Goal: Task Accomplishment & Management: Complete application form

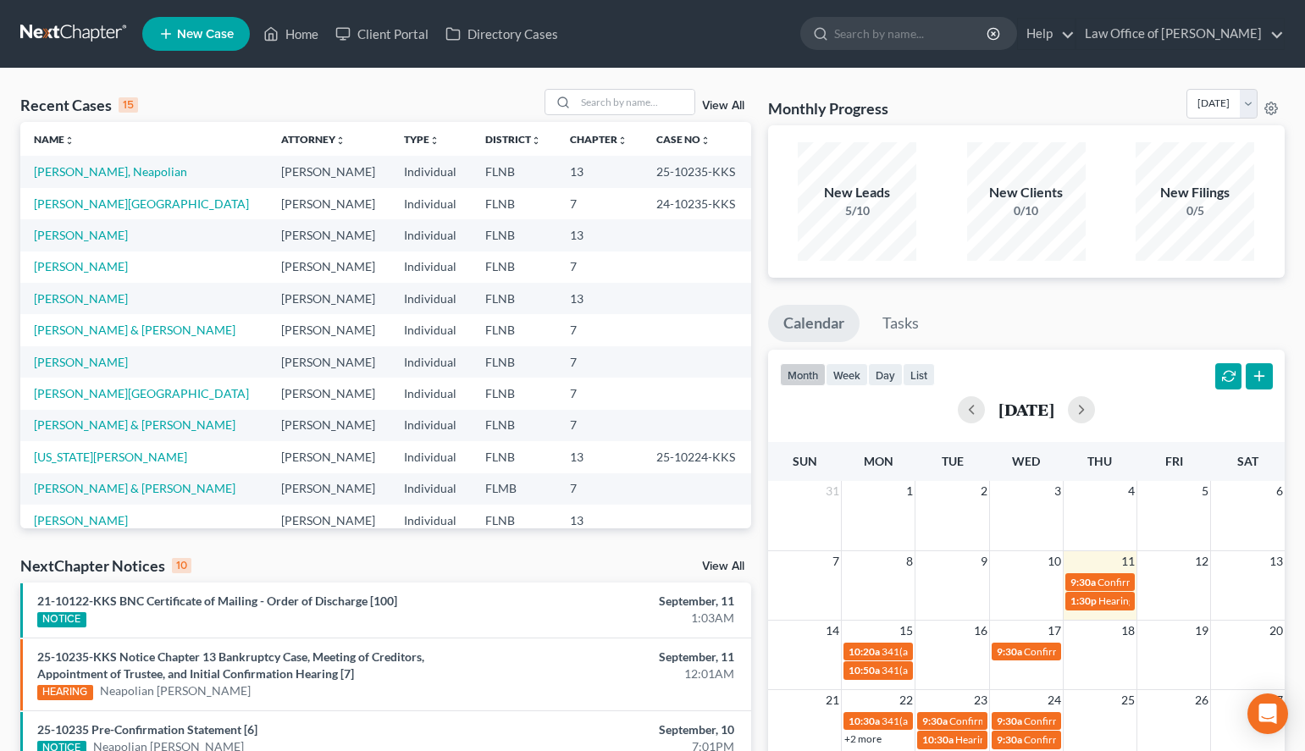
click at [1241, 60] on nav "Home New Case Client Portal Directory Cases Law Office of Sharon T. Sperling in…" at bounding box center [652, 34] width 1305 height 68
click at [100, 175] on link "[PERSON_NAME], Neapolian" at bounding box center [110, 171] width 153 height 14
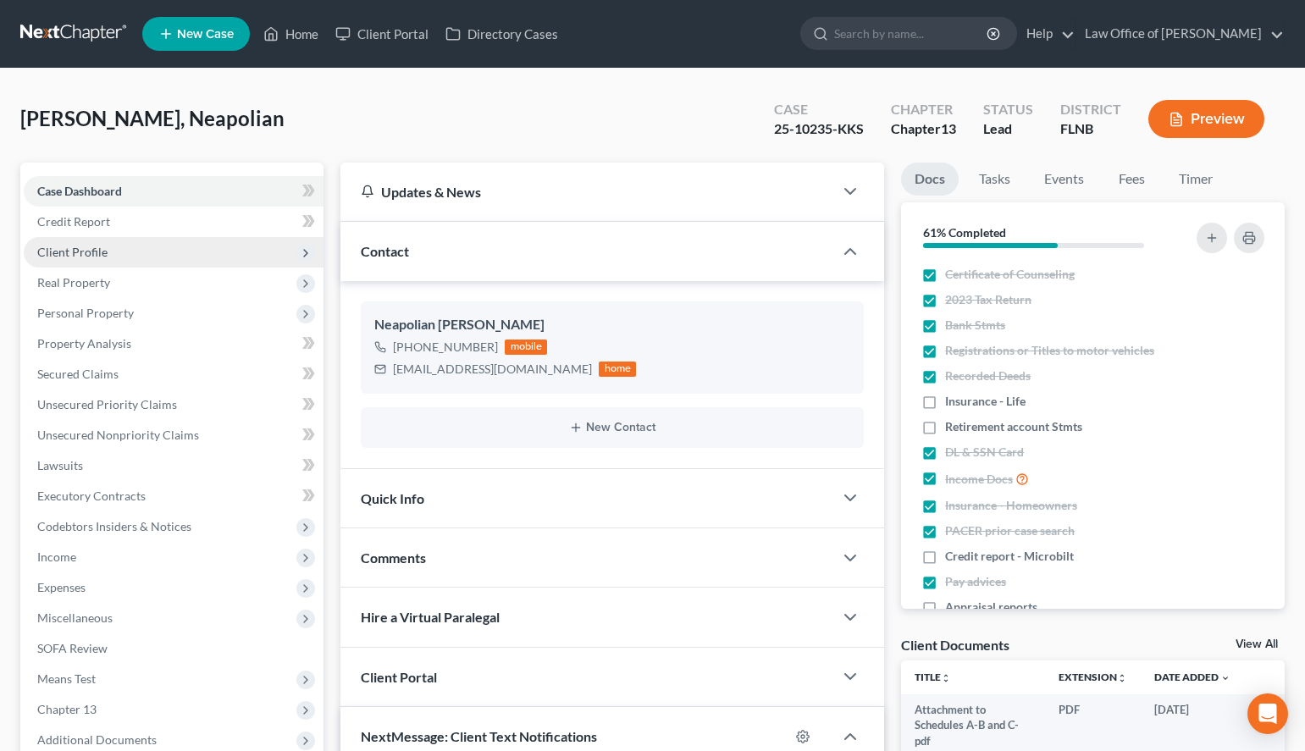
click at [119, 258] on span "Client Profile" at bounding box center [174, 252] width 300 height 30
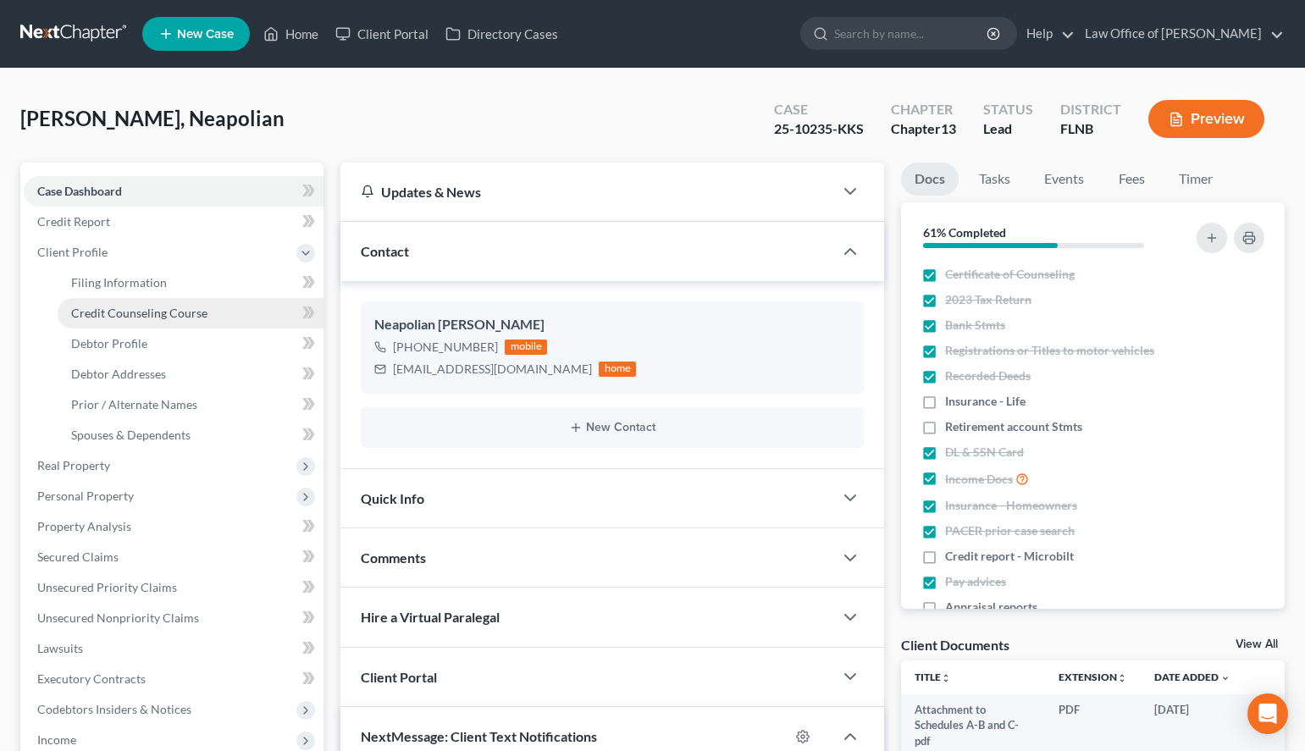
click at [152, 311] on span "Credit Counseling Course" at bounding box center [139, 313] width 136 height 14
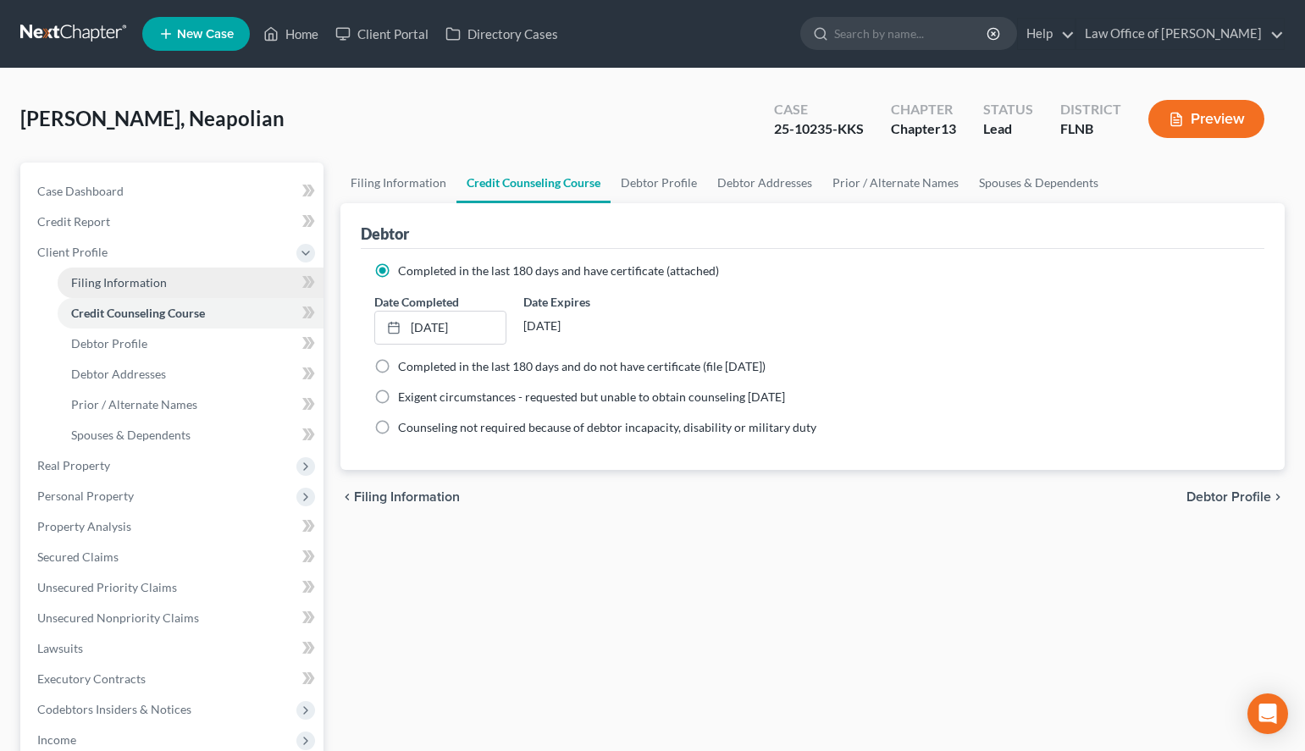
click at [154, 268] on link "Filing Information" at bounding box center [191, 283] width 266 height 30
select select "1"
select select "0"
select select "3"
select select "9"
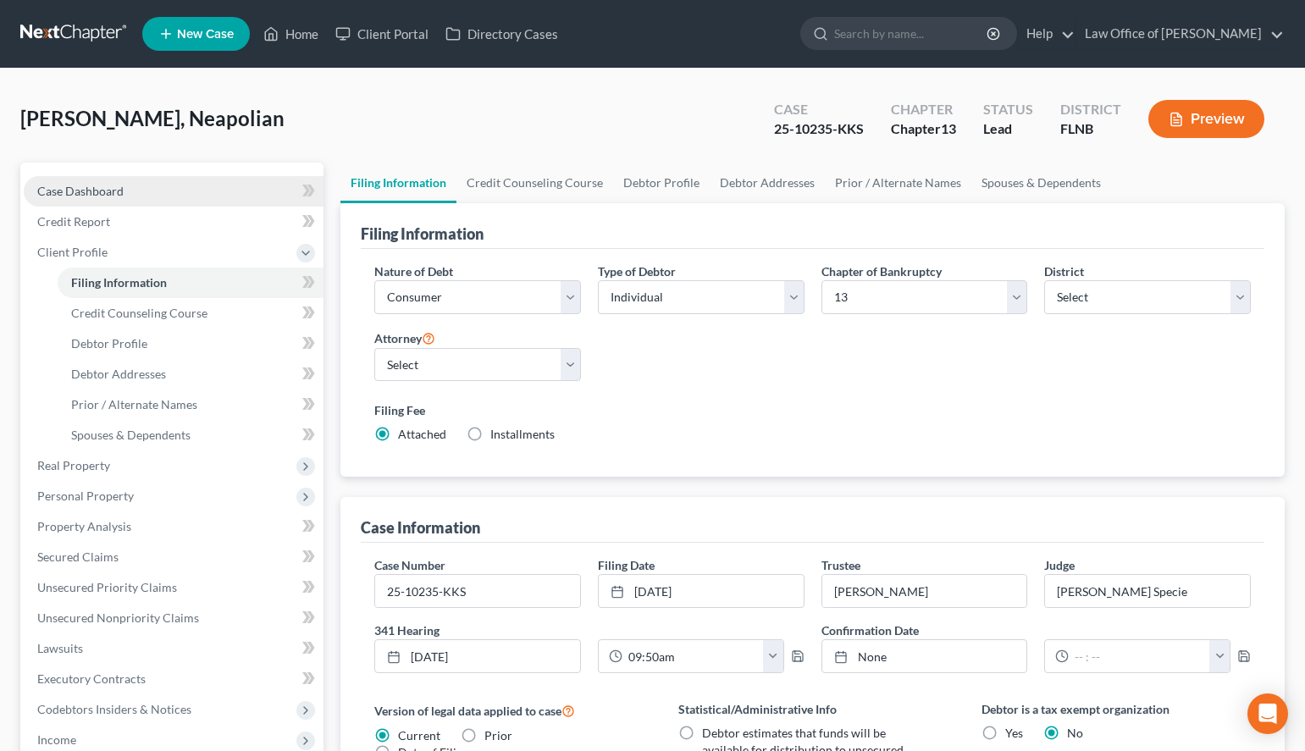
click at [80, 195] on span "Case Dashboard" at bounding box center [80, 191] width 86 height 14
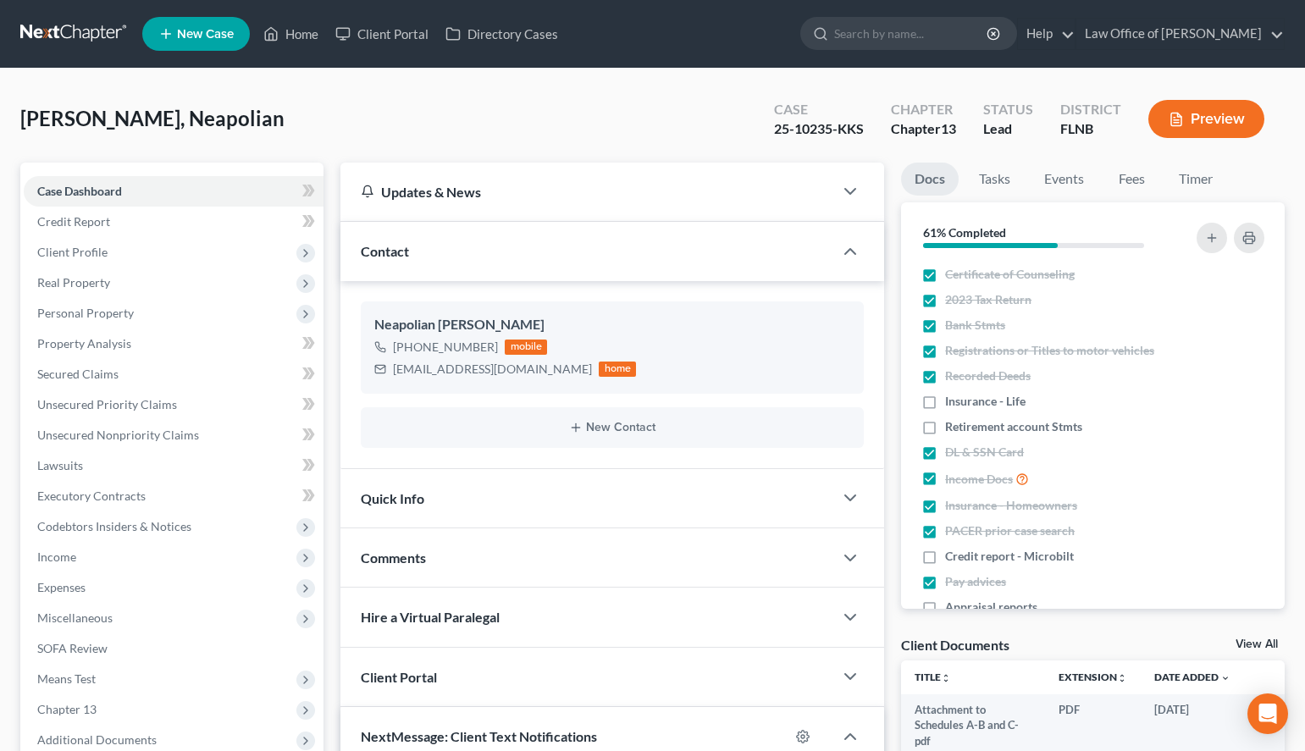
click at [62, 36] on link at bounding box center [74, 34] width 108 height 30
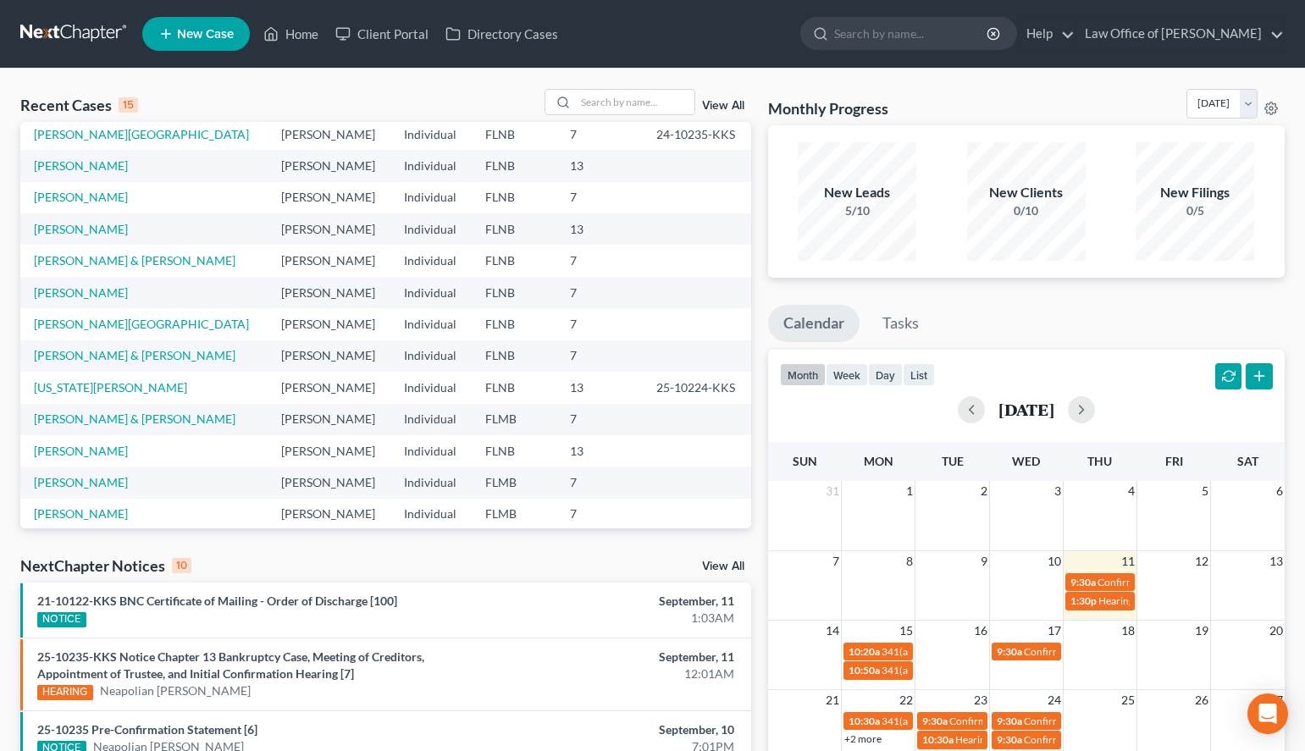
scroll to position [117, 0]
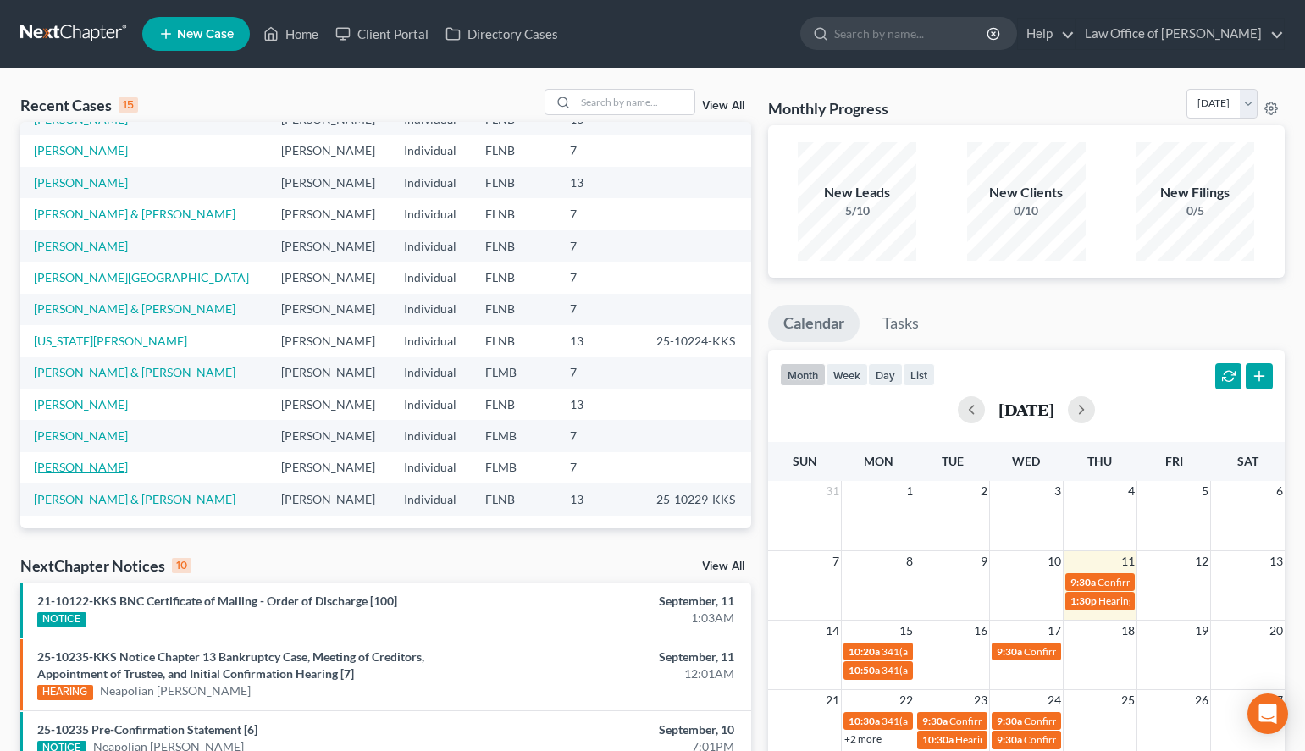
click at [49, 468] on link "[PERSON_NAME]" at bounding box center [81, 467] width 94 height 14
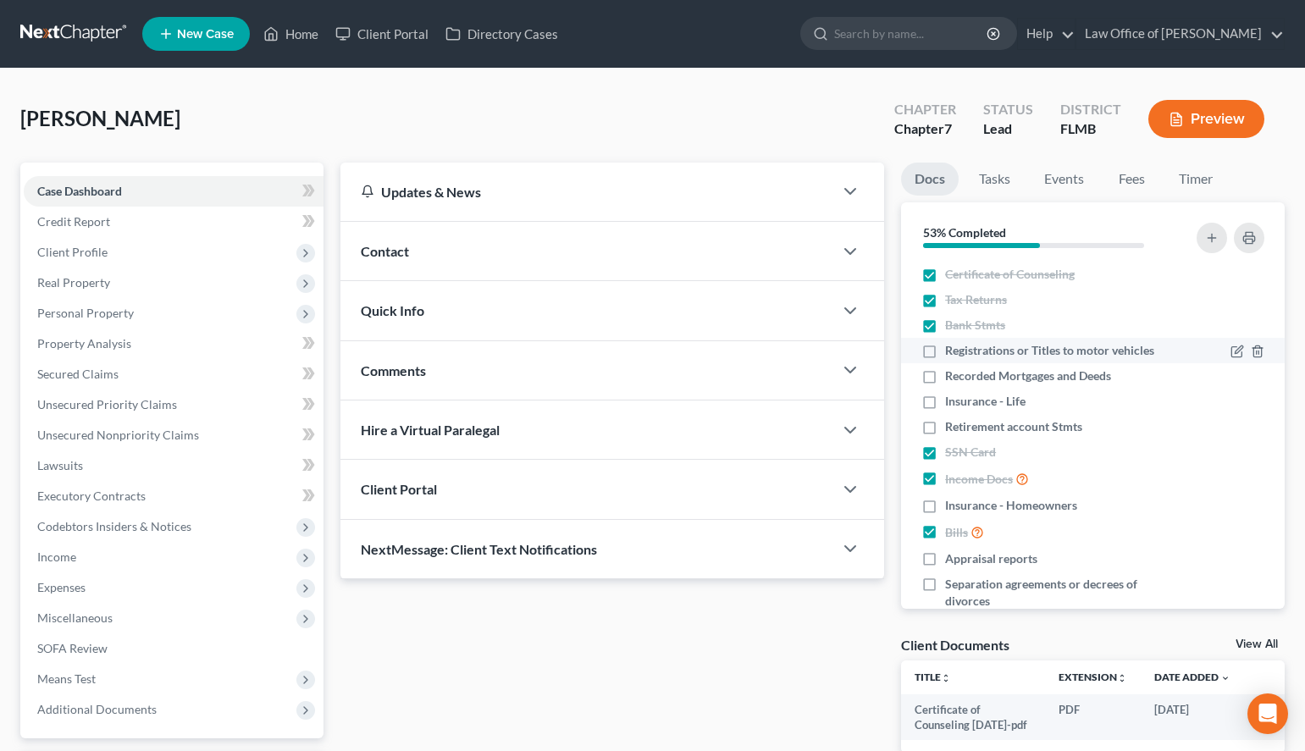
click at [945, 356] on label "Registrations or Titles to motor vehicles" at bounding box center [1049, 350] width 209 height 17
click at [952, 353] on input "Registrations or Titles to motor vehicles" at bounding box center [957, 347] width 11 height 11
checkbox input "true"
click at [719, 238] on div "Contact" at bounding box center [587, 251] width 493 height 58
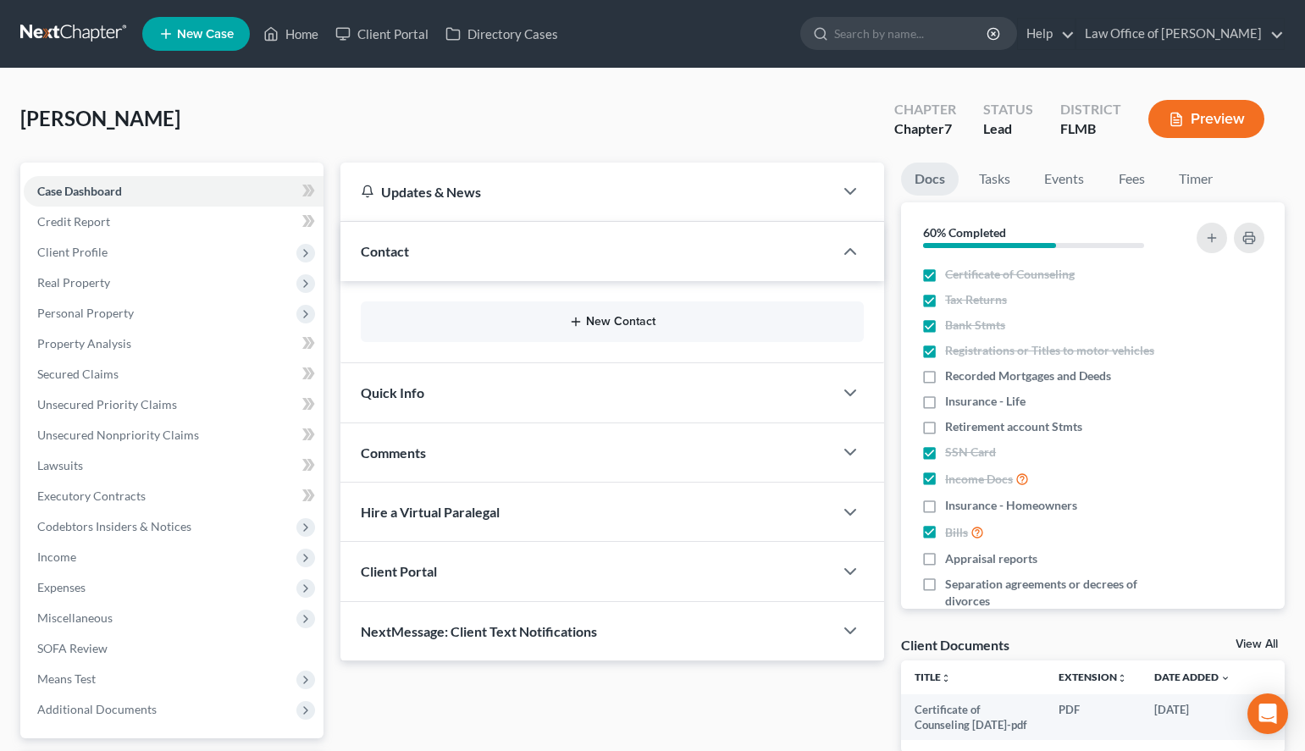
click at [603, 318] on button "New Contact" at bounding box center [612, 322] width 476 height 14
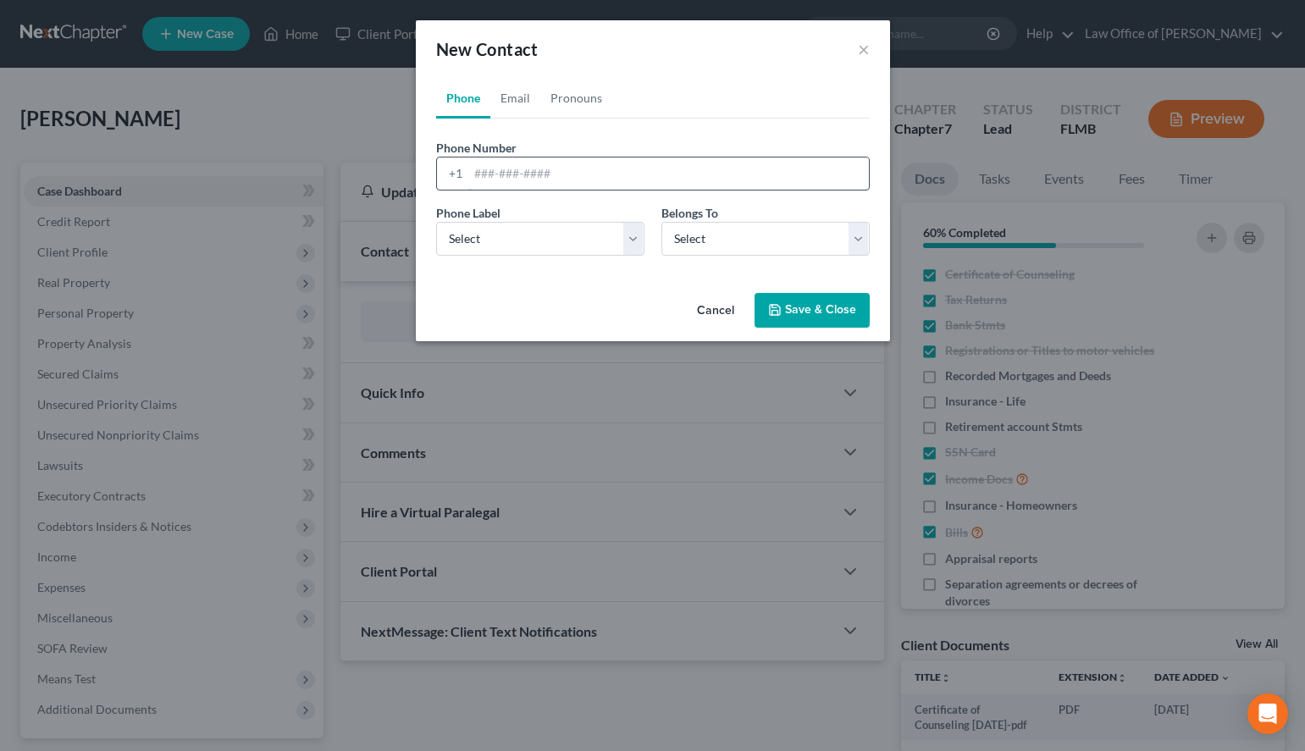
click at [574, 180] on input "tel" at bounding box center [668, 174] width 401 height 32
paste input "(904) 328-9244"
type input "(904) 328-9244"
click at [436, 222] on select "Select Mobile Home Work Other" at bounding box center [540, 239] width 208 height 34
select select "0"
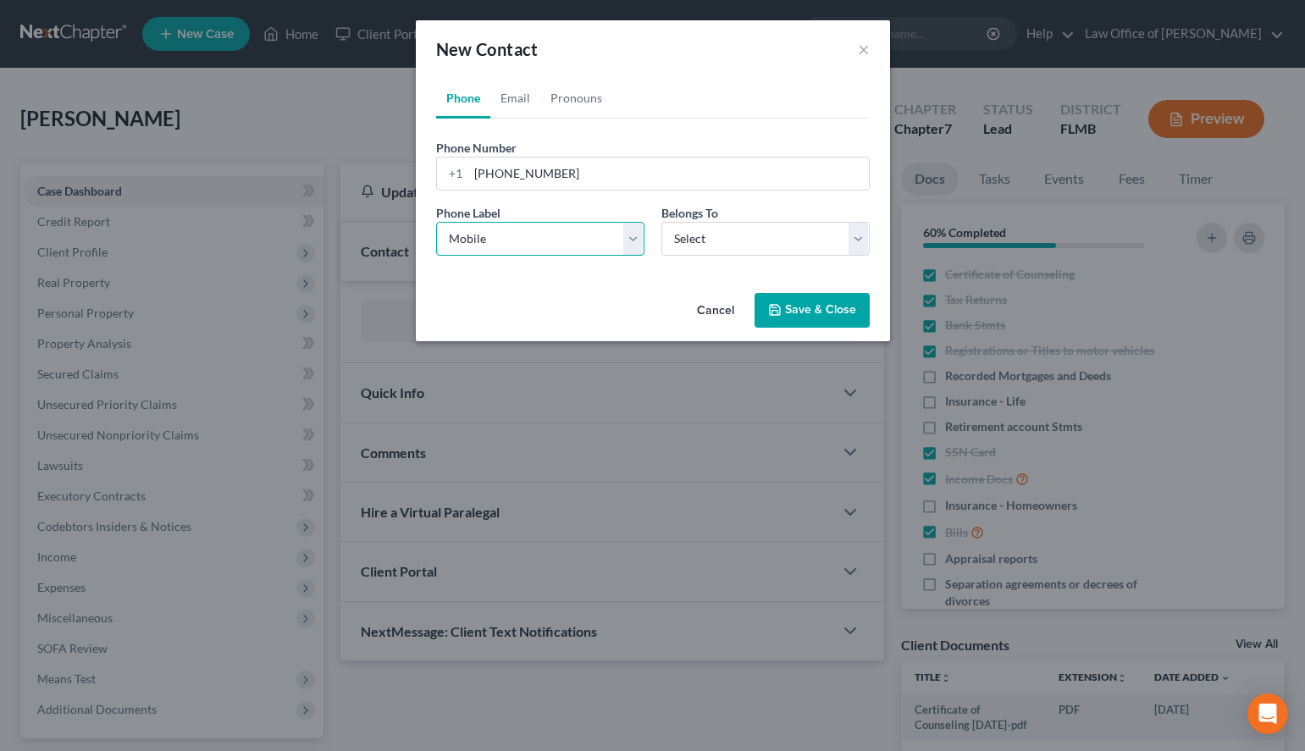
click option "Mobile" at bounding box center [0, 0] width 0 height 0
click at [662, 222] on select "Select Client Other" at bounding box center [766, 239] width 208 height 34
select select "0"
click option "Client" at bounding box center [0, 0] width 0 height 0
select select "0"
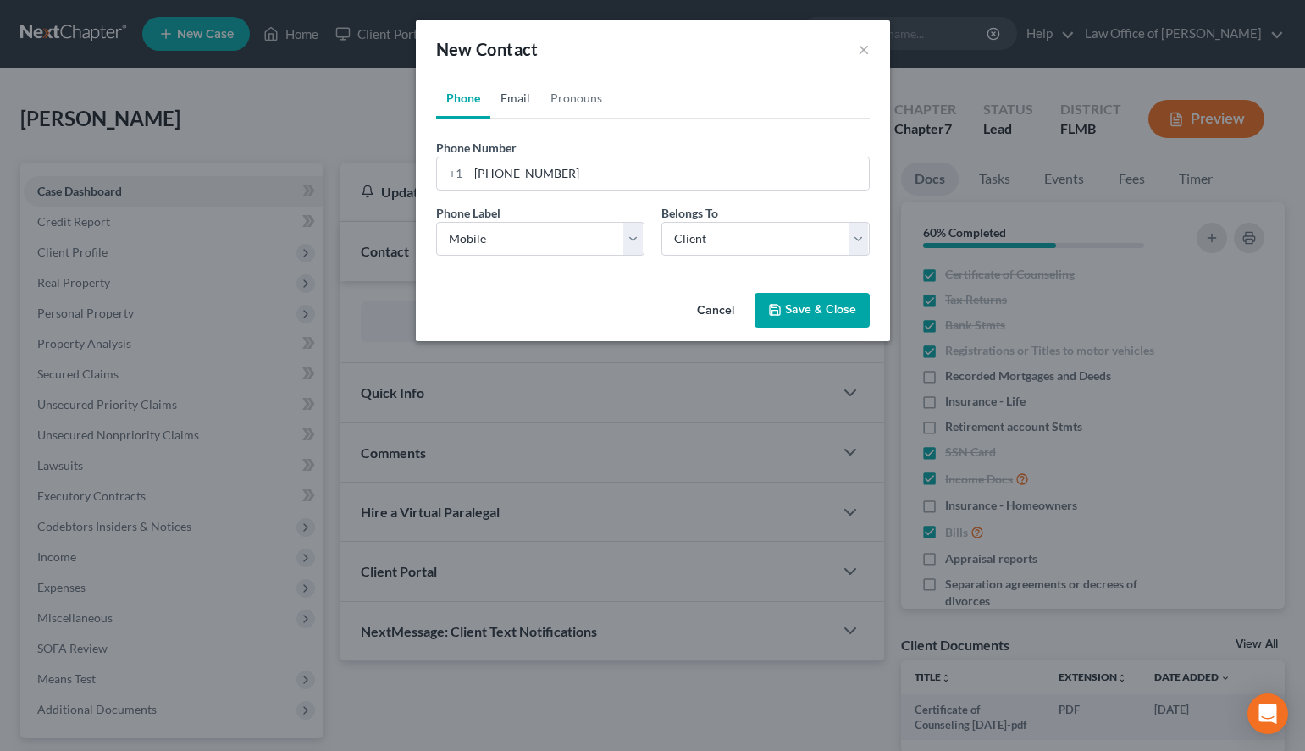
click at [529, 101] on link "Email" at bounding box center [515, 98] width 50 height 41
click at [559, 258] on div "Email Label Select Home Work Other Belongs To * Select Client Other" at bounding box center [653, 236] width 451 height 65
click at [436, 222] on select "Select Home Work Other" at bounding box center [540, 239] width 208 height 34
select select "0"
click option "Home" at bounding box center [0, 0] width 0 height 0
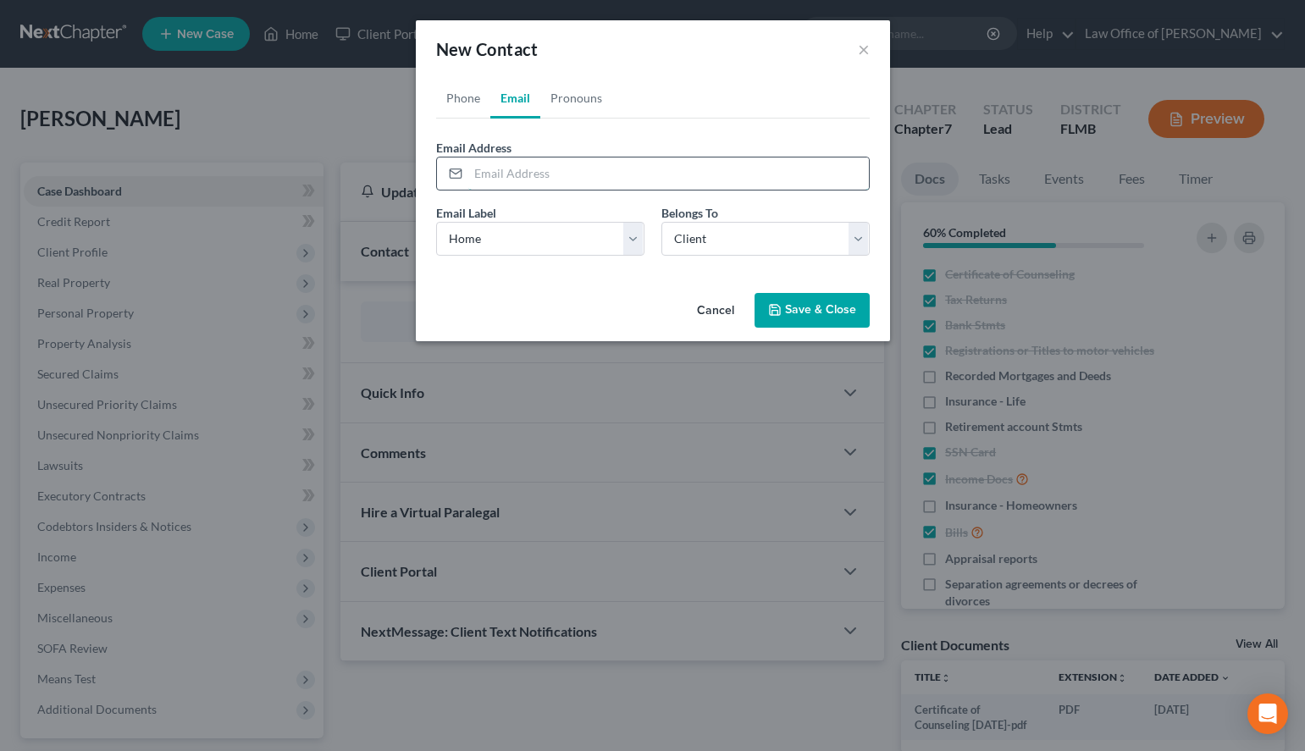
click at [742, 187] on input "email" at bounding box center [668, 174] width 401 height 32
paste input "emurf74@yahoo.com"
type input "emurf74@yahoo.com"
click at [601, 91] on link "Pronouns" at bounding box center [576, 98] width 72 height 41
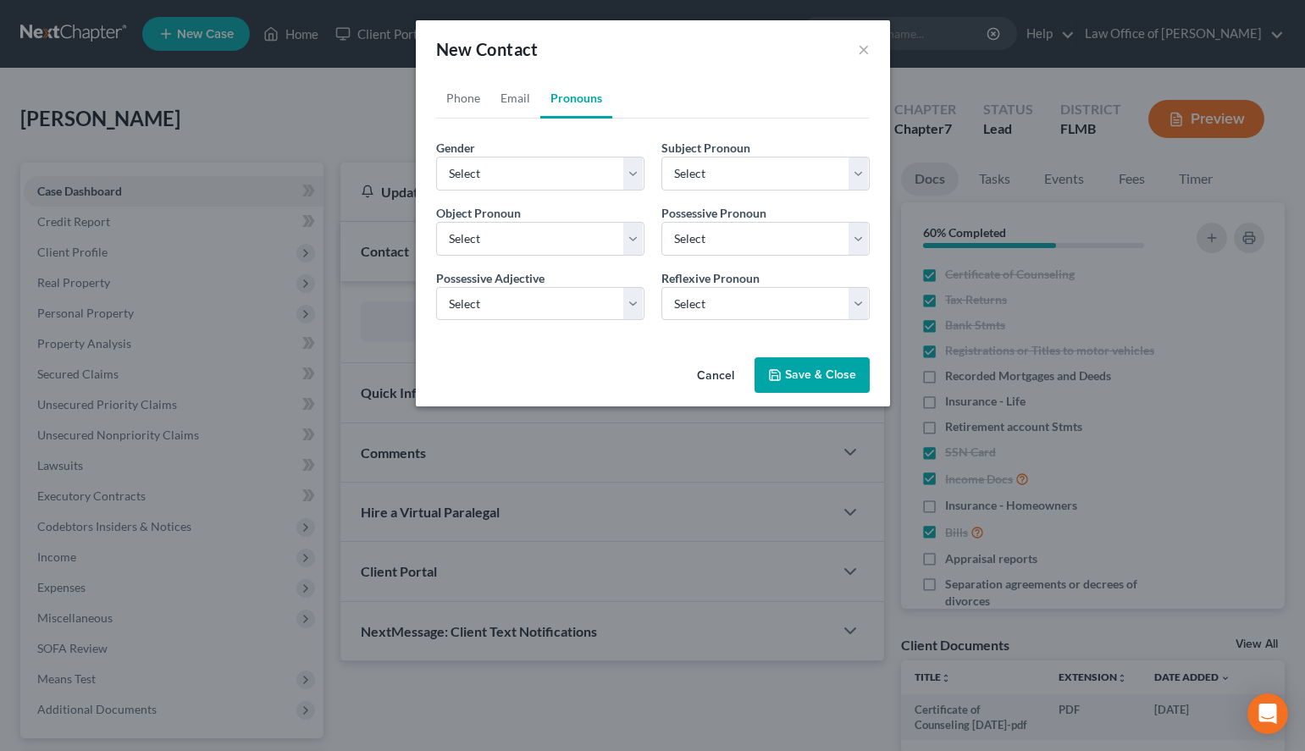
click at [586, 193] on div "Gender * Select Male Female Non Binary More Than One Person Subject Pronoun * S…" at bounding box center [653, 236] width 451 height 195
click at [436, 157] on select "Select Male Female Non Binary More Than One Person" at bounding box center [540, 174] width 208 height 34
select select "0"
click option "Male" at bounding box center [0, 0] width 0 height 0
select select "0"
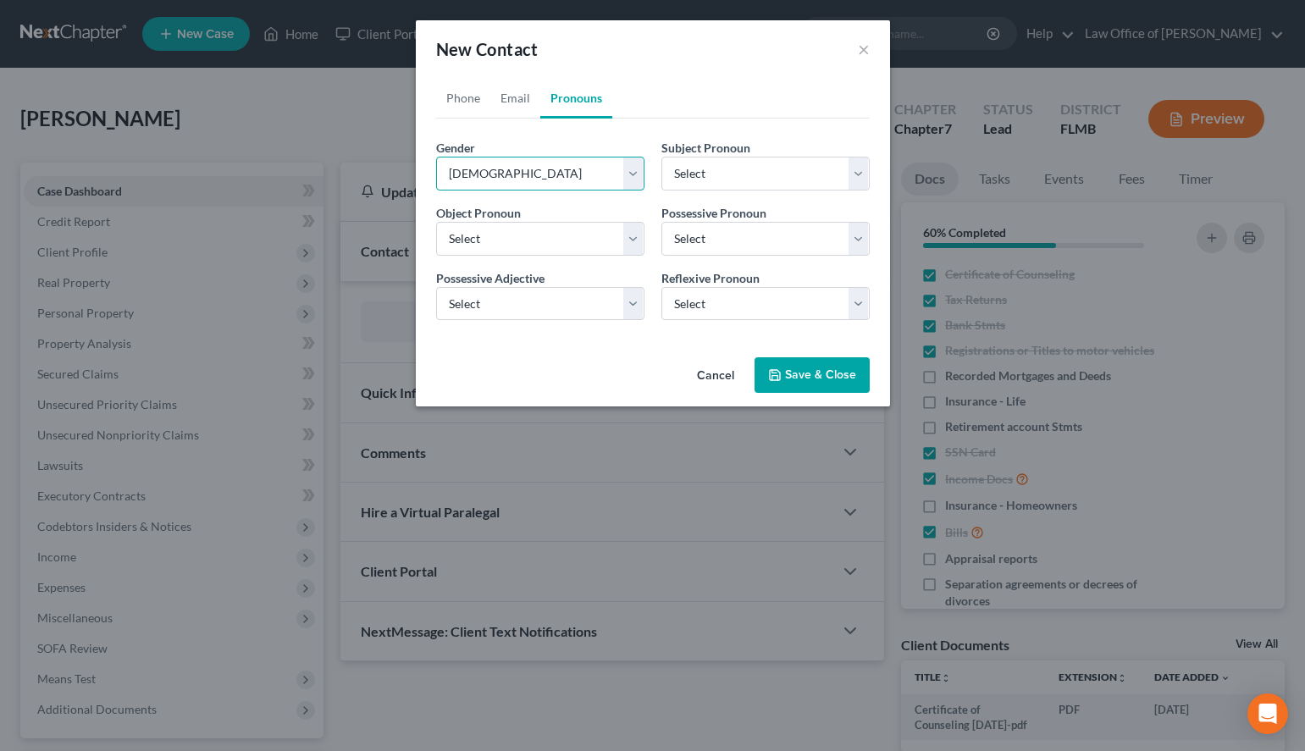
select select "0"
click at [851, 369] on button "Save & Close" at bounding box center [812, 375] width 115 height 36
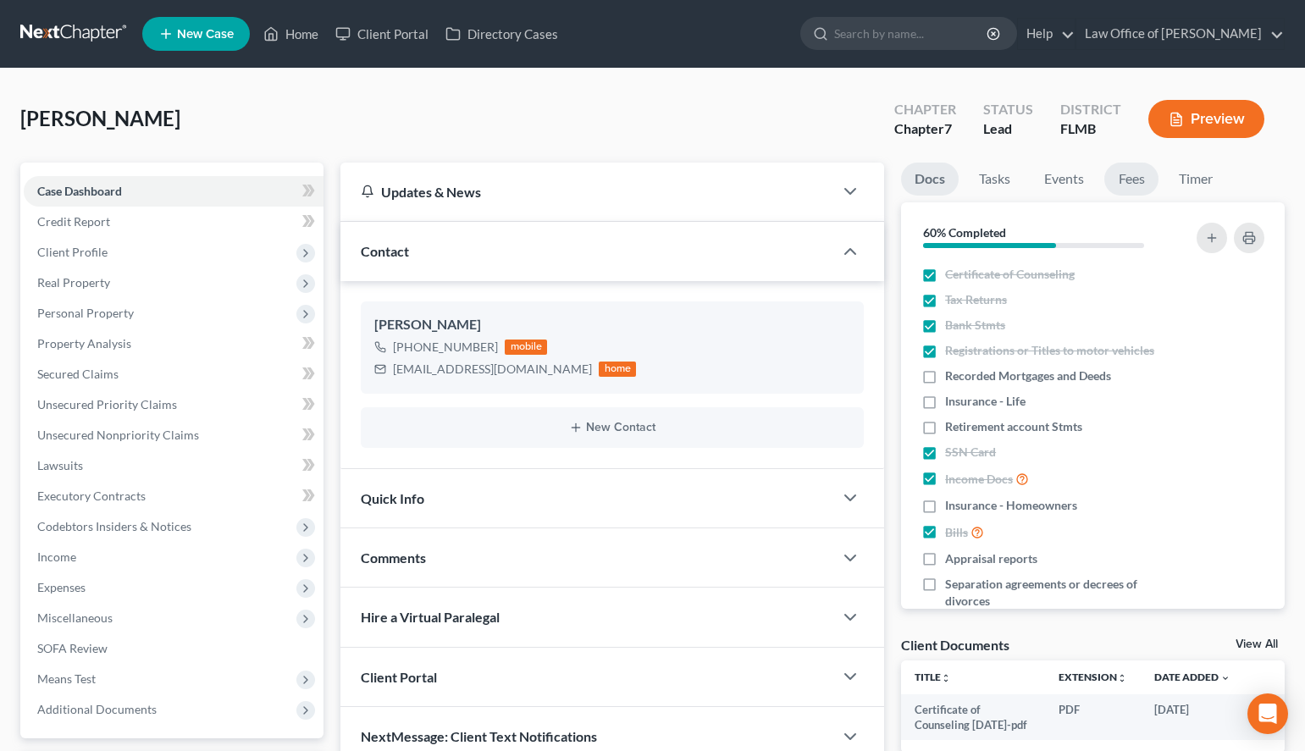
click at [1127, 184] on link "Fees" at bounding box center [1132, 179] width 54 height 33
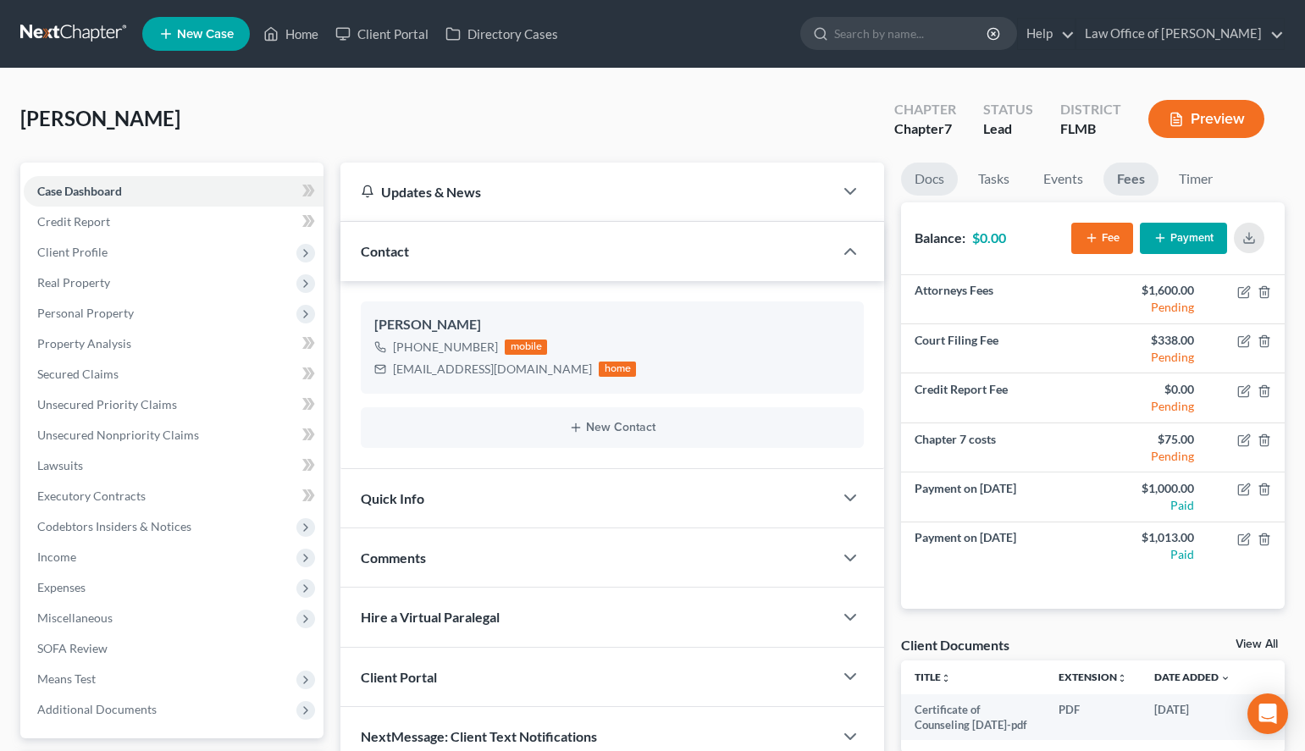
click at [945, 182] on link "Docs" at bounding box center [929, 179] width 57 height 33
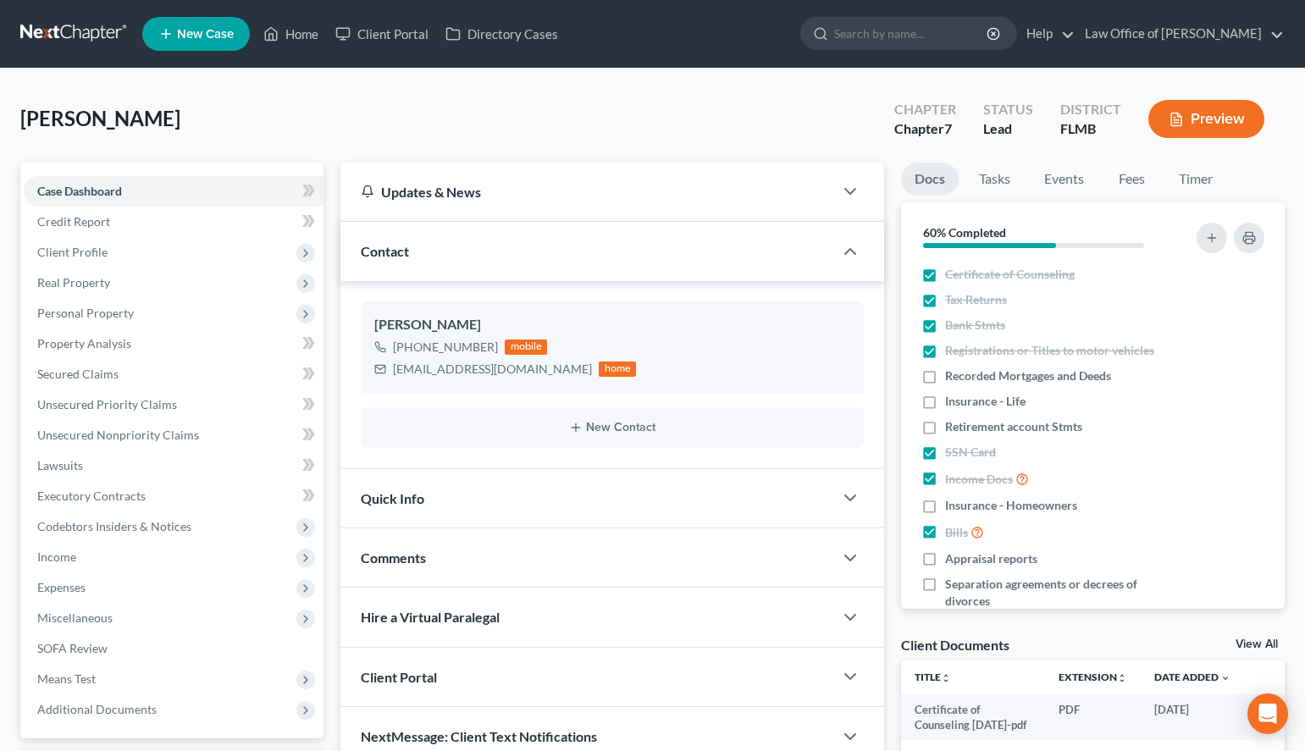
drag, startPoint x: 895, startPoint y: 479, endPoint x: 879, endPoint y: 468, distance: 19.5
click at [896, 479] on div "Docs Tasks Events Fees Timer 60% Completed Nothing here yet! Certificate of Cou…" at bounding box center [1093, 472] width 401 height 619
click at [47, 27] on link at bounding box center [74, 34] width 108 height 30
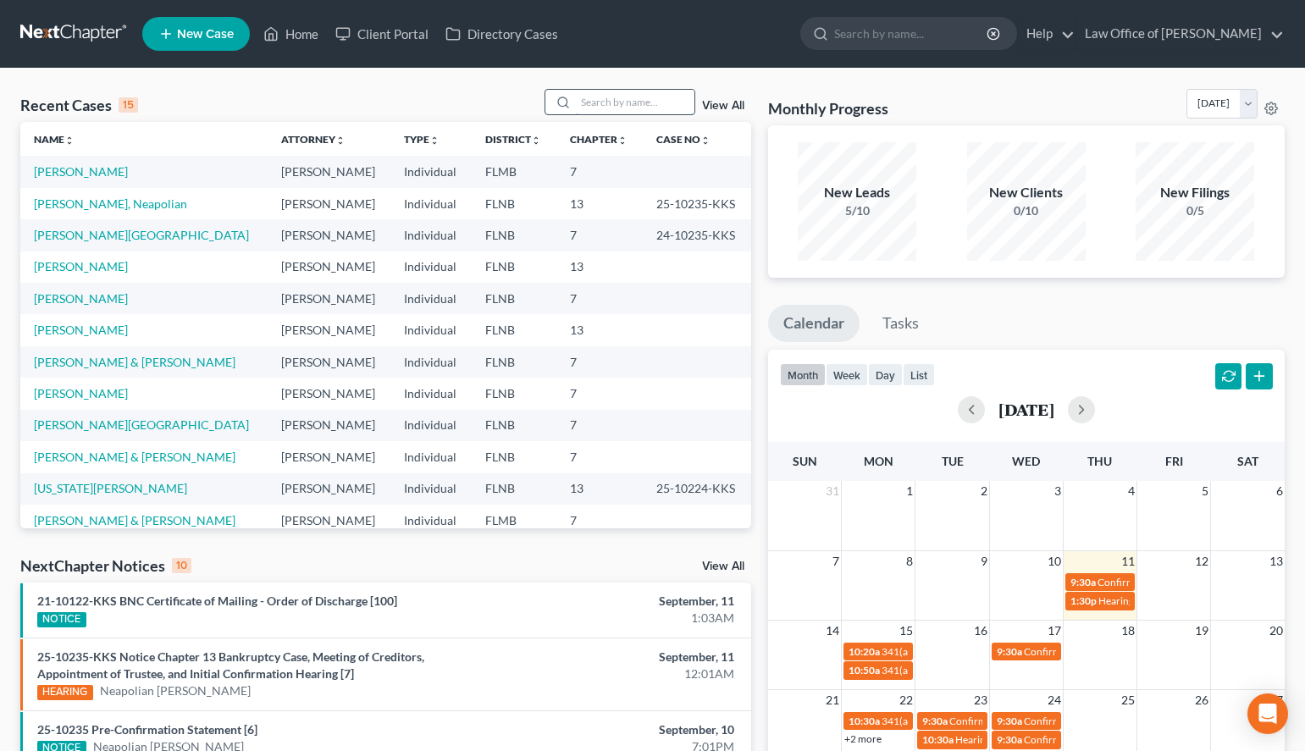
click at [668, 103] on input "search" at bounding box center [635, 102] width 119 height 25
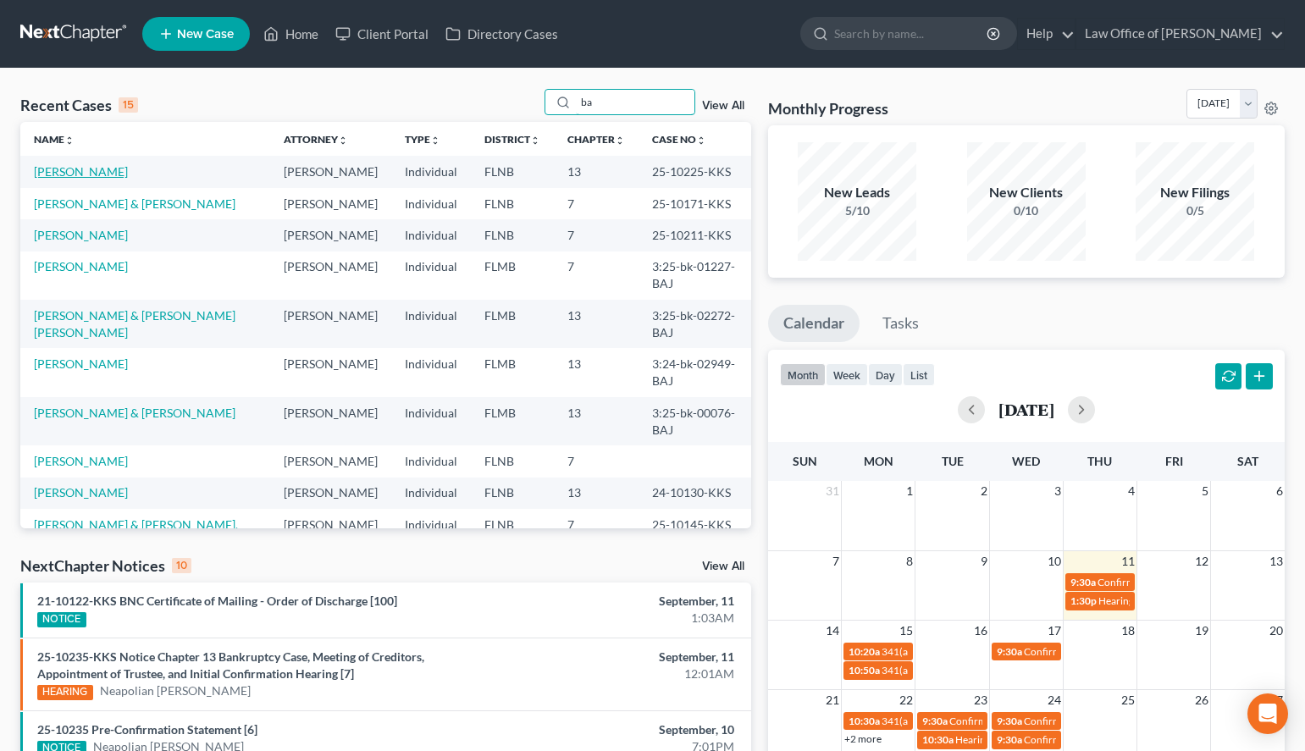
type input "ba"
click at [93, 175] on link "[PERSON_NAME]" at bounding box center [81, 171] width 94 height 14
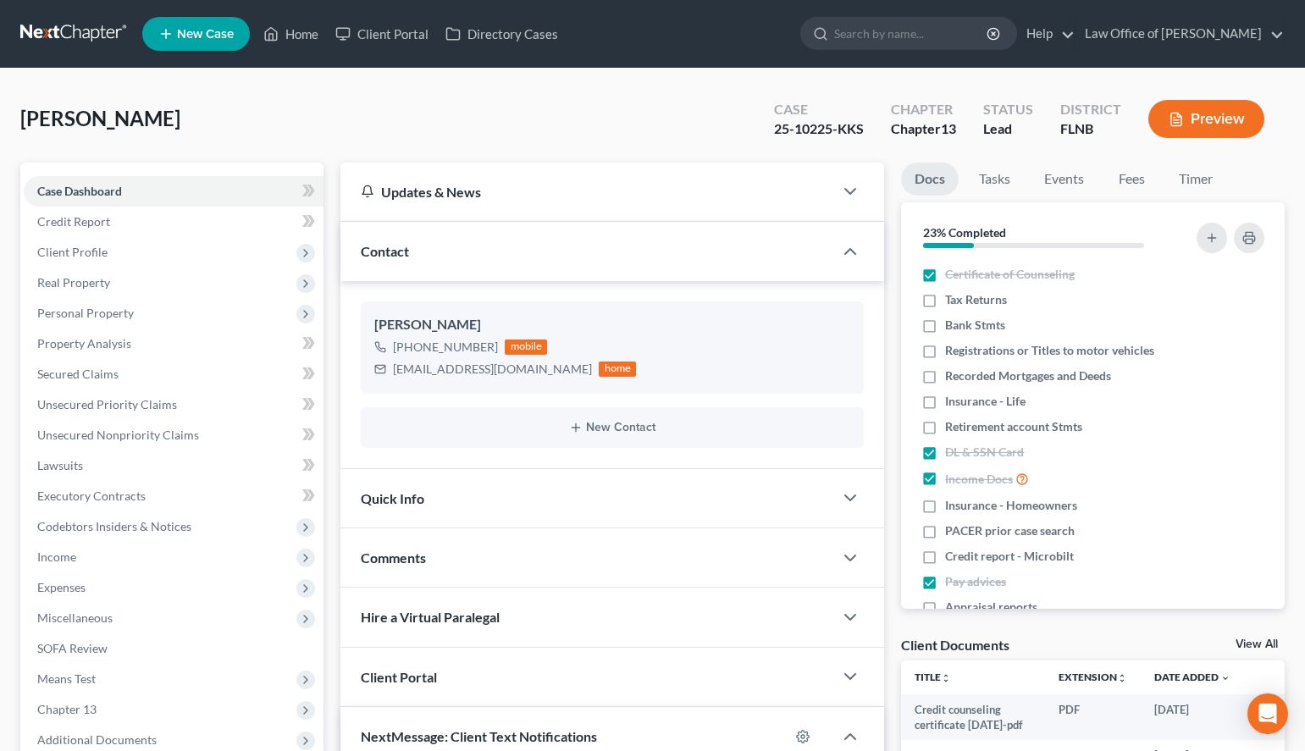
scroll to position [91, 0]
click at [116, 311] on span "Personal Property" at bounding box center [85, 313] width 97 height 14
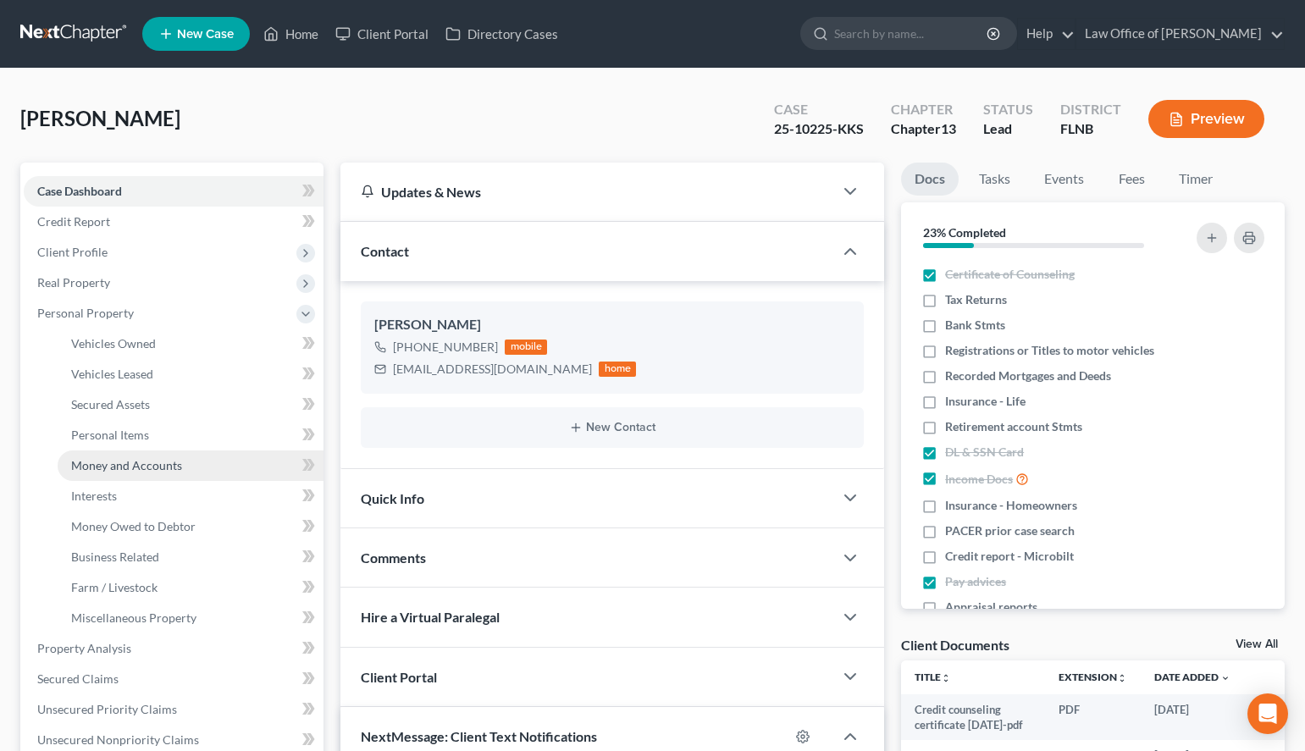
click at [100, 462] on span "Money and Accounts" at bounding box center [126, 465] width 111 height 14
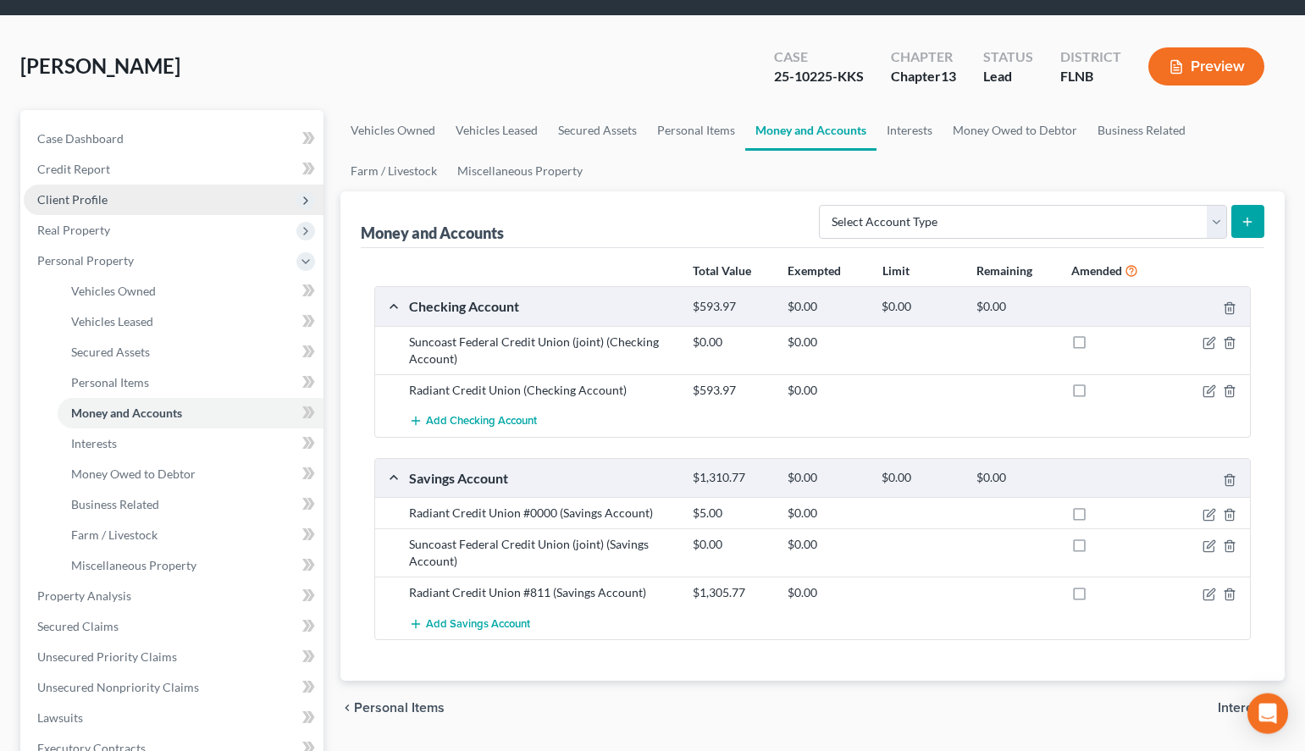
scroll to position [51, 0]
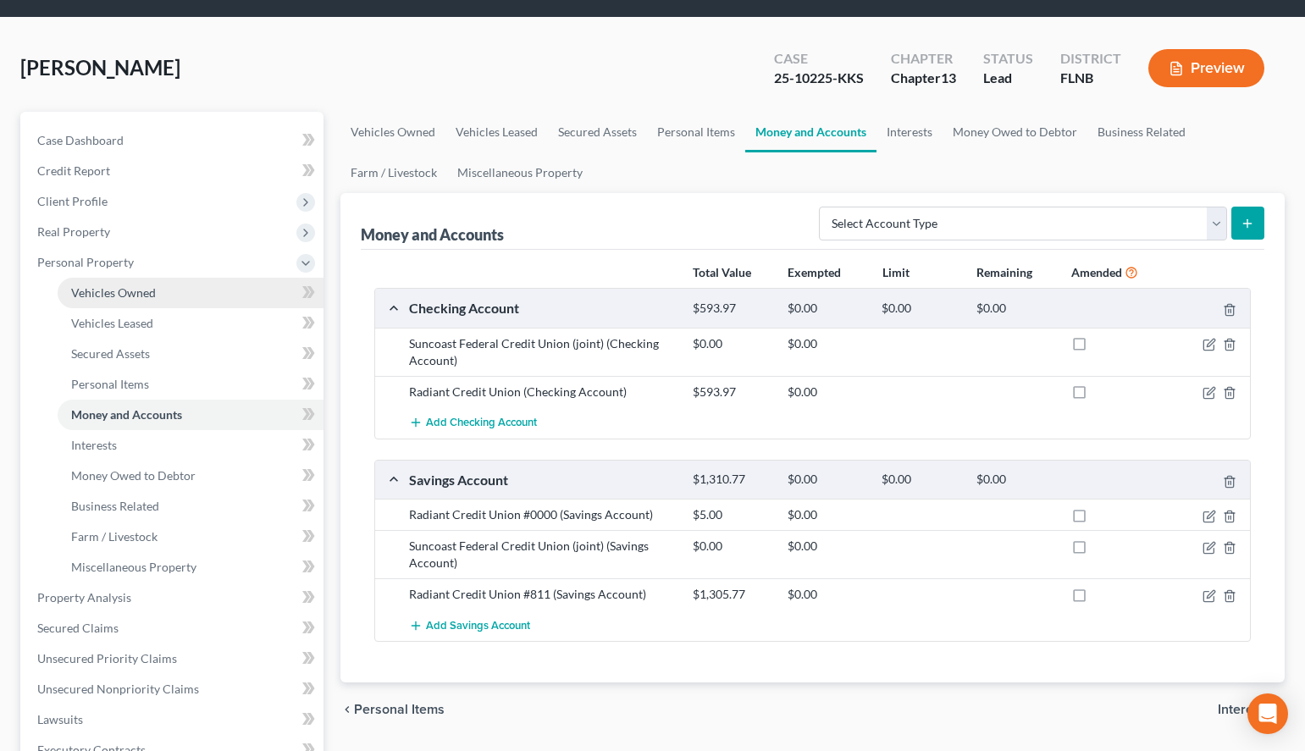
click at [169, 291] on link "Vehicles Owned" at bounding box center [191, 293] width 266 height 30
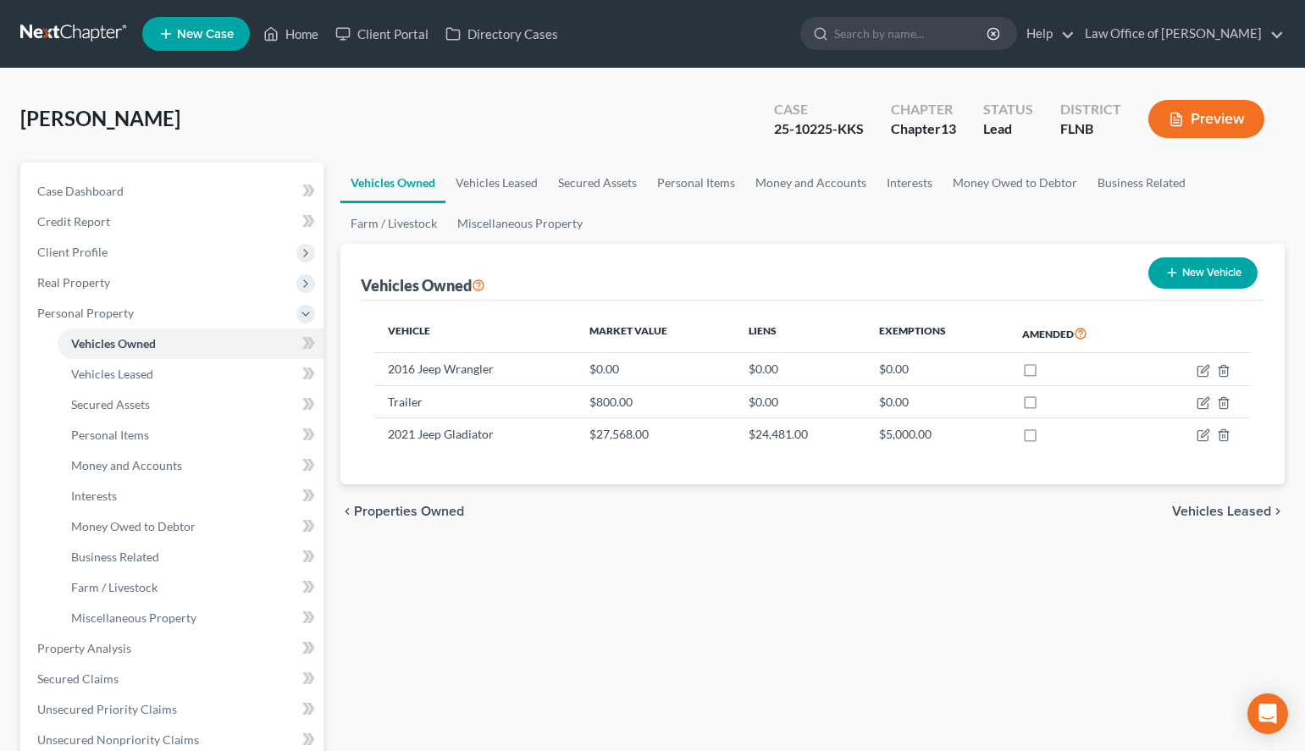
click at [79, 34] on link at bounding box center [74, 34] width 108 height 30
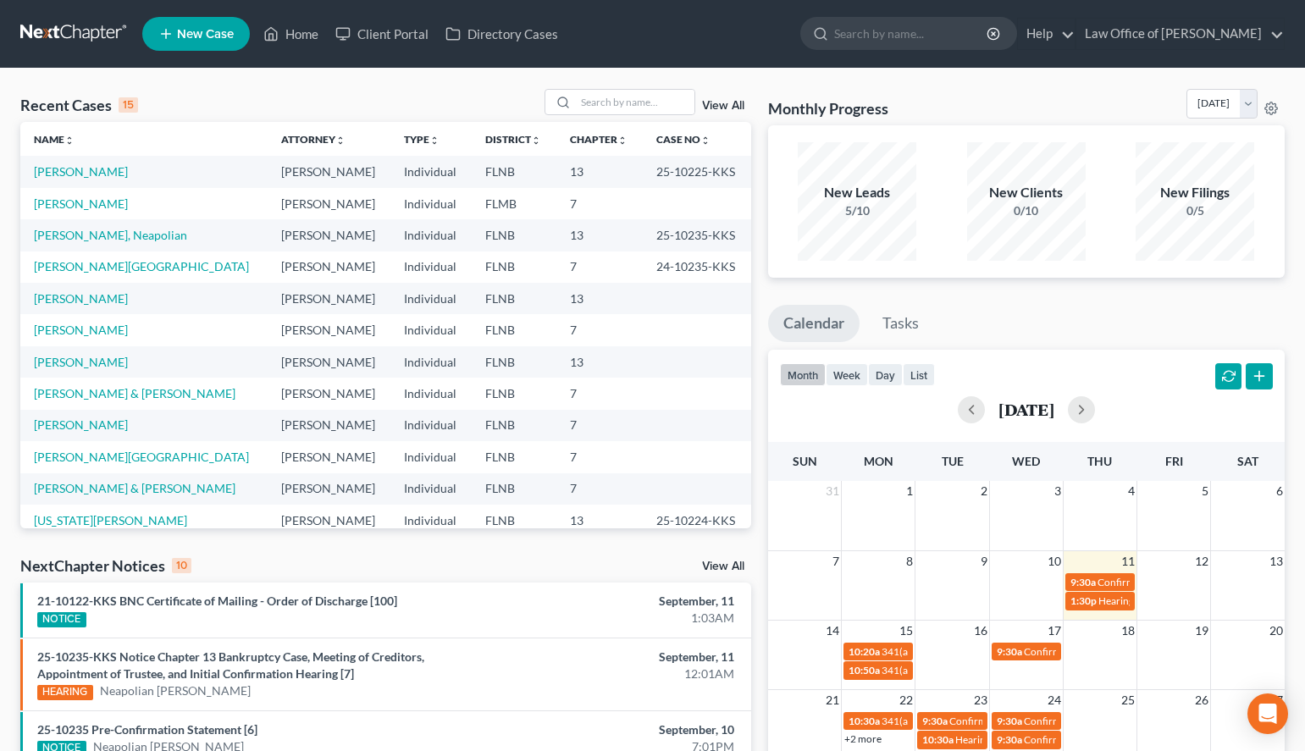
click at [929, 53] on ul "New Case Home Client Portal Directory Cases - No Result - See all results Or Pr…" at bounding box center [713, 34] width 1143 height 44
click at [1275, 321] on ul "Calendar Tasks" at bounding box center [1026, 327] width 517 height 45
click at [90, 175] on link "Barfield, William" at bounding box center [81, 171] width 94 height 14
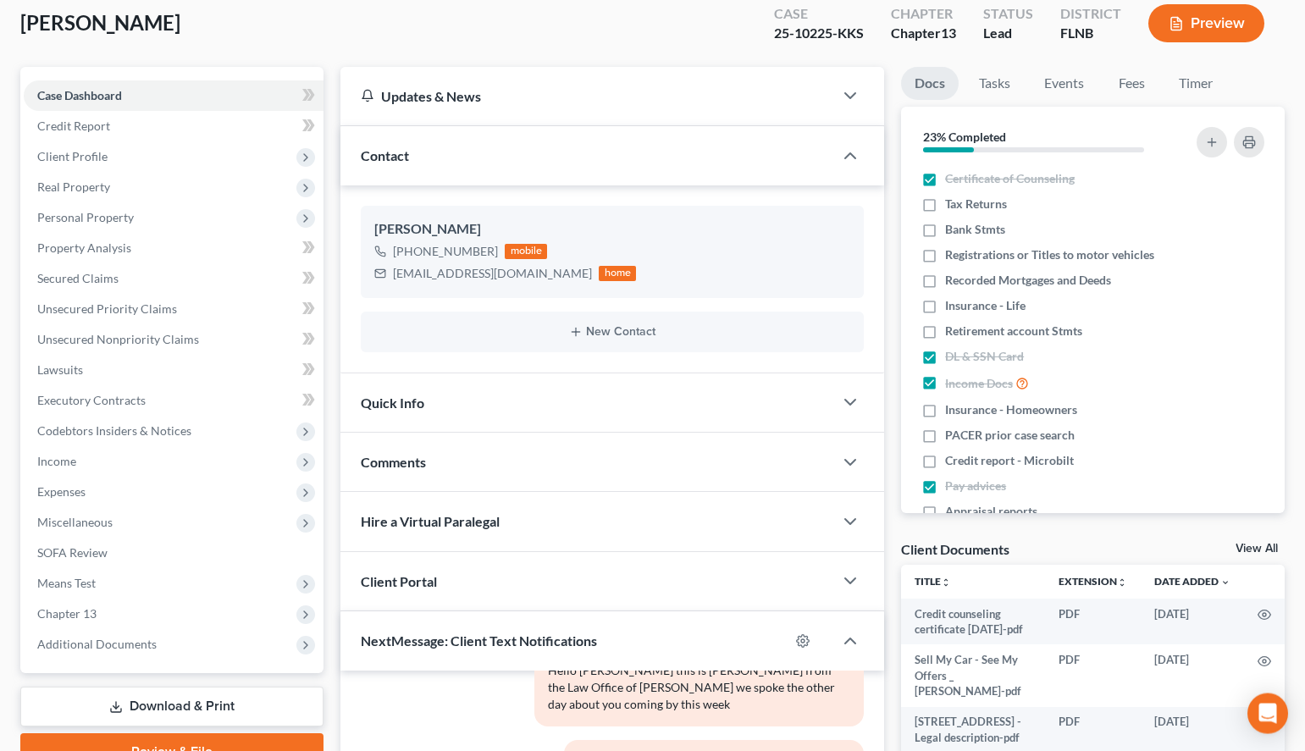
scroll to position [259, 0]
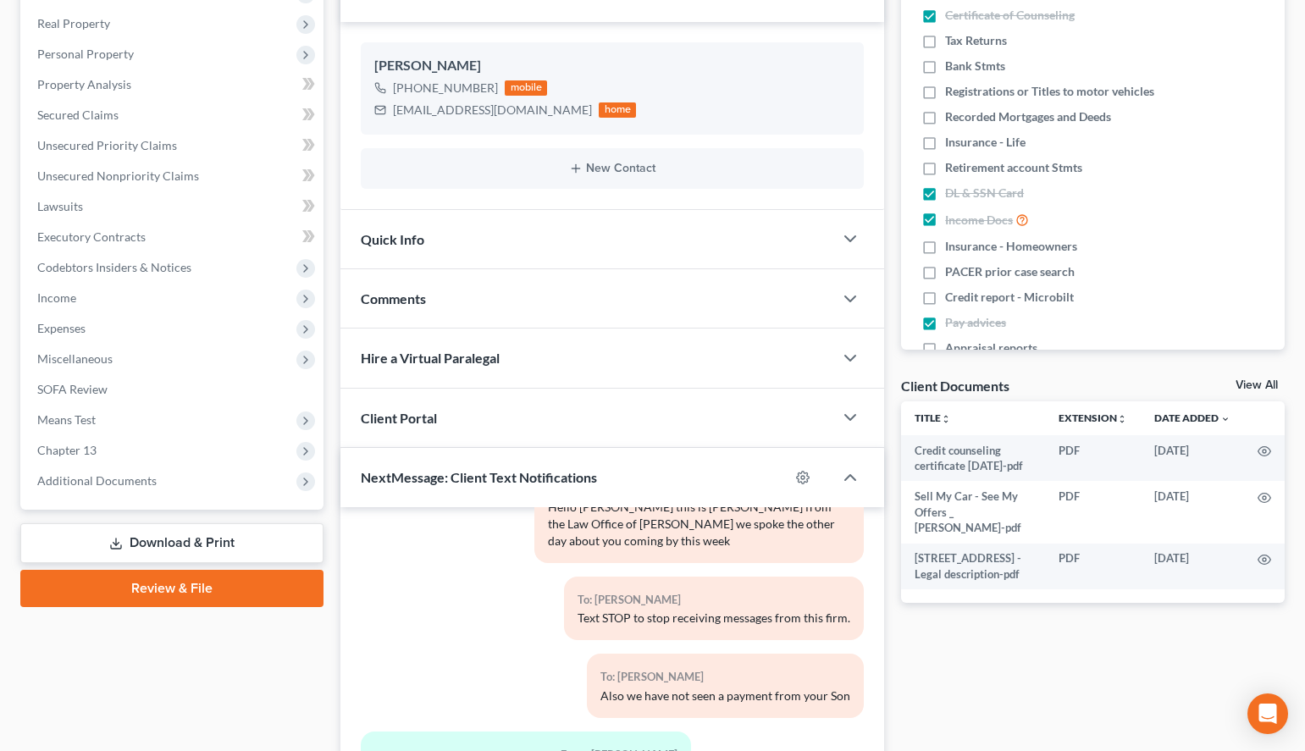
click at [1240, 385] on link "View All" at bounding box center [1257, 386] width 42 height 12
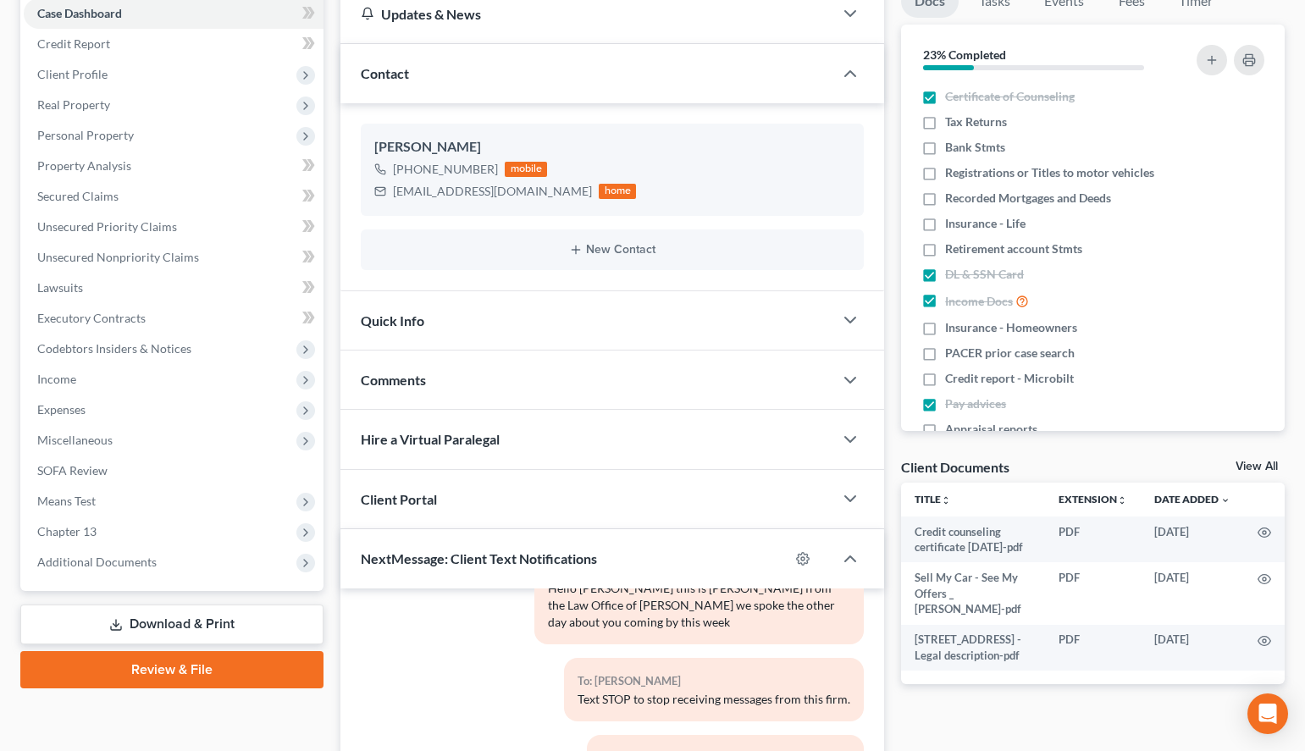
select select "10"
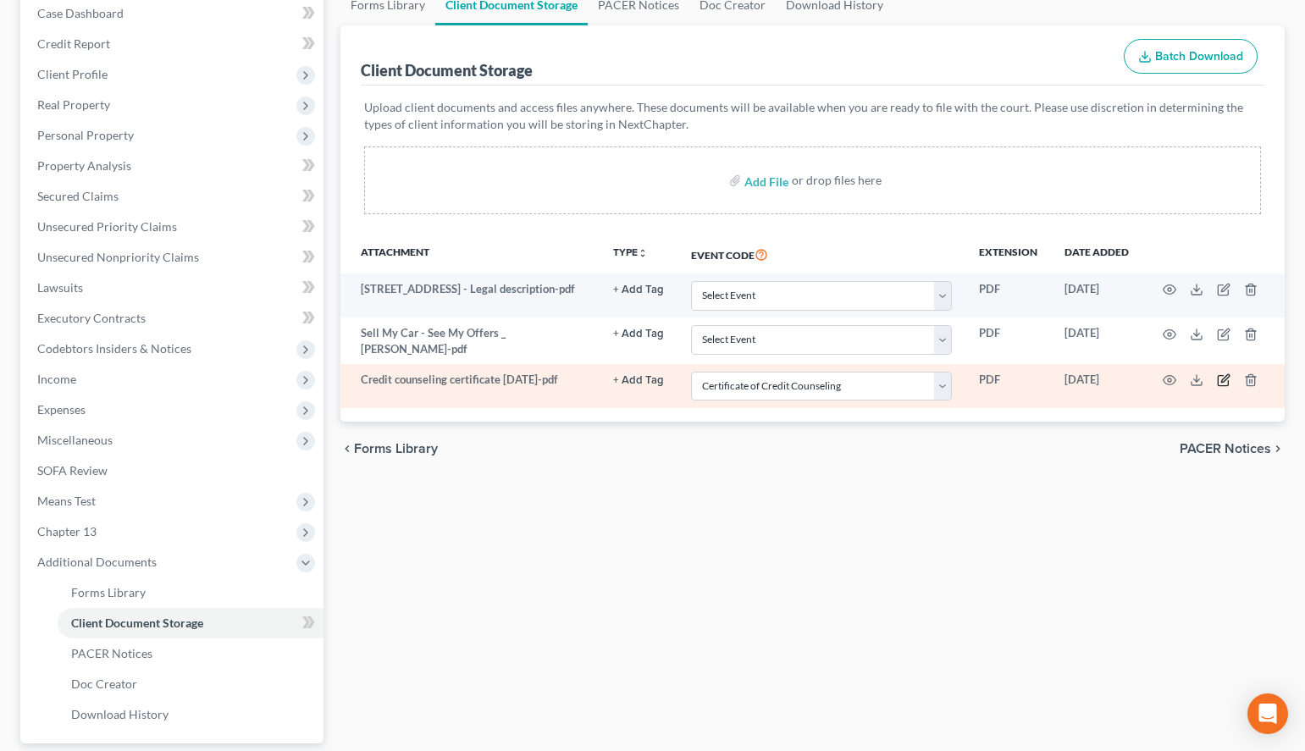
click at [1221, 380] on icon "button" at bounding box center [1224, 381] width 14 height 14
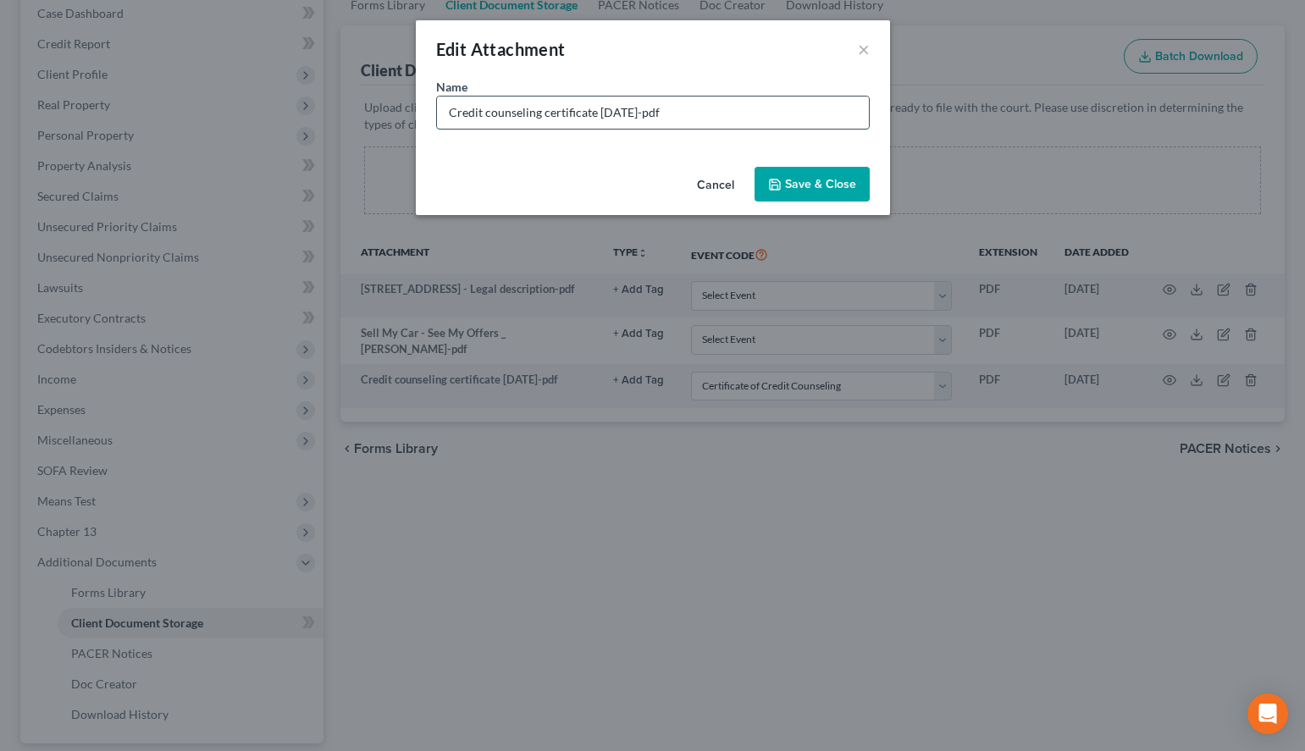
click at [659, 114] on input "Credit counseling certificate [DATE]-pdf" at bounding box center [653, 113] width 432 height 32
drag, startPoint x: 596, startPoint y: 118, endPoint x: 543, endPoint y: 117, distance: 53.4
click at [543, 117] on input "Credit counseling certificate 2025-09-02.pdf" at bounding box center [653, 113] width 432 height 32
drag, startPoint x: 480, startPoint y: 109, endPoint x: 458, endPoint y: 111, distance: 22.1
click at [458, 111] on input "Credit counseling 2025-09-02.pdf" at bounding box center [653, 113] width 432 height 32
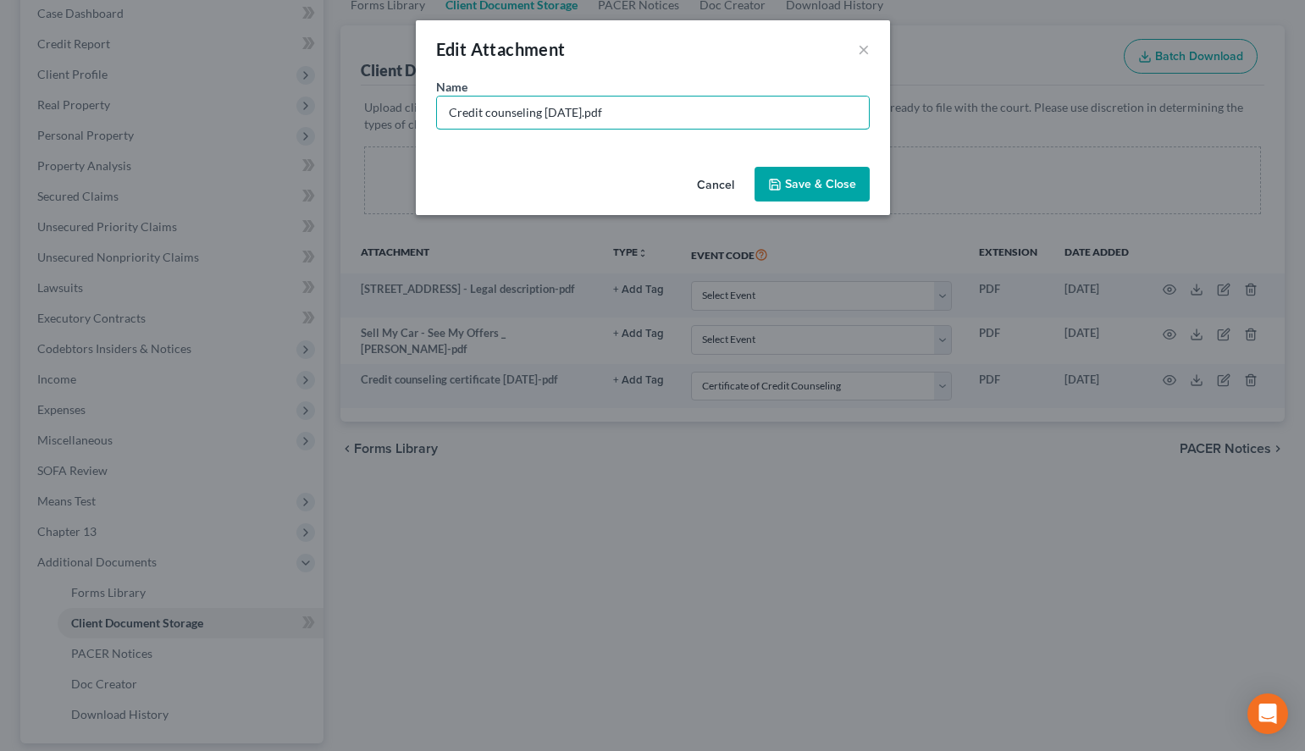
paste input "certificate"
drag, startPoint x: 640, startPoint y: 112, endPoint x: 452, endPoint y: 104, distance: 188.2
click at [452, 104] on input "Certificate of Counseling 2025-09-02.pdf" at bounding box center [653, 113] width 432 height 32
type input "Certificate of Counseling 2025-09-02.pdf"
click at [845, 192] on button "Save & Close" at bounding box center [812, 185] width 115 height 36
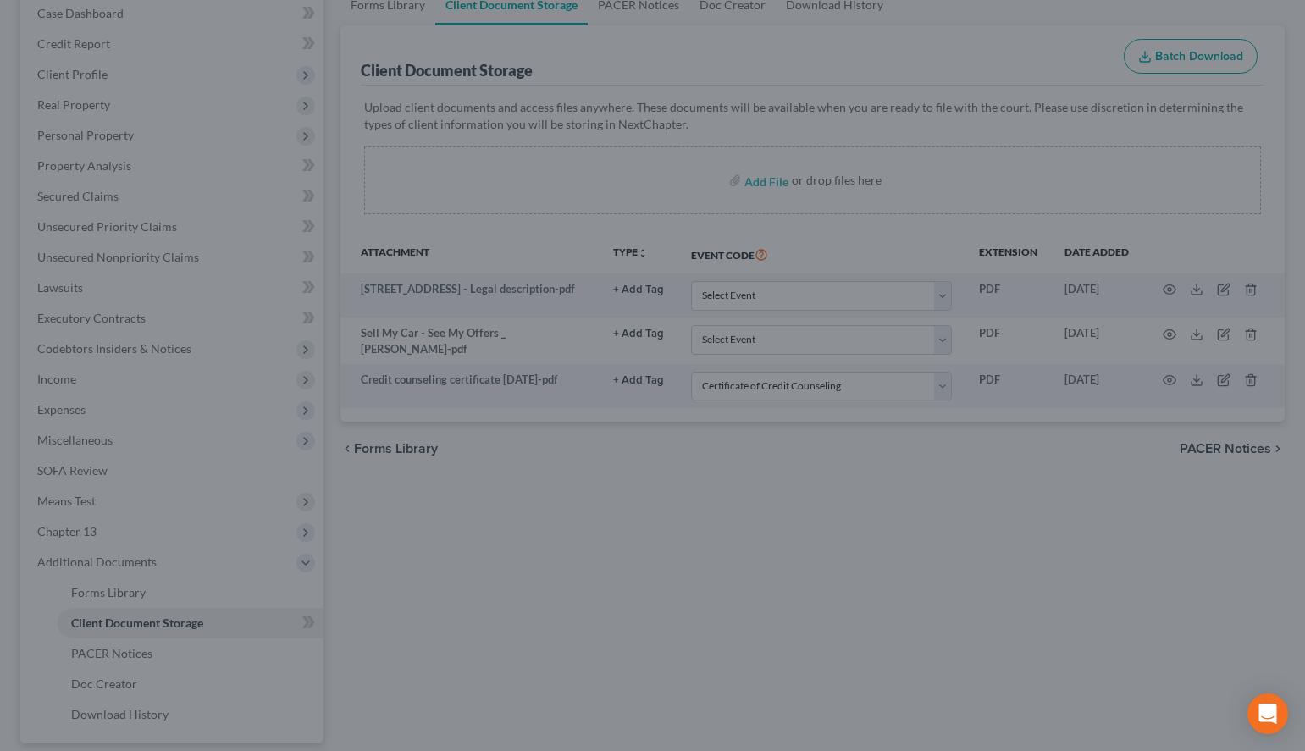
select select "10"
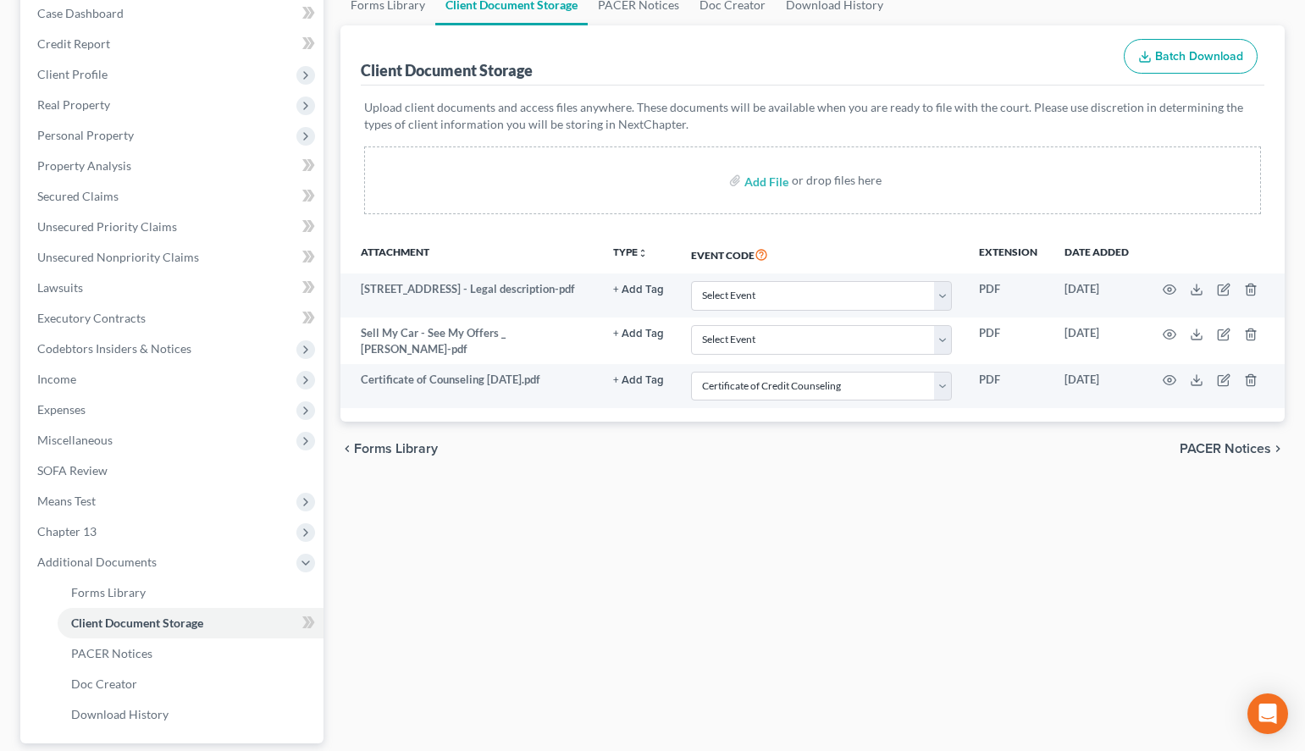
click at [576, 557] on div "Forms Library Client Document Storage PACER Notices Doc Creator Download Histor…" at bounding box center [812, 413] width 961 height 856
click at [196, 129] on span "Personal Property" at bounding box center [174, 135] width 300 height 30
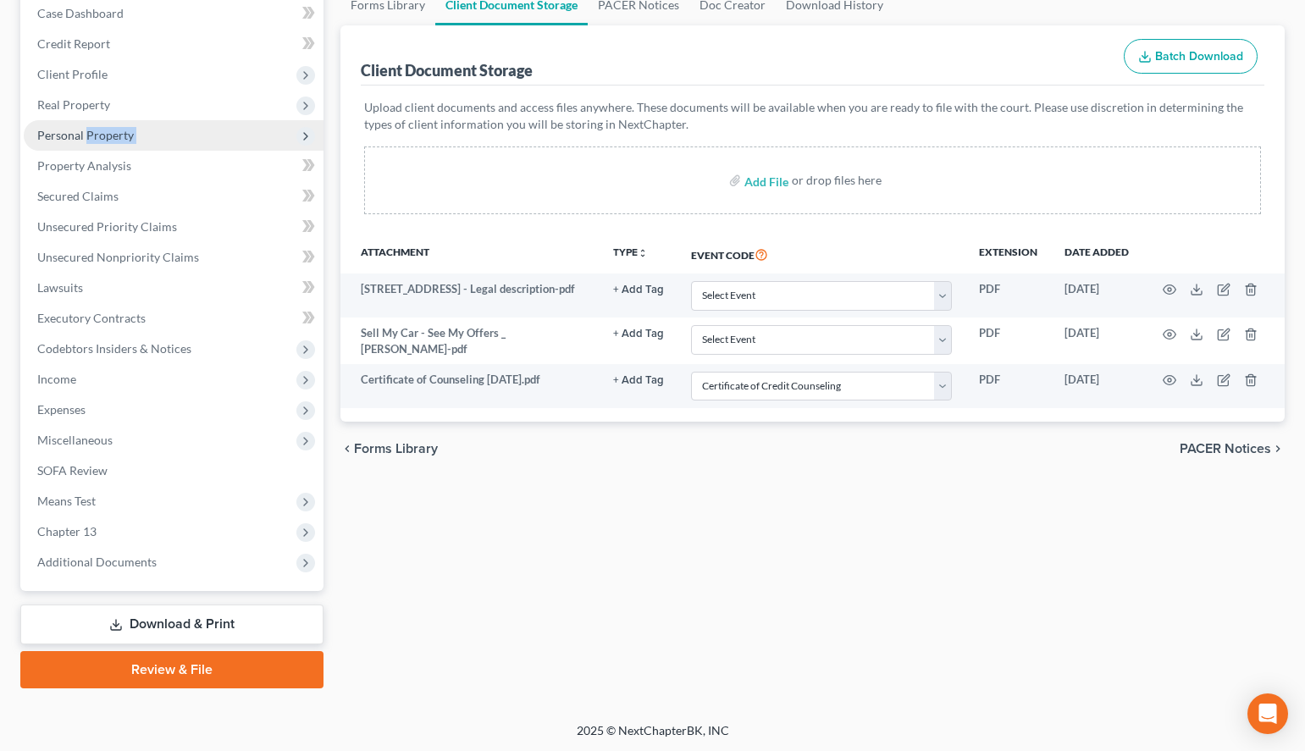
click at [196, 140] on span "Personal Property" at bounding box center [174, 135] width 300 height 30
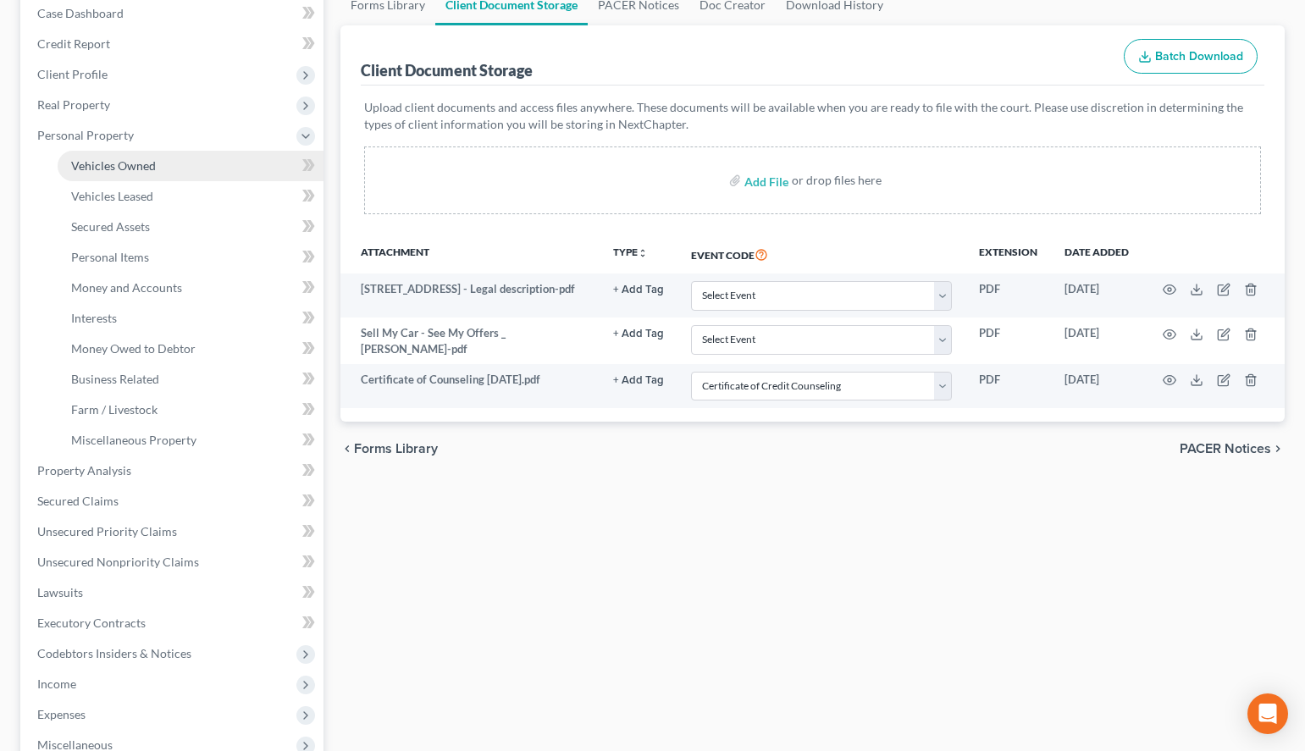
click at [193, 153] on link "Vehicles Owned" at bounding box center [191, 166] width 266 height 30
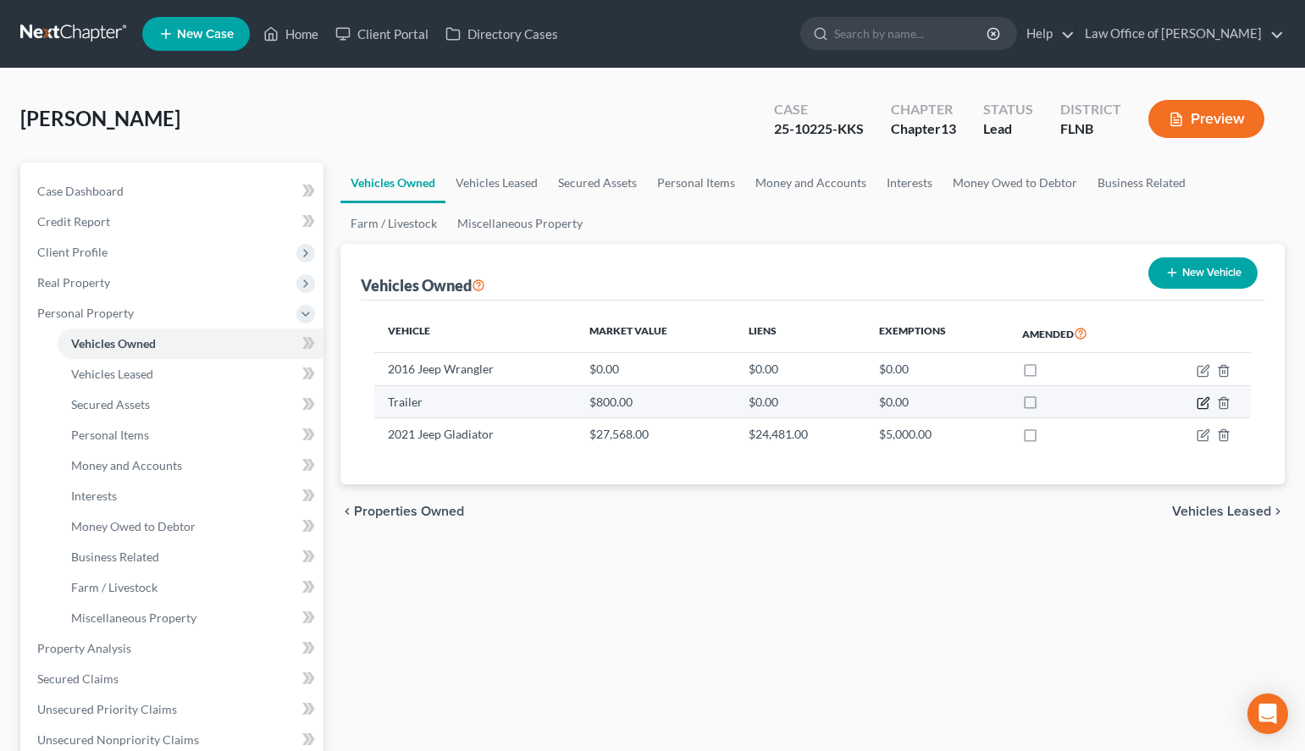
click at [1203, 406] on icon "button" at bounding box center [1204, 403] width 14 height 14
select select "2"
select select "0"
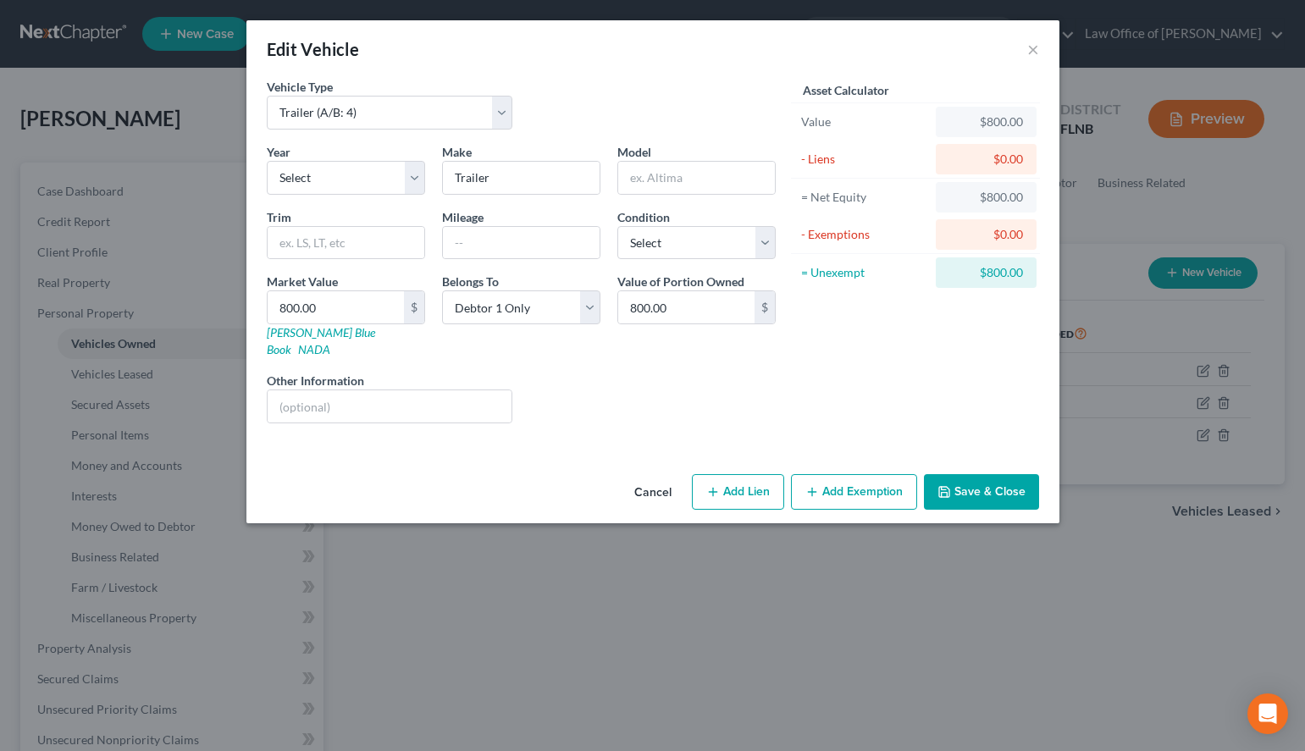
click at [376, 195] on div "Year Select 2026 2025 2024 2023 2022 2021 2020 2019 2018 2017 2016 2015 2014 20…" at bounding box center [521, 290] width 526 height 294
click at [267, 161] on select "Select 2026 2025 2024 2023 2022 2021 2020 2019 2018 2017 2016 2015 2014 2013 20…" at bounding box center [346, 178] width 158 height 34
select select "5"
click option "2021" at bounding box center [0, 0] width 0 height 0
drag, startPoint x: 495, startPoint y: 177, endPoint x: 478, endPoint y: 177, distance: 16.9
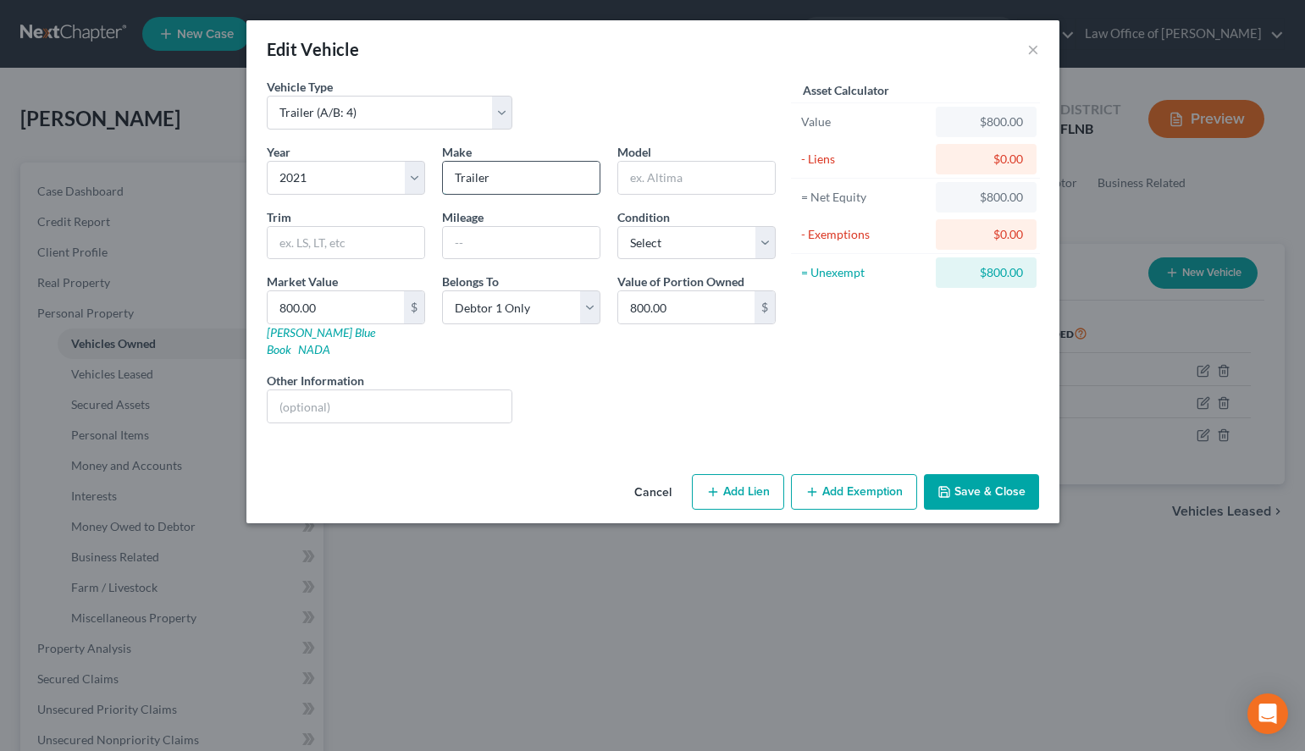
click at [478, 177] on input "Trailer" at bounding box center [521, 178] width 157 height 32
drag, startPoint x: 497, startPoint y: 176, endPoint x: 387, endPoint y: 175, distance: 110.1
click at [443, 175] on input "Trailer" at bounding box center [521, 178] width 157 height 32
type input "Down"
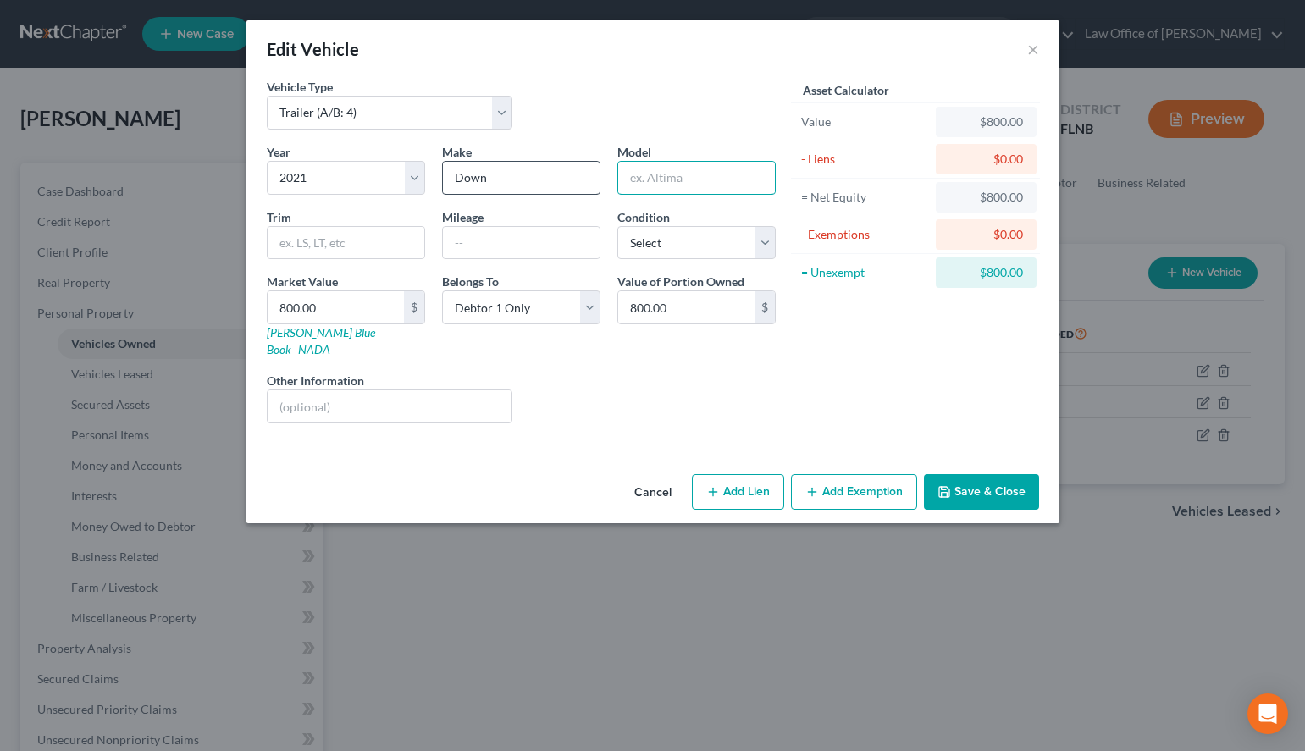
paste input "Trailer"
type input "Trailer"
click at [618, 226] on select "Select Excellent Very Good Good Fair Poor" at bounding box center [697, 243] width 158 height 34
select select "2"
click option "Good" at bounding box center [0, 0] width 0 height 0
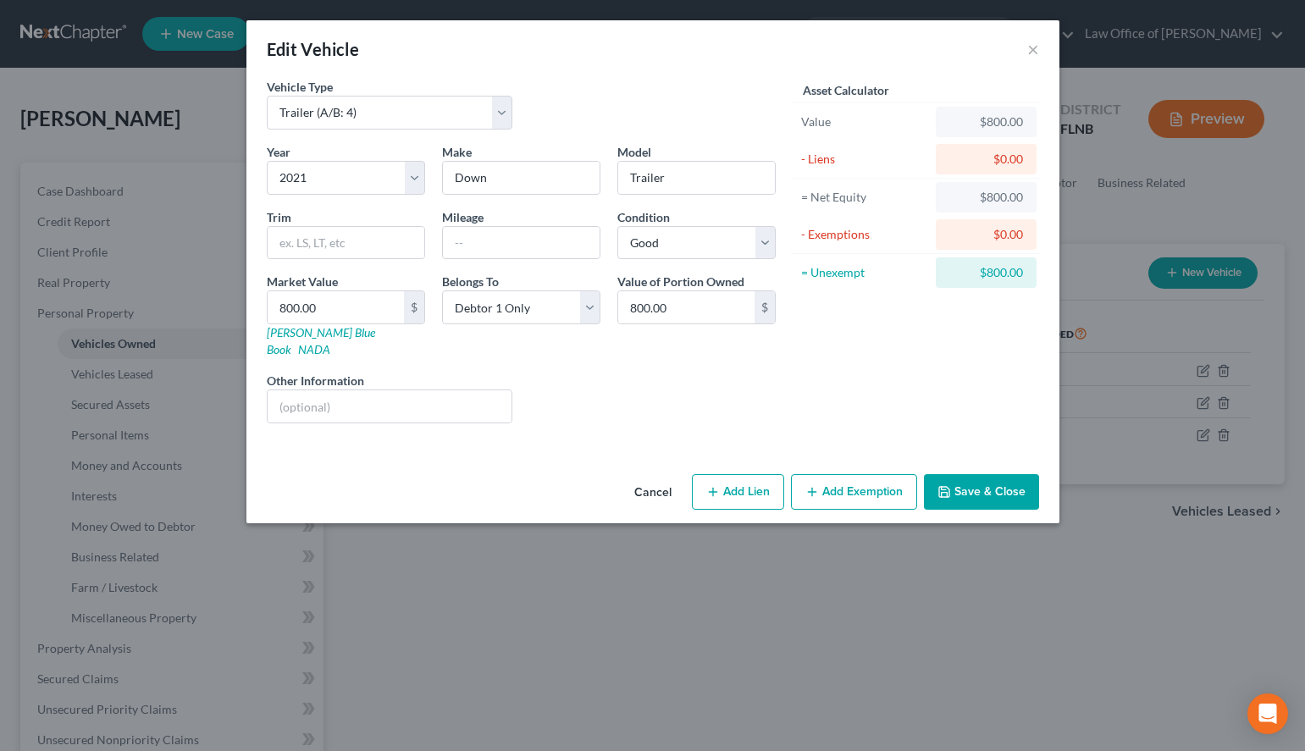
click at [978, 482] on button "Save & Close" at bounding box center [981, 492] width 115 height 36
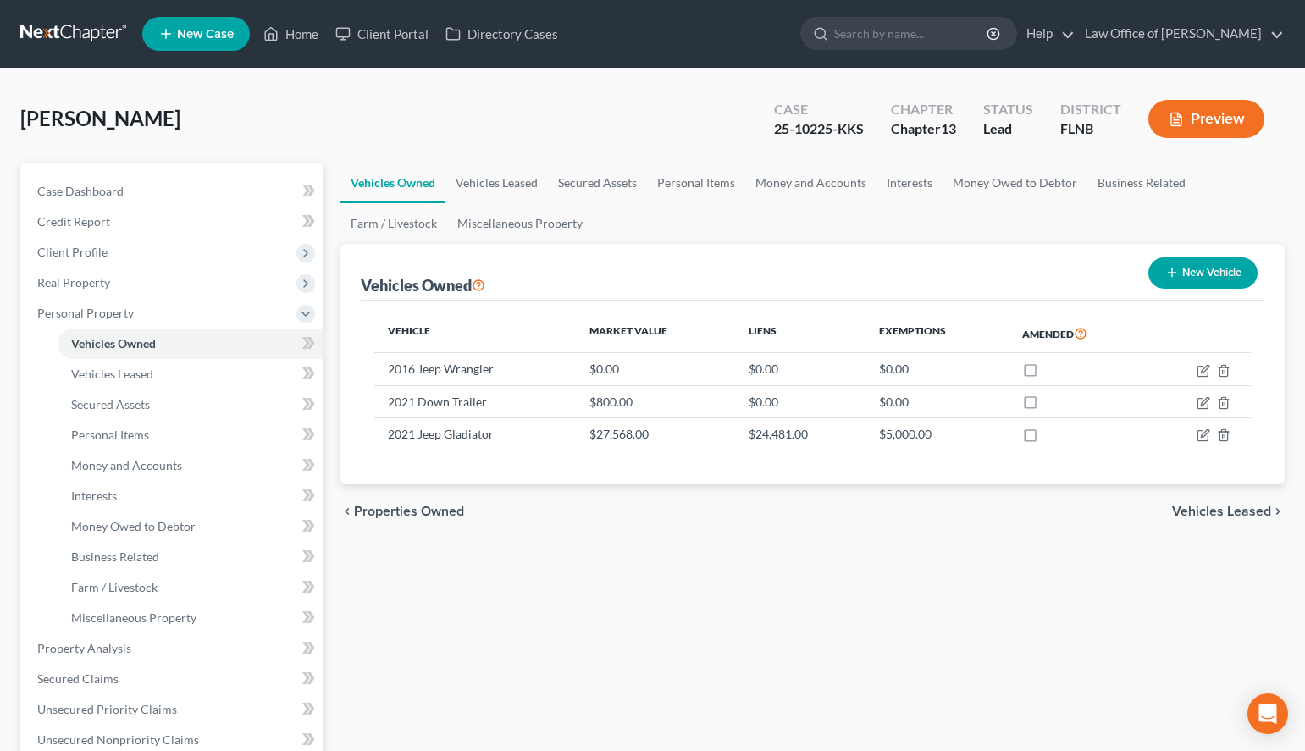
click at [758, 523] on div "chevron_left Properties Owned Vehicles Leased chevron_right" at bounding box center [813, 512] width 945 height 54
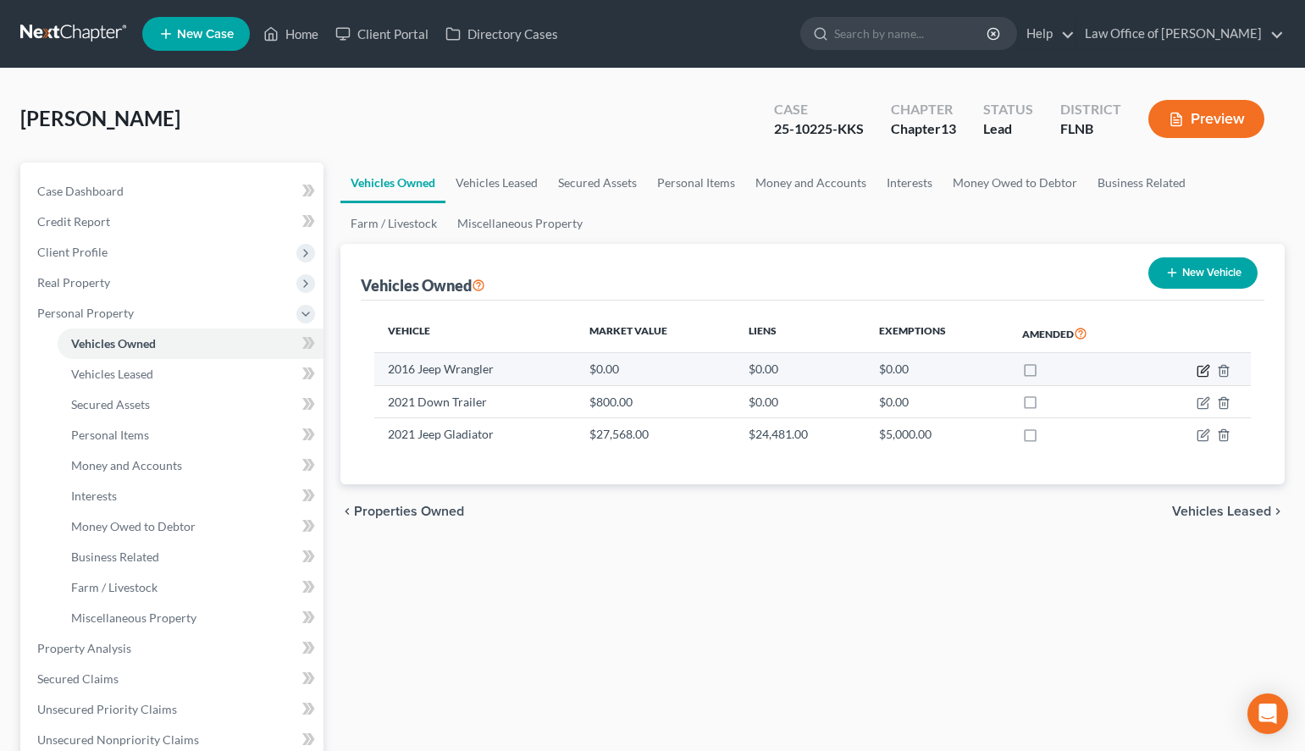
click at [1206, 371] on icon "button" at bounding box center [1204, 371] width 14 height 14
select select "0"
select select "10"
select select "2"
select select "3"
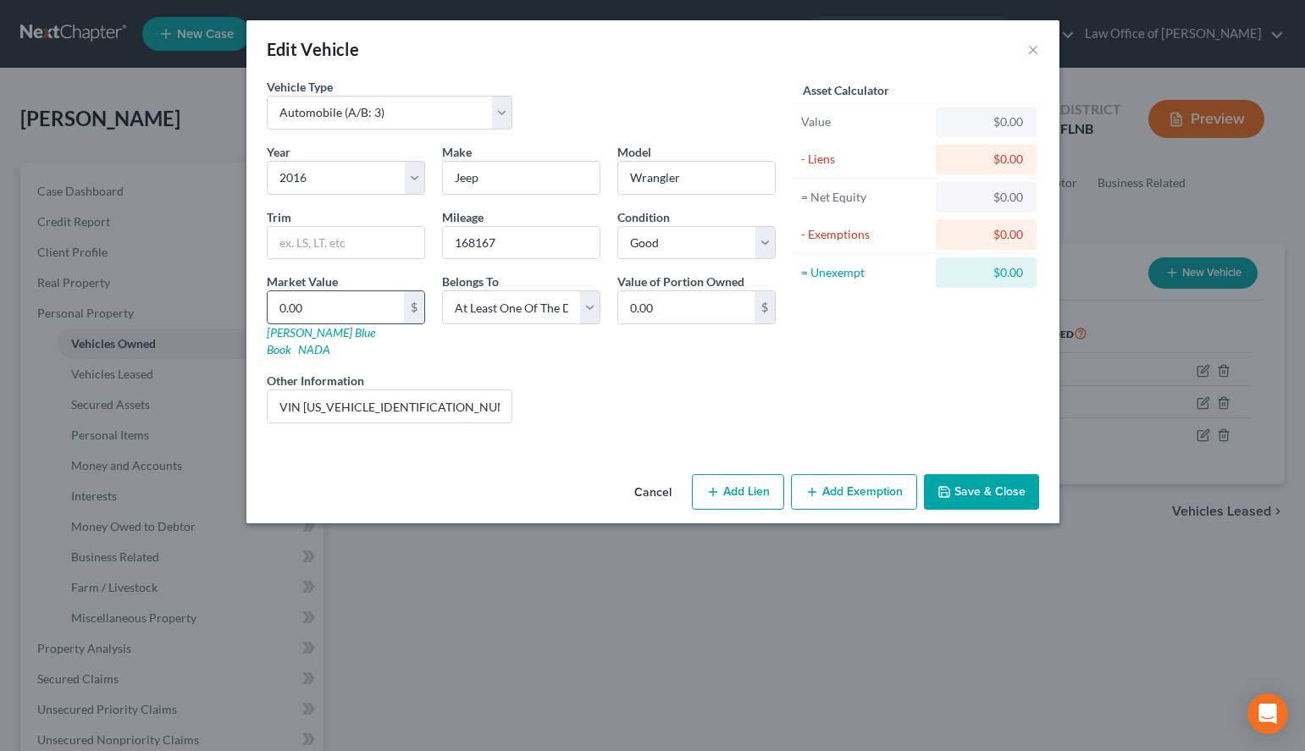
drag, startPoint x: 413, startPoint y: 296, endPoint x: 376, endPoint y: 296, distance: 36.4
click at [376, 296] on div "0.00 $" at bounding box center [346, 308] width 158 height 34
drag, startPoint x: 372, startPoint y: 309, endPoint x: 235, endPoint y: 313, distance: 137.3
click at [268, 313] on input "0.00" at bounding box center [336, 307] width 136 height 32
drag, startPoint x: 336, startPoint y: 299, endPoint x: 249, endPoint y: 308, distance: 87.7
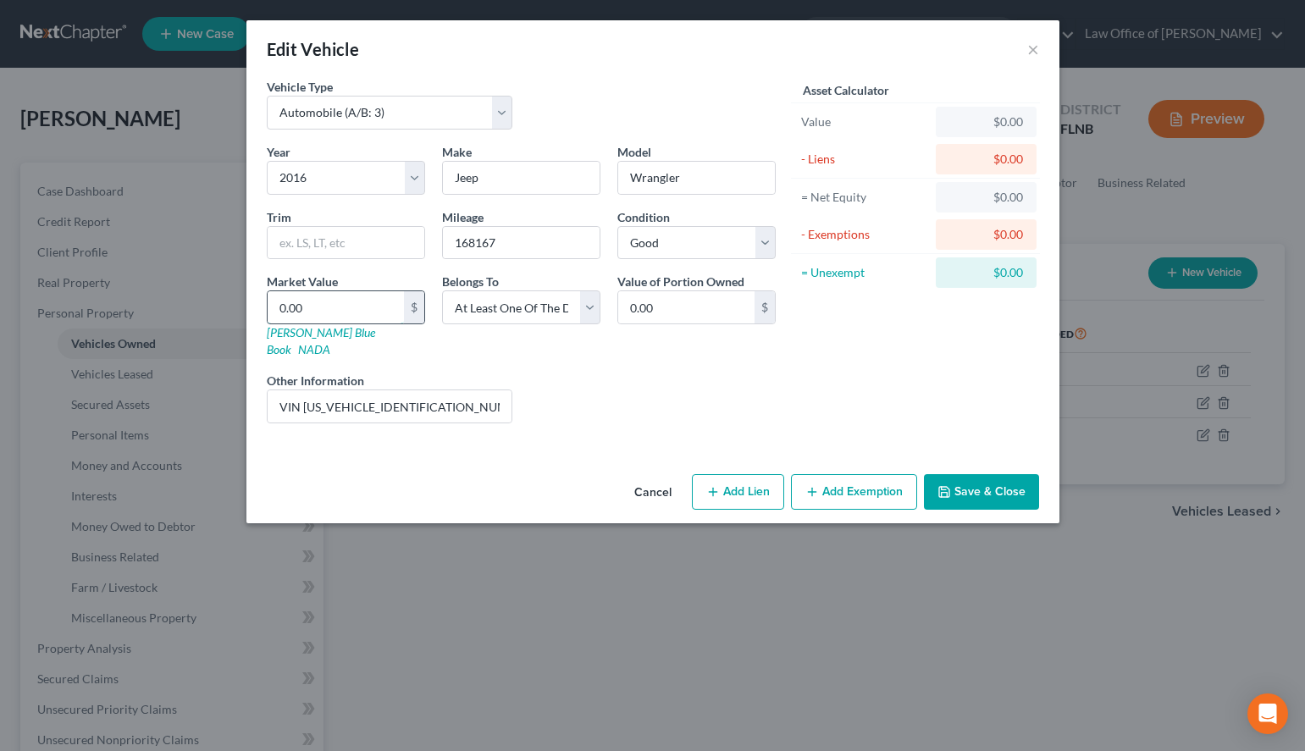
click at [268, 308] on input "0.00" at bounding box center [336, 307] width 136 height 32
type input "1"
type input "1.00"
type input "10"
type input "10.00"
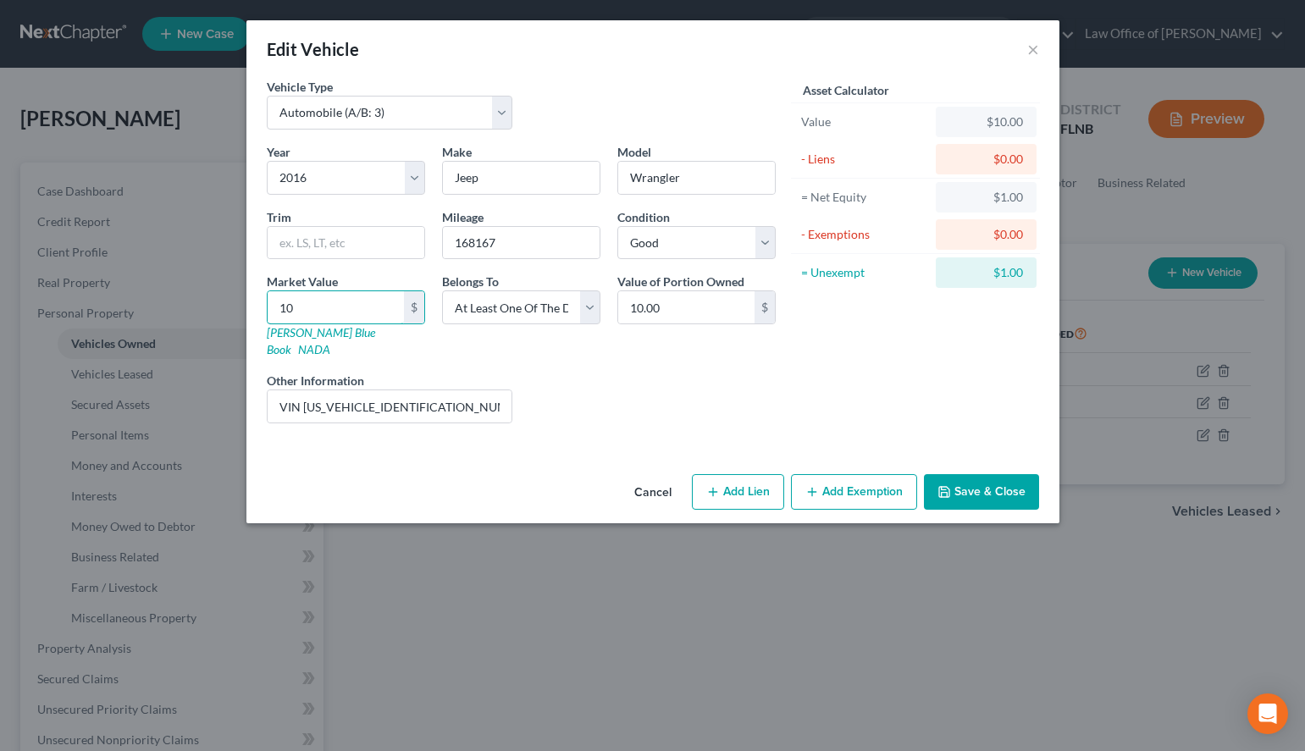
type input "105"
type input "105.00"
type input "1050"
type input "1,050.00"
type input "1,0503"
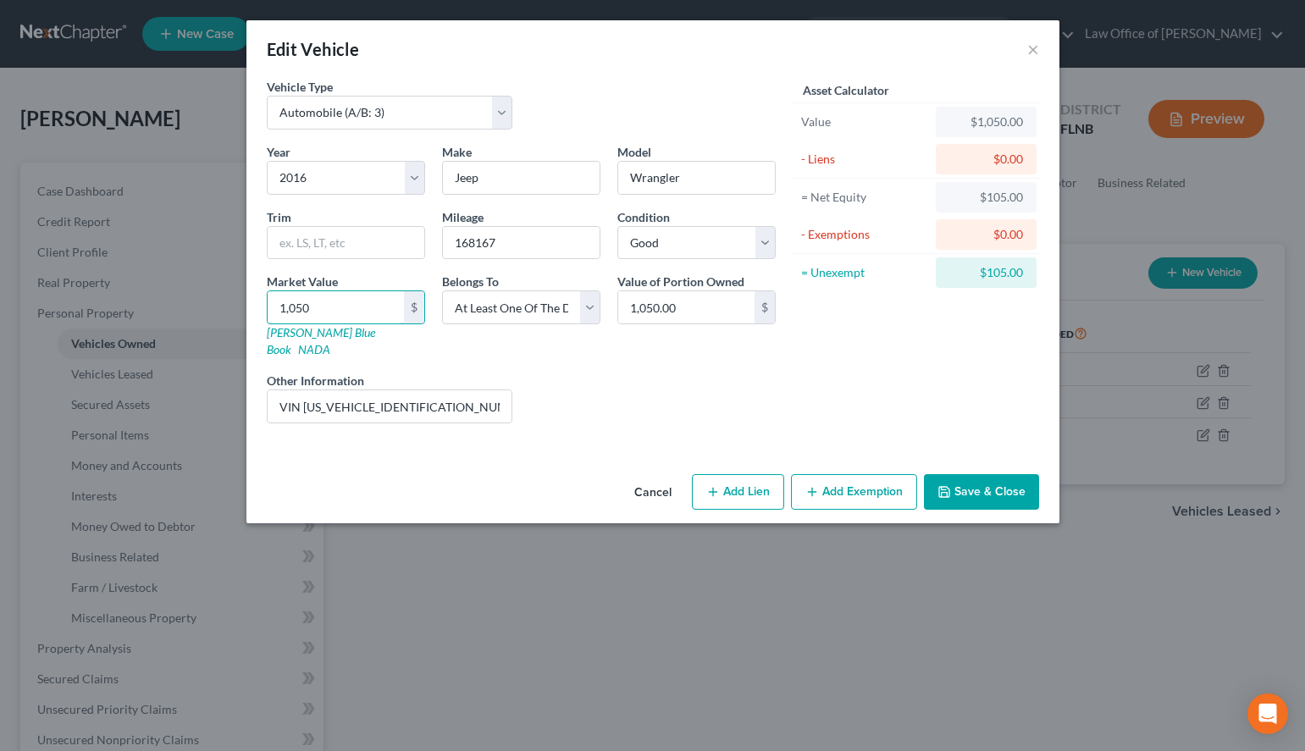
type input "10,503.00"
click at [990, 485] on button "Save & Close" at bounding box center [981, 492] width 115 height 36
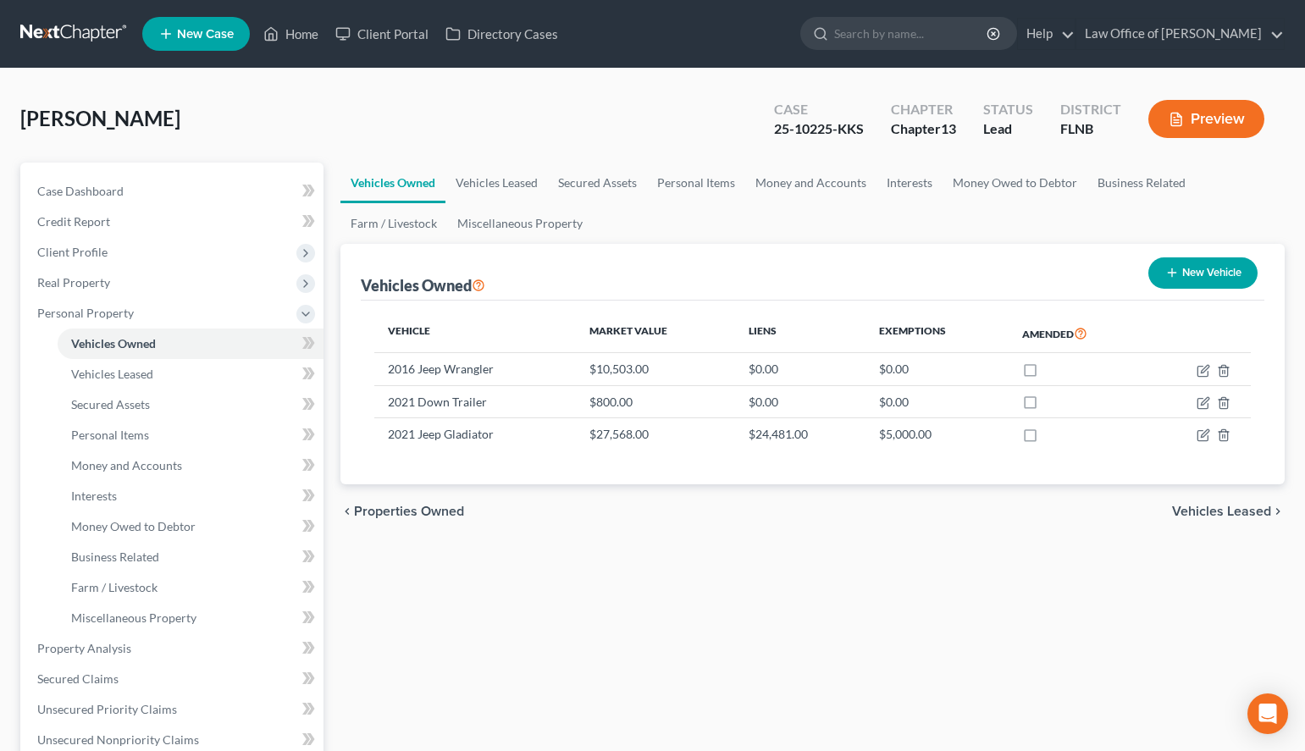
click at [952, 614] on div "Vehicles Owned Vehicles Leased Secured Assets Personal Items Money and Accounts…" at bounding box center [812, 667] width 961 height 1009
click at [142, 673] on link "Secured Claims" at bounding box center [174, 679] width 300 height 30
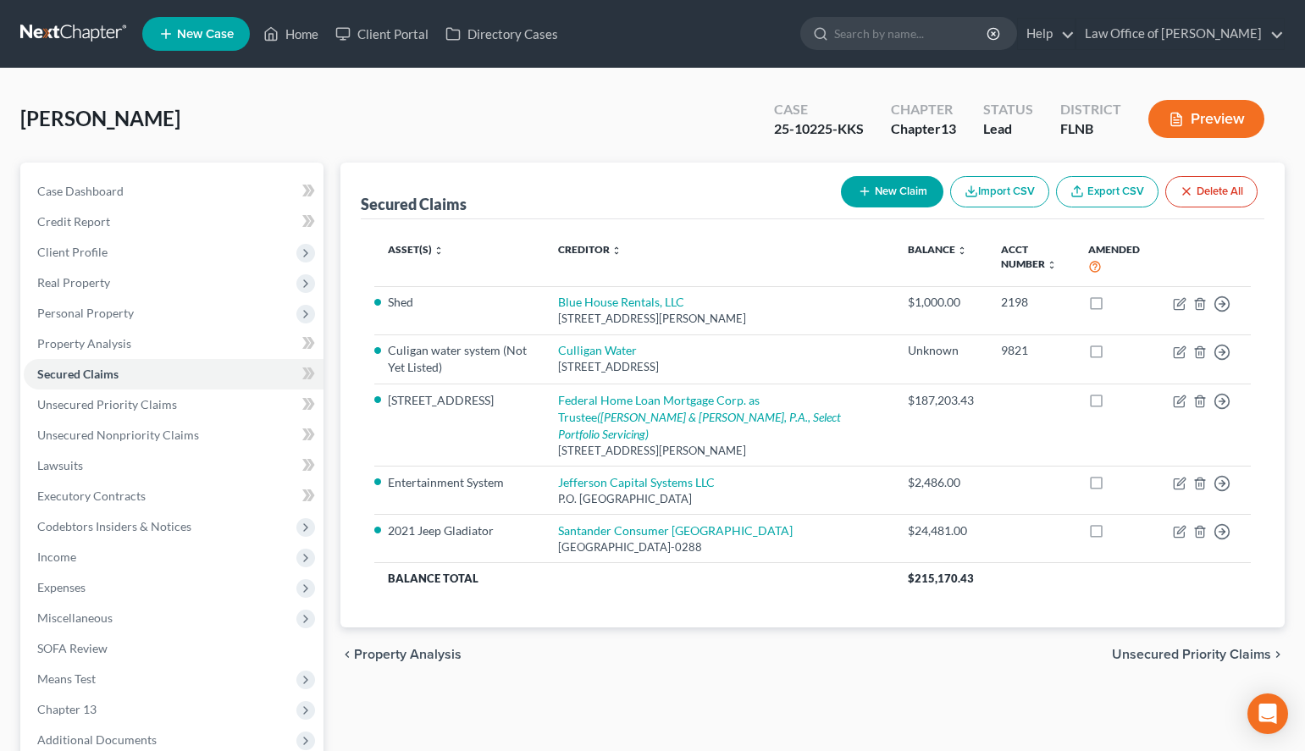
click at [1039, 628] on div "chevron_left Property Analysis Unsecured Priority Claims chevron_right" at bounding box center [813, 655] width 945 height 54
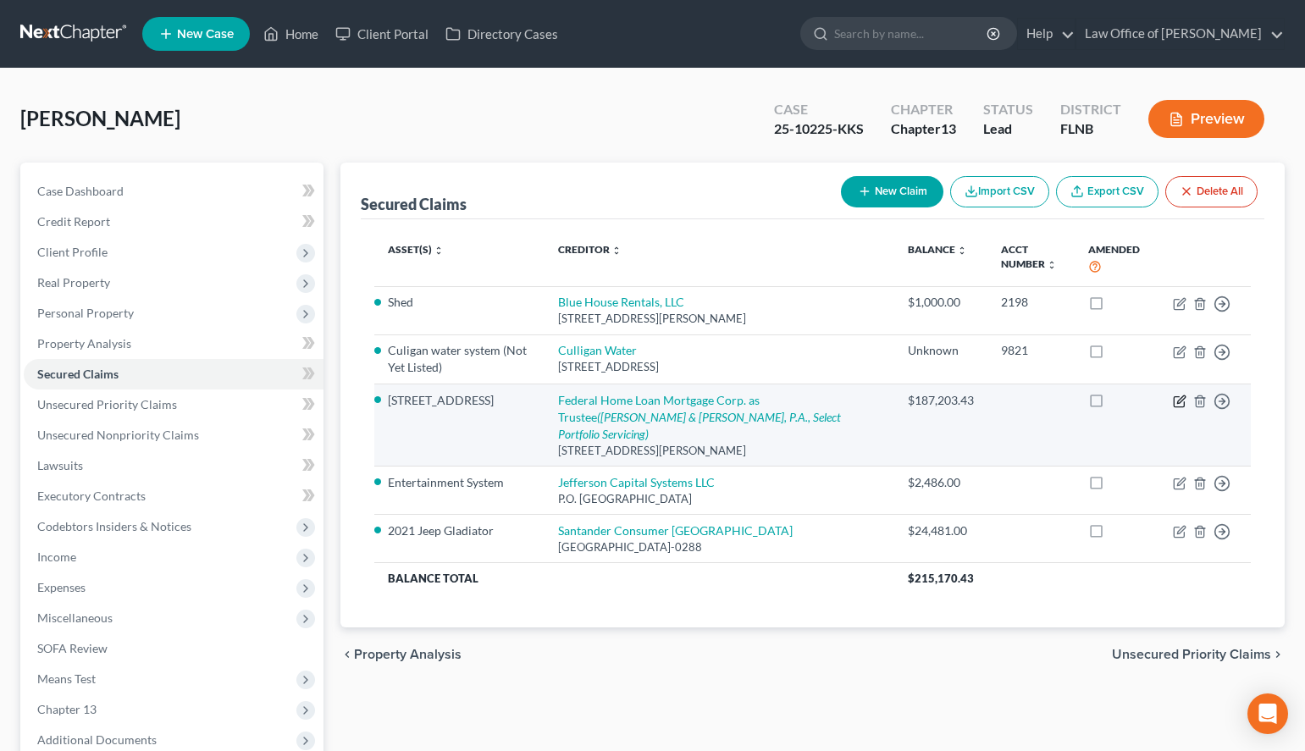
click at [1179, 406] on icon "button" at bounding box center [1180, 402] width 14 height 14
select select "46"
select select "11"
select select "2"
select select "0"
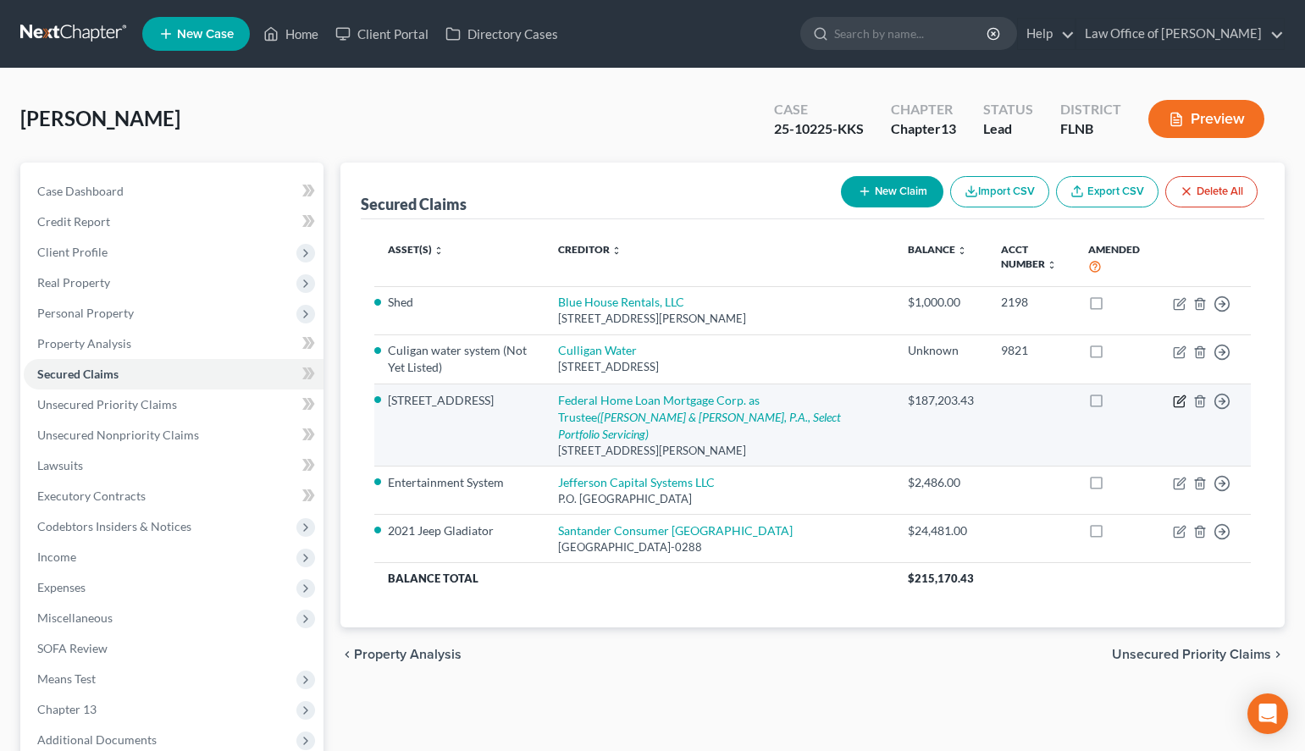
select select "0"
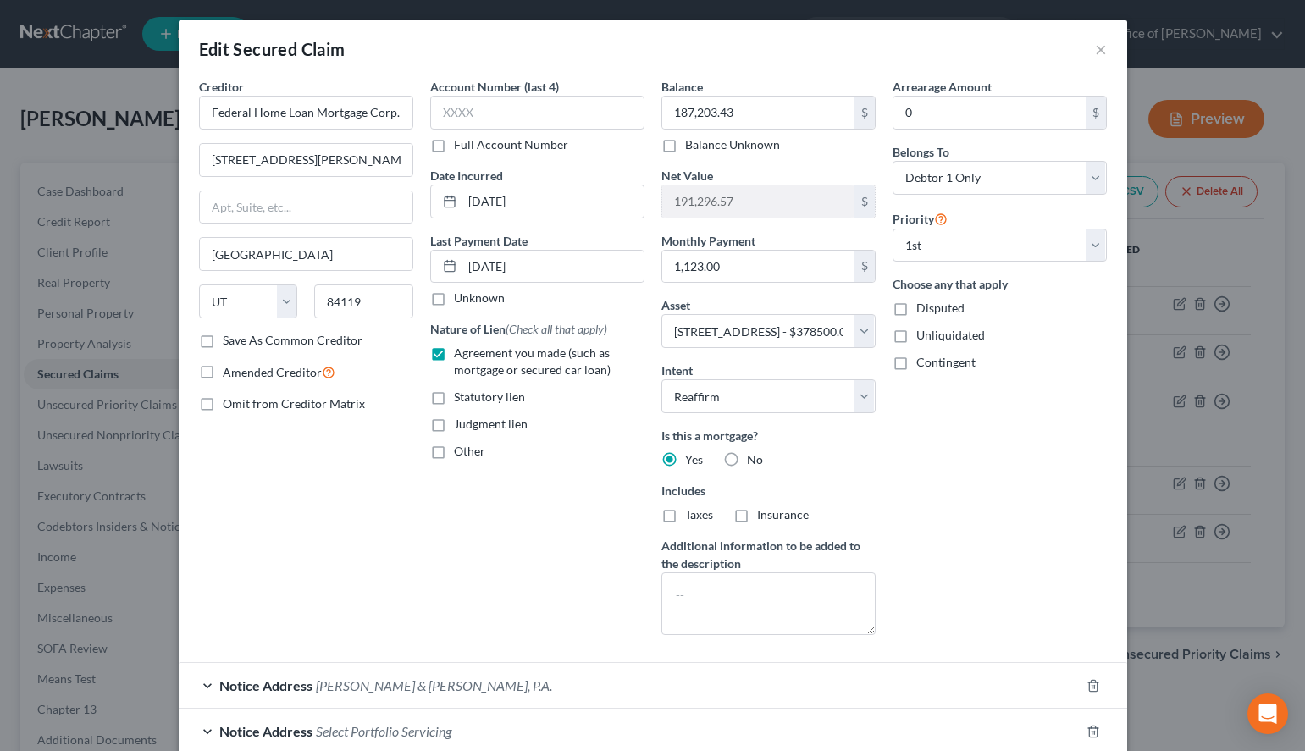
click at [958, 434] on div "Arrearage Amount 0 $ Belongs To * Select Debtor 1 Only Debtor 2 Only Debtor 1 A…" at bounding box center [999, 363] width 231 height 571
click at [508, 100] on input "text" at bounding box center [537, 113] width 214 height 34
type input "9221"
click at [350, 698] on div "Notice Address De Cubas & Lewis, P.A." at bounding box center [629, 685] width 901 height 45
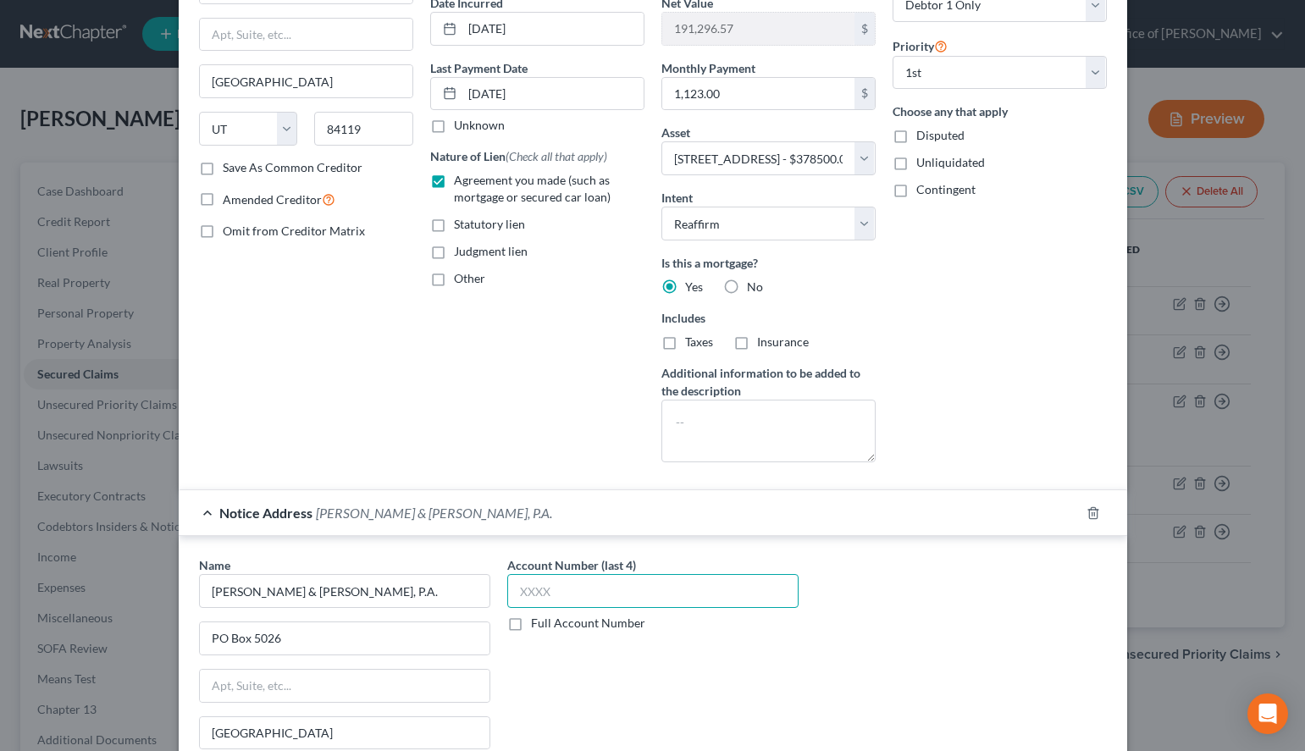
click at [566, 581] on input "text" at bounding box center [652, 591] width 291 height 34
type input "9221"
click at [544, 500] on div "Notice Address De Cubas & Lewis, P.A." at bounding box center [629, 512] width 901 height 45
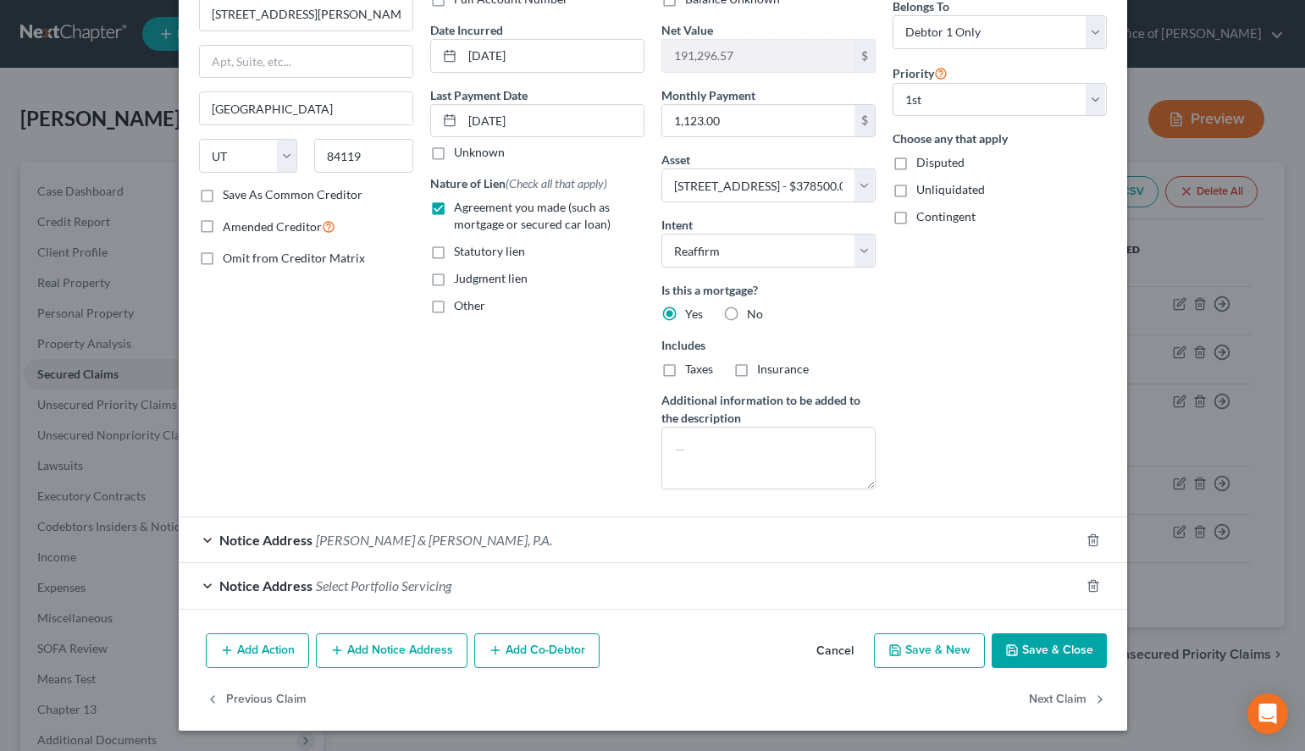
scroll to position [146, 0]
click at [534, 595] on div "Notice Address Select Portfolio Servicing" at bounding box center [629, 585] width 901 height 45
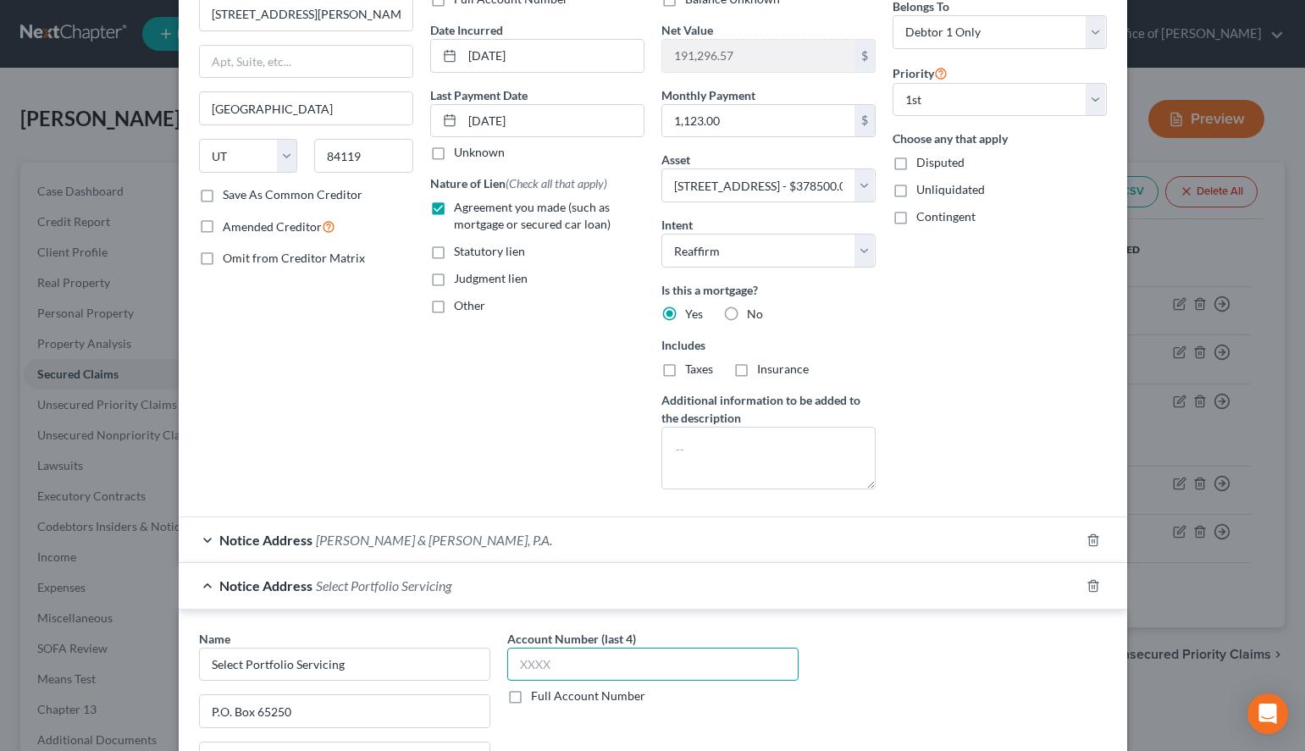
click at [585, 673] on input "text" at bounding box center [652, 665] width 291 height 34
type input "9221"
click at [546, 590] on div "Notice Address Select Portfolio Servicing" at bounding box center [629, 585] width 901 height 45
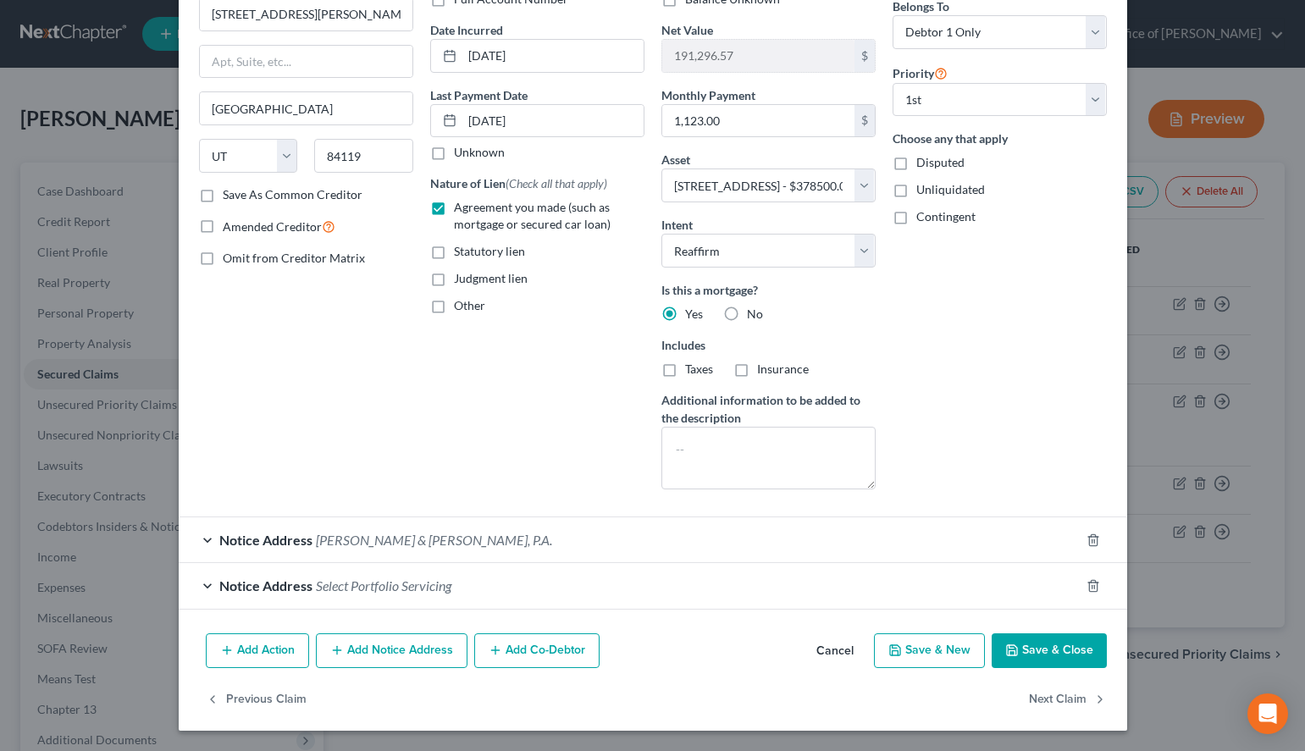
click at [1045, 668] on button "Save & Close" at bounding box center [1049, 652] width 115 height 36
select select
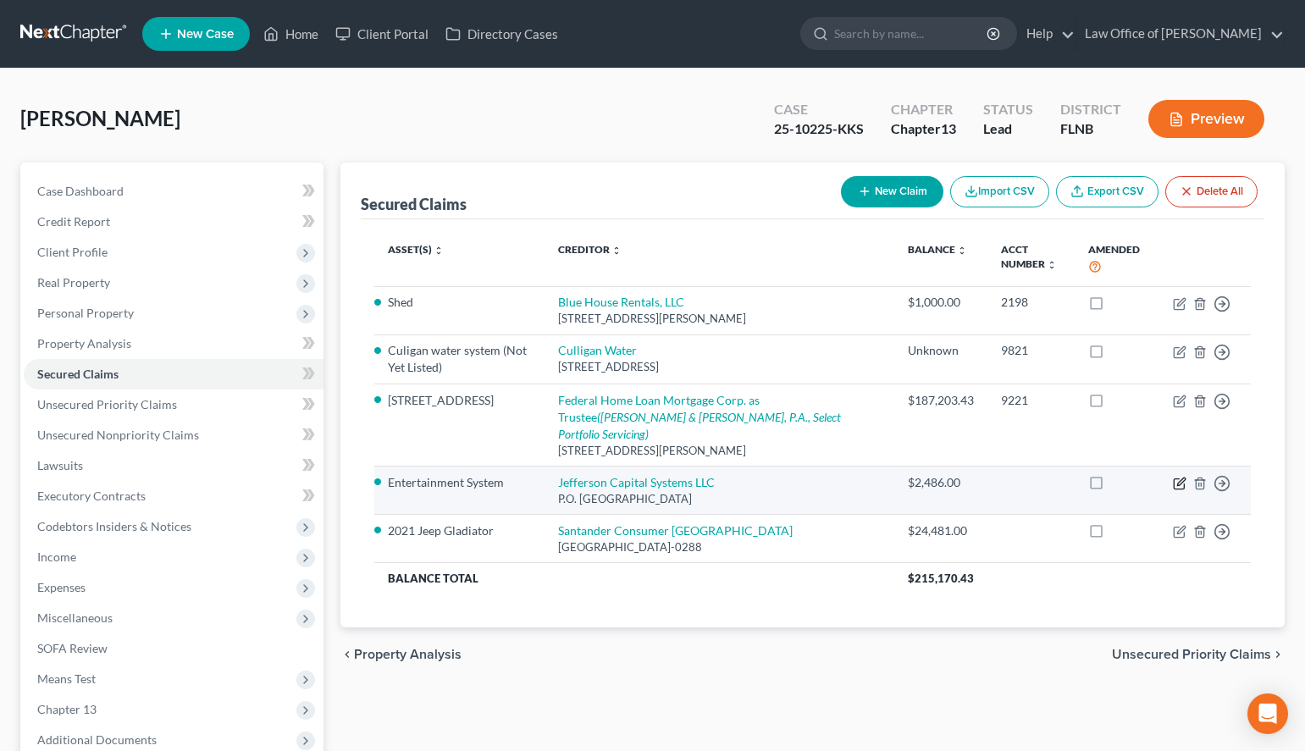
click at [1177, 479] on icon "button" at bounding box center [1179, 484] width 10 height 10
select select "14"
select select "2"
select select "0"
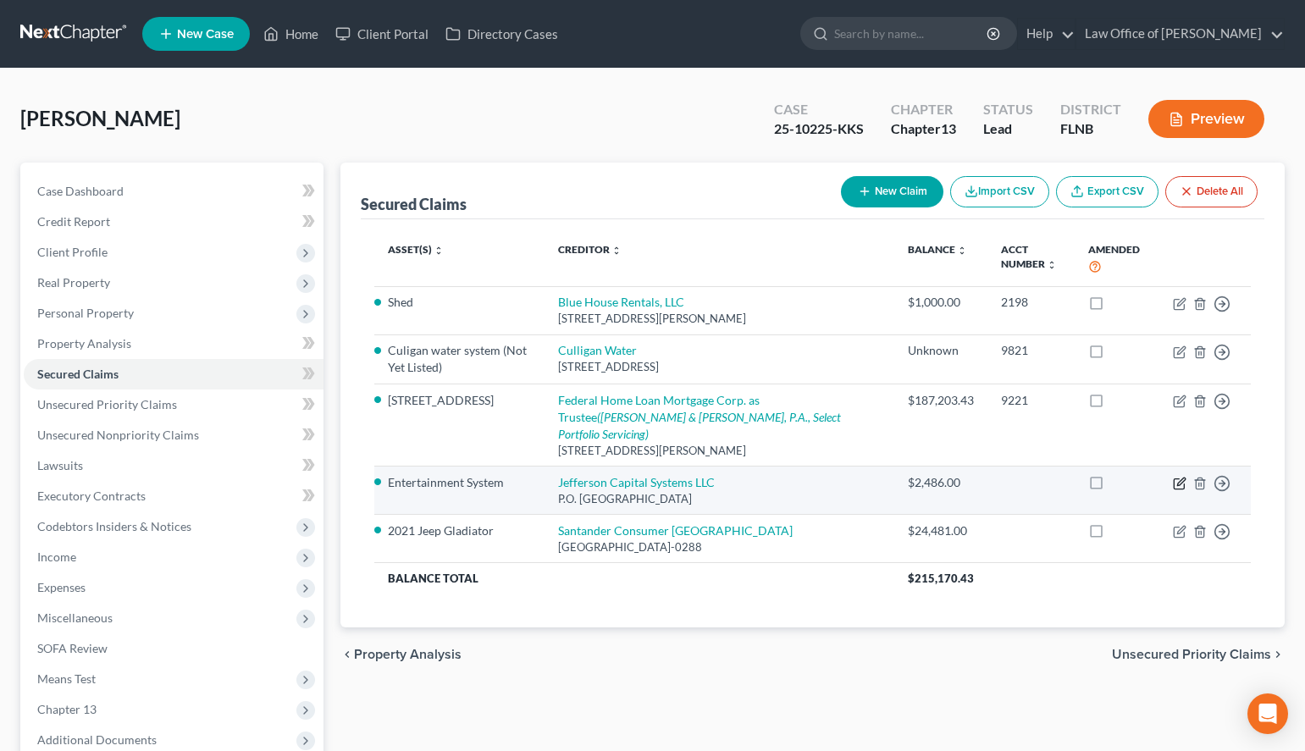
select select "0"
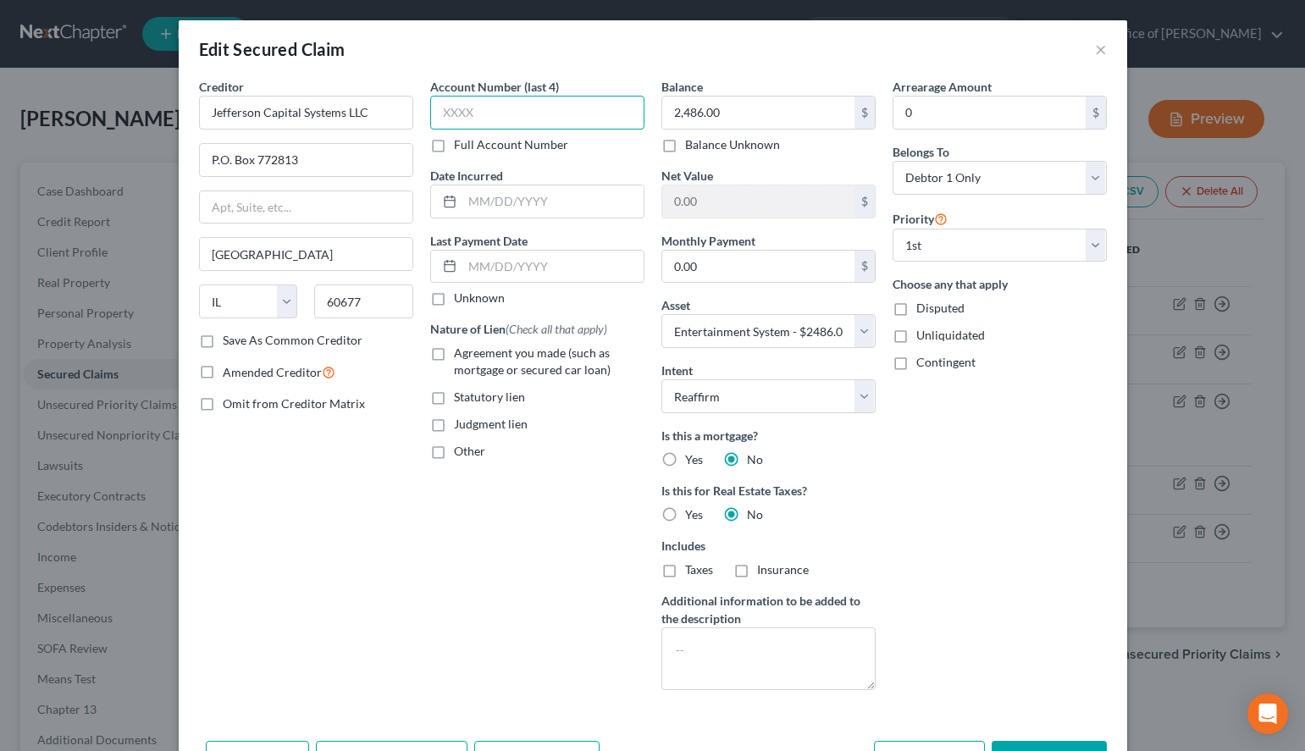
click at [491, 104] on input "text" at bounding box center [537, 113] width 214 height 34
type input "8801"
click at [454, 353] on label "Agreement you made (such as mortgage or secured car loan)" at bounding box center [549, 362] width 191 height 34
click at [461, 353] on input "Agreement you made (such as mortgage or secured car loan)" at bounding box center [466, 350] width 11 height 11
checkbox input "true"
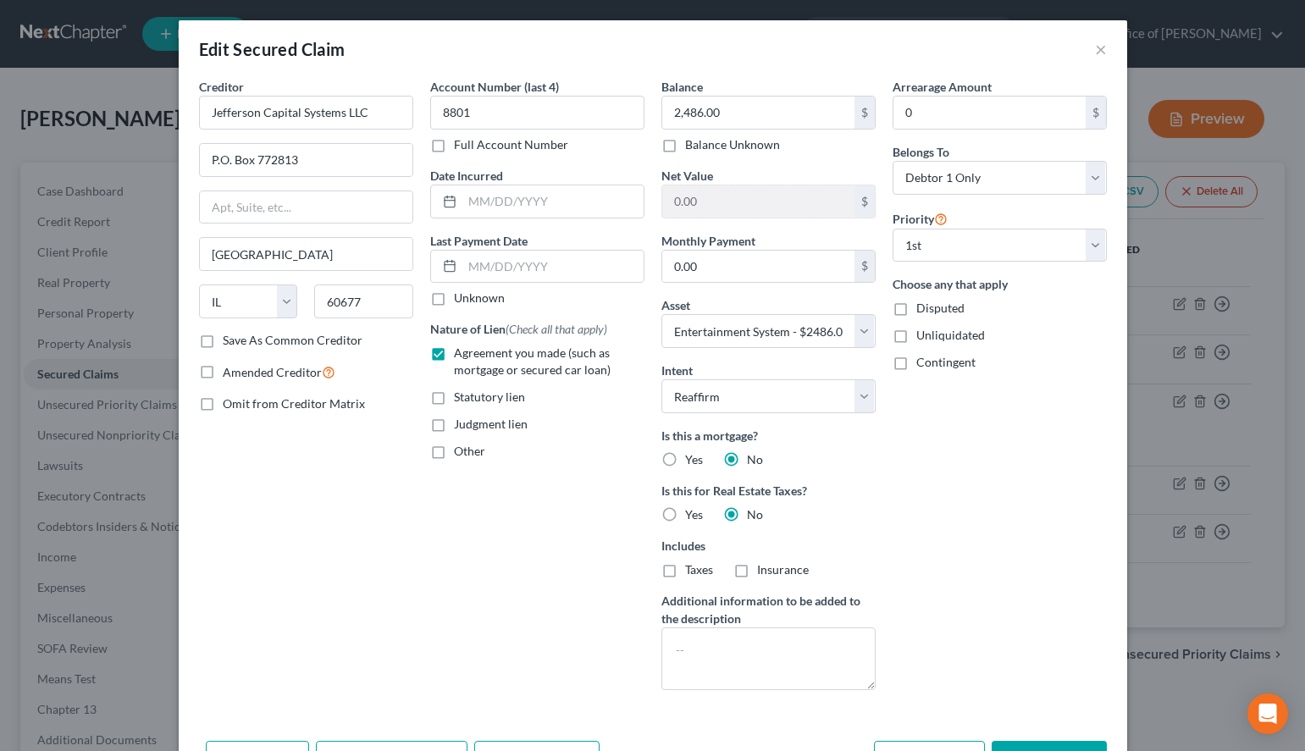
click at [454, 295] on label "Unknown" at bounding box center [479, 298] width 51 height 17
click at [461, 295] on input "Unknown" at bounding box center [466, 295] width 11 height 11
checkbox input "true"
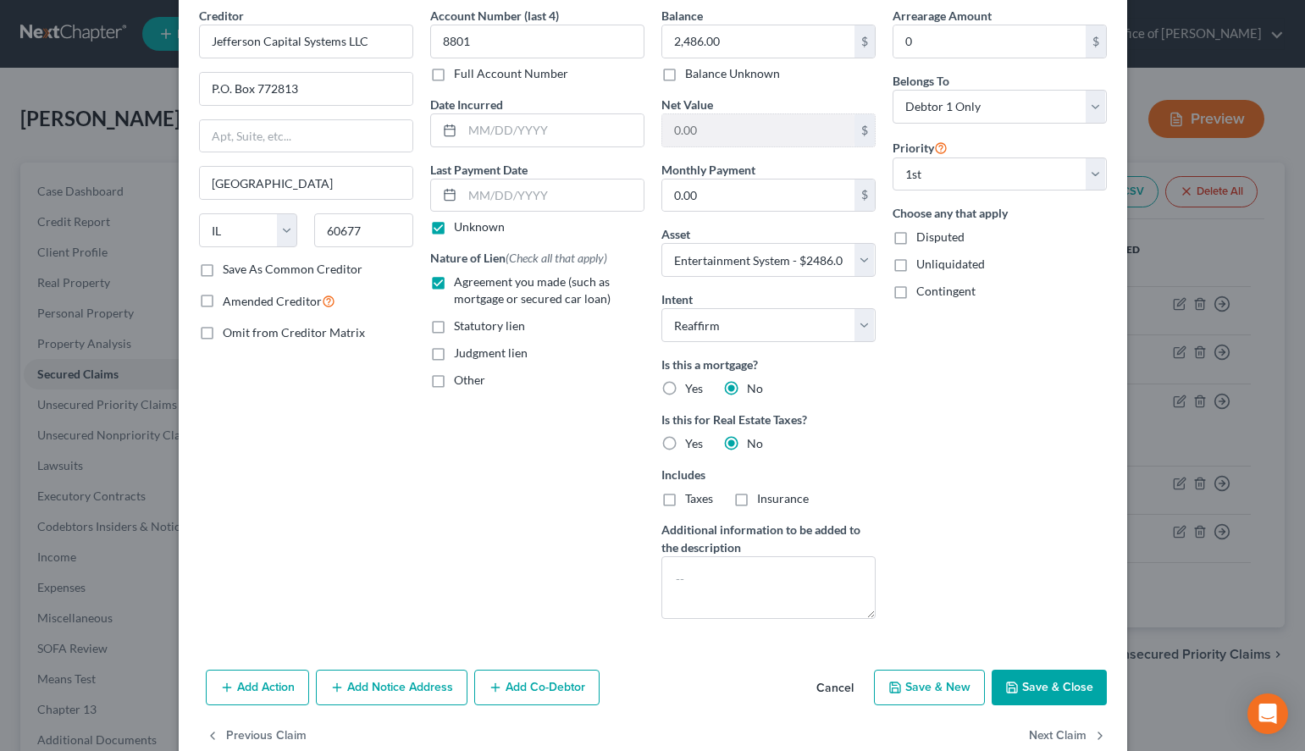
scroll to position [108, 0]
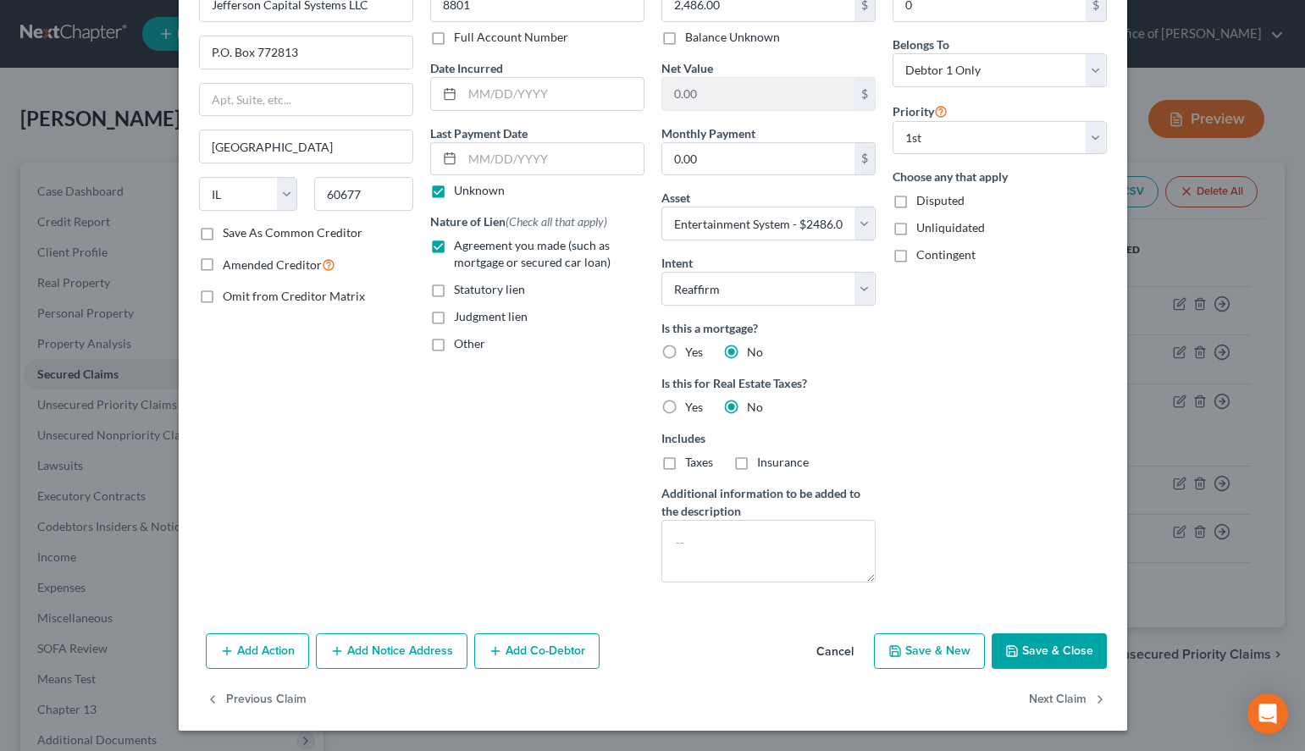
click at [1028, 650] on button "Save & Close" at bounding box center [1049, 652] width 115 height 36
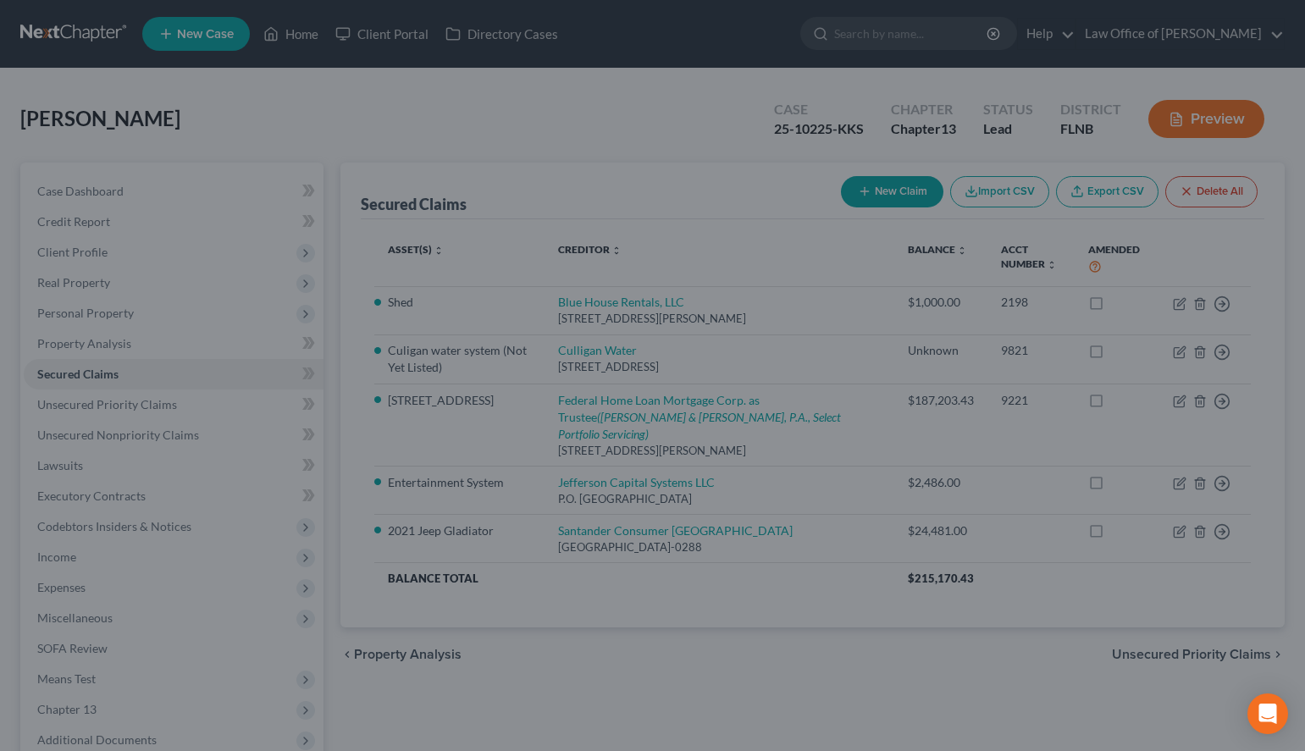
select select "2"
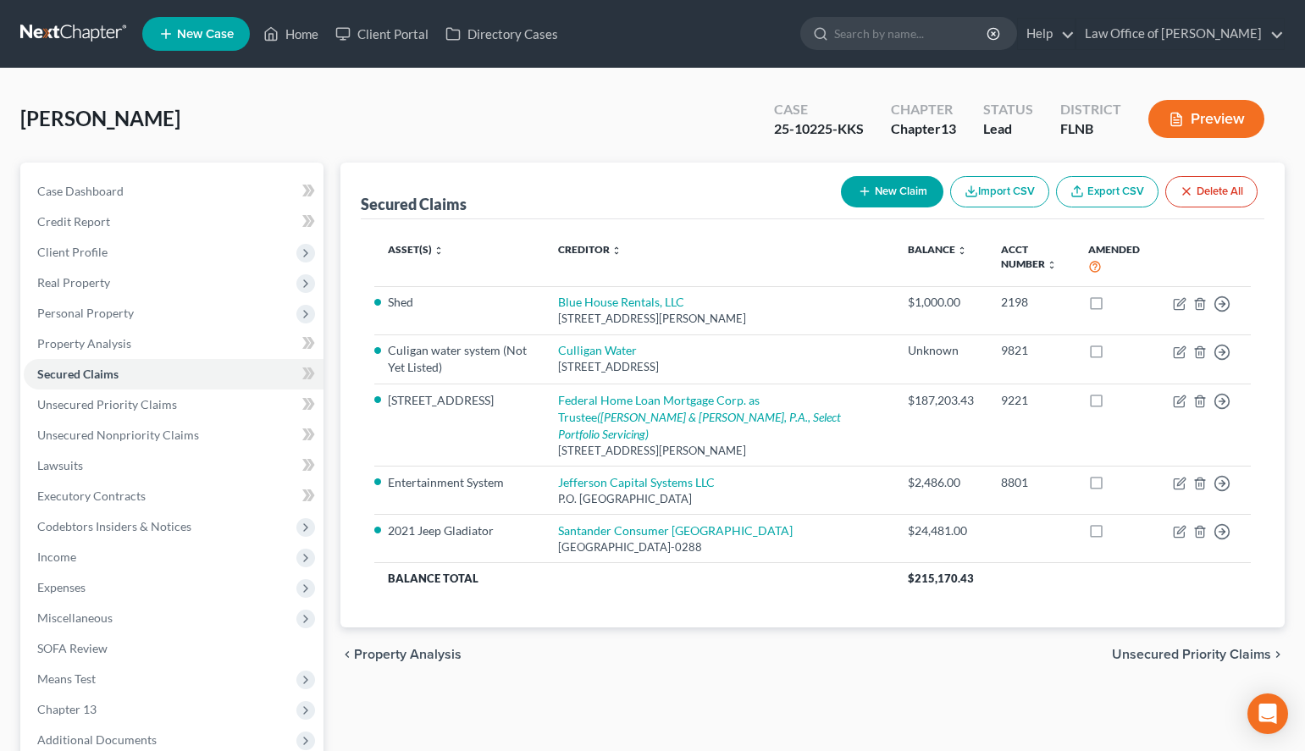
click at [911, 672] on div "Secured Claims New Claim Import CSV Export CSV Delete All Asset(s) expand_more …" at bounding box center [812, 515] width 961 height 704
click at [180, 319] on span "Personal Property" at bounding box center [174, 313] width 300 height 30
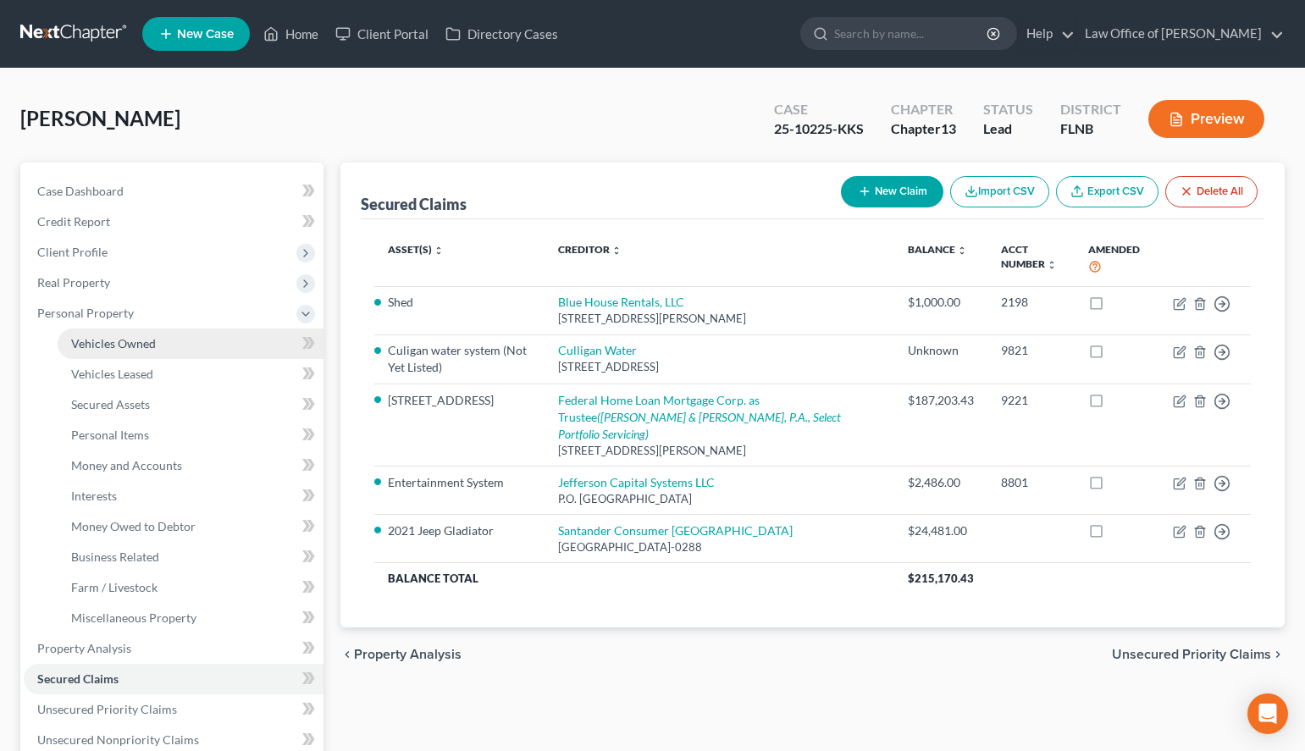
click at [180, 352] on link "Vehicles Owned" at bounding box center [191, 344] width 266 height 30
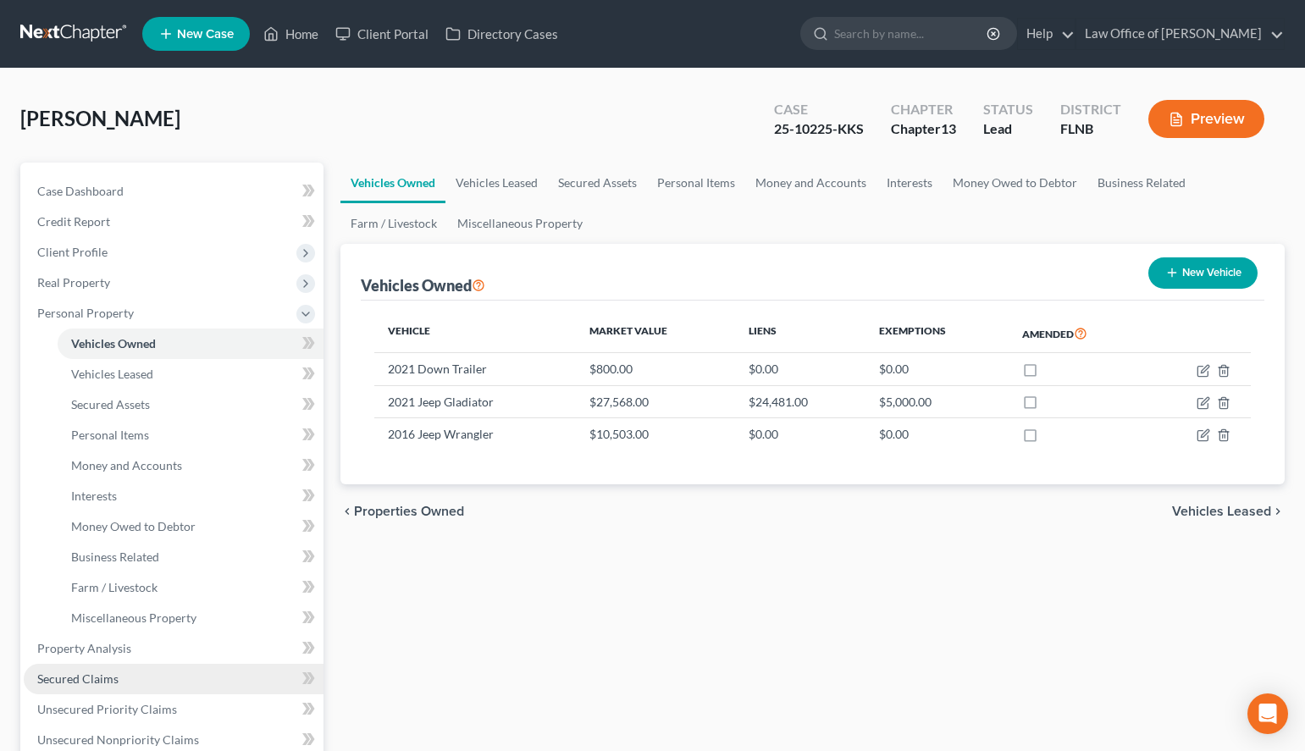
click at [172, 681] on link "Secured Claims" at bounding box center [174, 679] width 300 height 30
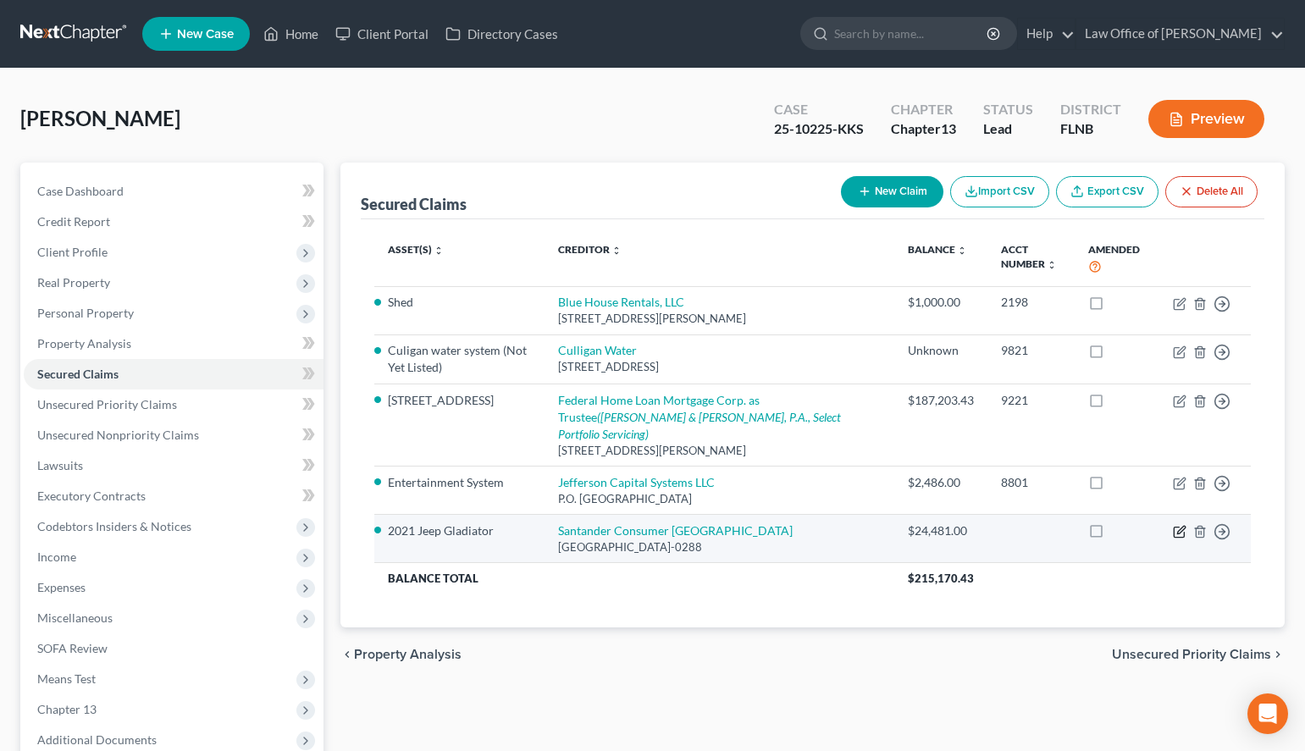
click at [1177, 525] on icon "button" at bounding box center [1180, 532] width 14 height 14
select select "45"
select select "10"
select select "2"
select select "3"
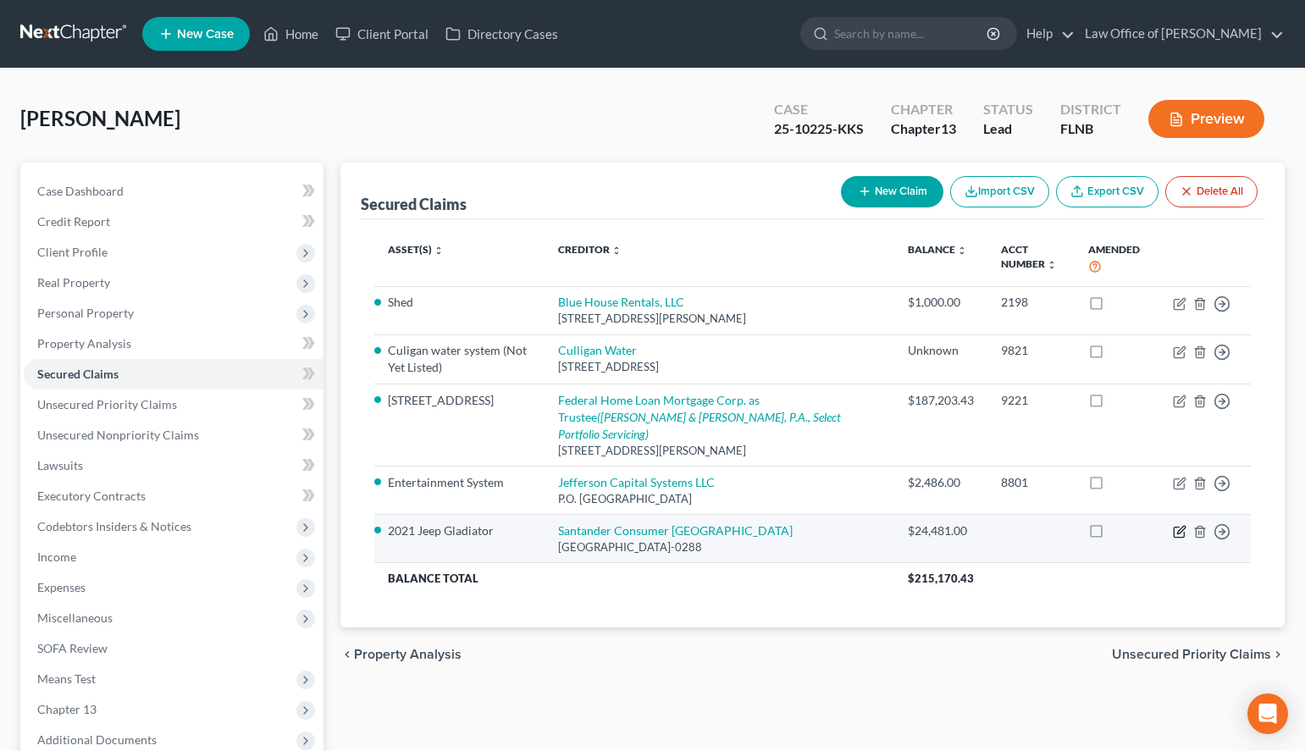
select select "0"
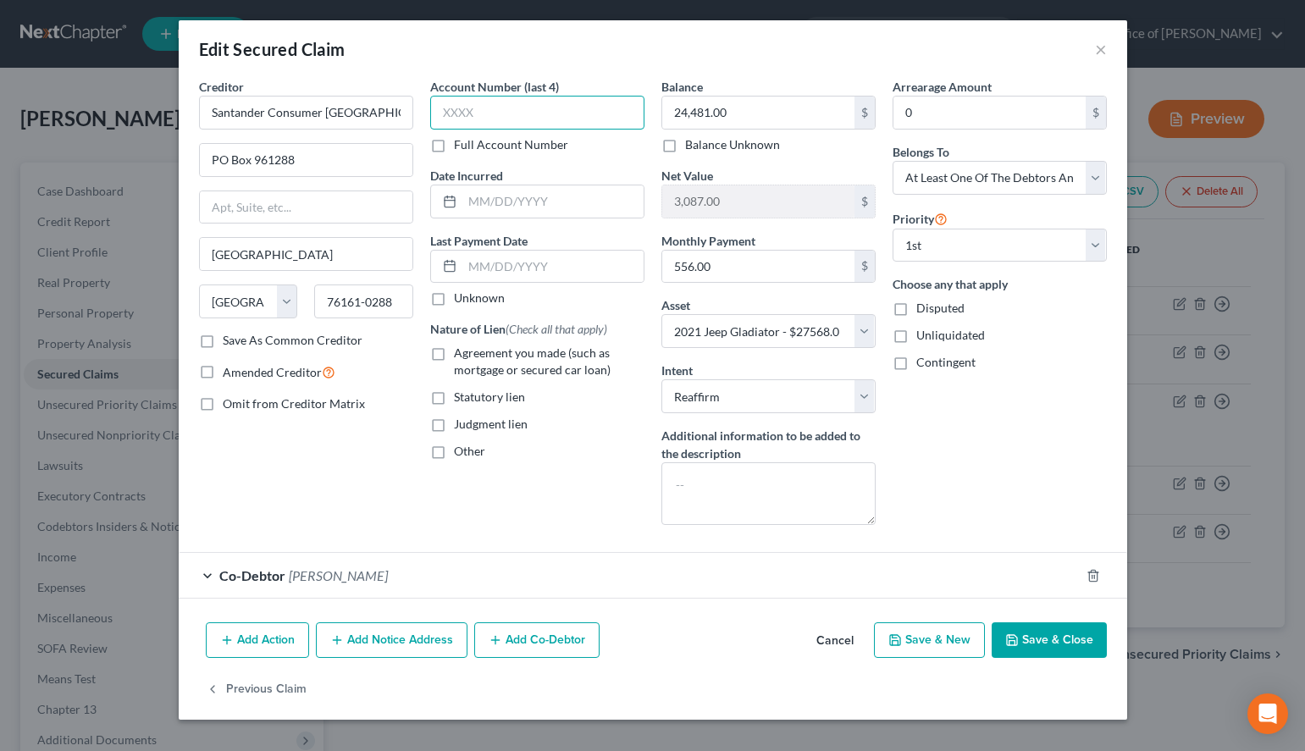
click at [508, 109] on input "text" at bounding box center [537, 113] width 214 height 34
click at [985, 570] on div "Co-Debtor Michelle Barfield" at bounding box center [629, 575] width 901 height 45
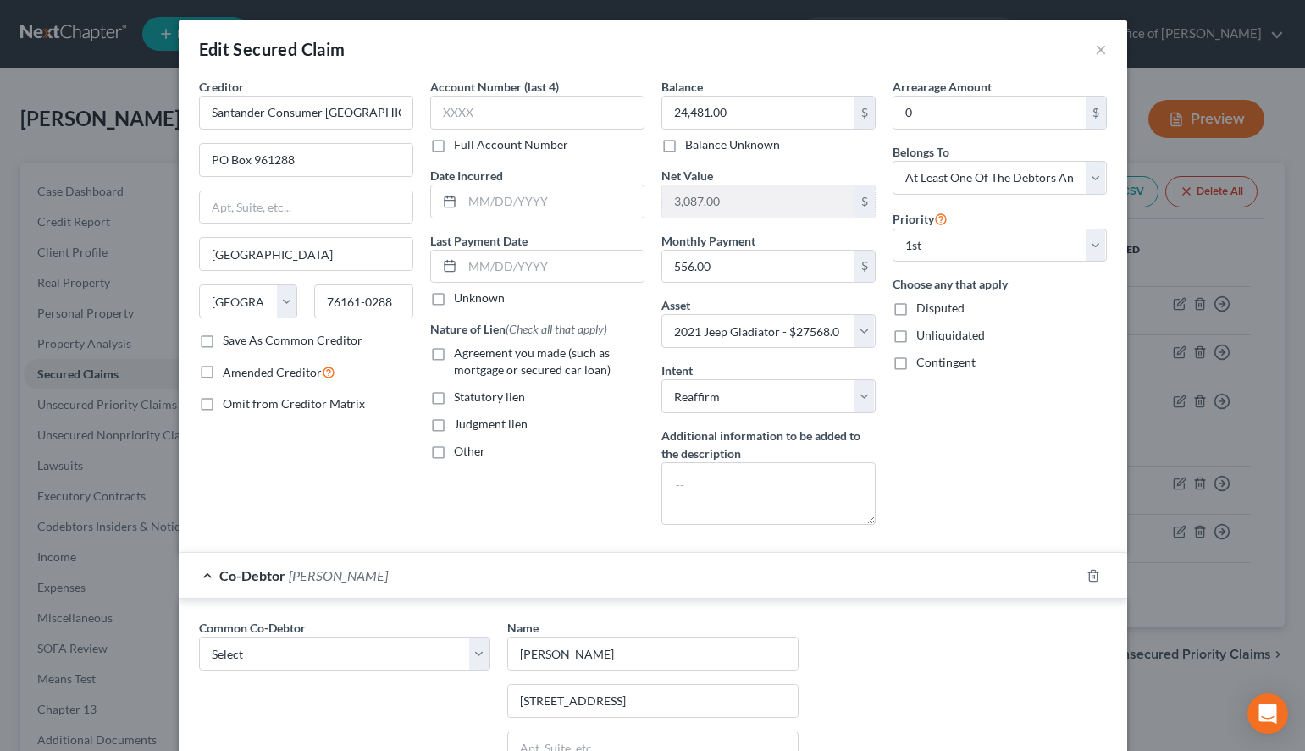
click at [420, 568] on div "Co-Debtor Michelle Barfield" at bounding box center [629, 575] width 901 height 45
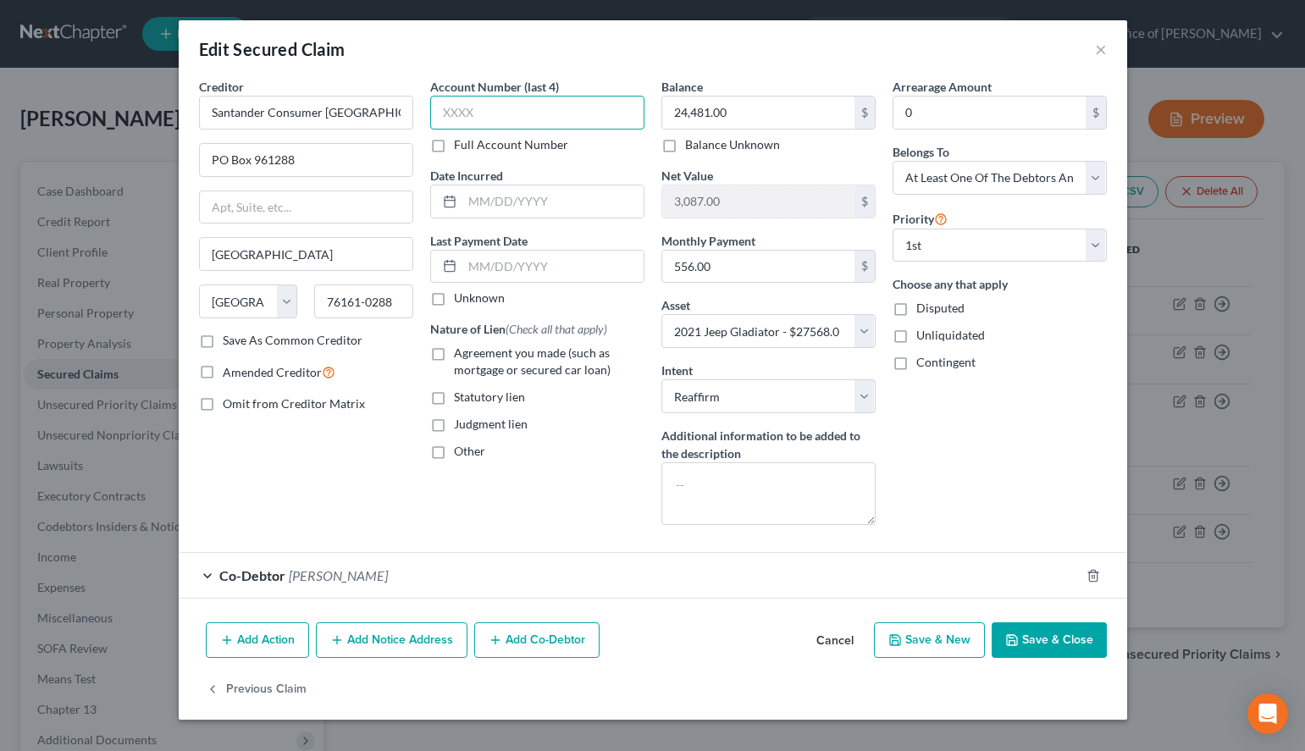
click at [540, 95] on div "Account Number (last 4) Full Account Number" at bounding box center [537, 115] width 214 height 75
type input "1000"
click at [454, 298] on label "Unknown" at bounding box center [479, 298] width 51 height 17
click at [461, 298] on input "Unknown" at bounding box center [466, 295] width 11 height 11
checkbox input "true"
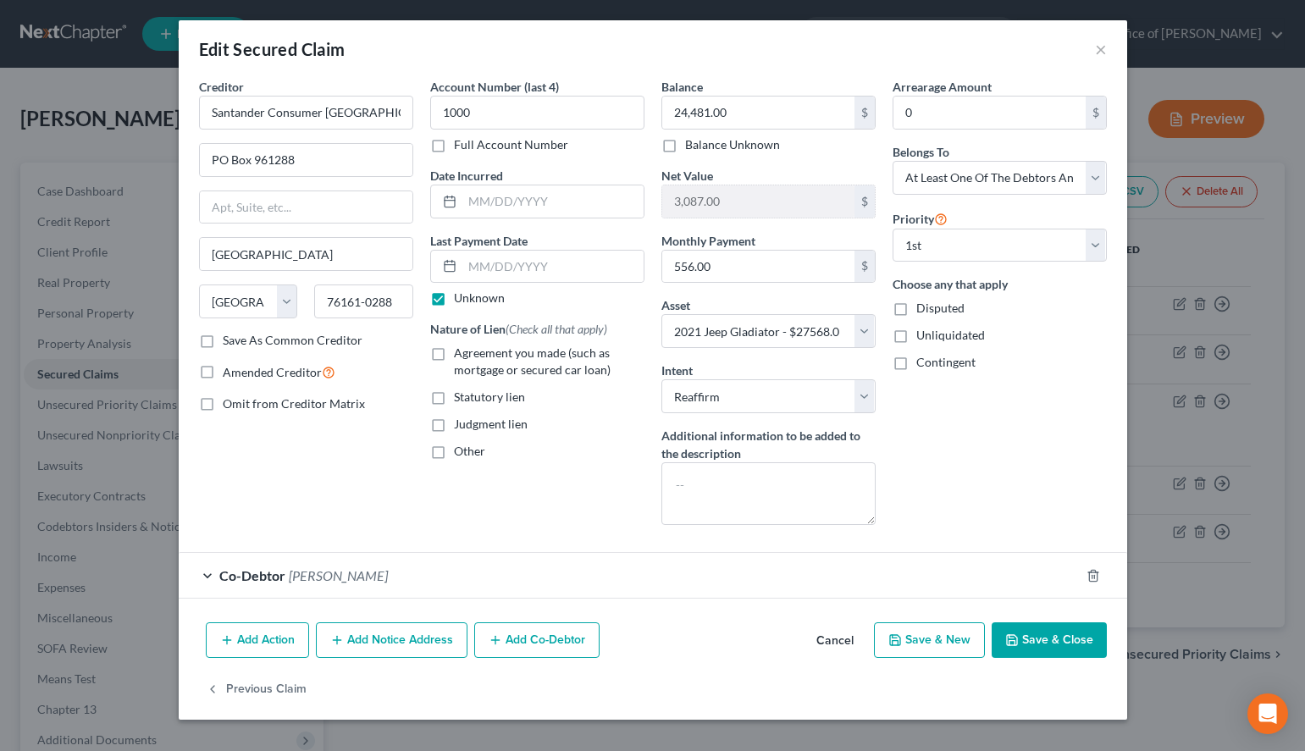
click at [454, 359] on label "Agreement you made (such as mortgage or secured car loan)" at bounding box center [549, 362] width 191 height 34
click at [461, 356] on input "Agreement you made (such as mortgage or secured car loan)" at bounding box center [466, 350] width 11 height 11
checkbox input "true"
click at [1013, 638] on polyline "button" at bounding box center [1011, 636] width 4 height 3
select select
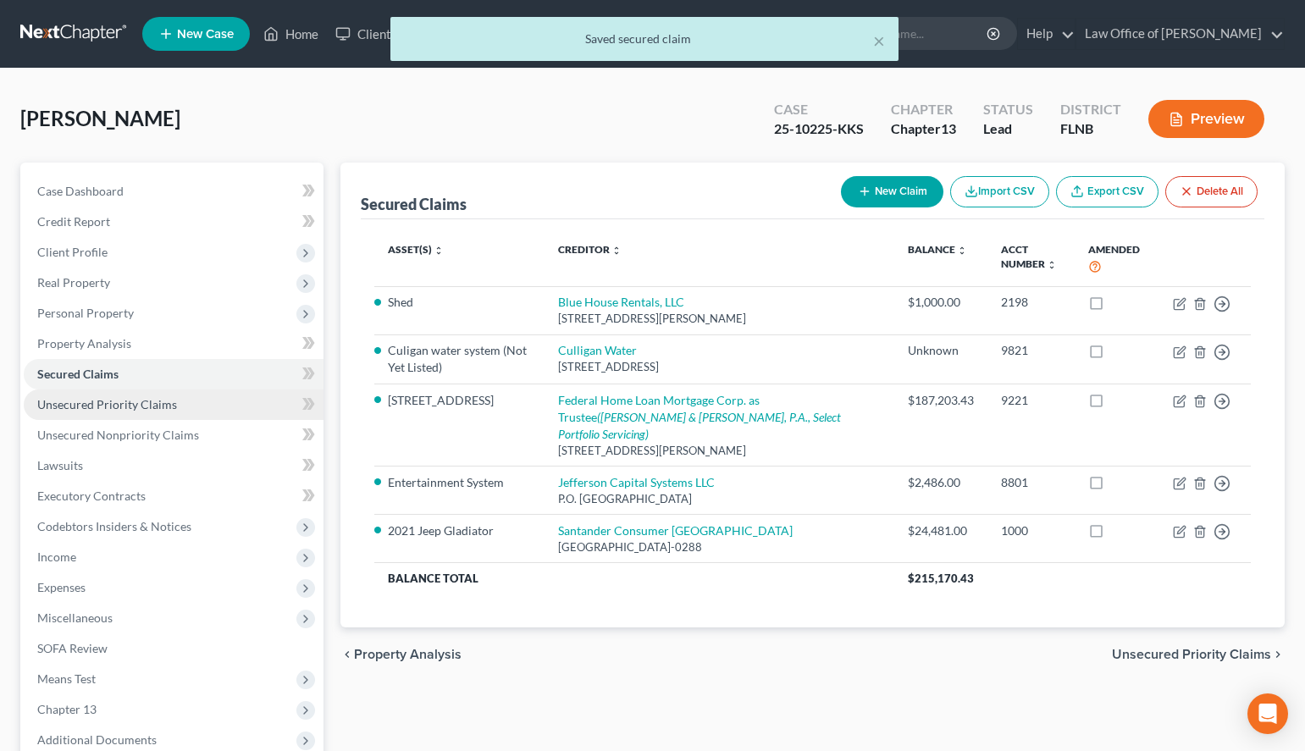
click at [103, 398] on span "Unsecured Priority Claims" at bounding box center [107, 404] width 140 height 14
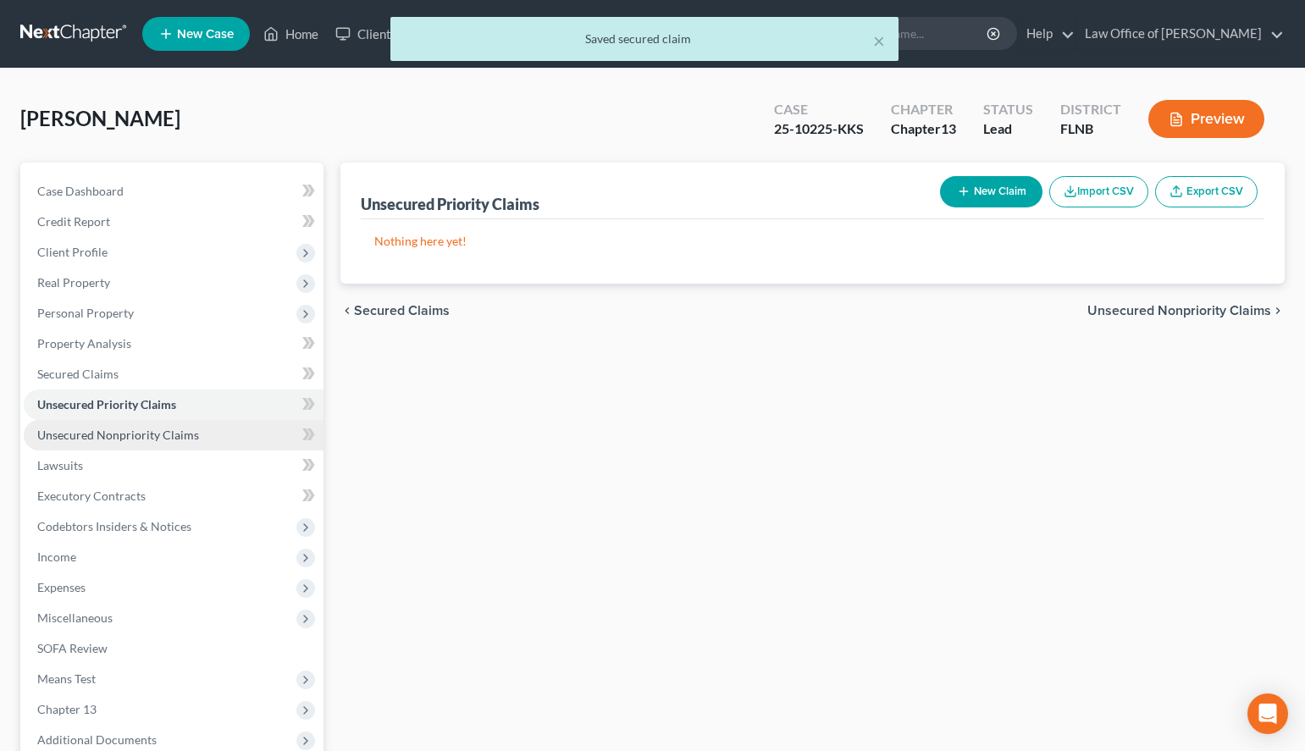
click at [102, 446] on link "Unsecured Nonpriority Claims" at bounding box center [174, 435] width 300 height 30
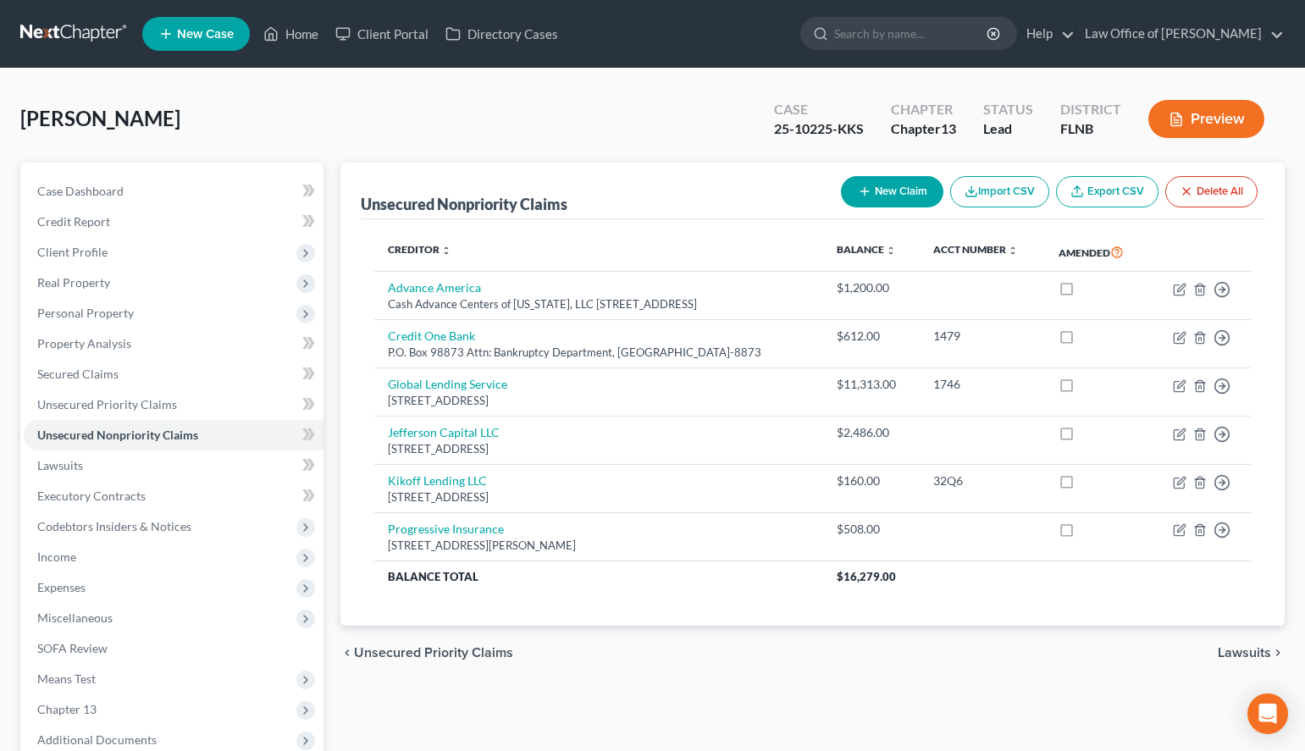
click at [1107, 592] on div "Creditor expand_more expand_less unfold_more Balance expand_more expand_less un…" at bounding box center [813, 422] width 904 height 407
click at [31, 383] on link "Secured Claims" at bounding box center [174, 374] width 300 height 30
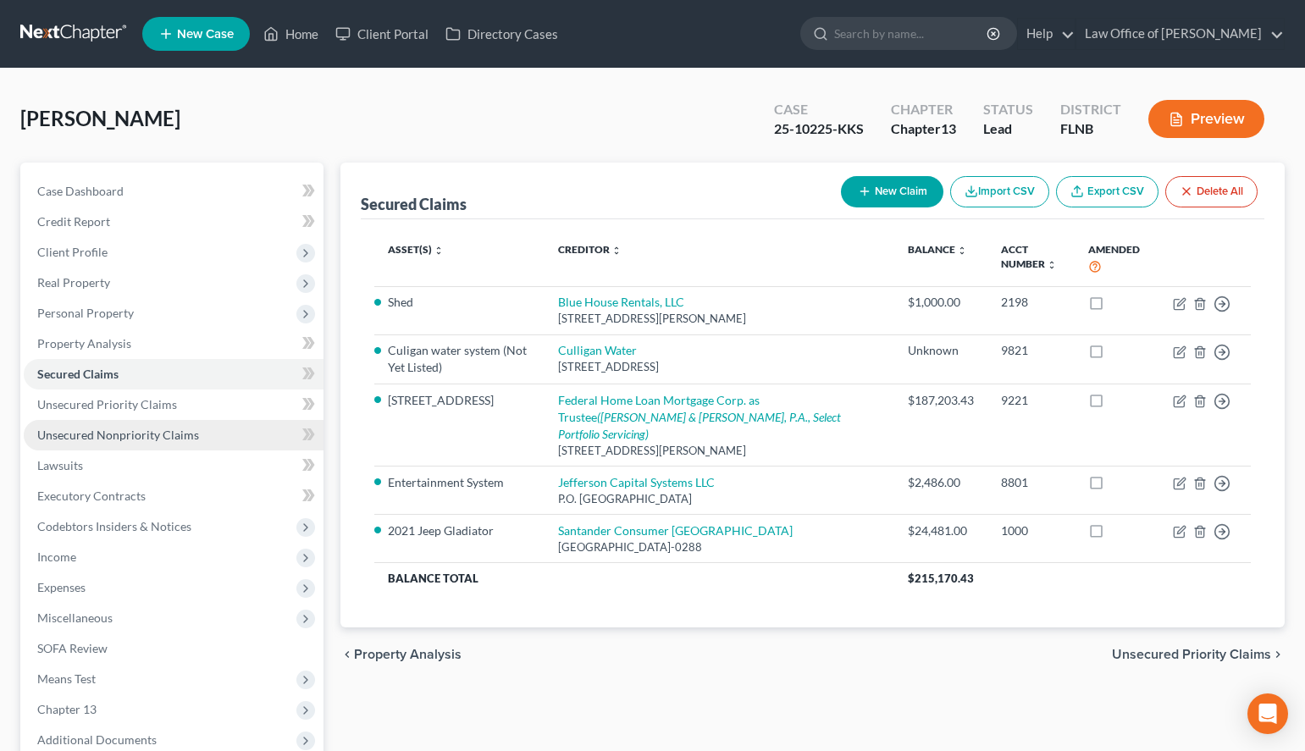
click at [89, 435] on span "Unsecured Nonpriority Claims" at bounding box center [118, 435] width 162 height 14
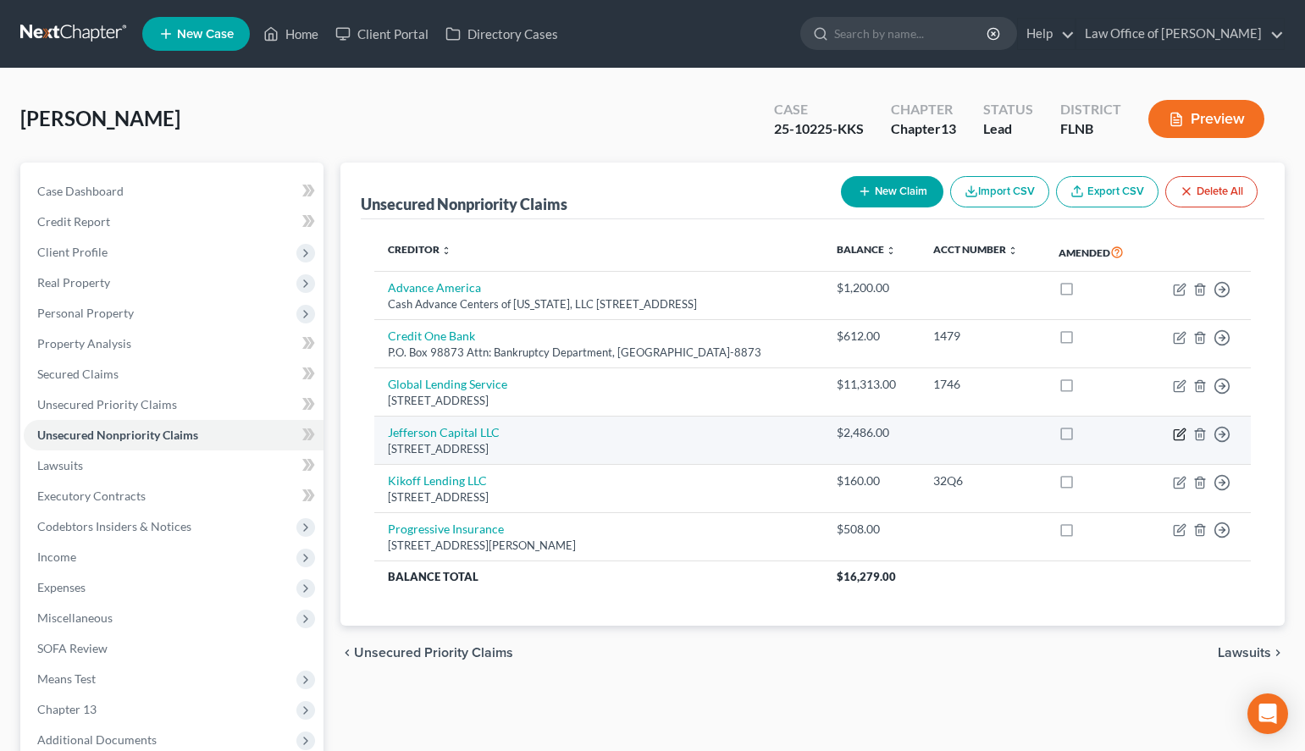
click at [1180, 438] on icon "button" at bounding box center [1180, 435] width 14 height 14
select select "24"
select select "1"
select select "0"
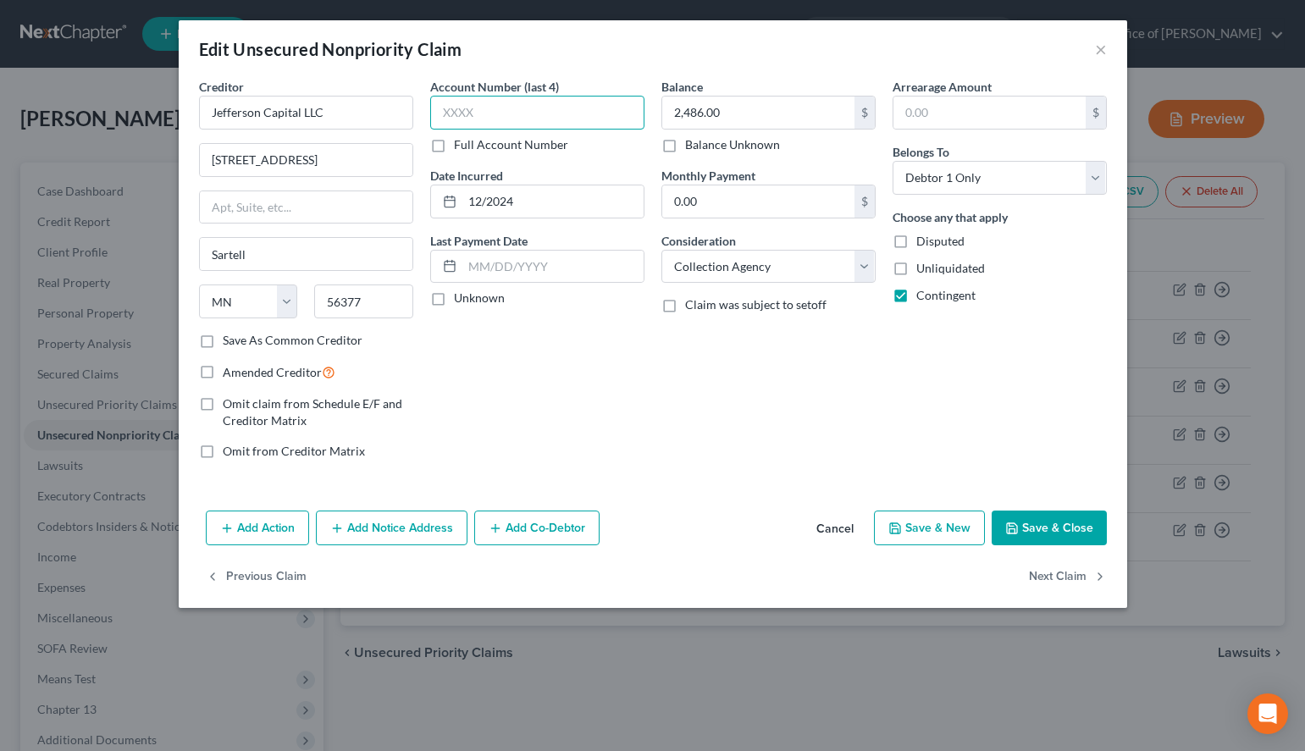
click at [469, 118] on input "text" at bounding box center [537, 113] width 214 height 34
type input "8801"
click at [263, 334] on label "Save As Common Creditor" at bounding box center [293, 340] width 140 height 17
click at [241, 334] on input "Save As Common Creditor" at bounding box center [235, 337] width 11 height 11
checkbox input "true"
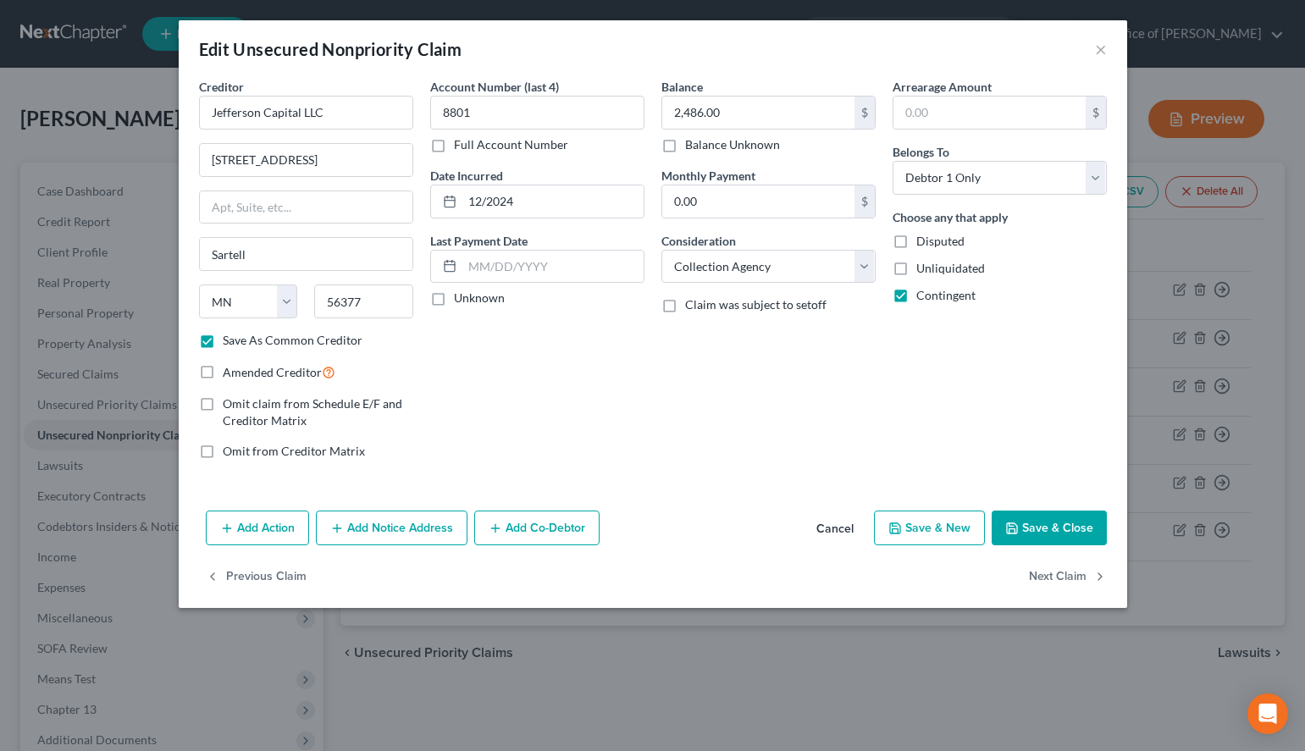
click at [454, 305] on label "Unknown" at bounding box center [479, 298] width 51 height 17
click at [461, 301] on input "Unknown" at bounding box center [466, 295] width 11 height 11
checkbox input "true"
click at [1083, 525] on button "Save & Close" at bounding box center [1049, 529] width 115 height 36
checkbox input "false"
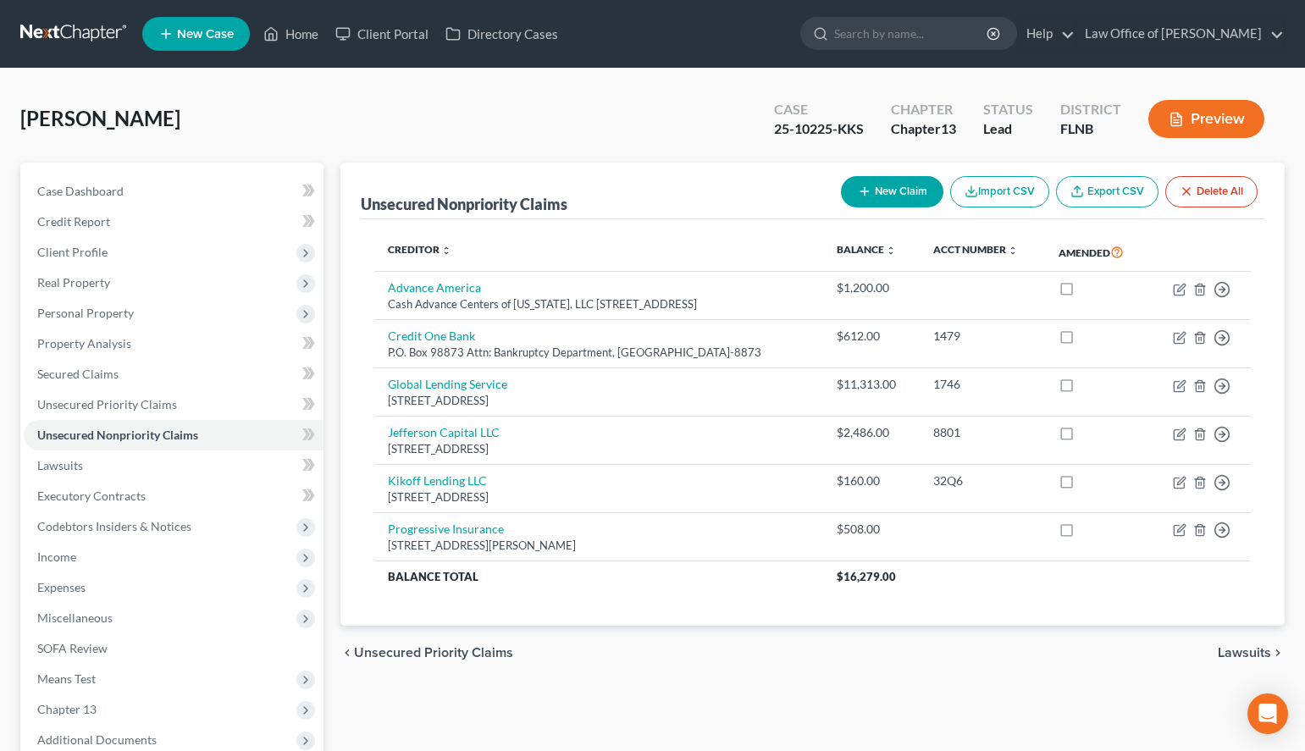
click at [818, 604] on div "Creditor expand_more expand_less unfold_more Balance expand_more expand_less un…" at bounding box center [813, 422] width 904 height 407
click at [884, 181] on button "New Claim" at bounding box center [892, 191] width 103 height 31
select select "0"
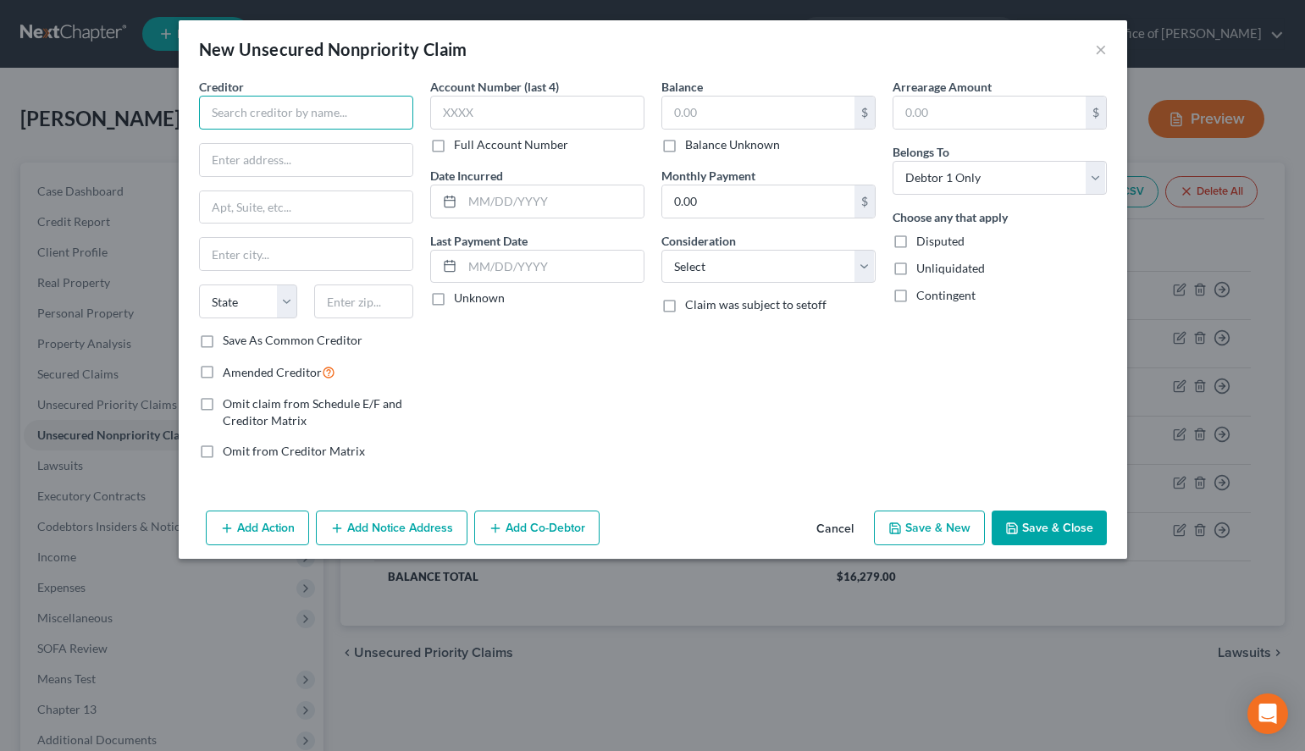
click at [208, 100] on input "text" at bounding box center [306, 113] width 214 height 34
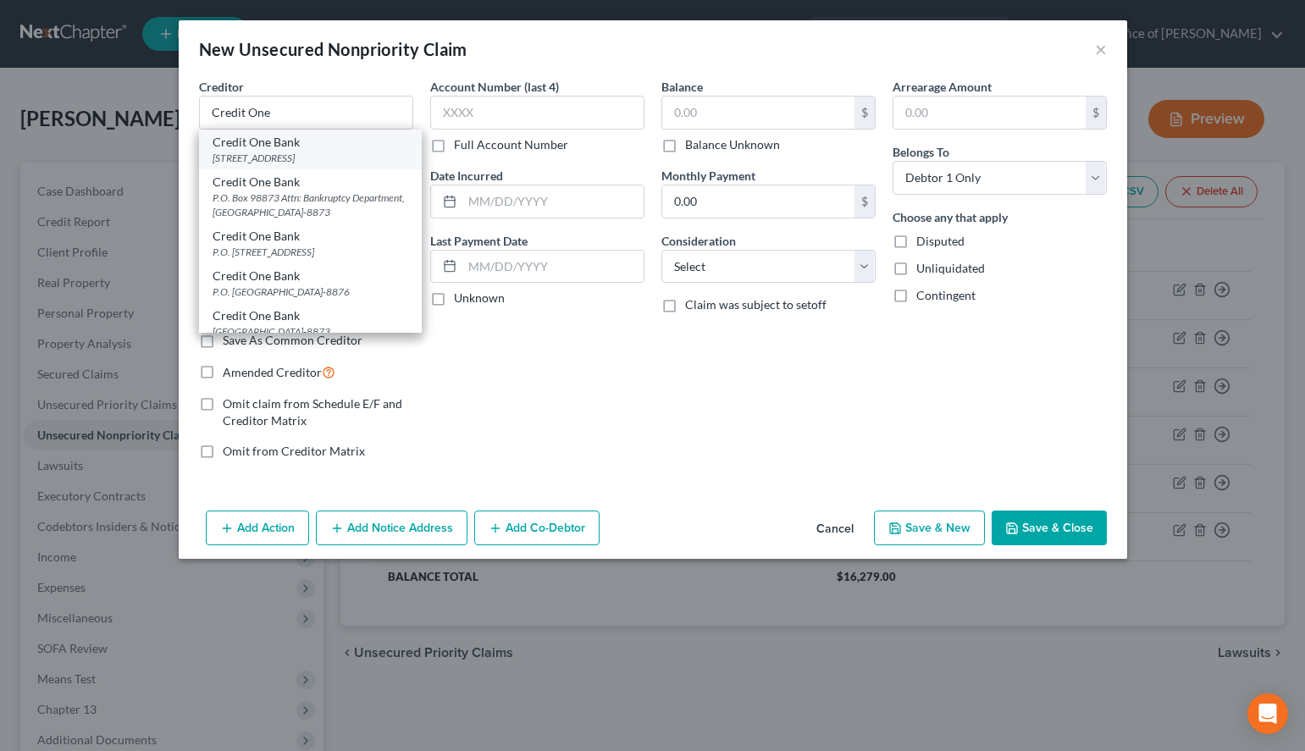
click at [324, 163] on div "350 Camino De La Reina Suite 100, San Diego, CA 92108" at bounding box center [311, 158] width 196 height 14
type input "Credit One Bank"
type input "350 Camino De La Reina"
type input "Suite 100"
type input "San Diego"
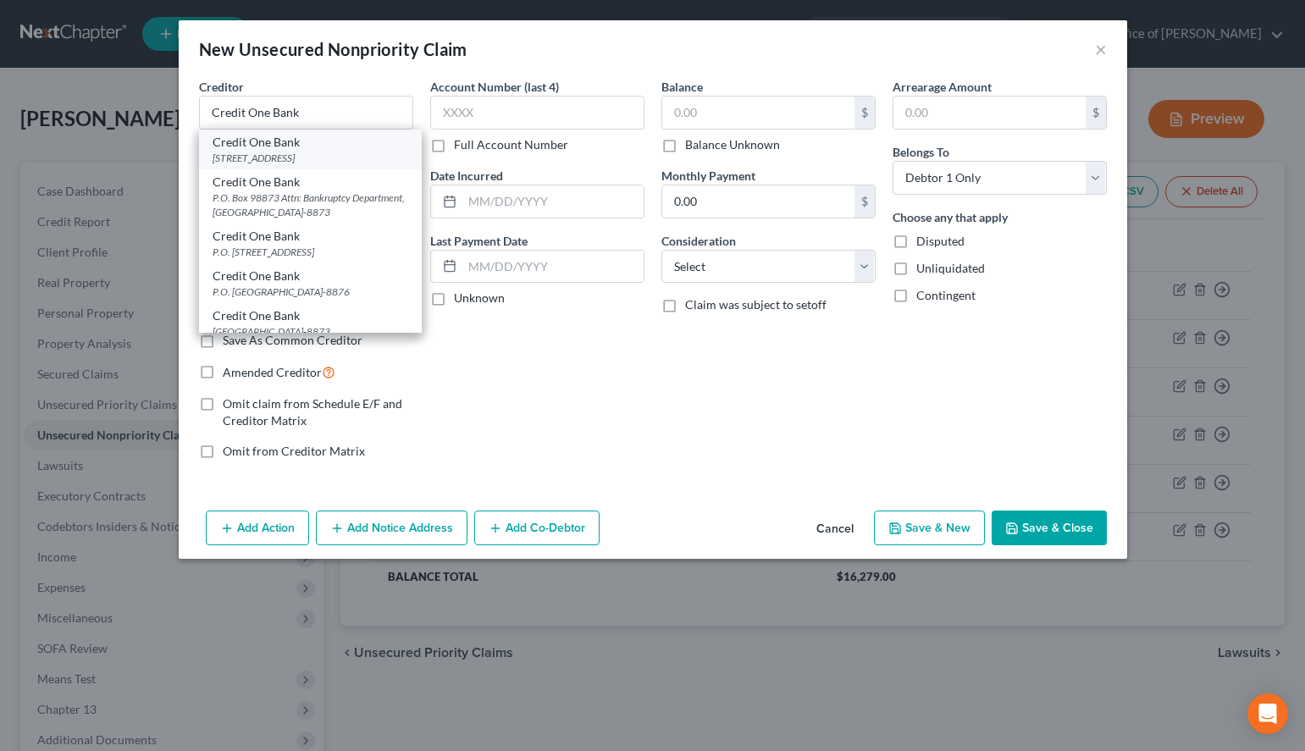
select select "4"
type input "92108"
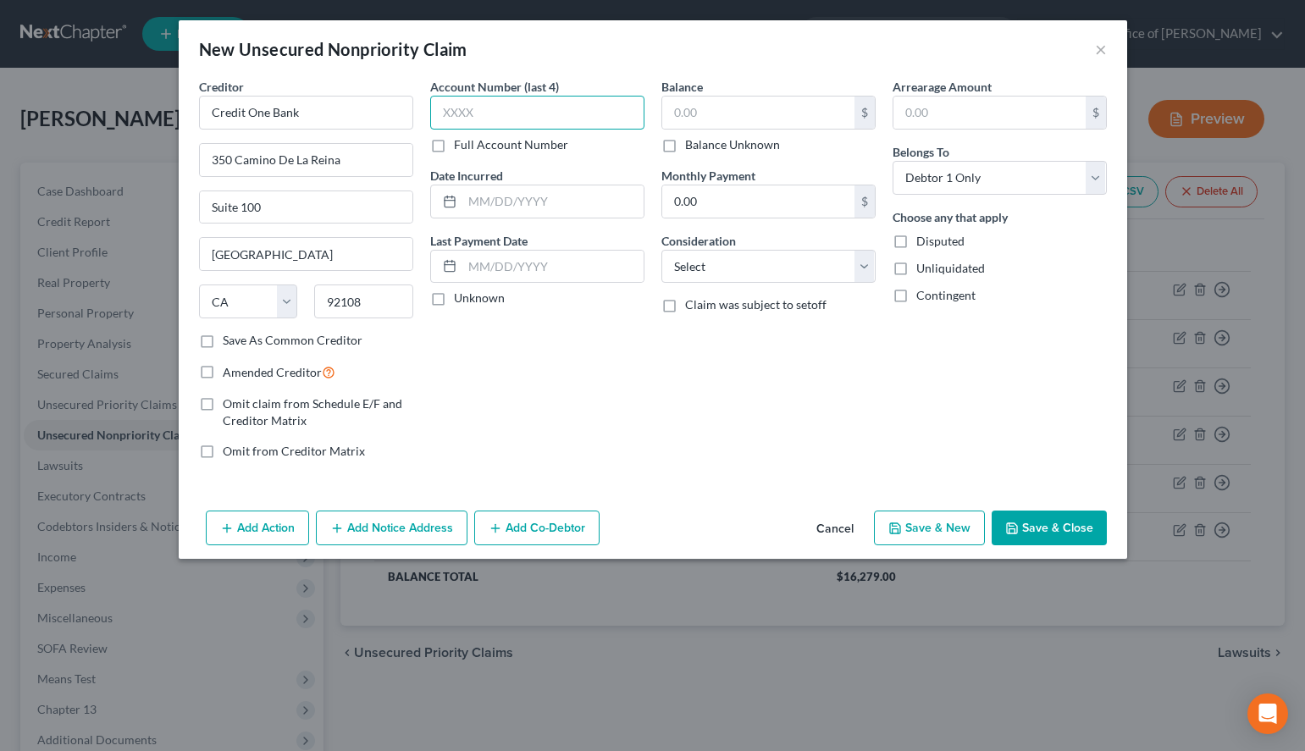
click at [490, 111] on input "text" at bounding box center [537, 113] width 214 height 34
drag, startPoint x: 295, startPoint y: 114, endPoint x: 210, endPoint y: 121, distance: 85.0
click at [210, 121] on input "Credit One Bank" at bounding box center [306, 113] width 214 height 34
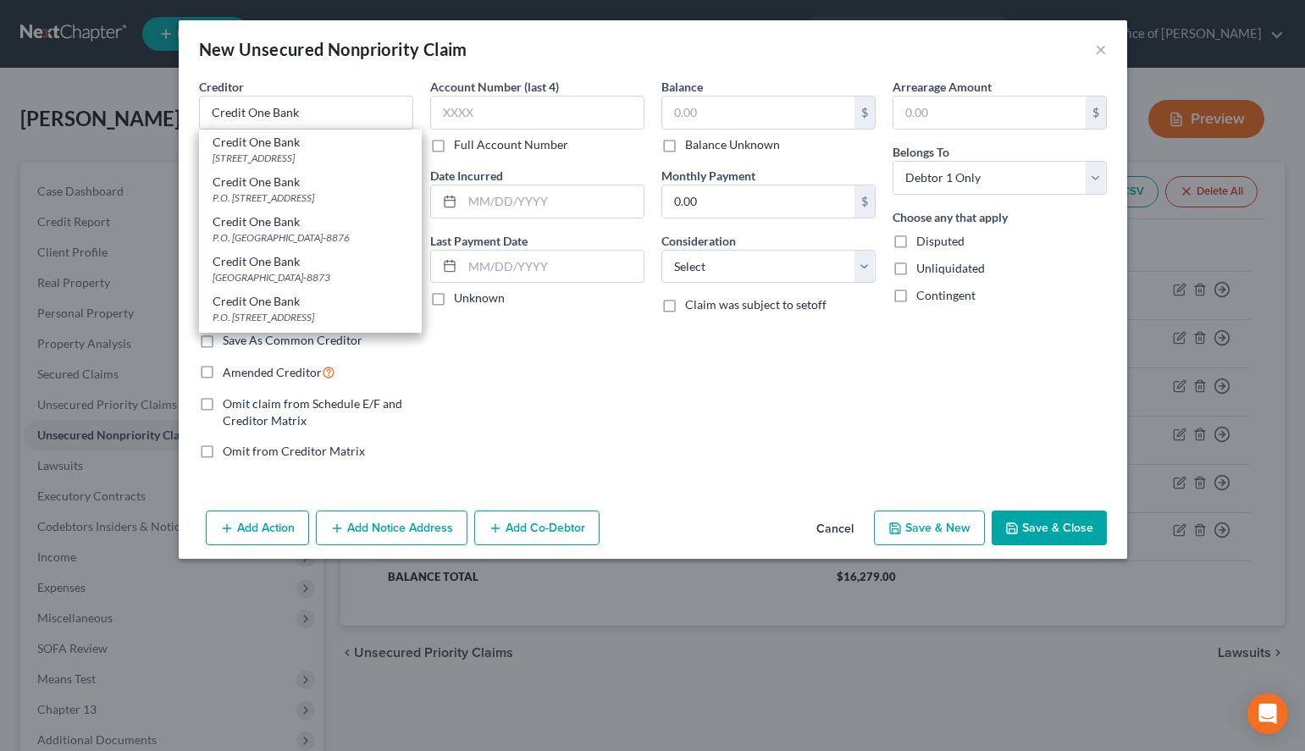
click at [839, 528] on button "Cancel" at bounding box center [835, 530] width 64 height 34
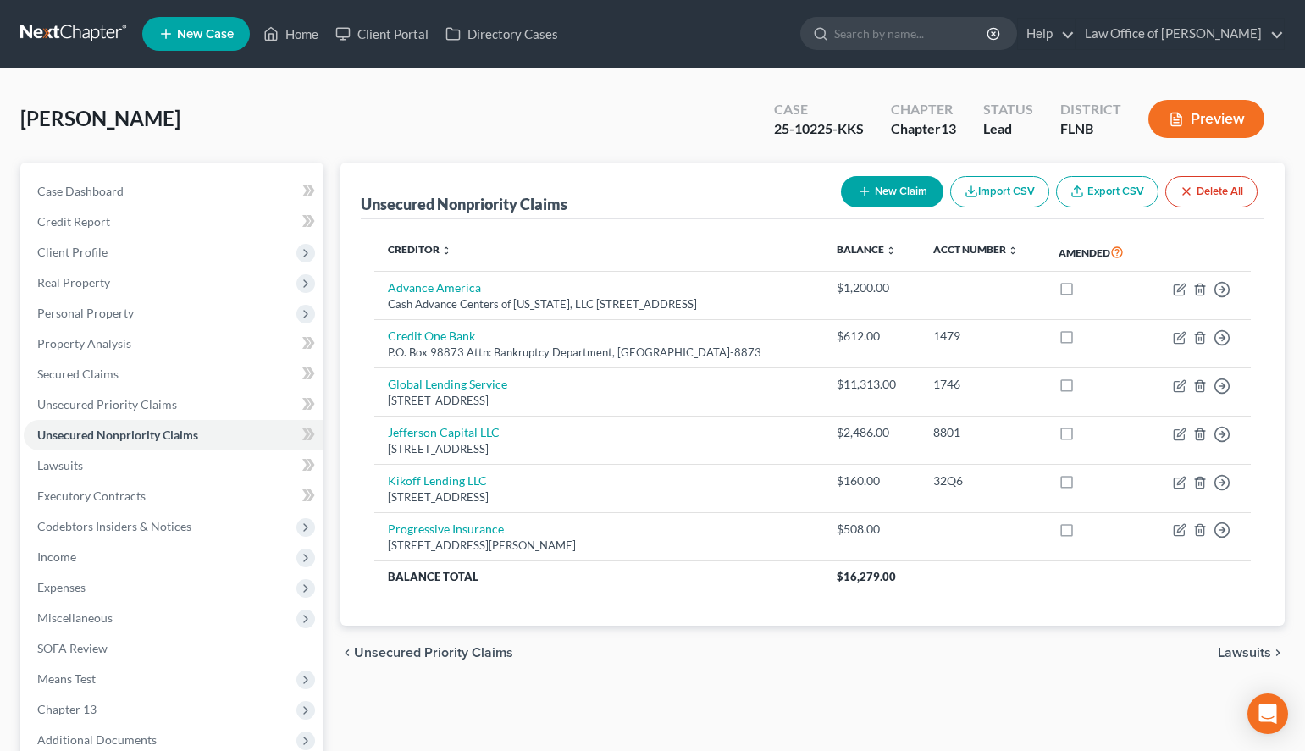
click at [1066, 635] on div "chevron_left Unsecured Priority Claims Lawsuits chevron_right" at bounding box center [813, 653] width 945 height 54
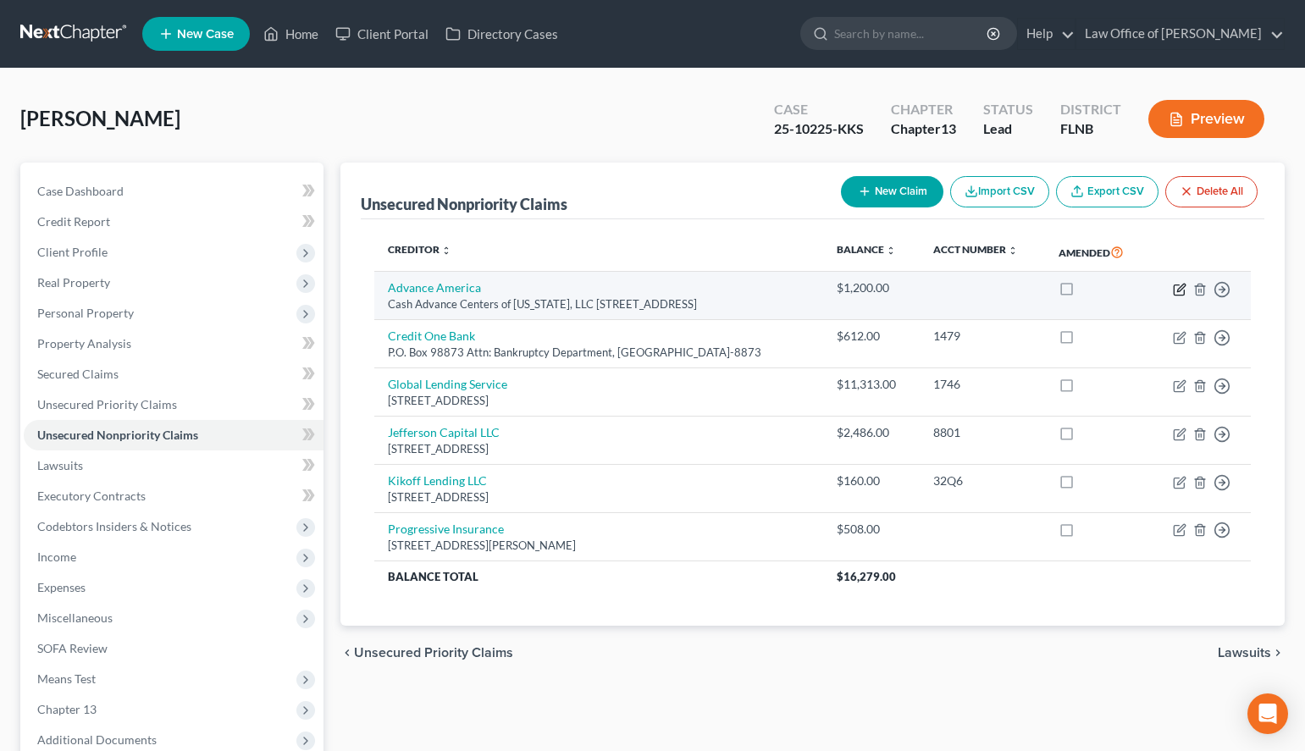
click at [1177, 290] on icon "button" at bounding box center [1180, 290] width 14 height 14
select select "7"
select select "10"
select select "0"
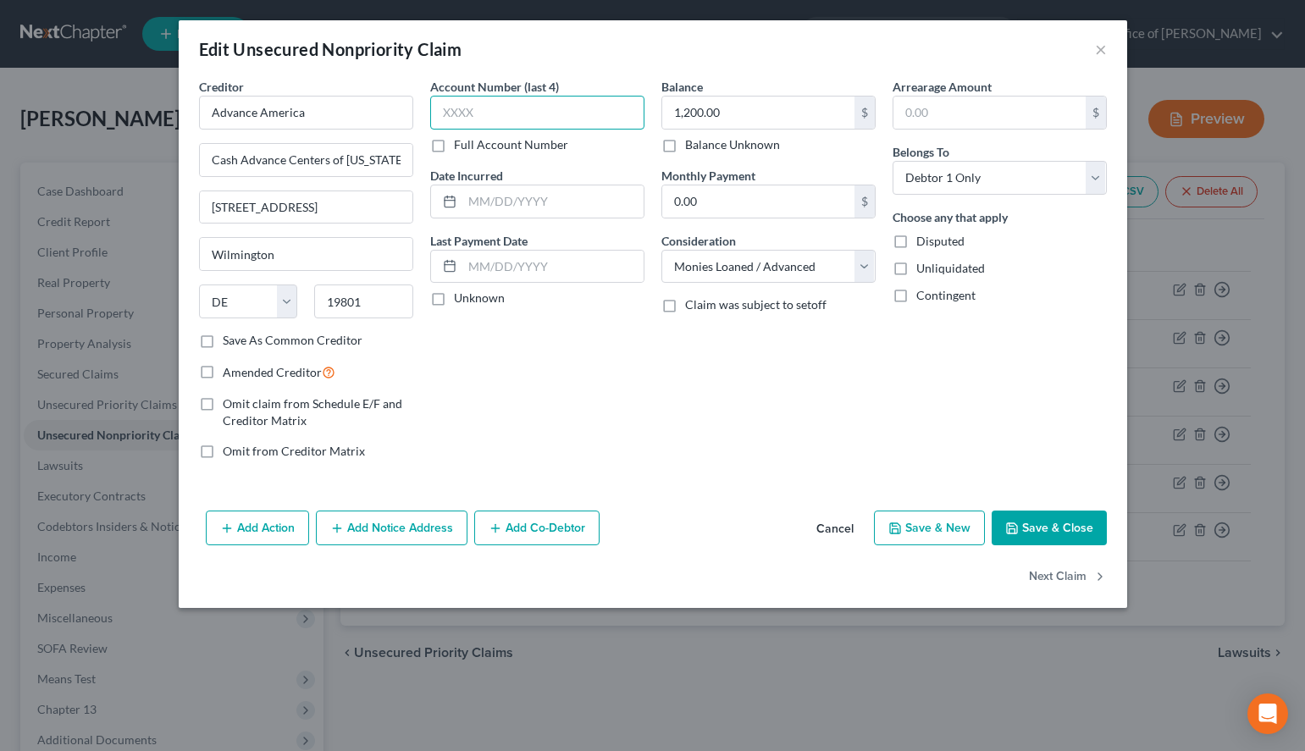
click at [459, 101] on input "text" at bounding box center [537, 113] width 214 height 34
type input "0000"
click at [454, 290] on label "Unknown" at bounding box center [479, 298] width 51 height 17
click at [461, 290] on input "Unknown" at bounding box center [466, 295] width 11 height 11
checkbox input "true"
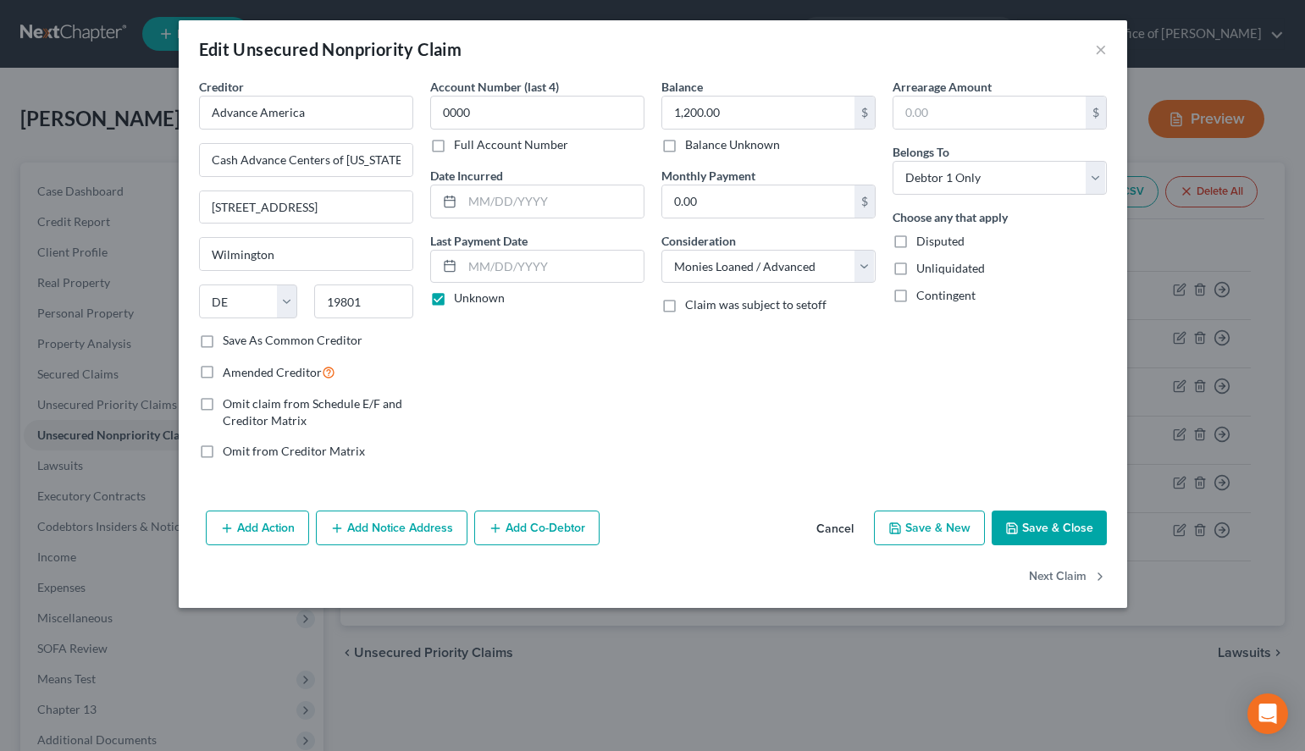
click at [1081, 529] on button "Save & Close" at bounding box center [1049, 529] width 115 height 36
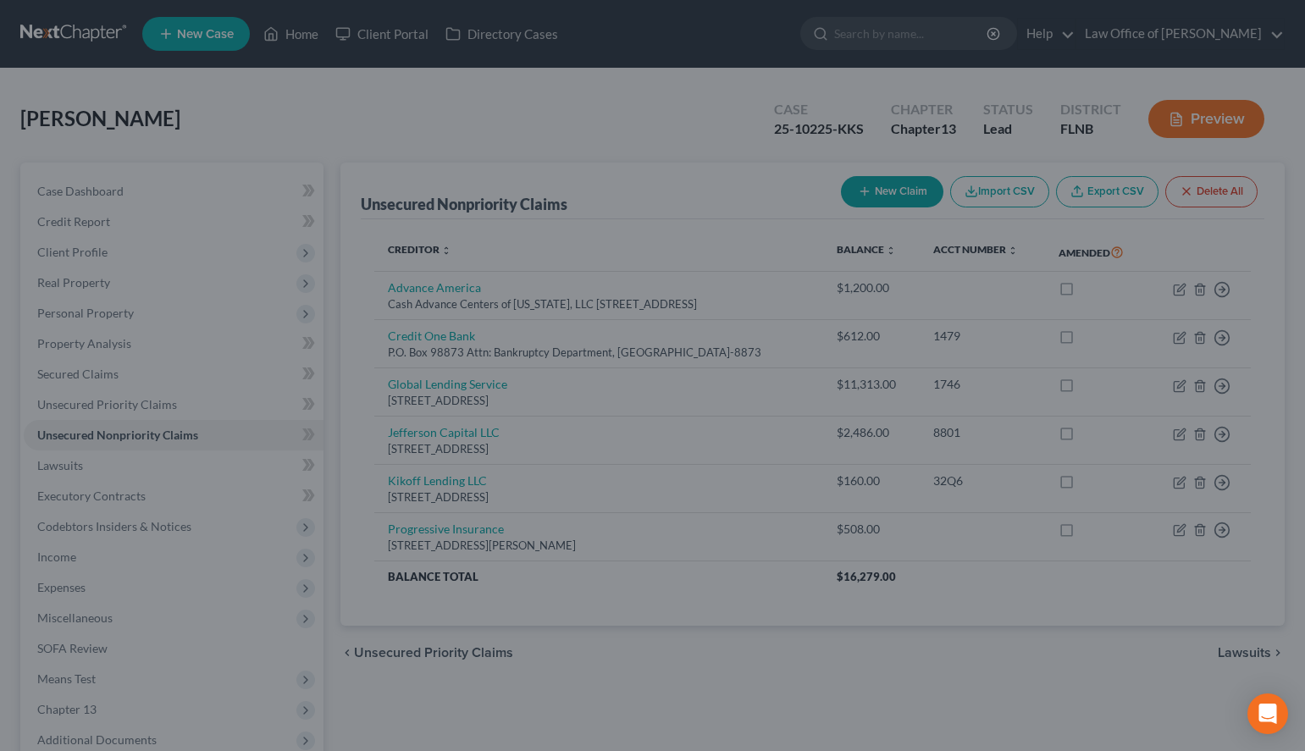
type input "0"
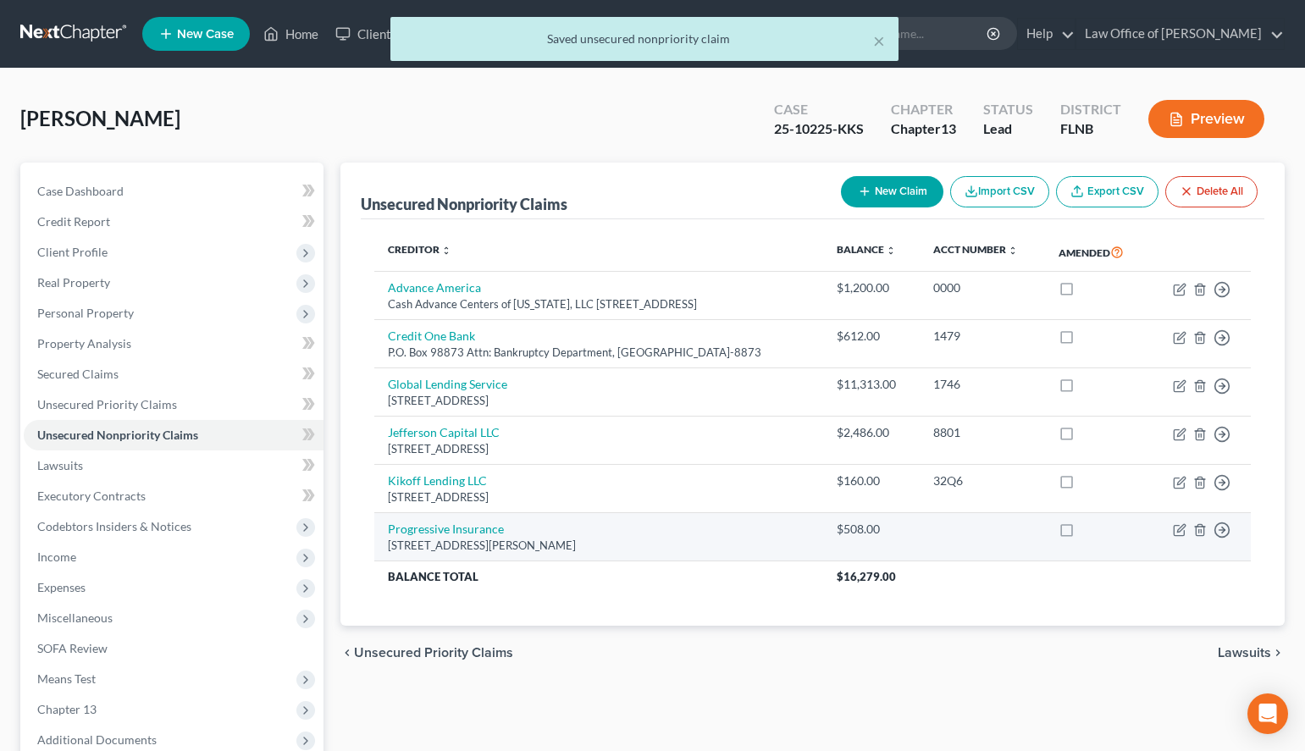
click at [470, 536] on td "Progressive Insurance 6300 Wilson Mills Rd., Cleveland, OH 44143" at bounding box center [598, 537] width 449 height 48
click at [470, 533] on link "Progressive Insurance" at bounding box center [446, 529] width 116 height 14
select select "36"
select select "14"
select select "0"
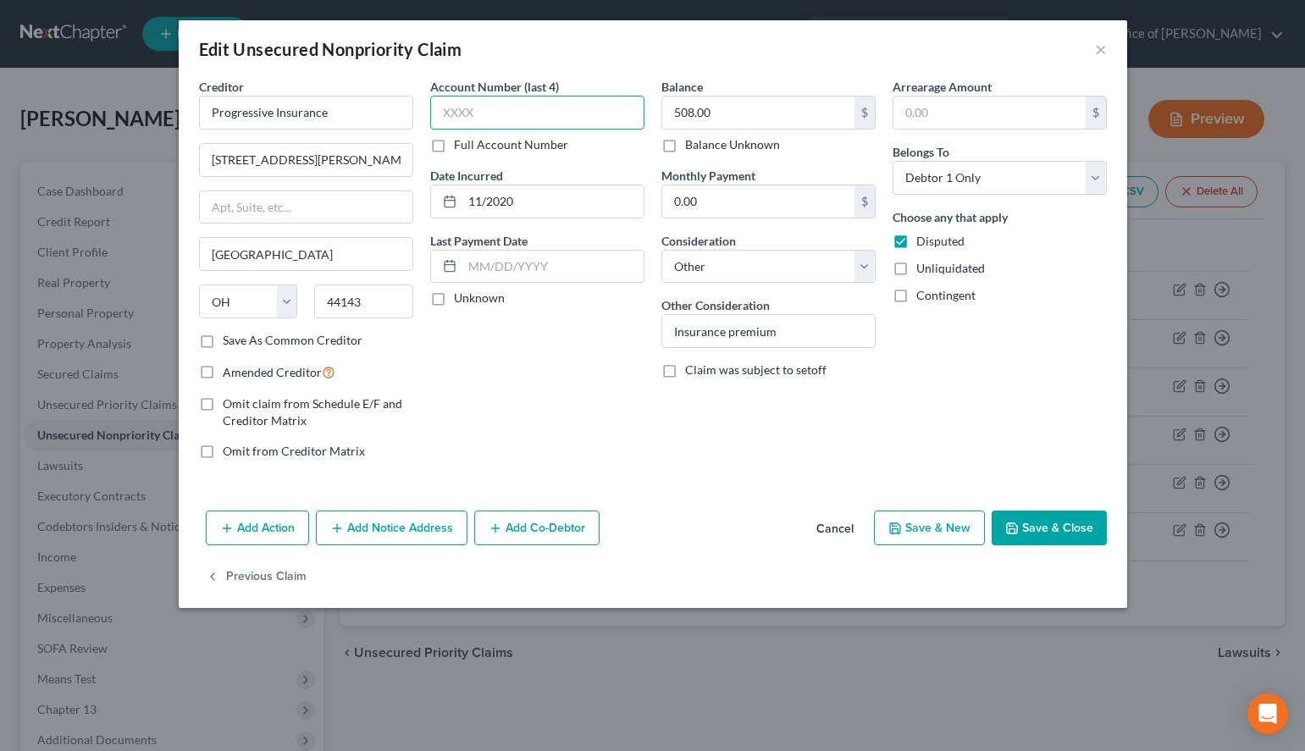
click at [527, 116] on input "text" at bounding box center [537, 113] width 214 height 34
type input "0000"
click at [459, 301] on label "Unknown" at bounding box center [479, 298] width 51 height 17
click at [461, 301] on input "Unknown" at bounding box center [466, 295] width 11 height 11
checkbox input "true"
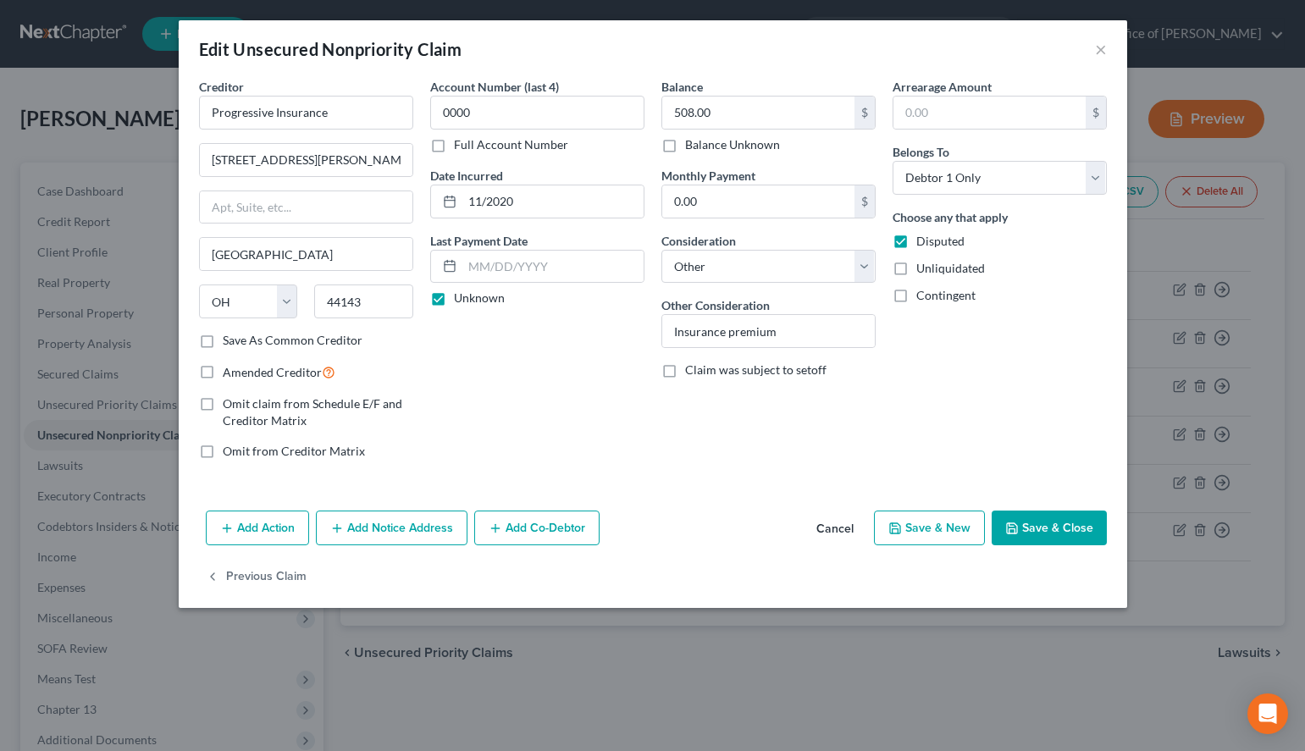
click at [1042, 528] on button "Save & Close" at bounding box center [1049, 529] width 115 height 36
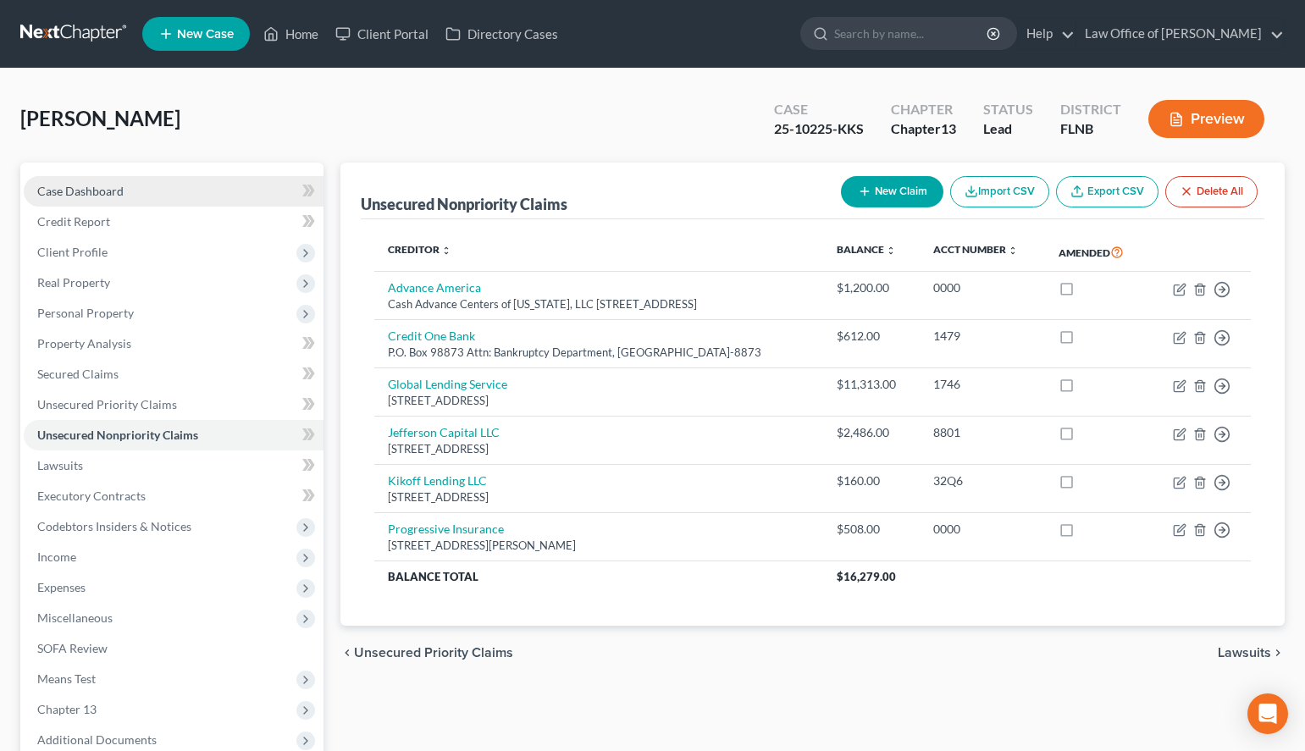
click at [78, 191] on span "Case Dashboard" at bounding box center [80, 191] width 86 height 14
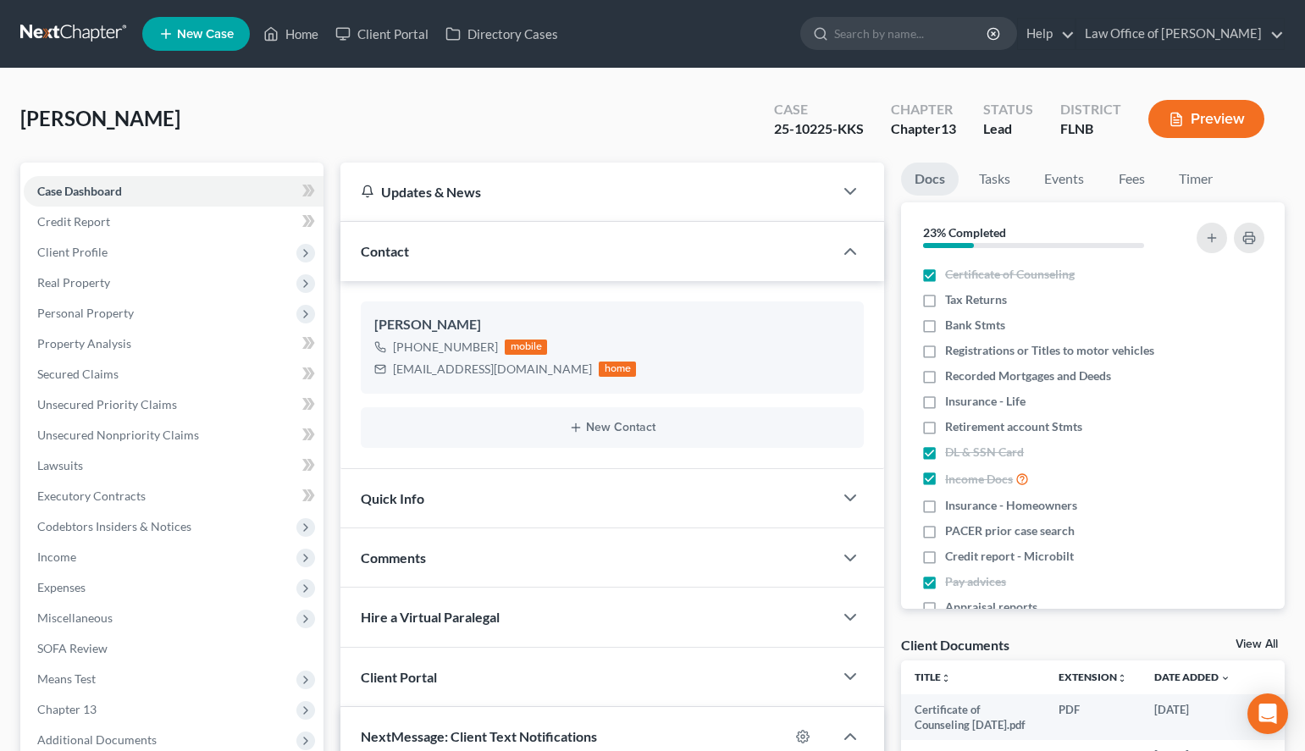
scroll to position [91, 0]
click at [945, 380] on label "Recorded Mortgages and Deeds" at bounding box center [1028, 376] width 166 height 17
click at [952, 379] on input "Recorded Mortgages and Deeds" at bounding box center [957, 373] width 11 height 11
checkbox input "true"
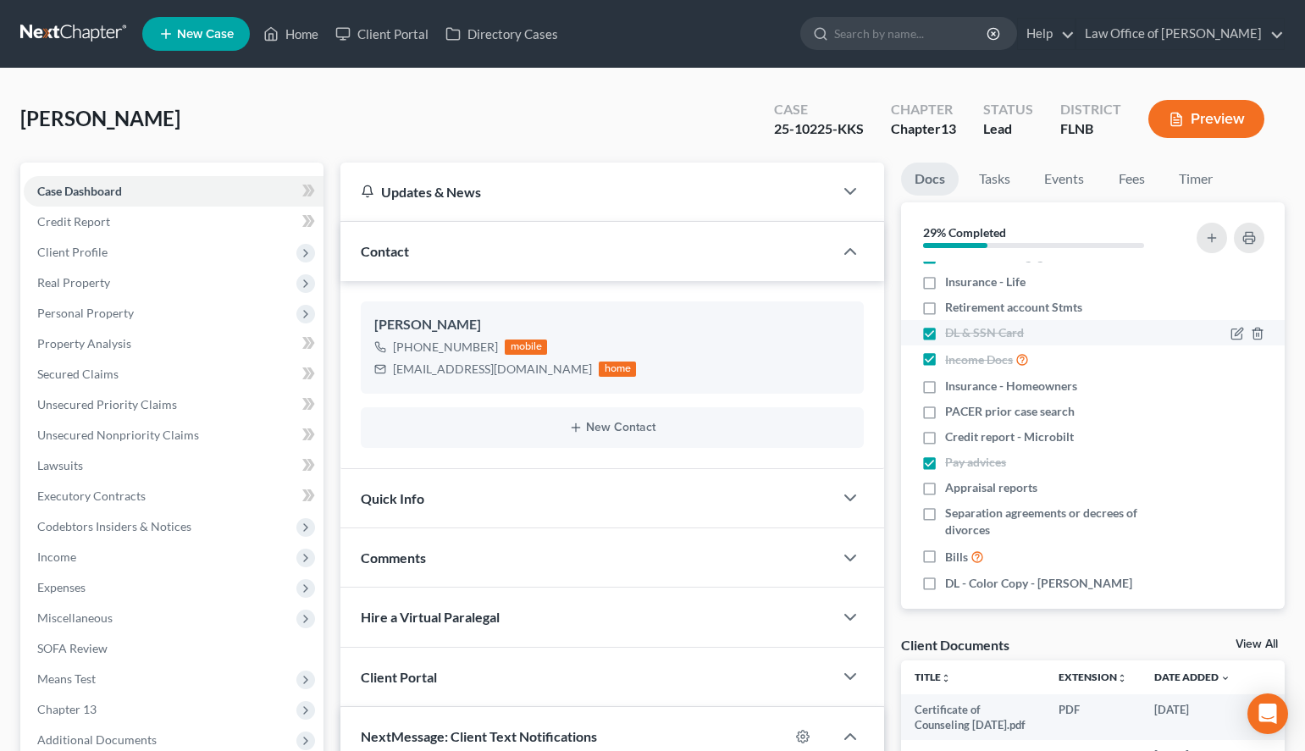
scroll to position [134, 0]
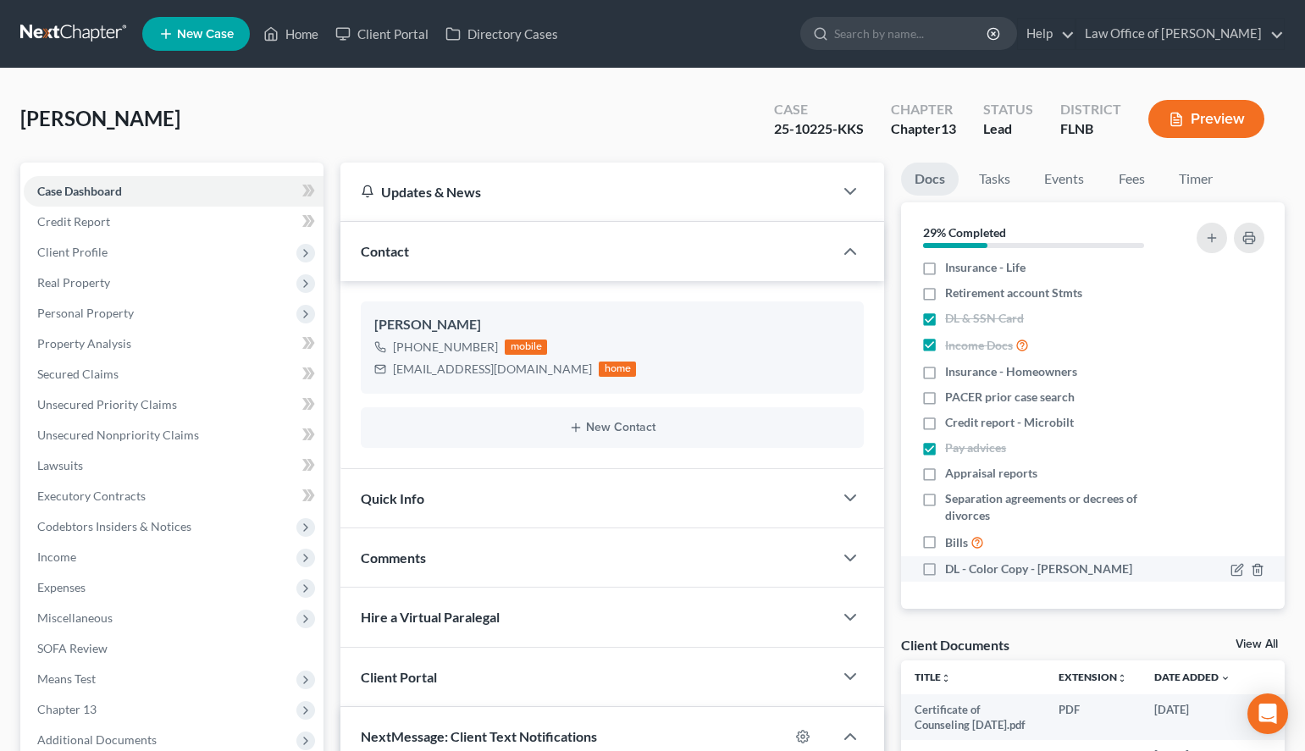
click at [1033, 571] on span "DL - Color Copy - William" at bounding box center [1038, 569] width 187 height 17
click at [963, 571] on input "DL - Color Copy - William" at bounding box center [957, 566] width 11 height 11
checkbox input "true"
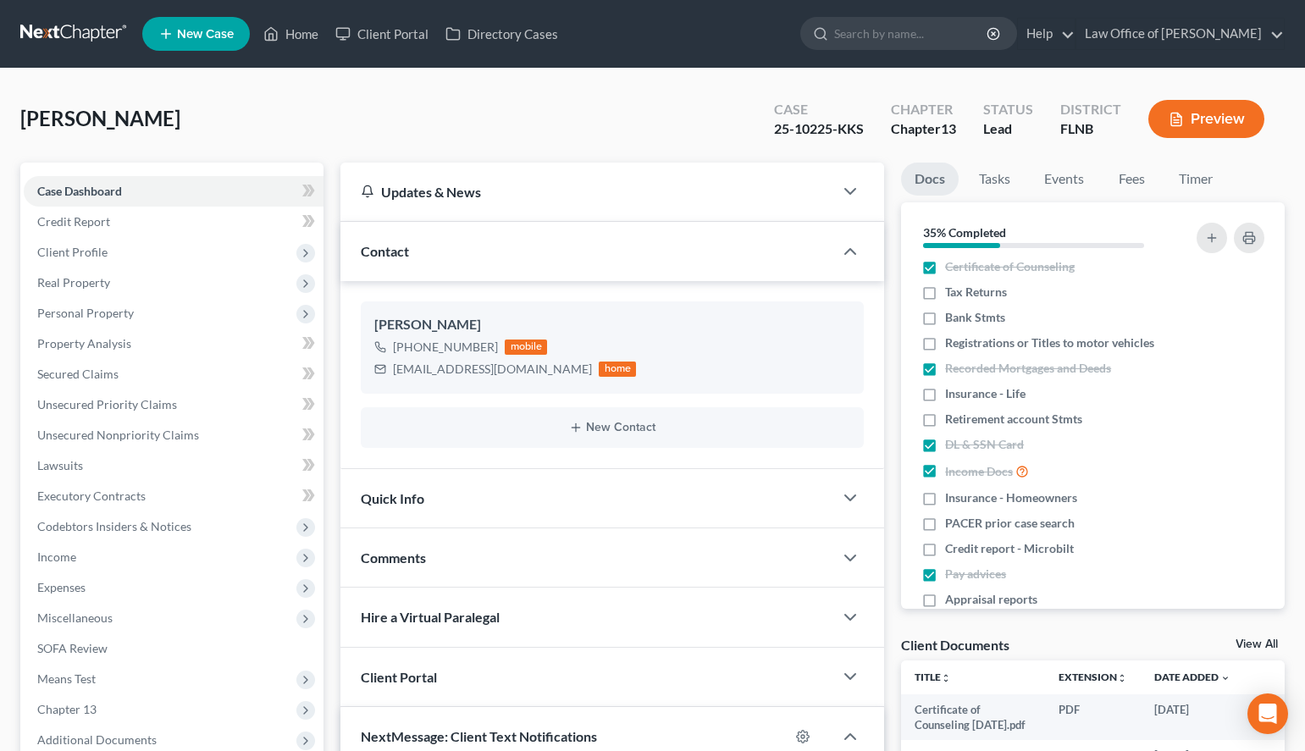
scroll to position [0, 0]
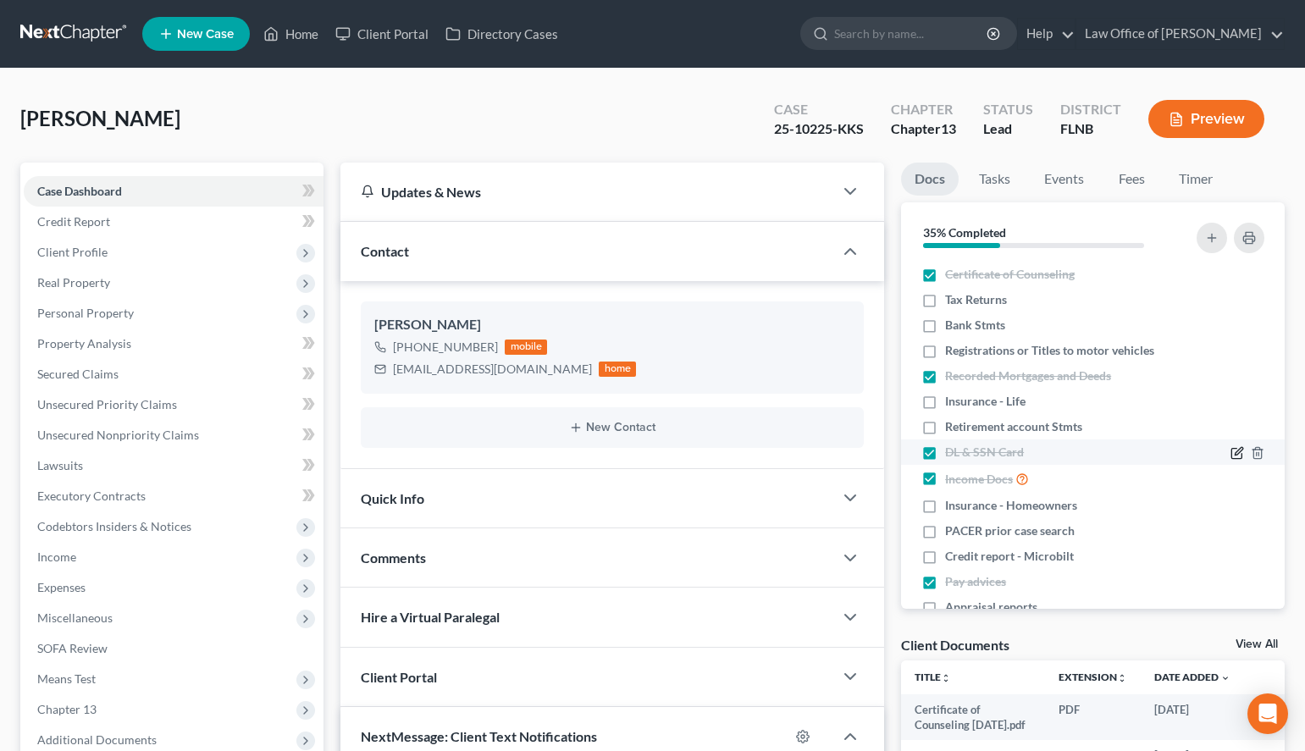
click at [1234, 459] on icon "button" at bounding box center [1237, 454] width 10 height 10
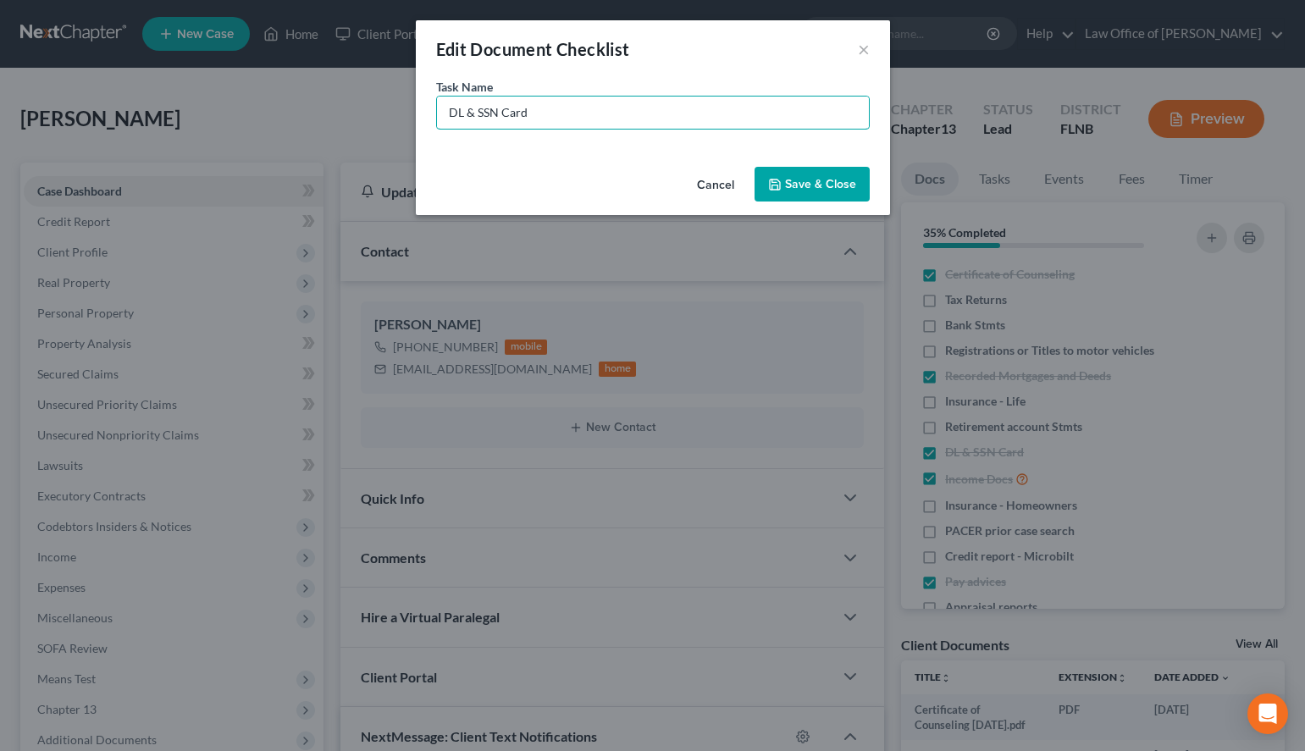
drag, startPoint x: 479, startPoint y: 114, endPoint x: 308, endPoint y: 198, distance: 190.6
click at [437, 129] on input "DL & SSN Card" at bounding box center [653, 113] width 432 height 32
drag, startPoint x: 529, startPoint y: 114, endPoint x: 538, endPoint y: 114, distance: 9.3
click at [532, 114] on input "SSN Card" at bounding box center [653, 113] width 432 height 32
type input "SSN Card - Photo Copy"
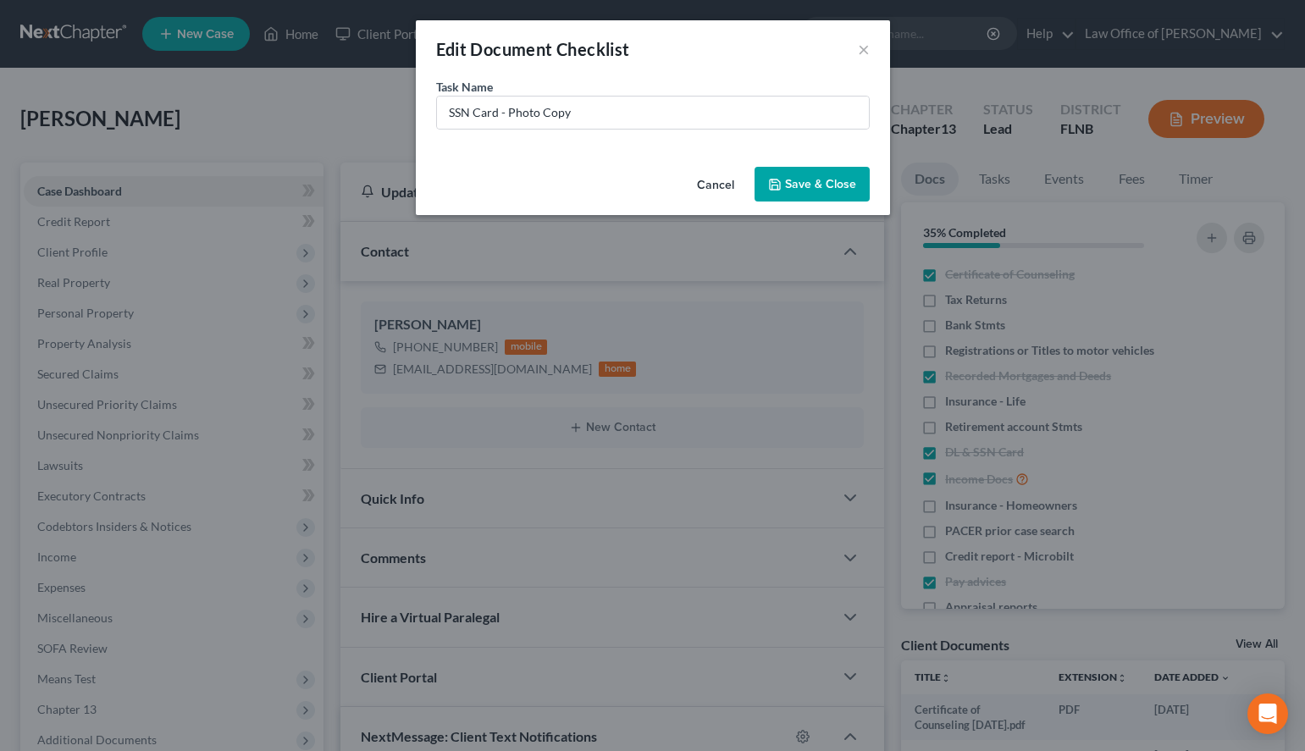
click at [829, 182] on button "Save & Close" at bounding box center [812, 185] width 115 height 36
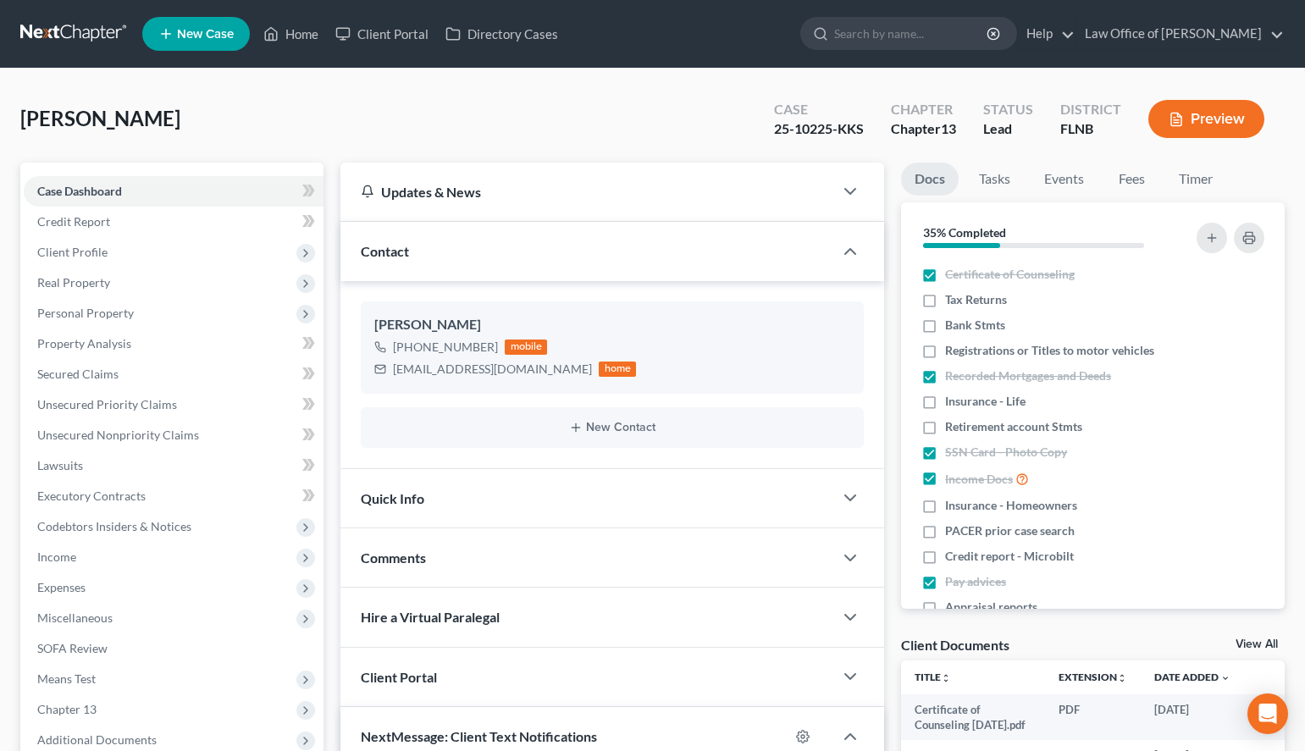
click at [1288, 392] on div "Docs Tasks Events Fees Timer 35% Completed Nothing here yet! Certificate of Cou…" at bounding box center [1093, 655] width 401 height 984
click at [1235, 356] on icon "button" at bounding box center [1238, 352] width 14 height 14
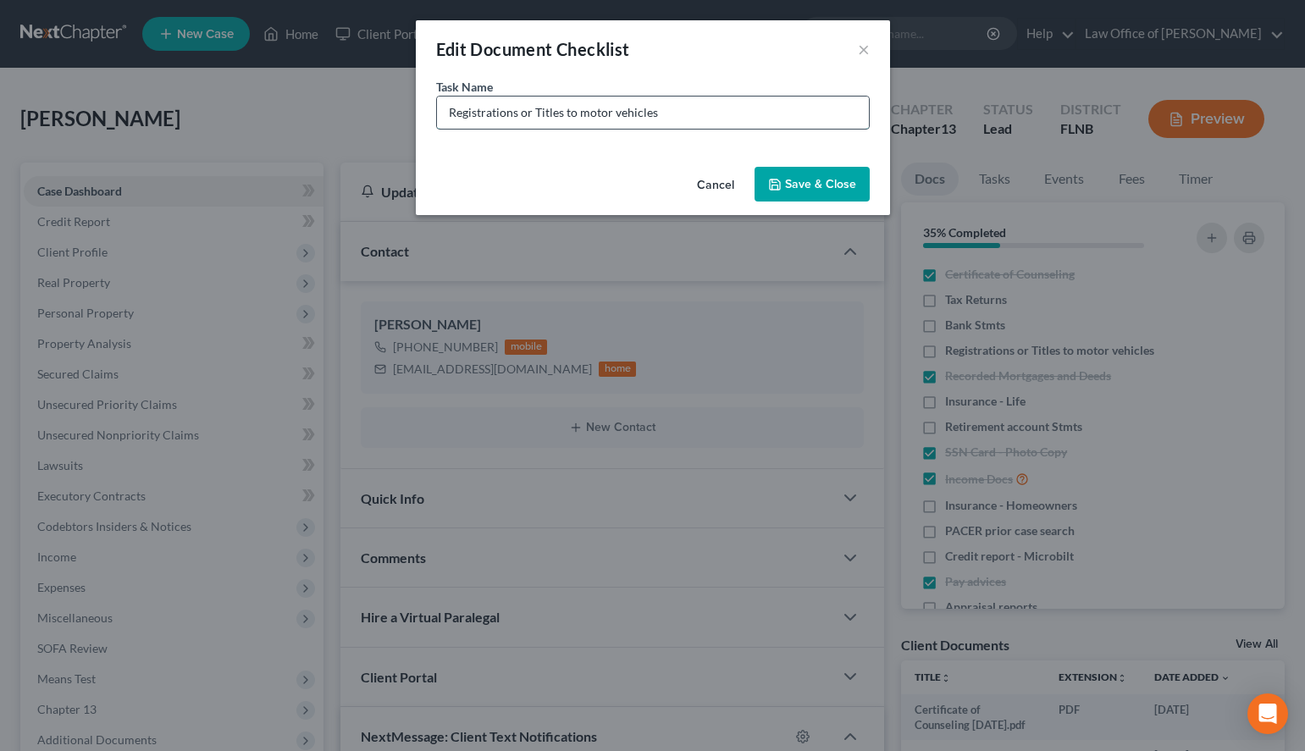
drag, startPoint x: 512, startPoint y: 118, endPoint x: 769, endPoint y: 121, distance: 257.5
click at [768, 119] on input "Registrations or Titles to motor vehicles" at bounding box center [653, 113] width 432 height 32
paste input "2016 Jeep Wrangler -"
drag, startPoint x: 670, startPoint y: 113, endPoint x: 557, endPoint y: 133, distance: 115.3
click at [557, 129] on input "2016 Jeep Wrangler - Registration" at bounding box center [653, 113] width 432 height 32
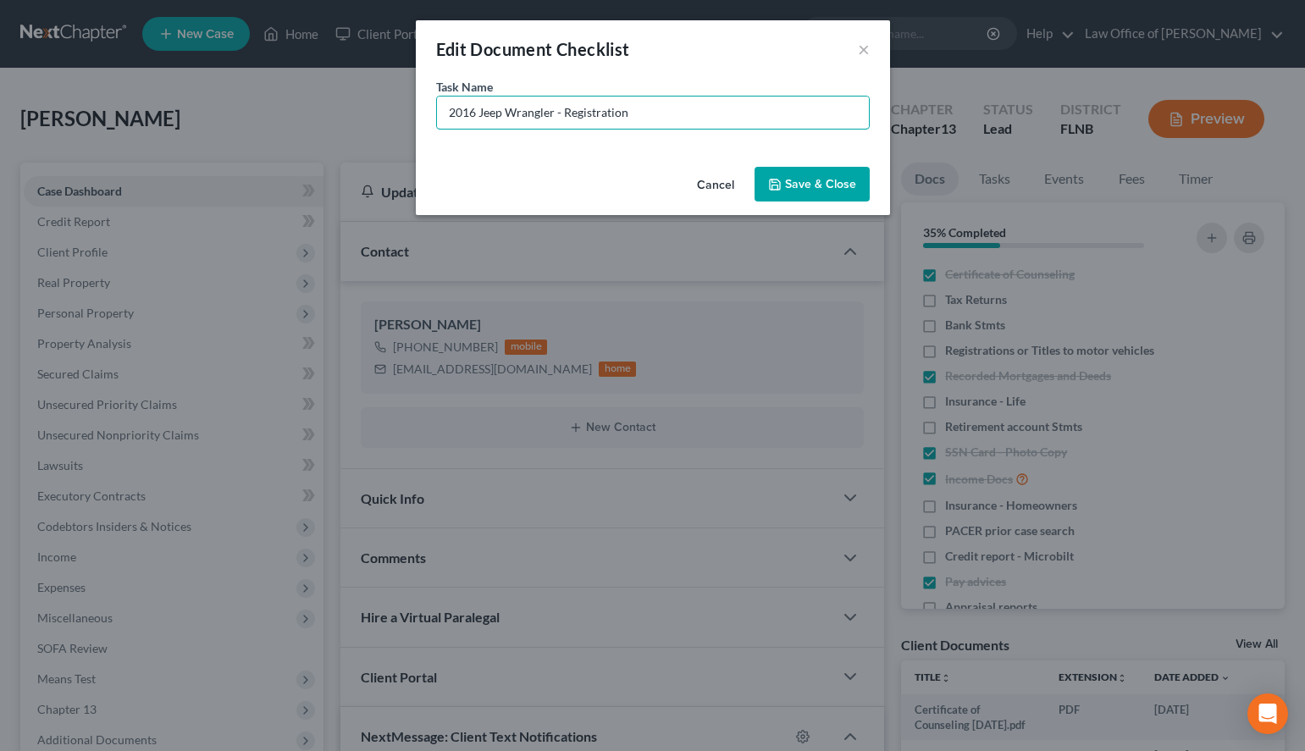
type input "2016 Jeep Wrangler - Registration"
click at [840, 184] on button "Save & Close" at bounding box center [812, 185] width 115 height 36
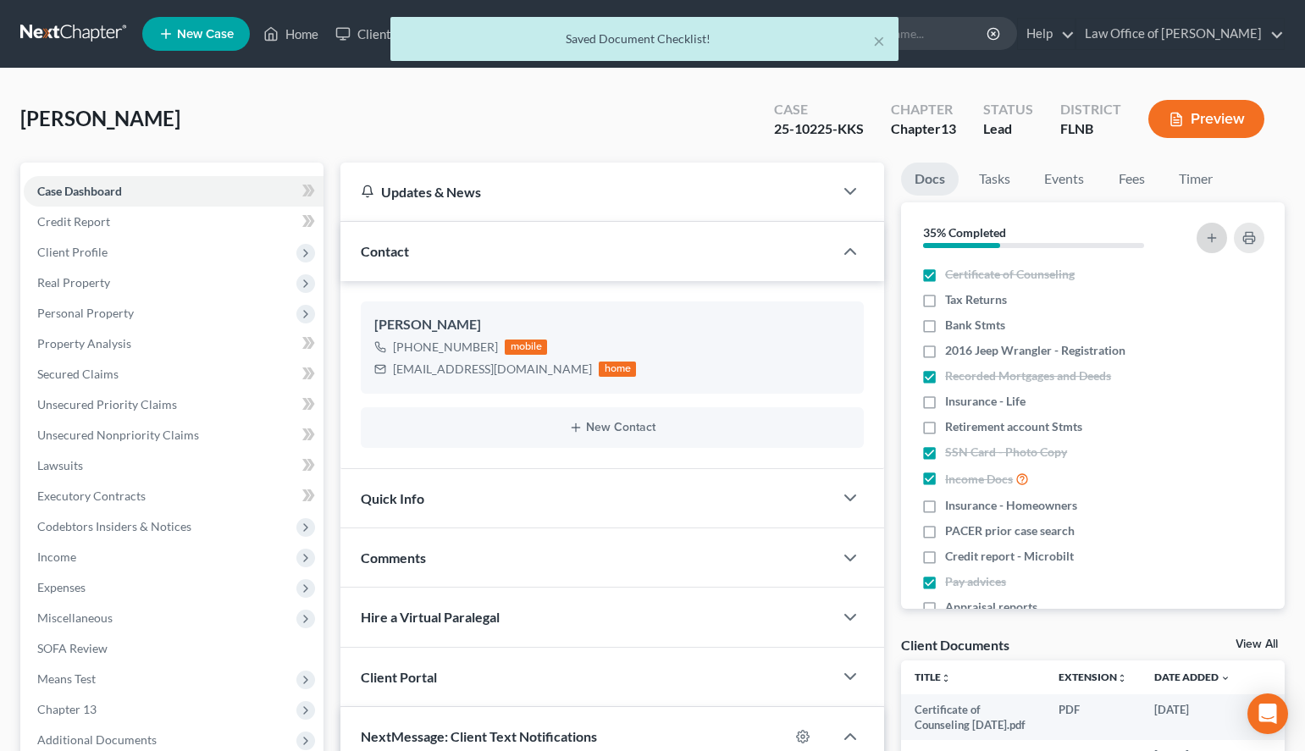
click at [1216, 236] on icon "button" at bounding box center [1212, 238] width 14 height 14
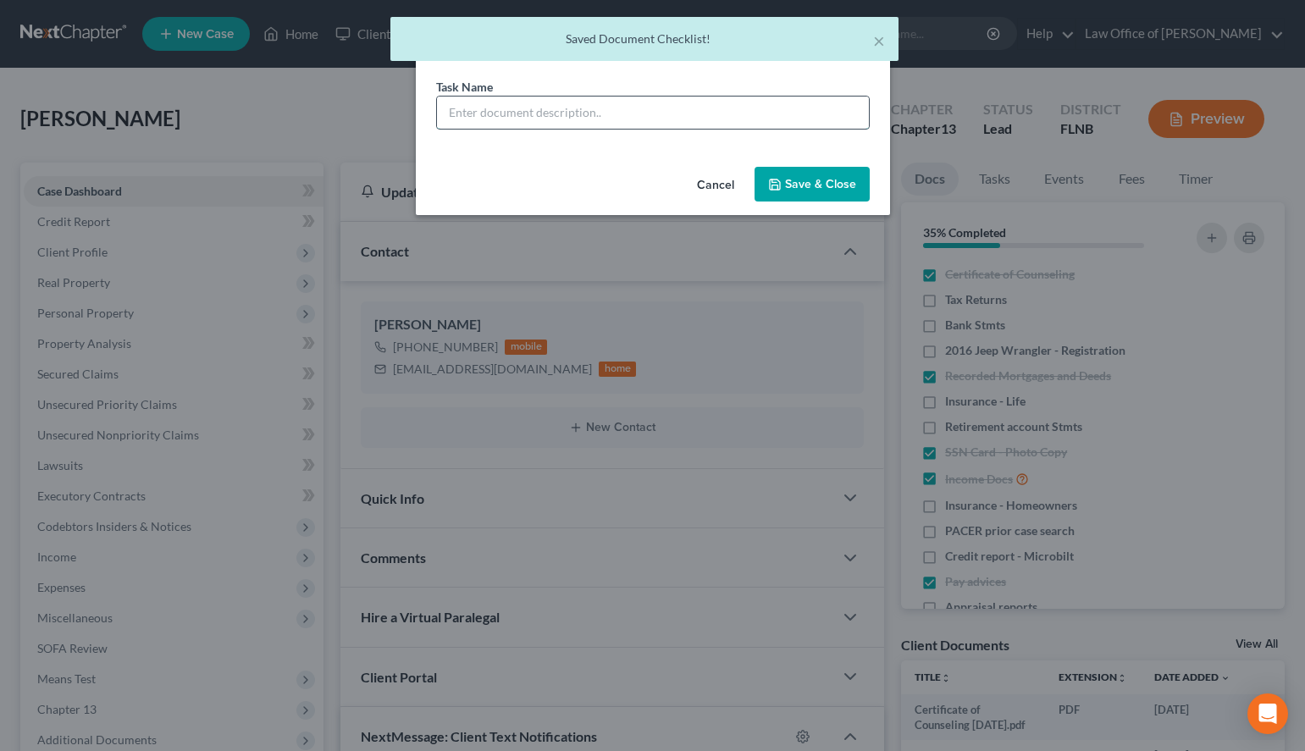
click at [734, 110] on input "text" at bounding box center [653, 113] width 432 height 32
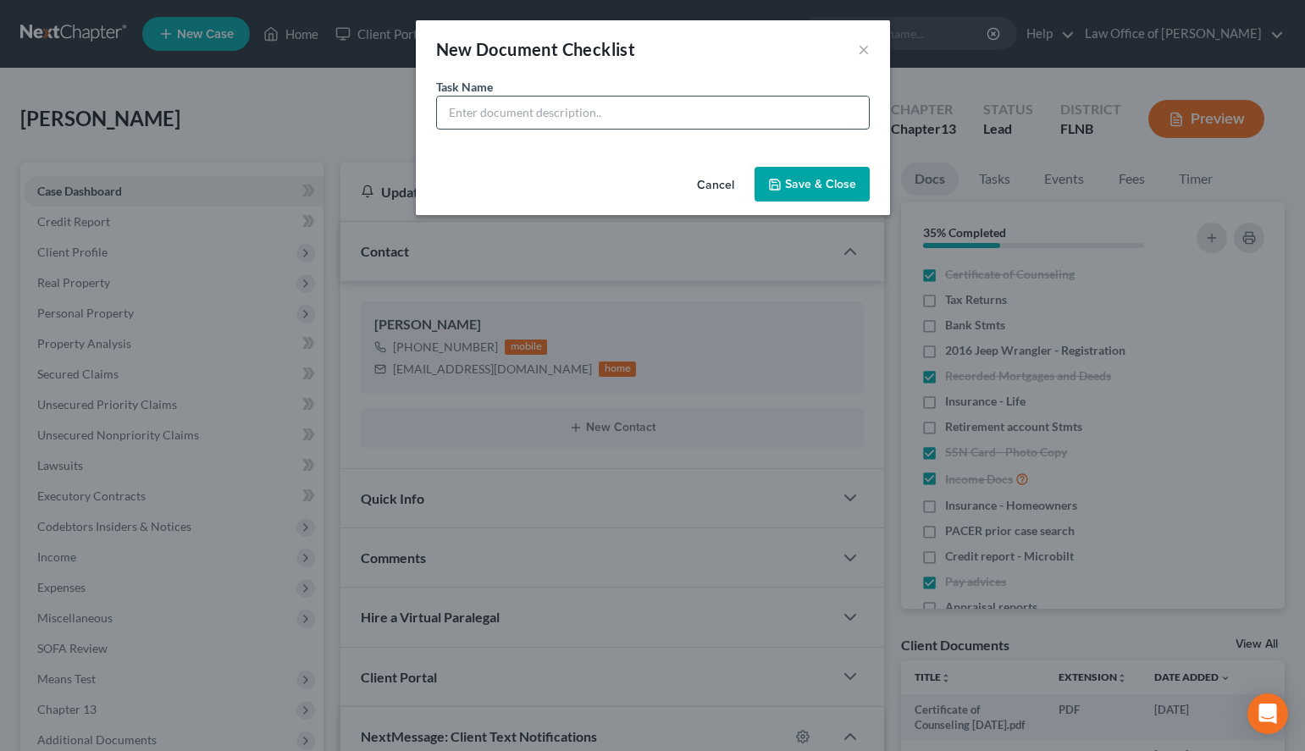
paste input "- Registration"
type input "2021 Jeep Gladiator - Registration"
click at [859, 185] on button "Save & Close" at bounding box center [812, 185] width 115 height 36
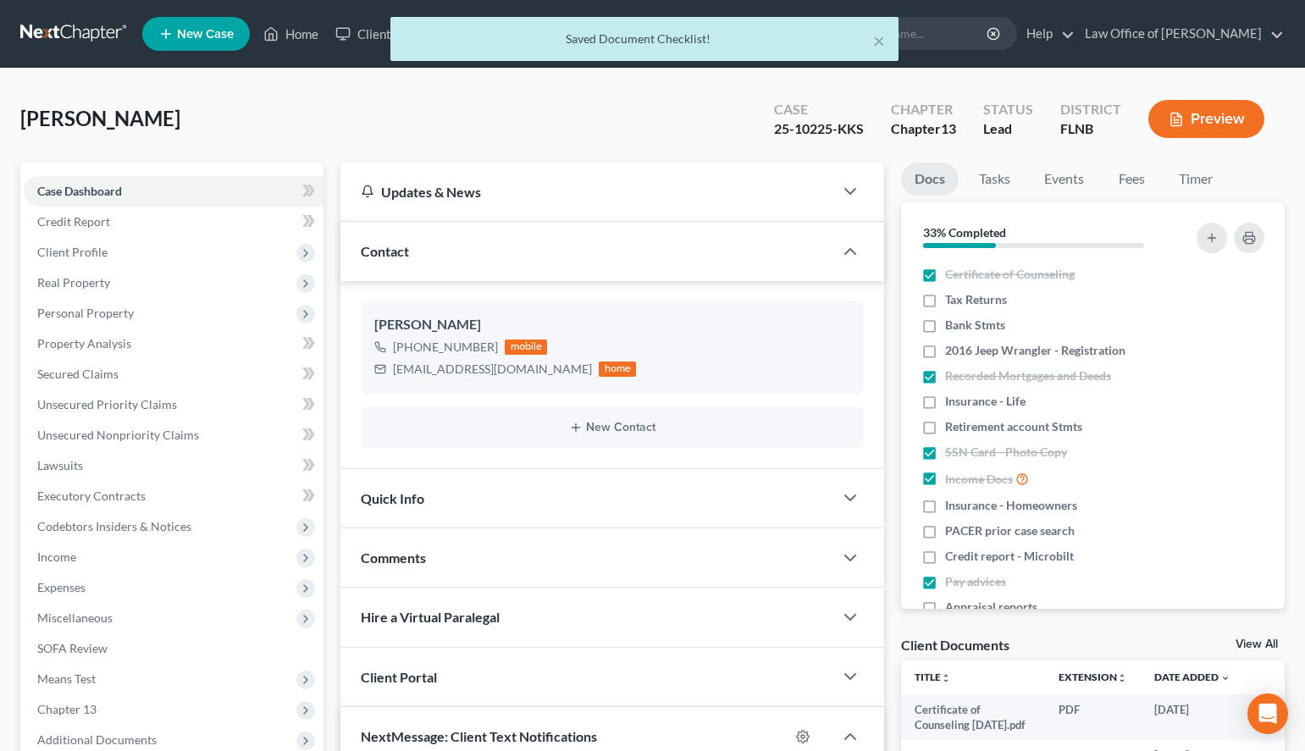
click at [806, 196] on div "Updates & News" at bounding box center [587, 192] width 452 height 18
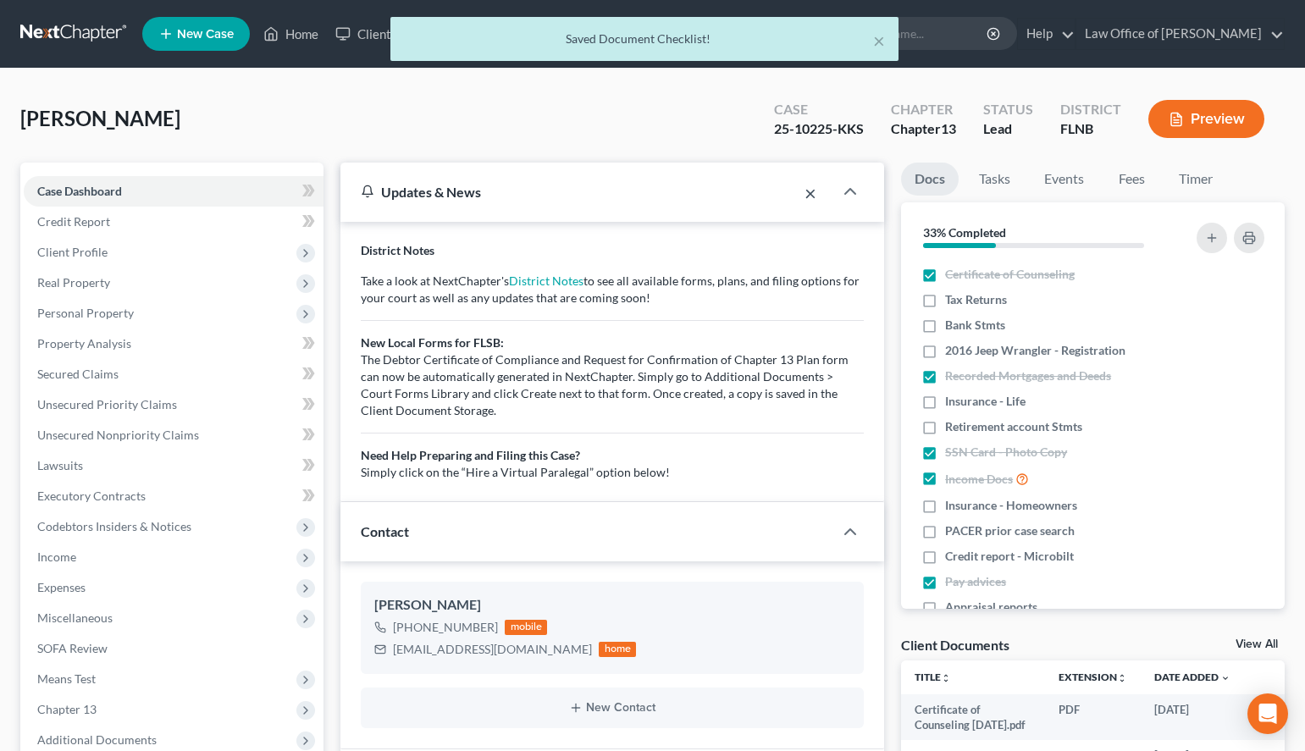
scroll to position [90, 0]
click at [806, 196] on button "×" at bounding box center [811, 193] width 12 height 20
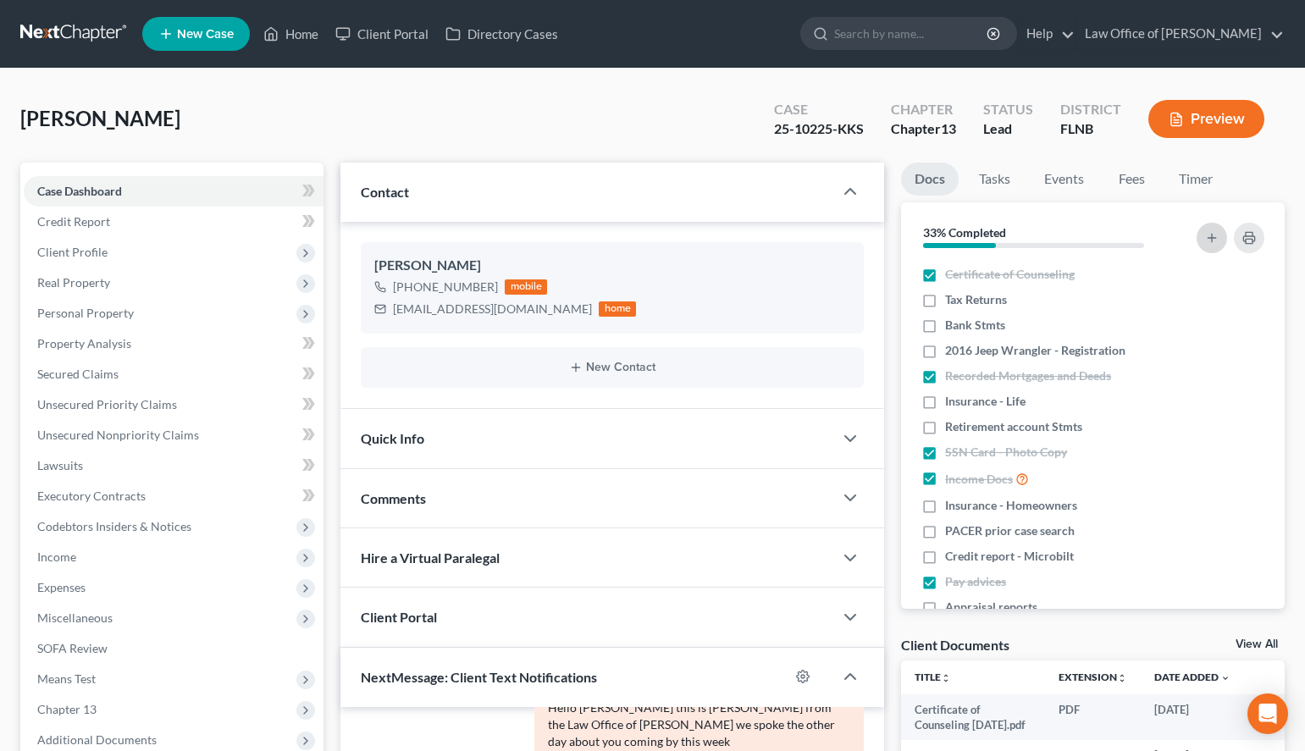
click at [1211, 233] on icon "button" at bounding box center [1212, 238] width 14 height 14
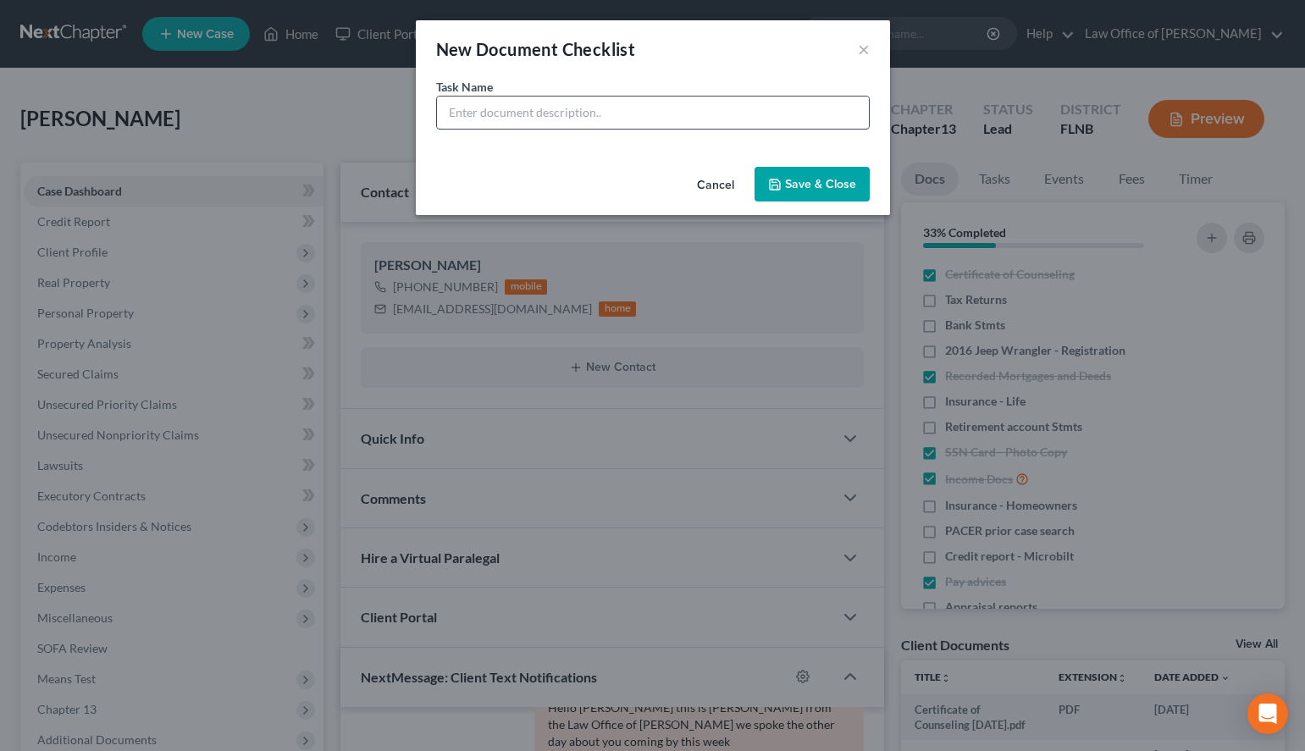
click at [519, 117] on input "text" at bounding box center [653, 113] width 432 height 32
paste input "- Registration"
drag, startPoint x: 583, startPoint y: 115, endPoint x: 249, endPoint y: 136, distance: 334.4
click at [437, 129] on input "- Registration" at bounding box center [653, 113] width 432 height 32
paste input "2021 Down Trailer"
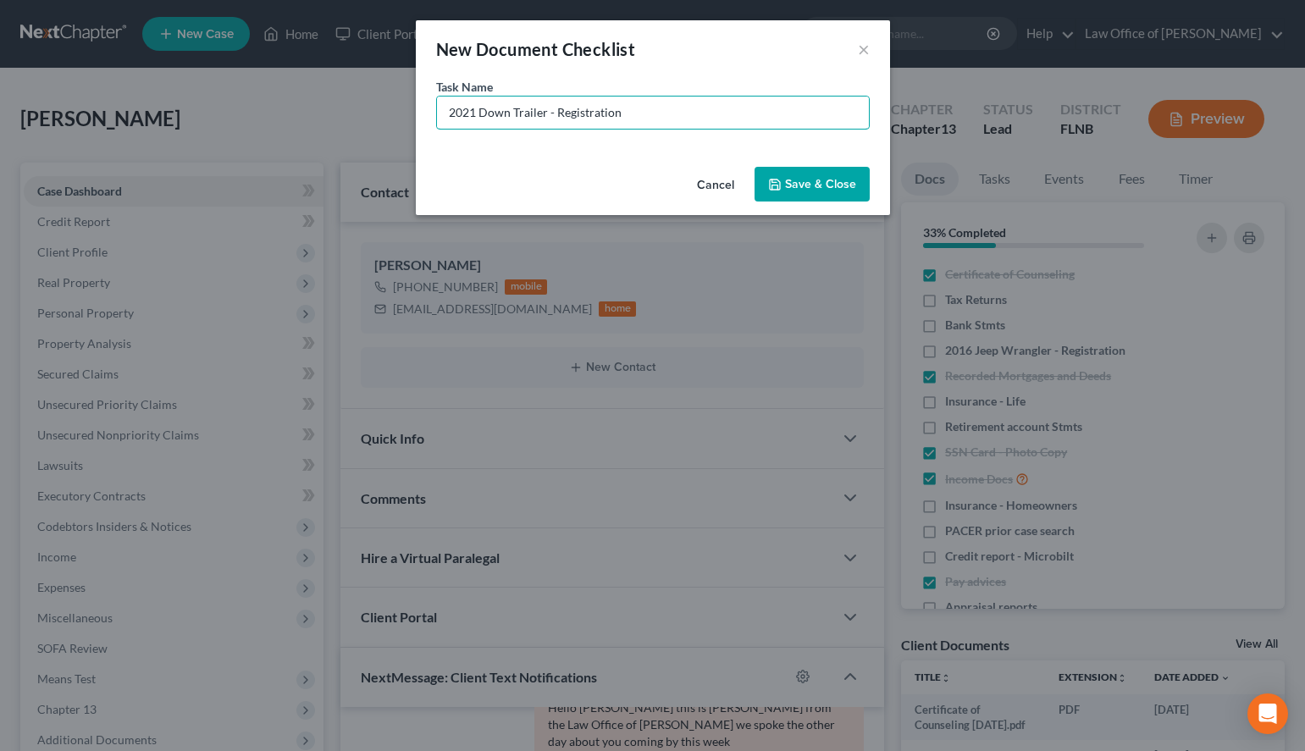
type input "2021 Down Trailer - Registration"
click at [847, 180] on button "Save & Close" at bounding box center [812, 185] width 115 height 36
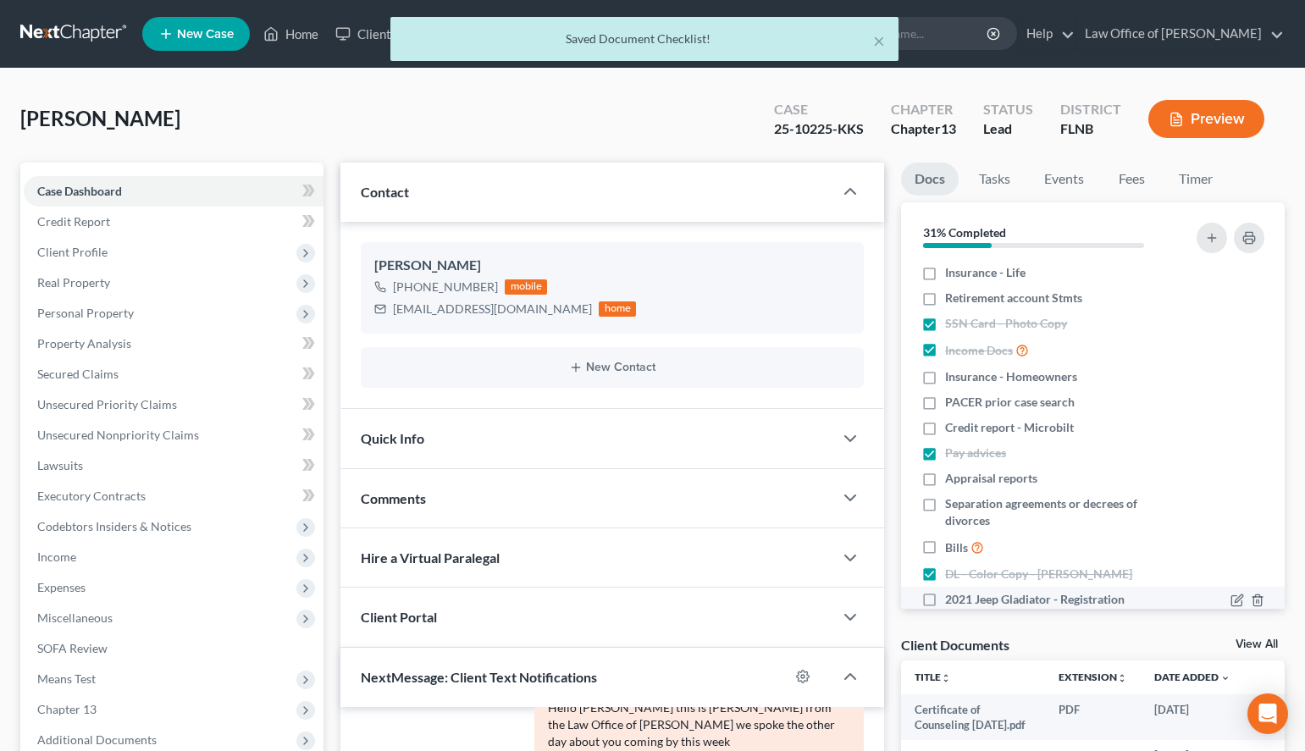
scroll to position [185, 0]
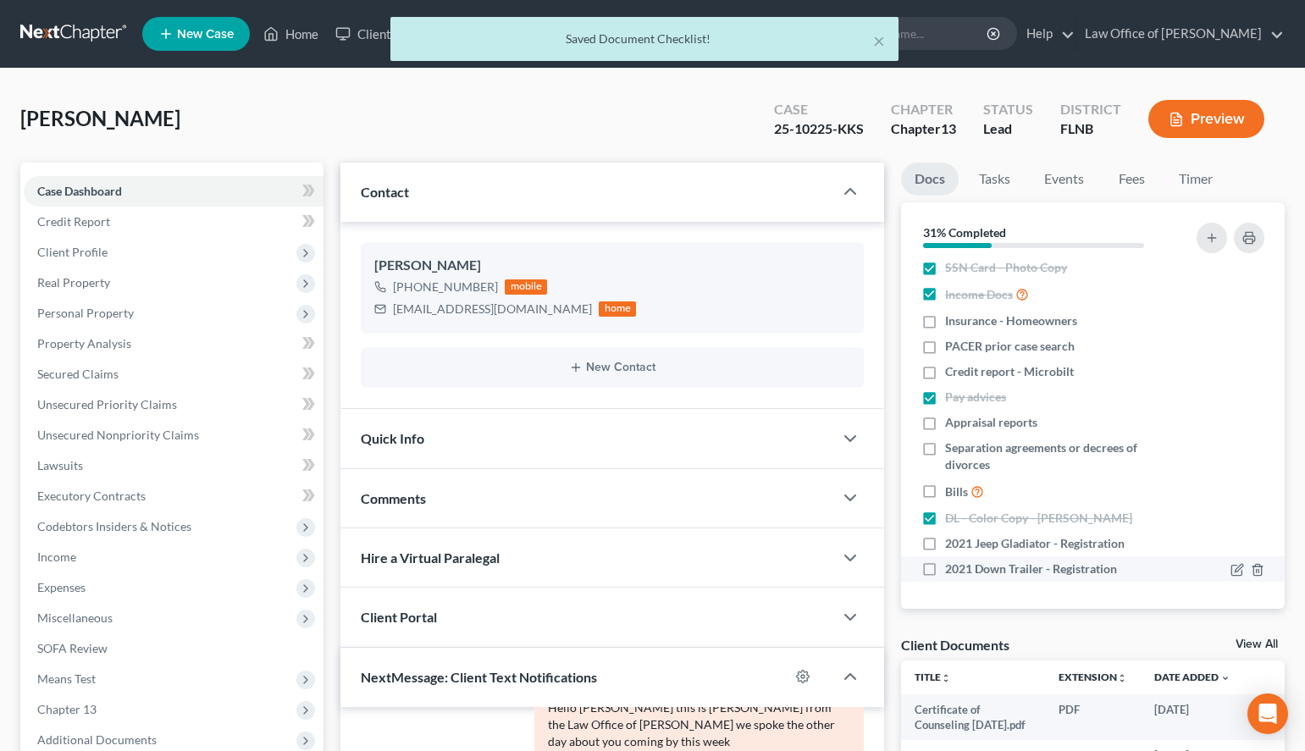
click at [945, 573] on label "2021 Down Trailer - Registration" at bounding box center [1031, 569] width 172 height 17
click at [952, 572] on input "2021 Down Trailer - Registration" at bounding box center [957, 566] width 11 height 11
checkbox input "true"
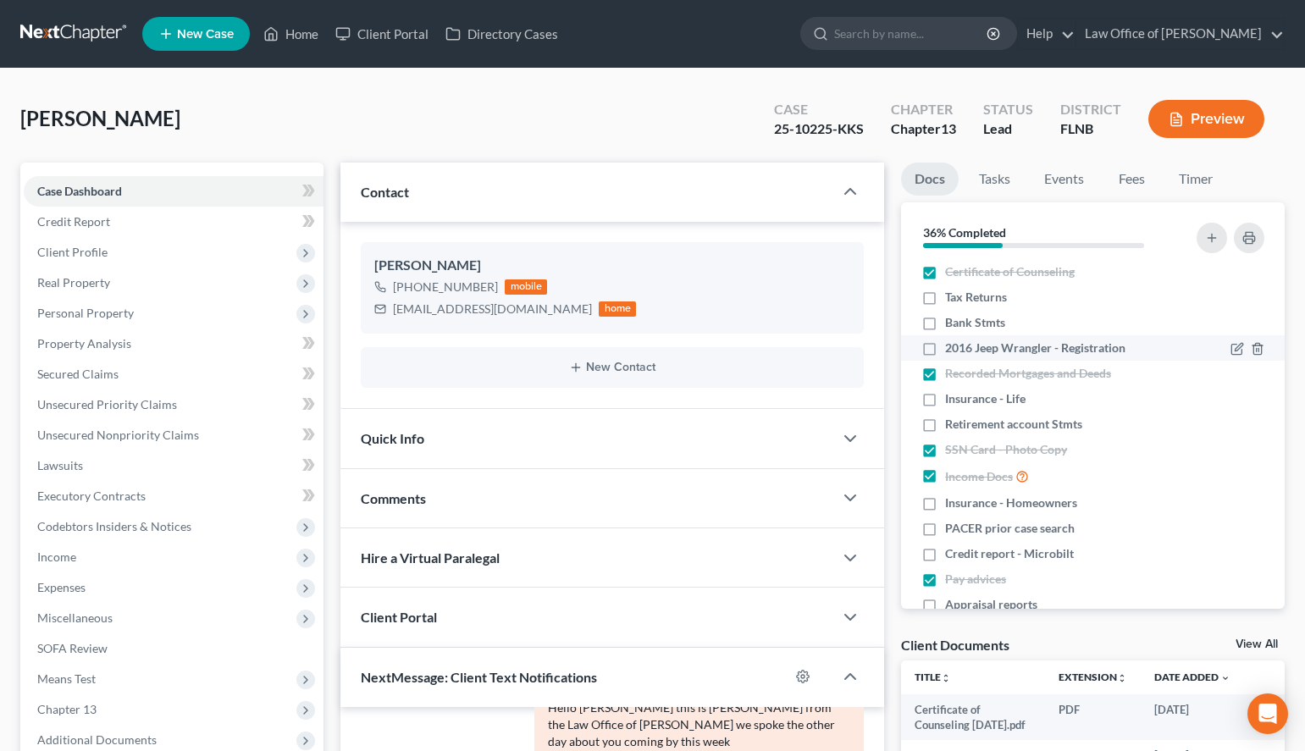
scroll to position [0, 0]
click at [1238, 358] on icon "button" at bounding box center [1238, 352] width 14 height 14
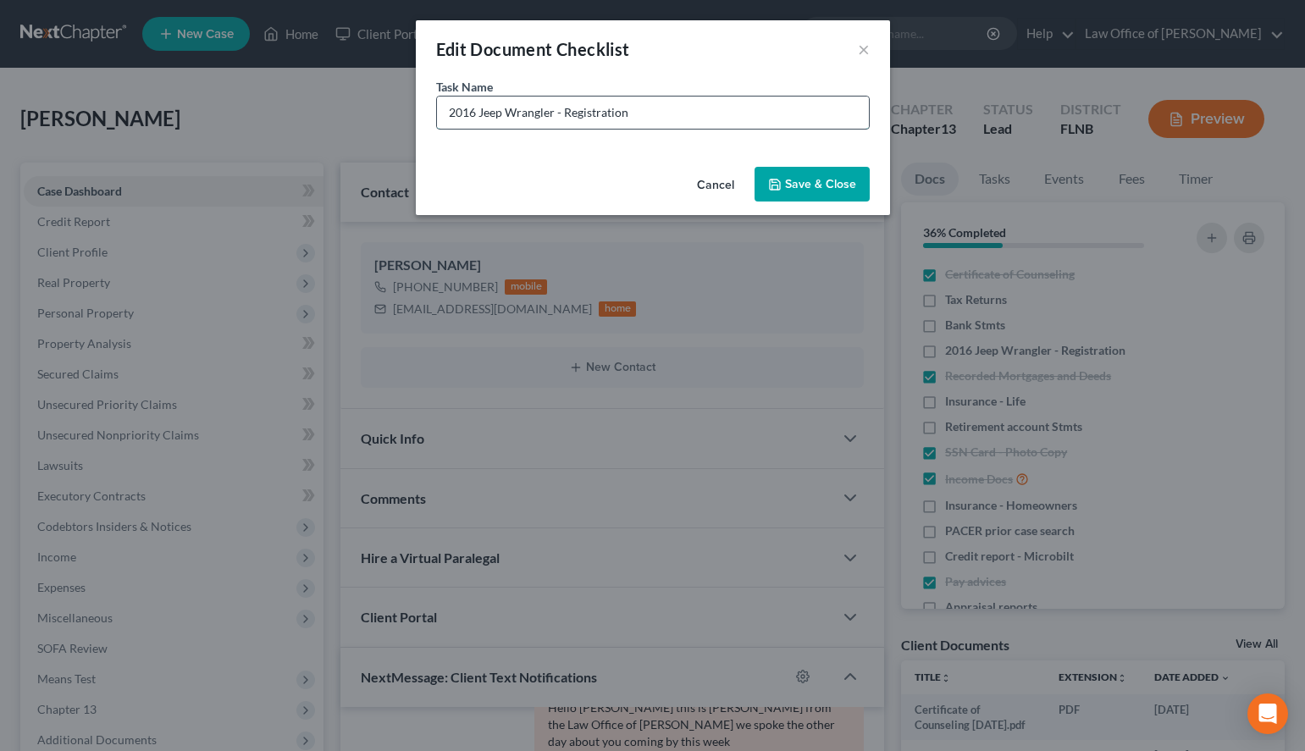
drag, startPoint x: 719, startPoint y: 103, endPoint x: 366, endPoint y: 157, distance: 357.4
click at [437, 129] on input "2016 Jeep Wrangler - Registration" at bounding box center [653, 113] width 432 height 32
click at [772, 189] on icon "button" at bounding box center [775, 185] width 14 height 14
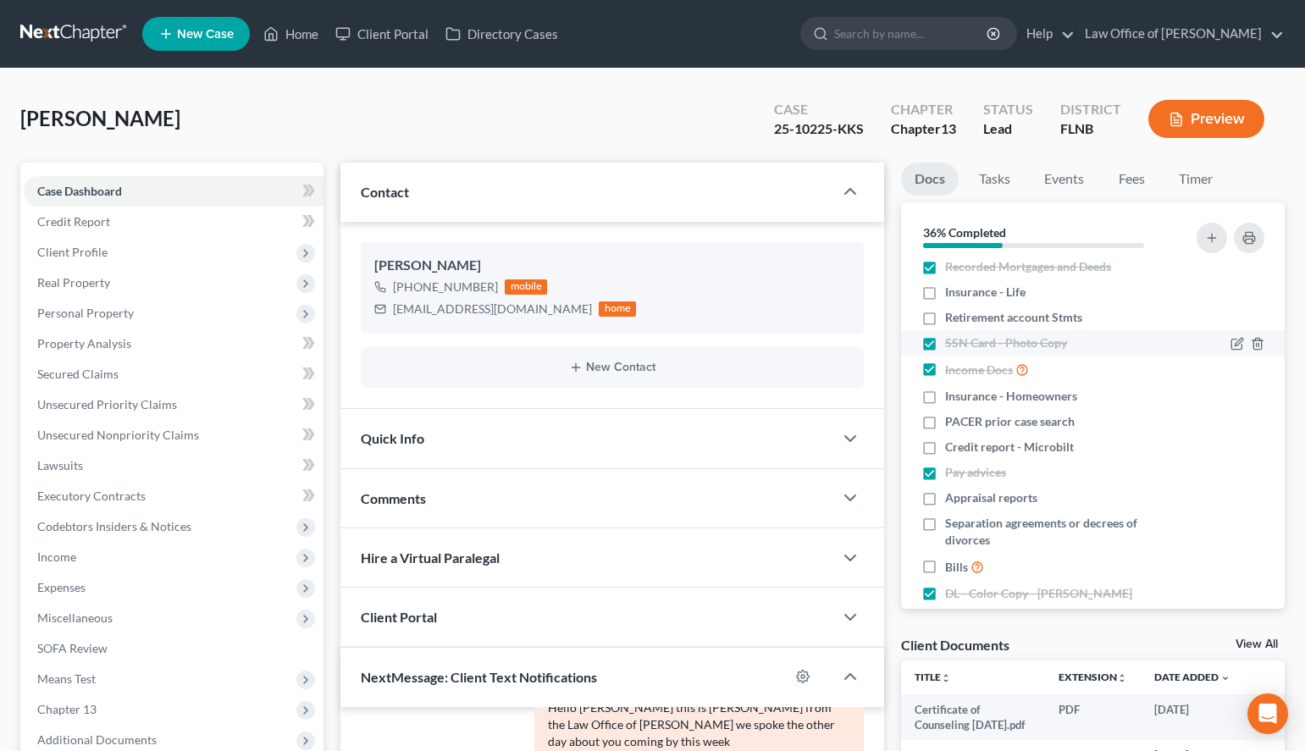
scroll to position [185, 0]
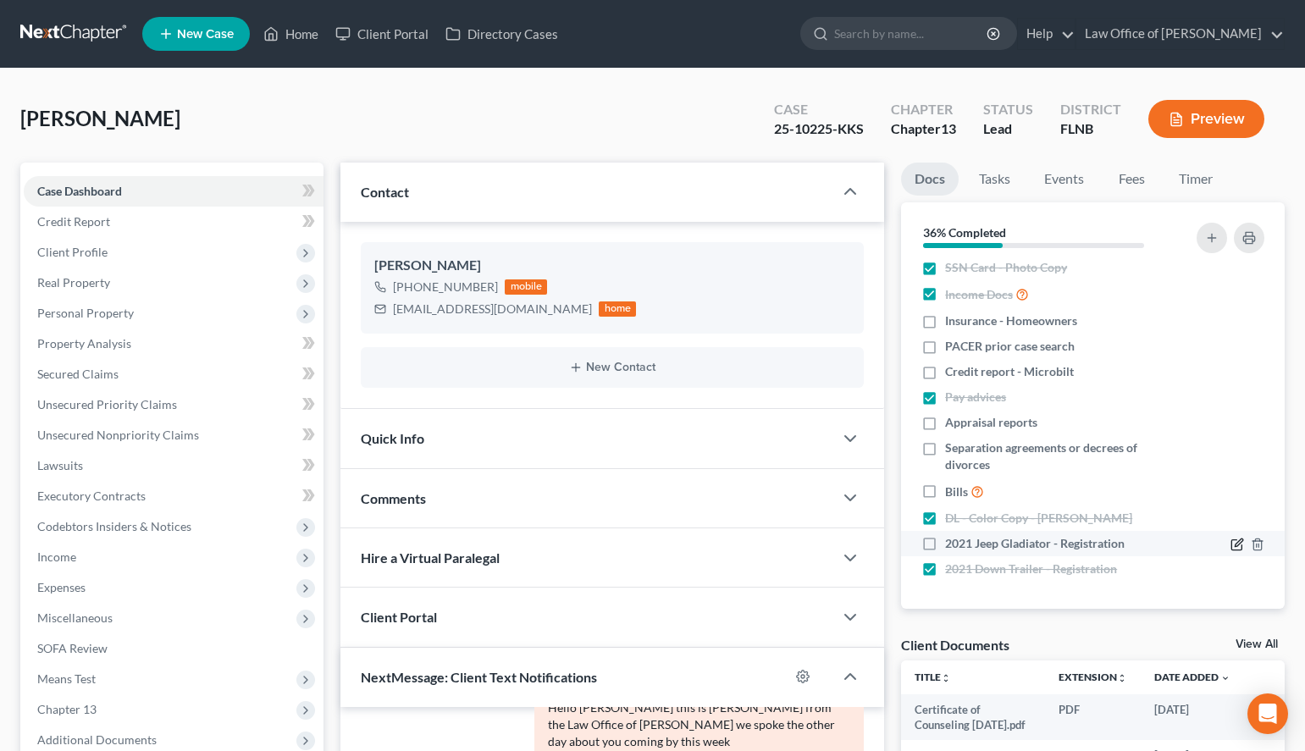
click at [1236, 543] on icon "button" at bounding box center [1238, 545] width 14 height 14
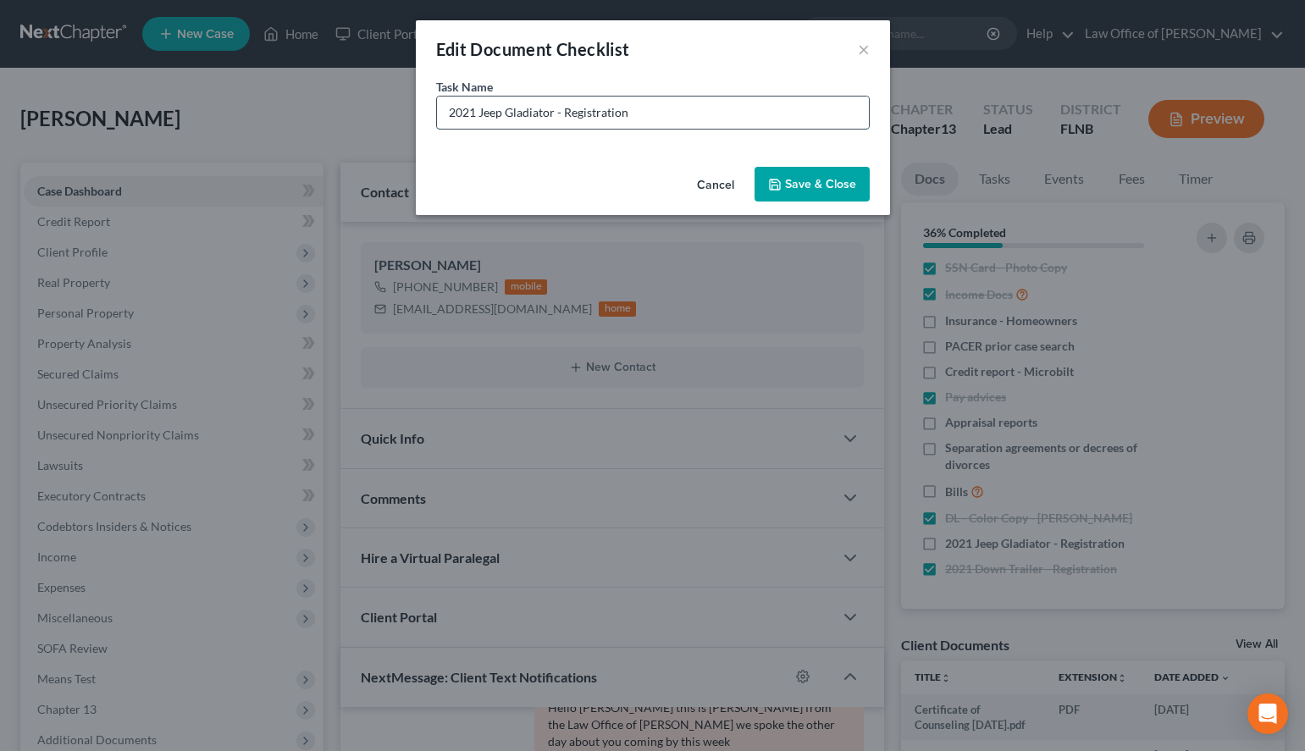
drag, startPoint x: 734, startPoint y: 116, endPoint x: 420, endPoint y: 136, distance: 314.1
click at [437, 129] on input "2021 Jeep Gladiator - Registration" at bounding box center [653, 113] width 432 height 32
click at [857, 183] on button "Save & Close" at bounding box center [812, 185] width 115 height 36
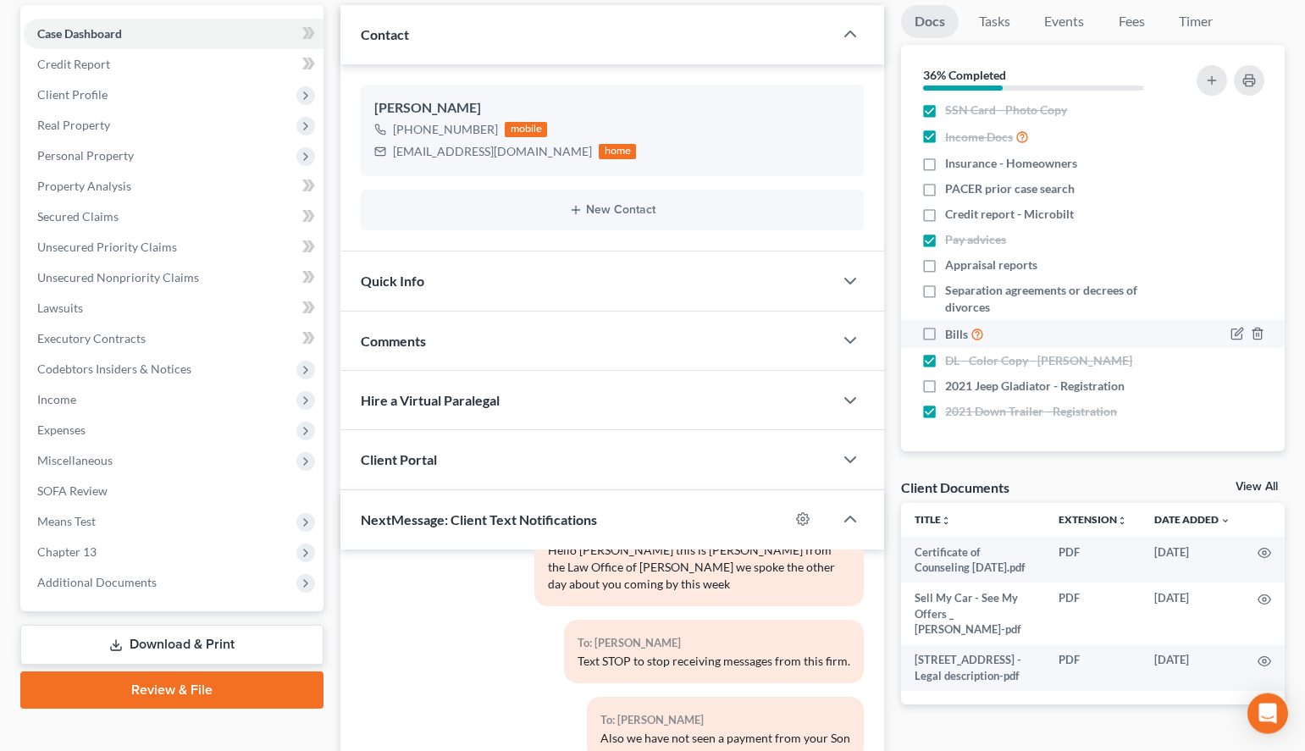
scroll to position [173, 0]
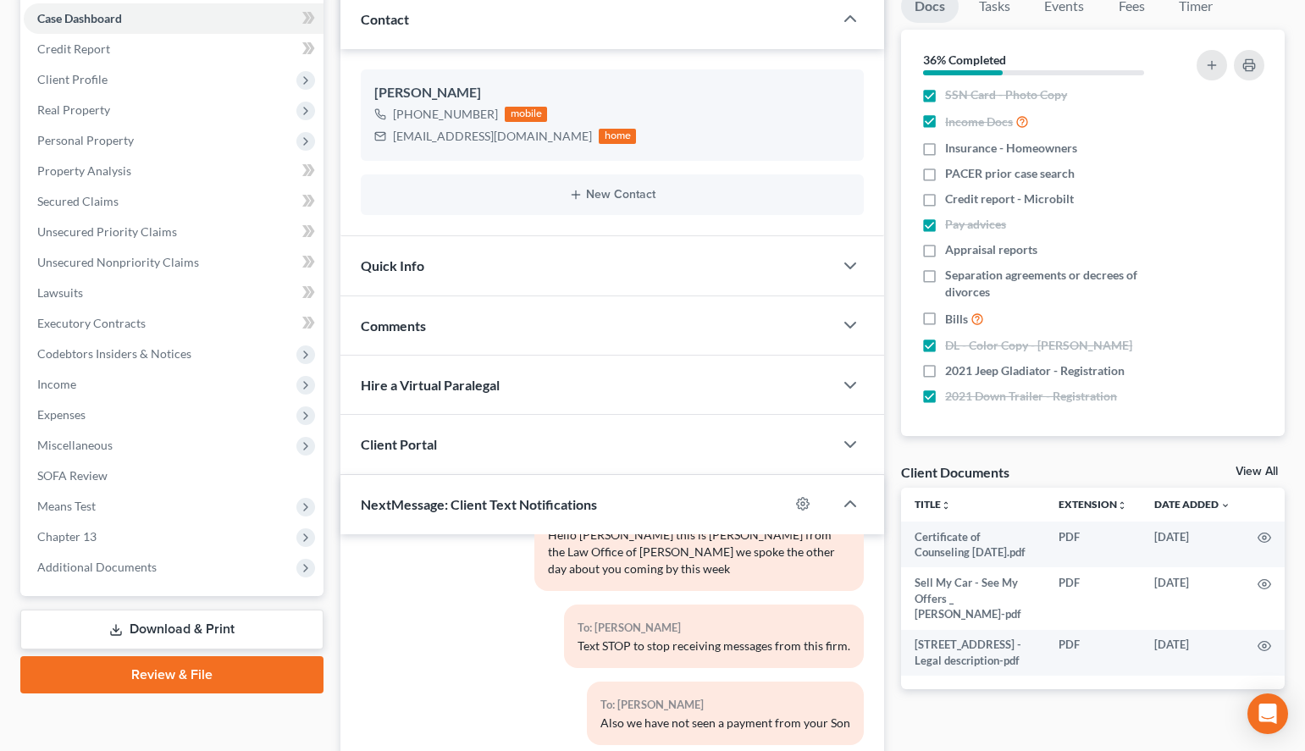
click at [1252, 470] on link "View All" at bounding box center [1257, 472] width 42 height 12
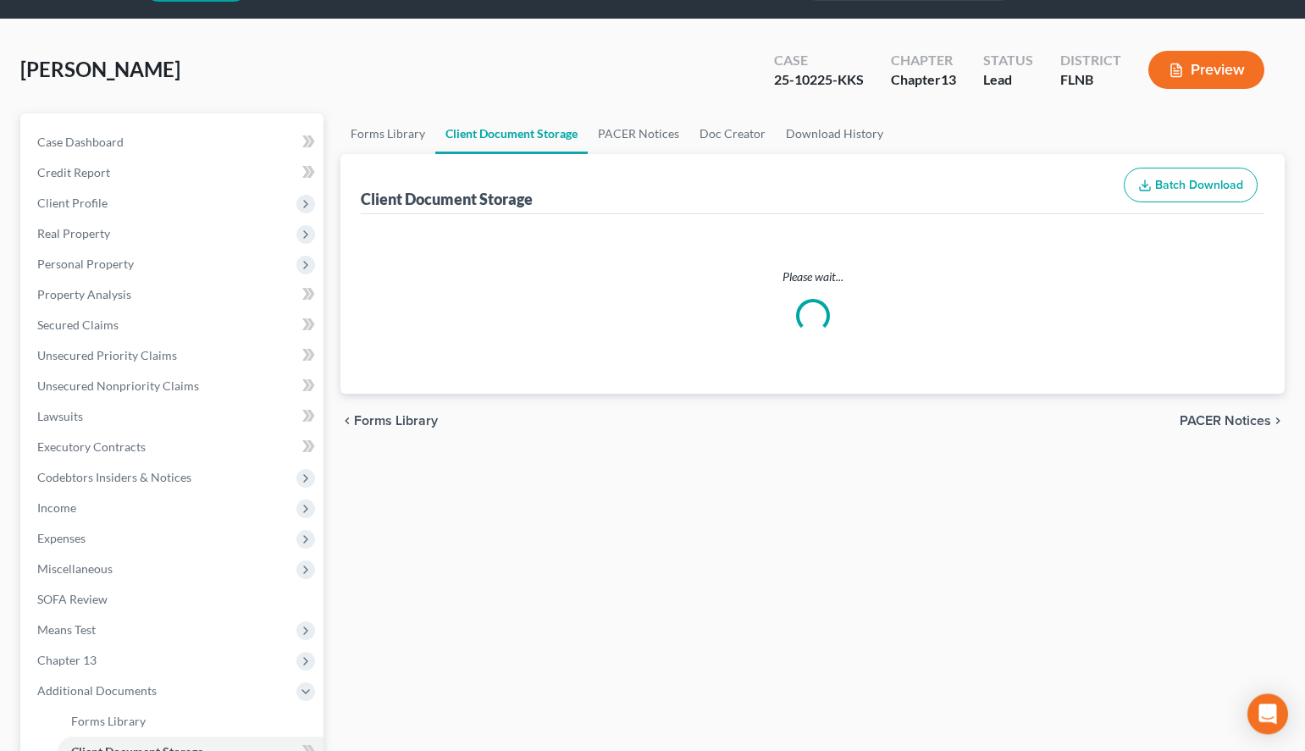
select select "10"
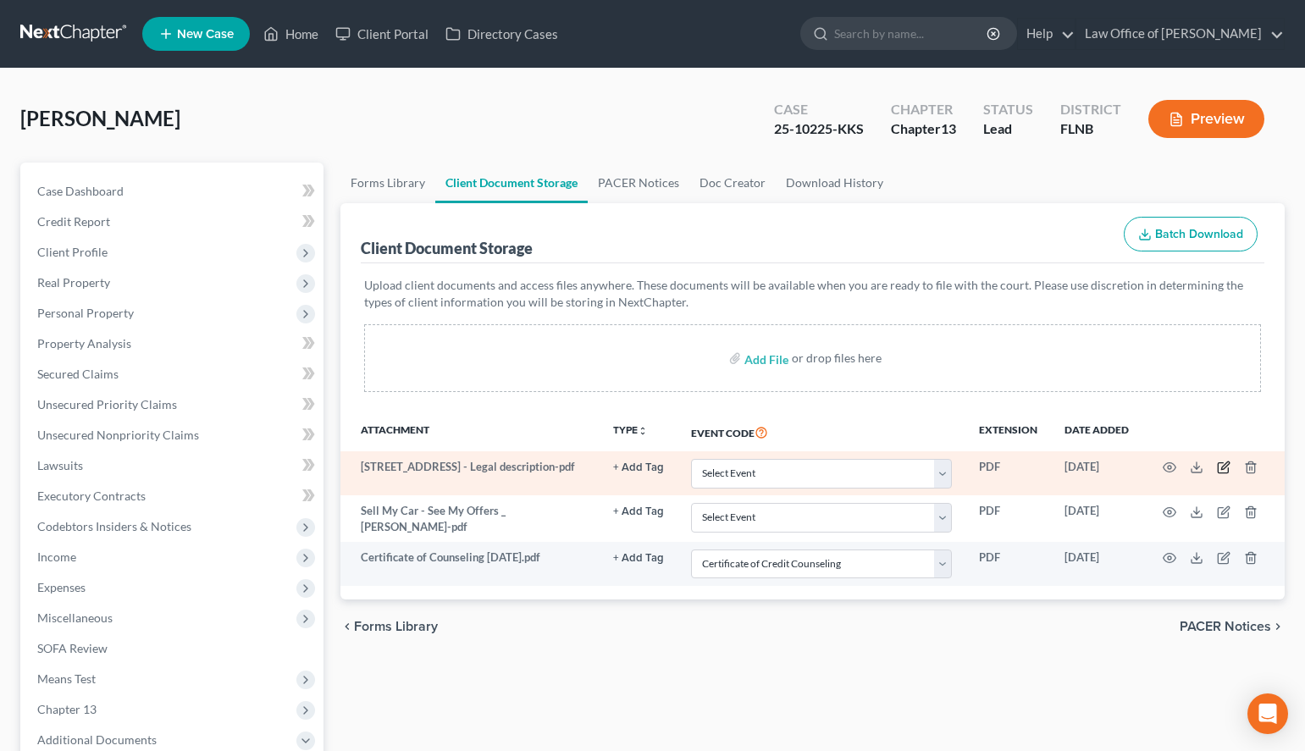
click at [1222, 468] on icon "button" at bounding box center [1226, 467] width 8 height 8
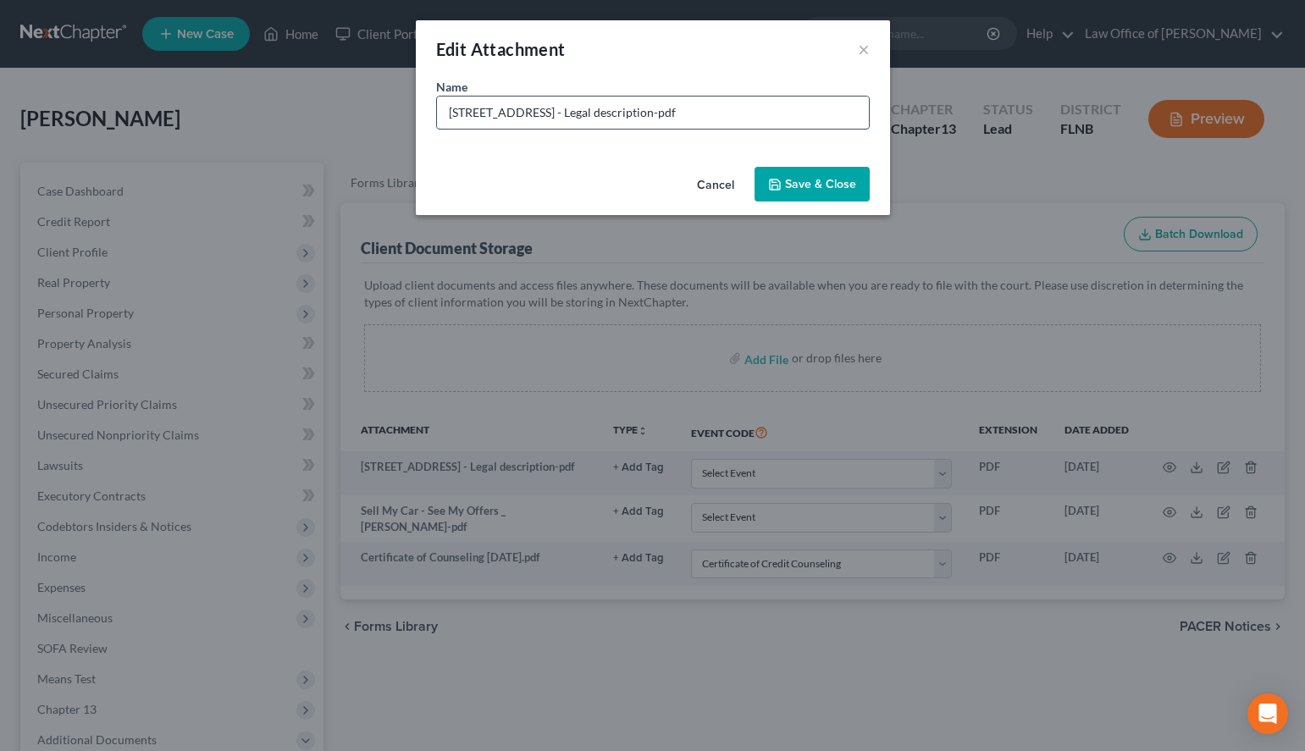
click at [662, 122] on input "16504 NE 5th Avenue - Legal description-pdf" at bounding box center [653, 113] width 432 height 32
click at [657, 121] on input "16504 NE 5th Avenue - Legal description-pdf" at bounding box center [653, 113] width 432 height 32
type input "16504 NE 5th Avenue - Legal description.pdf"
click at [779, 173] on button "Save & Close" at bounding box center [812, 185] width 115 height 36
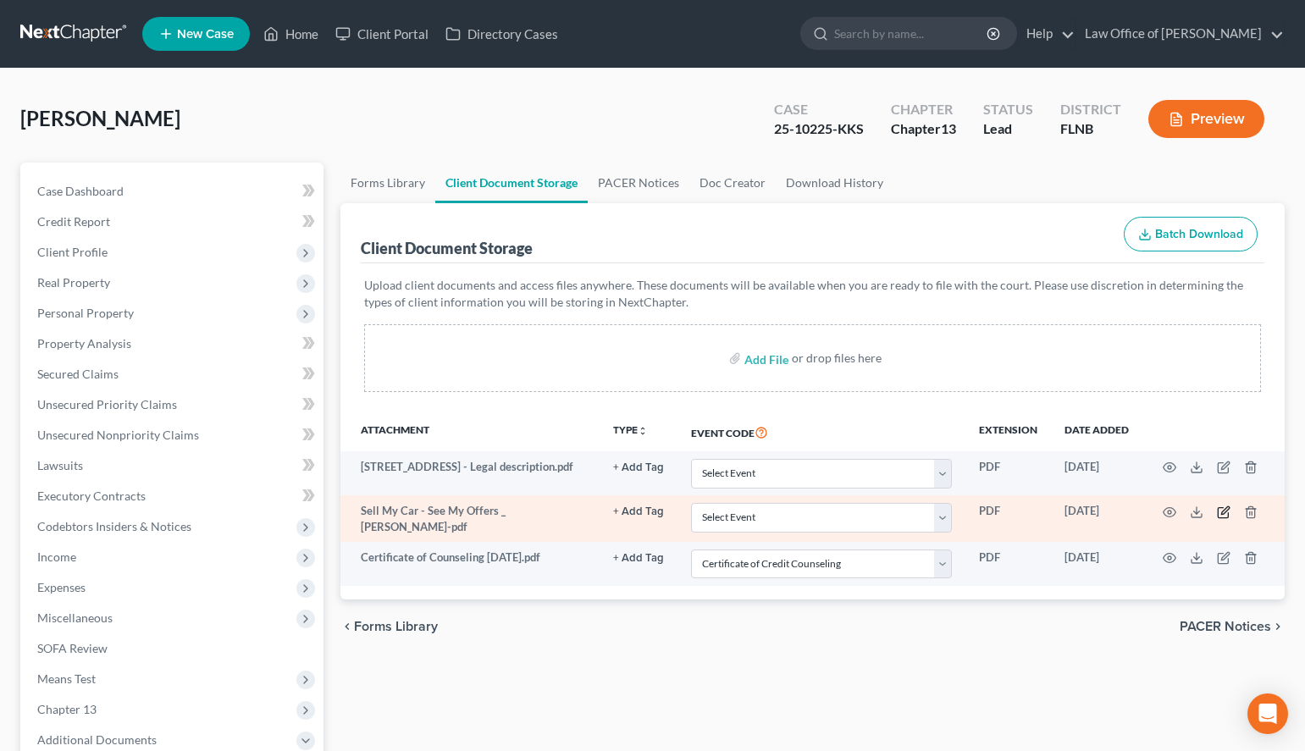
click at [1221, 518] on icon "button" at bounding box center [1223, 512] width 10 height 10
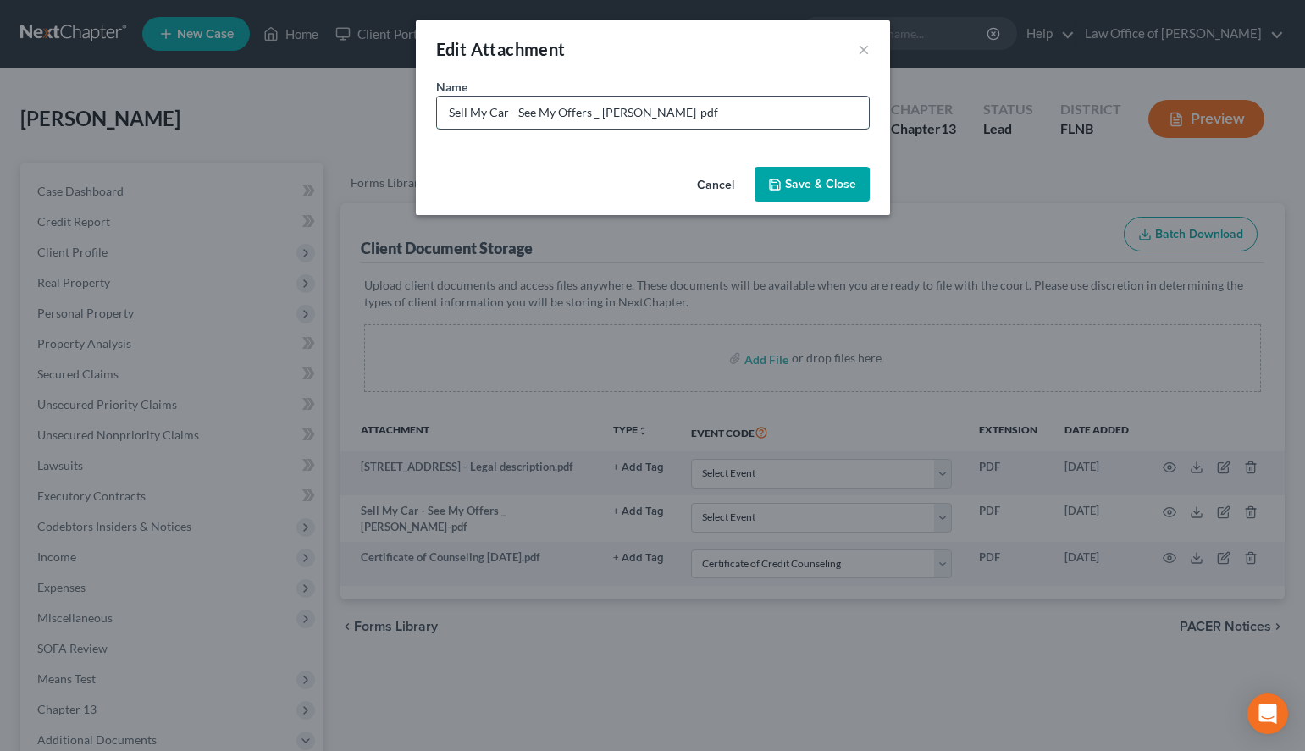
click at [653, 113] on input "Sell My Car - See My Offers _ Edmunds-pdf" at bounding box center [653, 113] width 432 height 32
type input "Sell My Car - See My Offers _ Edmunds.pdf"
click at [811, 177] on button "Save & Close" at bounding box center [812, 185] width 115 height 36
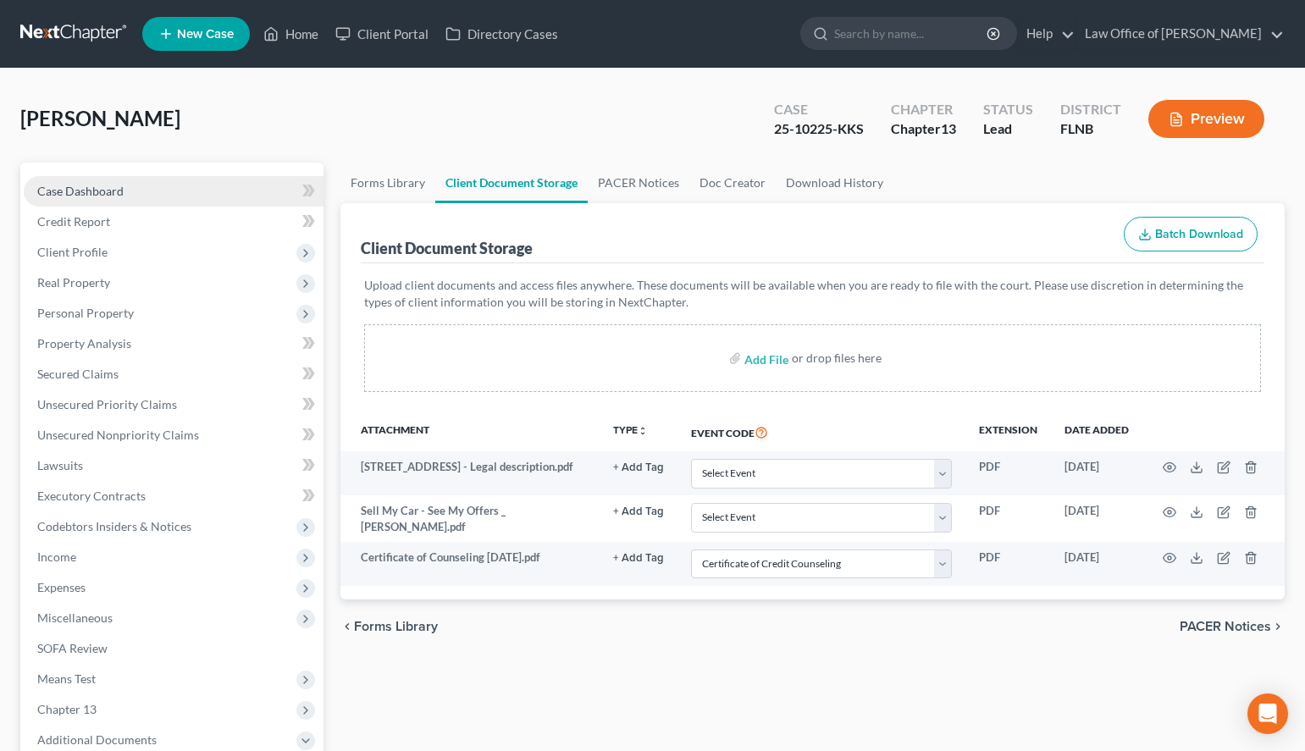
click at [44, 185] on span "Case Dashboard" at bounding box center [80, 191] width 86 height 14
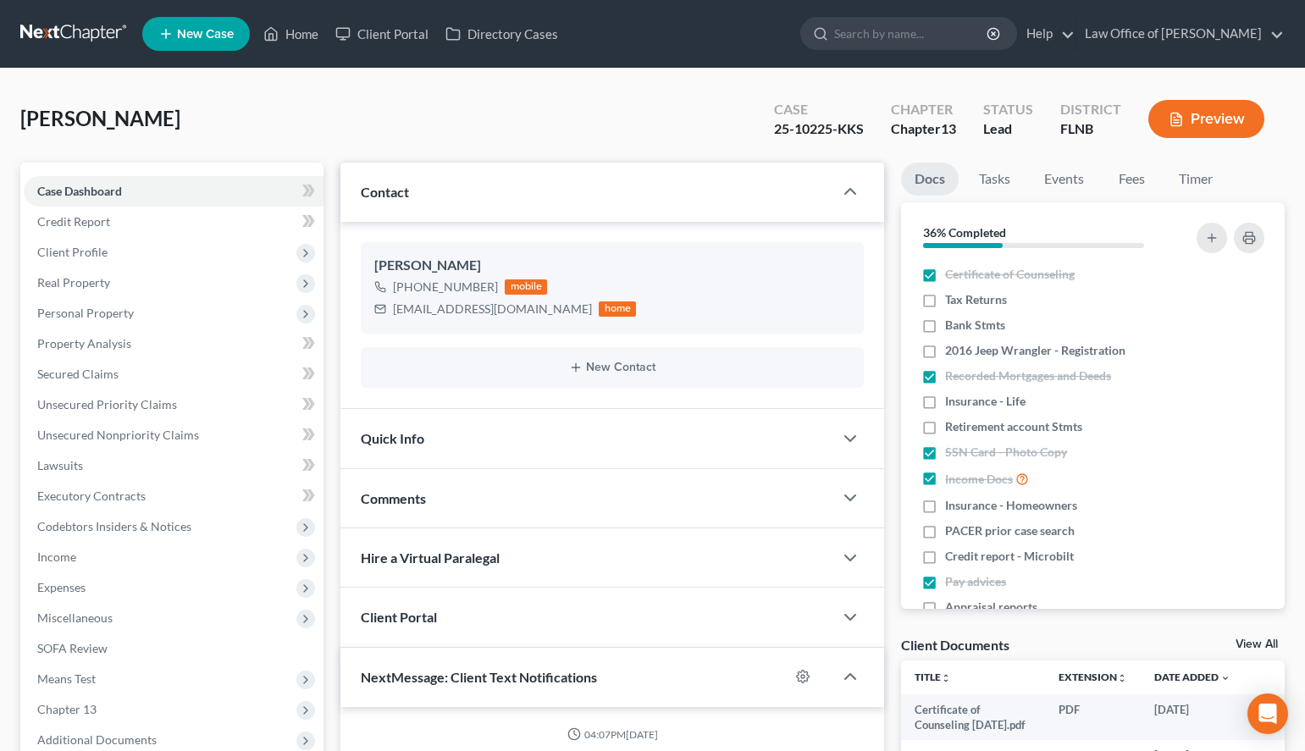
scroll to position [91, 0]
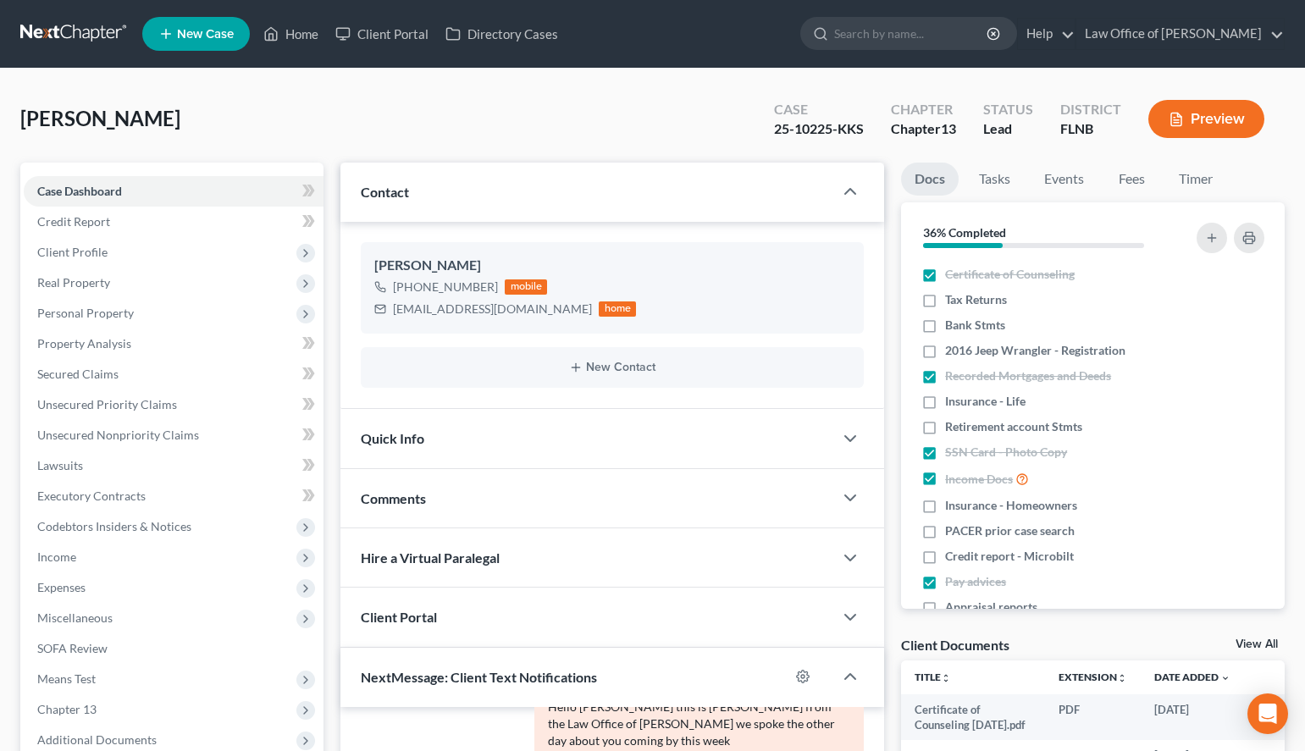
click at [749, 82] on div "Barfield, William Upgraded Case 25-10225-KKS Chapter Chapter 13 Status Lead Dis…" at bounding box center [652, 595] width 1305 height 1052
click at [36, 324] on span "Personal Property" at bounding box center [174, 313] width 300 height 30
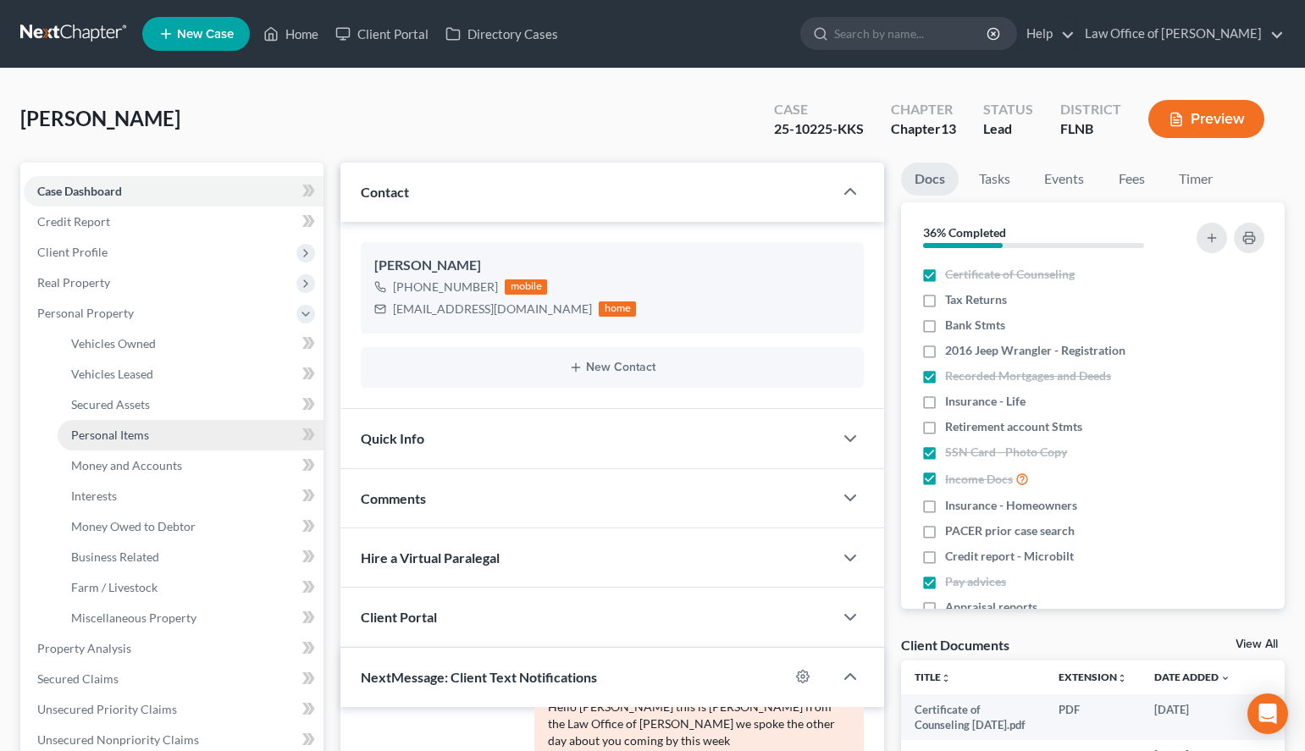
click at [141, 440] on span "Personal Items" at bounding box center [110, 435] width 78 height 14
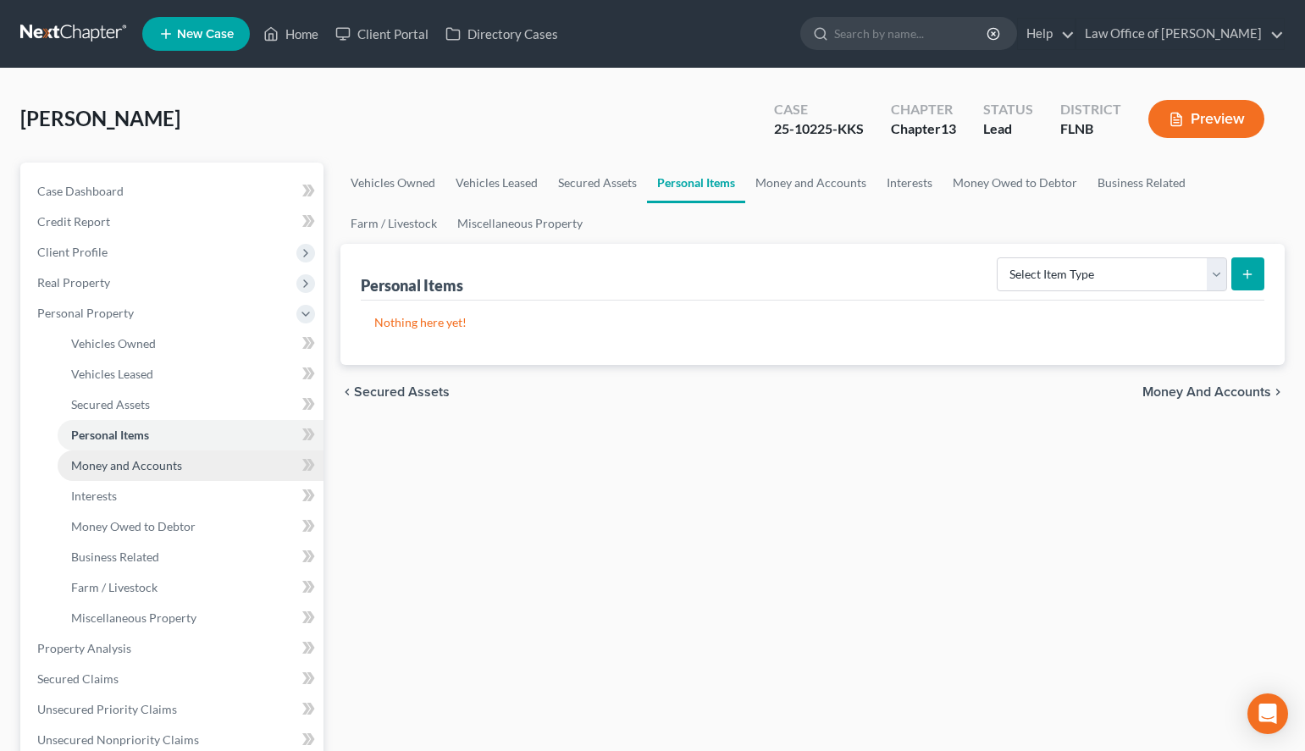
click at [156, 469] on span "Money and Accounts" at bounding box center [126, 465] width 111 height 14
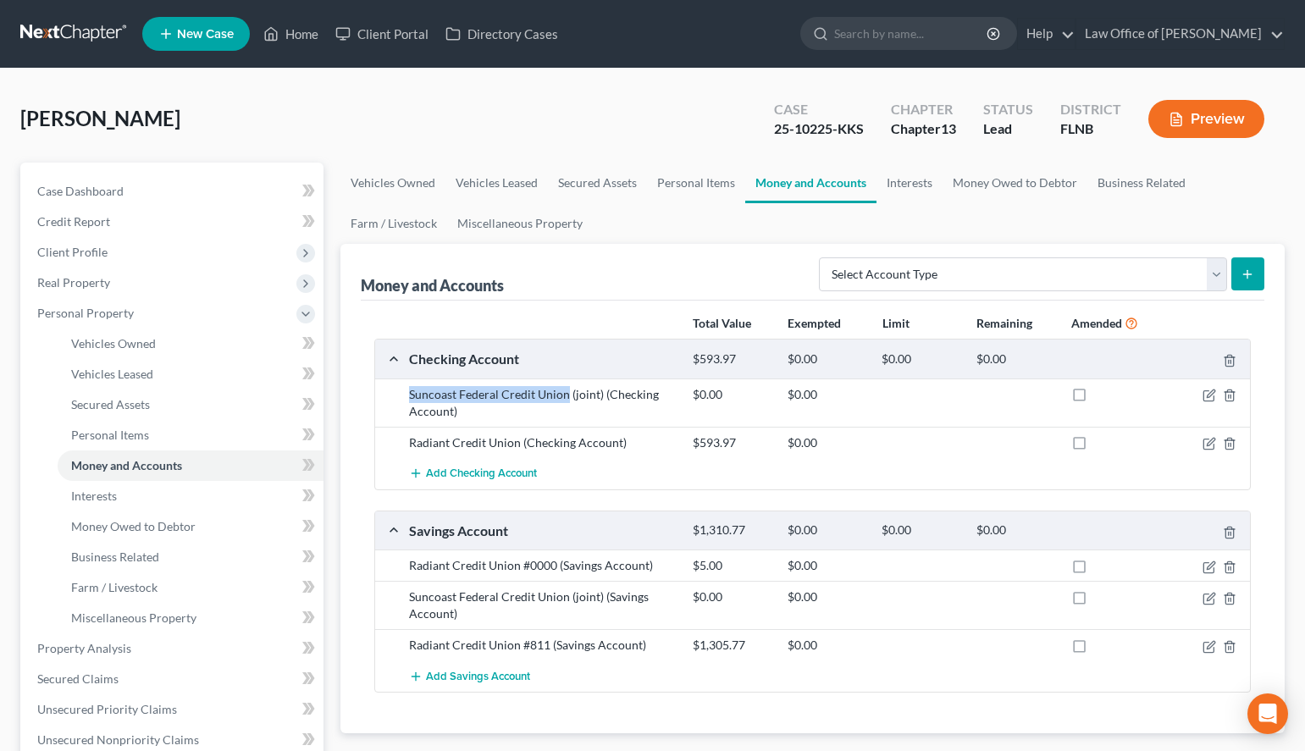
drag, startPoint x: 568, startPoint y: 395, endPoint x: 390, endPoint y: 380, distance: 178.5
click at [390, 380] on div "Suncoast Federal Credit Union (joint) (Checking Account) $0.00 $0.00" at bounding box center [812, 403] width 875 height 48
copy div "Suncoast Federal Credit Union"
click at [878, 239] on ul "Vehicles Owned Vehicles Leased Secured Assets Personal Items Money and Accounts…" at bounding box center [813, 203] width 945 height 81
drag, startPoint x: 553, startPoint y: 563, endPoint x: 357, endPoint y: 553, distance: 195.9
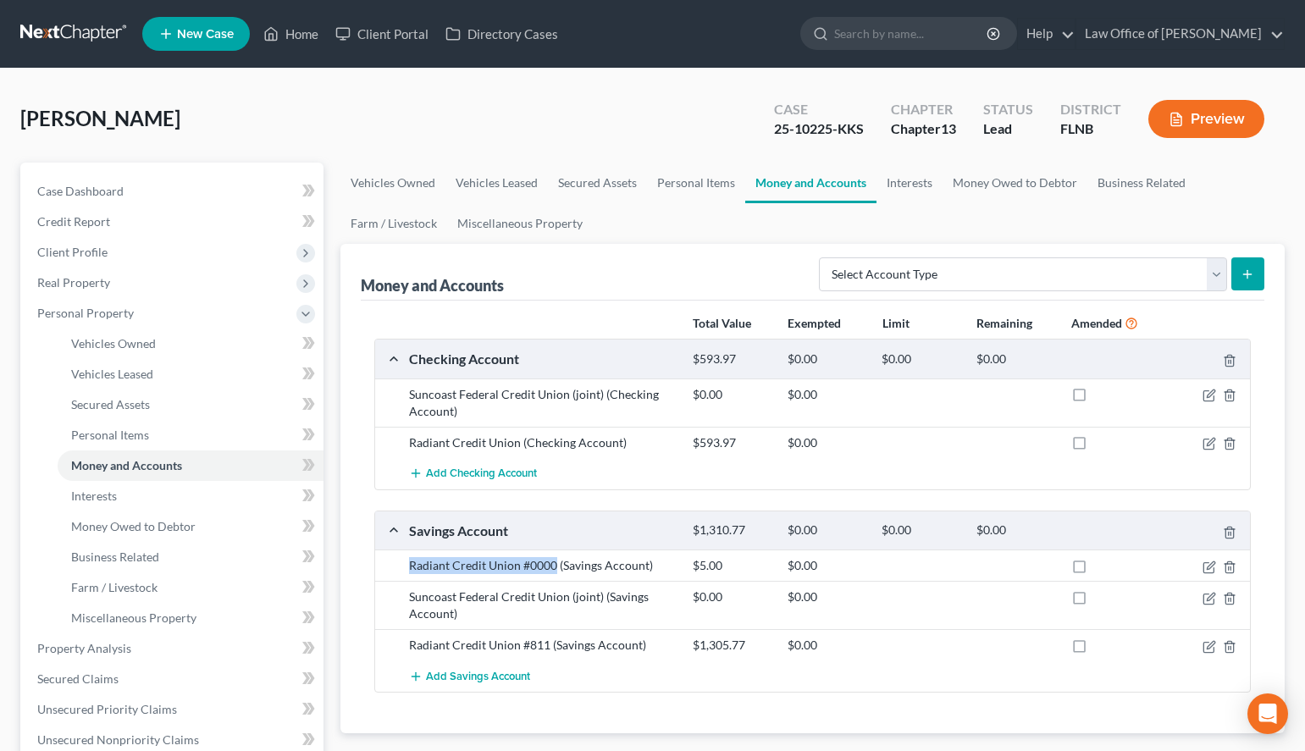
click at [357, 553] on div "Money and Accounts Select Account Type Brokerage (A/B: 18, SOFA: 20) Cash on Ha…" at bounding box center [813, 489] width 945 height 490
copy div "Radiant Credit Union #0000"
click at [1207, 646] on icon "button" at bounding box center [1210, 647] width 14 height 14
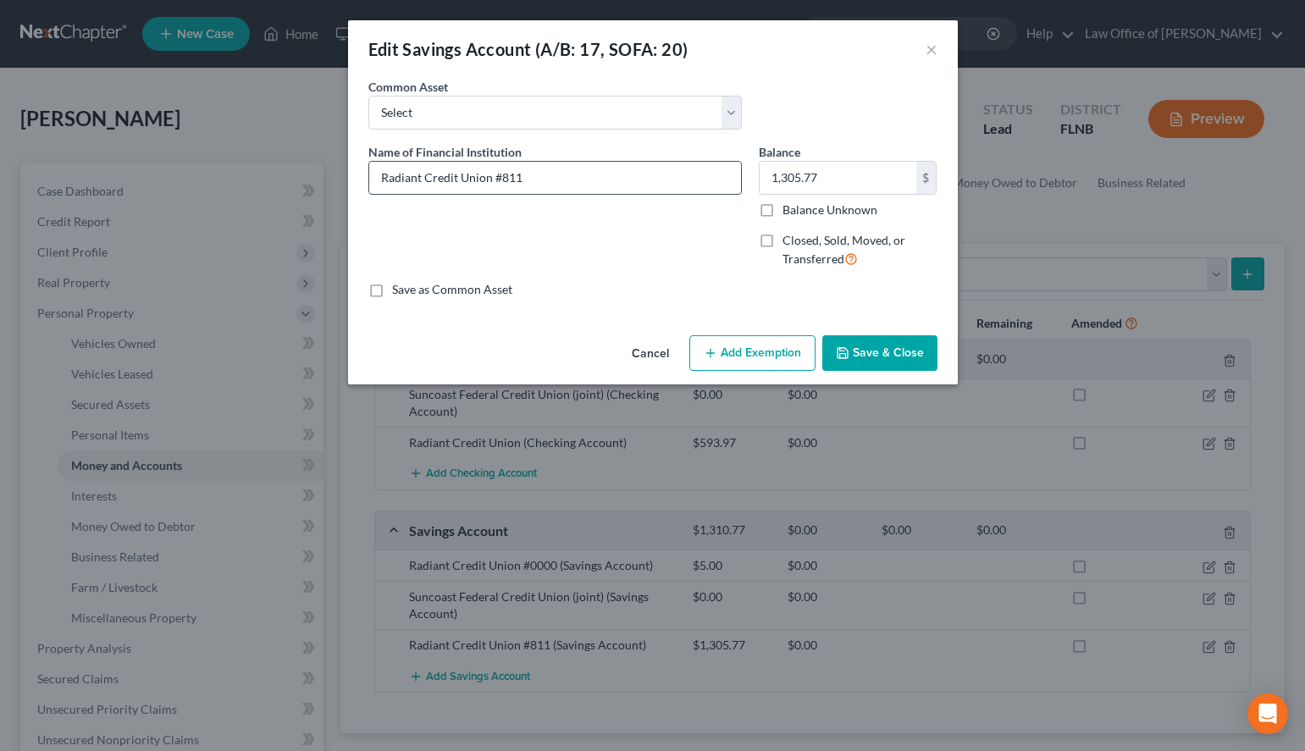
click at [498, 177] on input "Radiant Credit Union #811" at bounding box center [555, 178] width 372 height 32
type input "Radiant Credit Union #X811"
click at [886, 352] on button "Save & Close" at bounding box center [880, 353] width 115 height 36
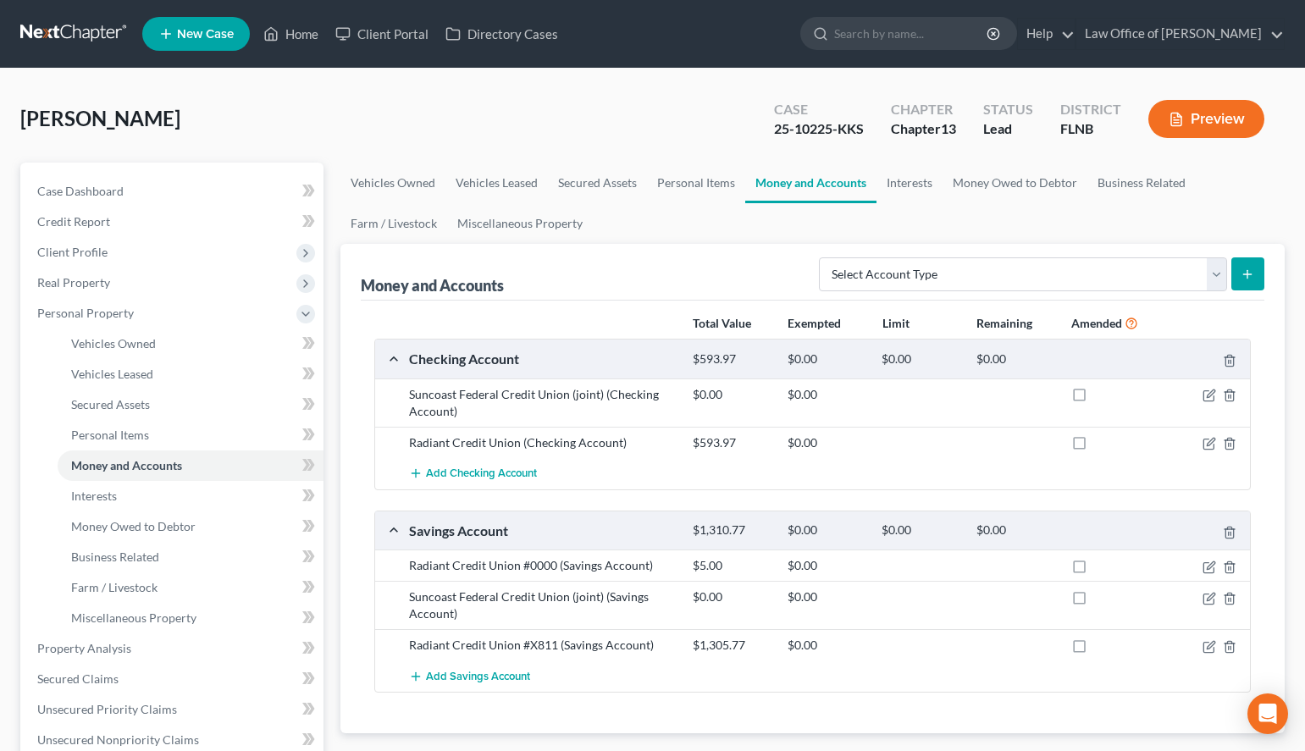
click at [1272, 233] on ul "Vehicles Owned Vehicles Leased Secured Assets Personal Items Money and Accounts…" at bounding box center [813, 203] width 945 height 81
click at [194, 497] on link "Interests" at bounding box center [191, 496] width 266 height 30
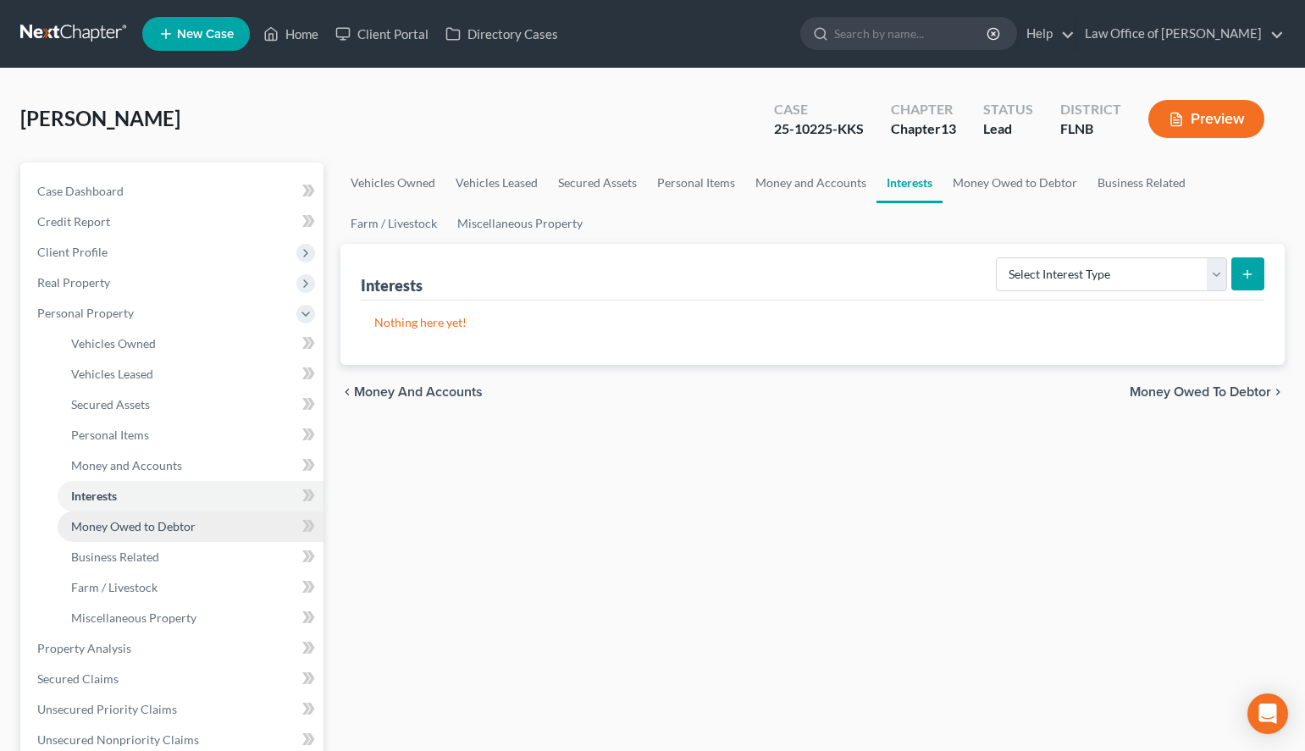
click at [201, 524] on link "Money Owed to Debtor" at bounding box center [191, 527] width 266 height 30
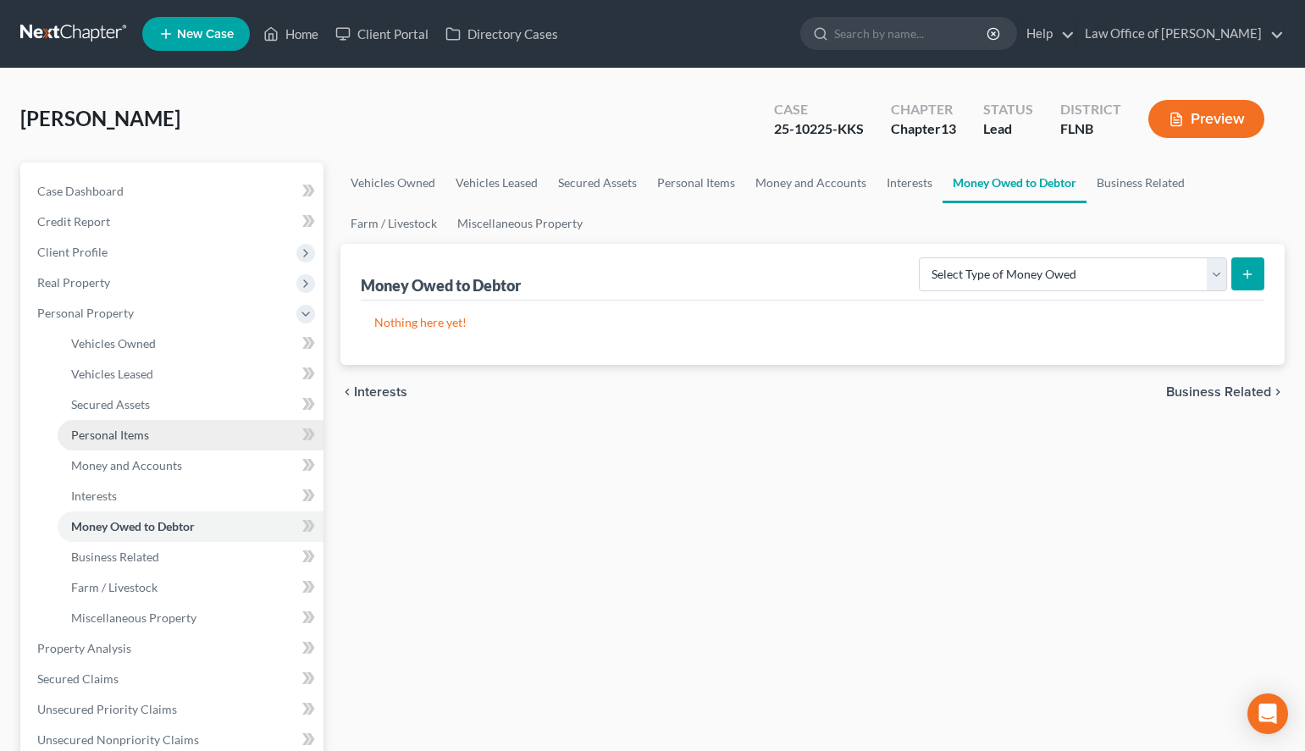
click at [163, 432] on link "Personal Items" at bounding box center [191, 435] width 266 height 30
click at [199, 524] on link "Money Owed to Debtor" at bounding box center [191, 527] width 266 height 30
click at [192, 563] on link "Business Related" at bounding box center [191, 557] width 266 height 30
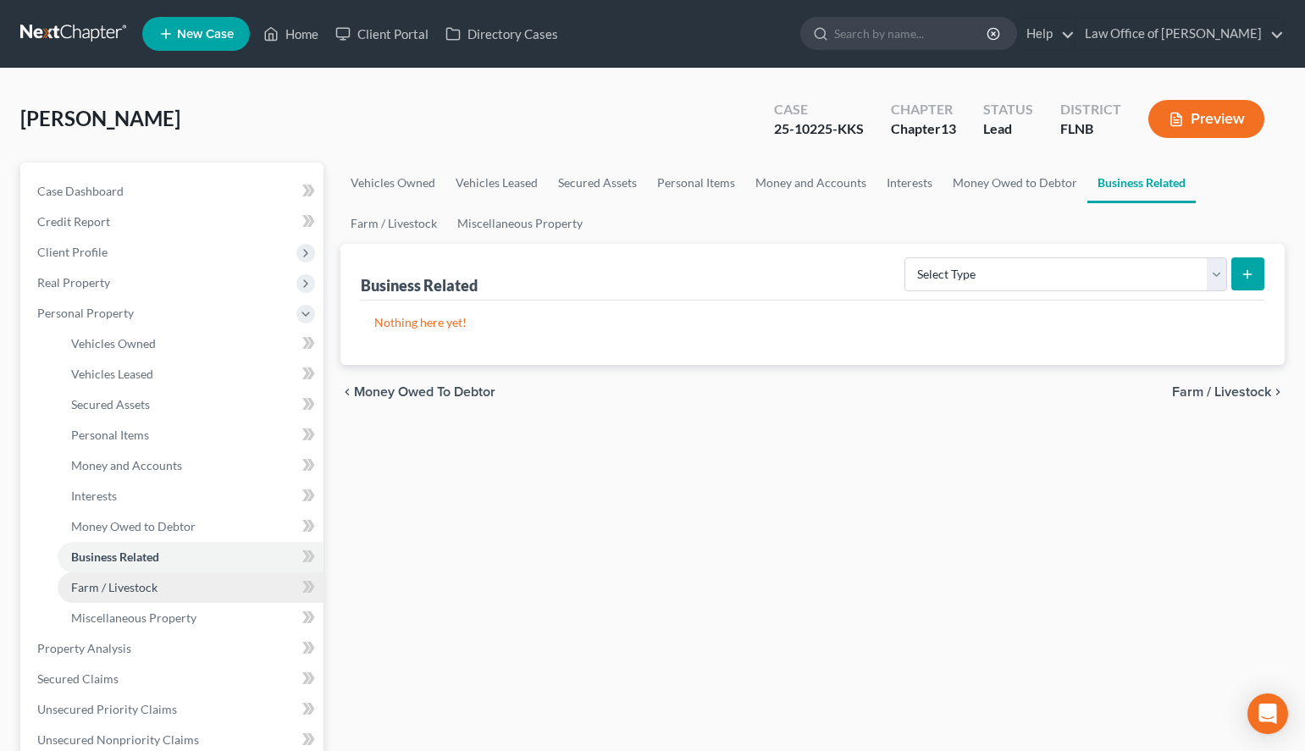
click at [192, 579] on link "Farm / Livestock" at bounding box center [191, 588] width 266 height 30
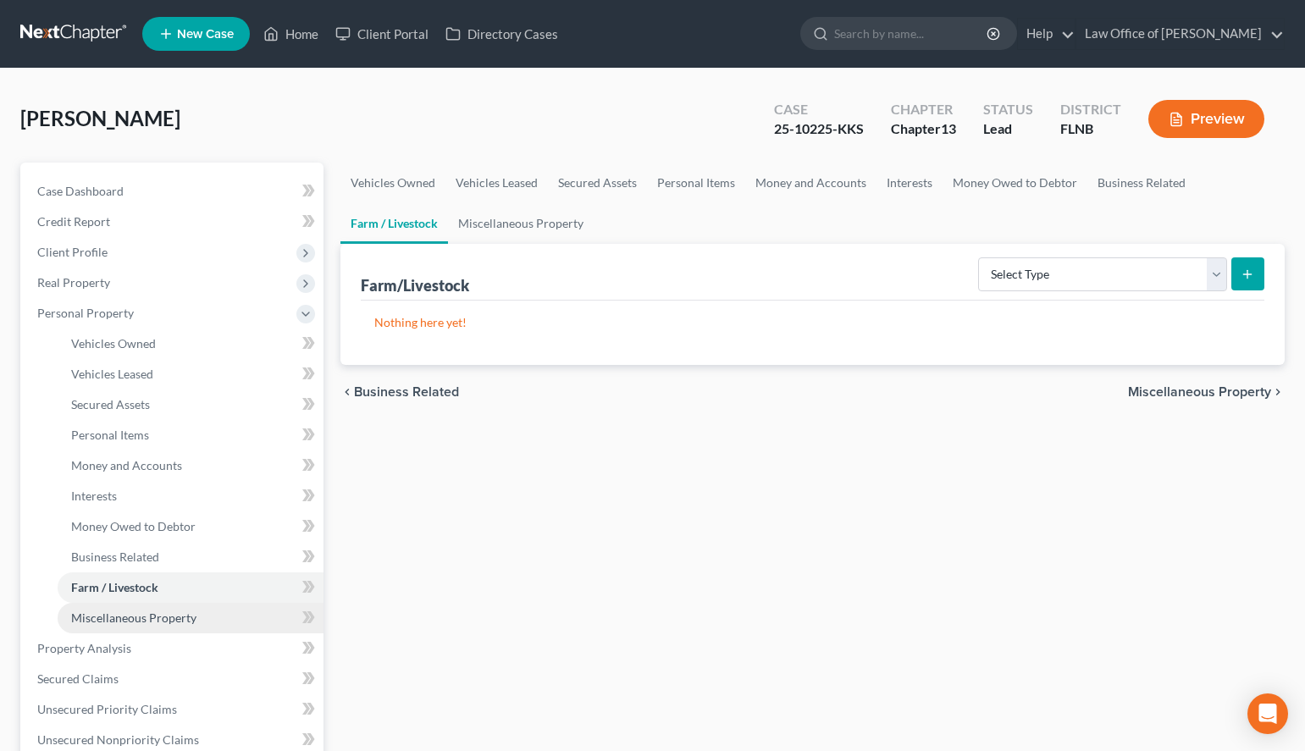
click at [192, 607] on link "Miscellaneous Property" at bounding box center [191, 618] width 266 height 30
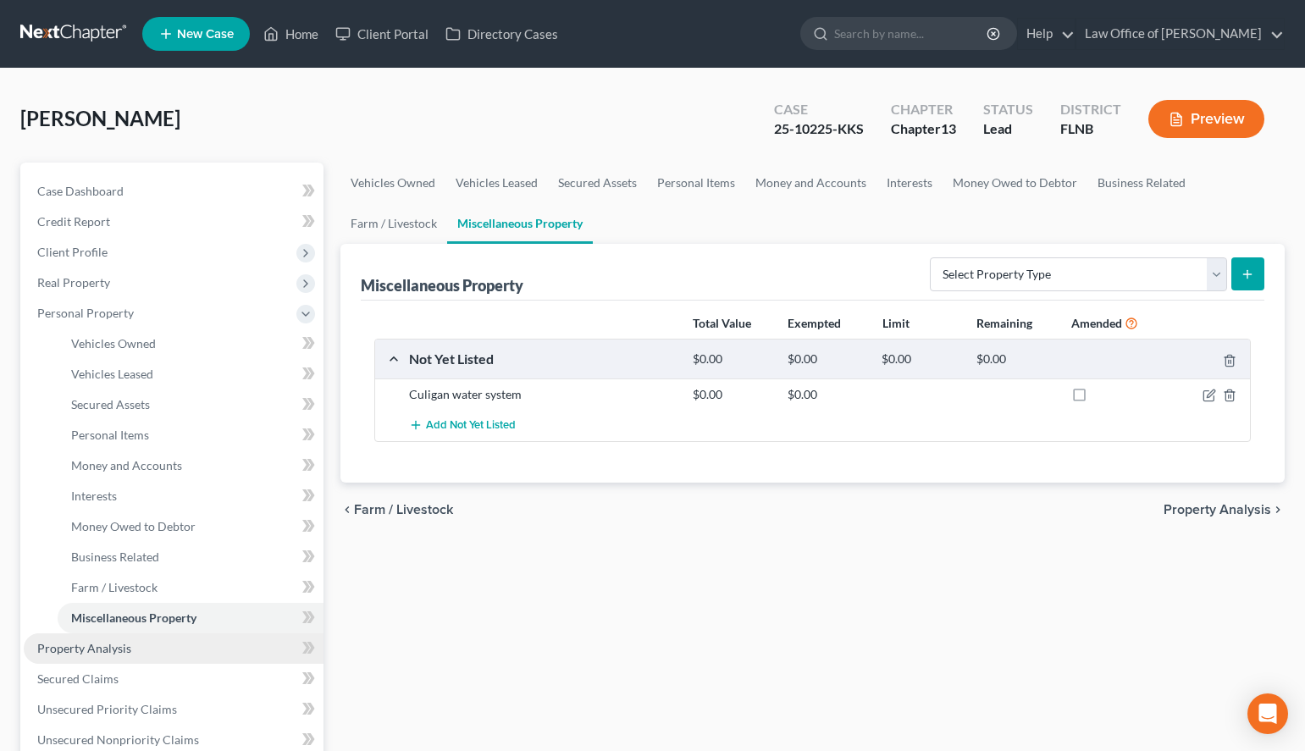
click at [186, 651] on link "Property Analysis" at bounding box center [174, 649] width 300 height 30
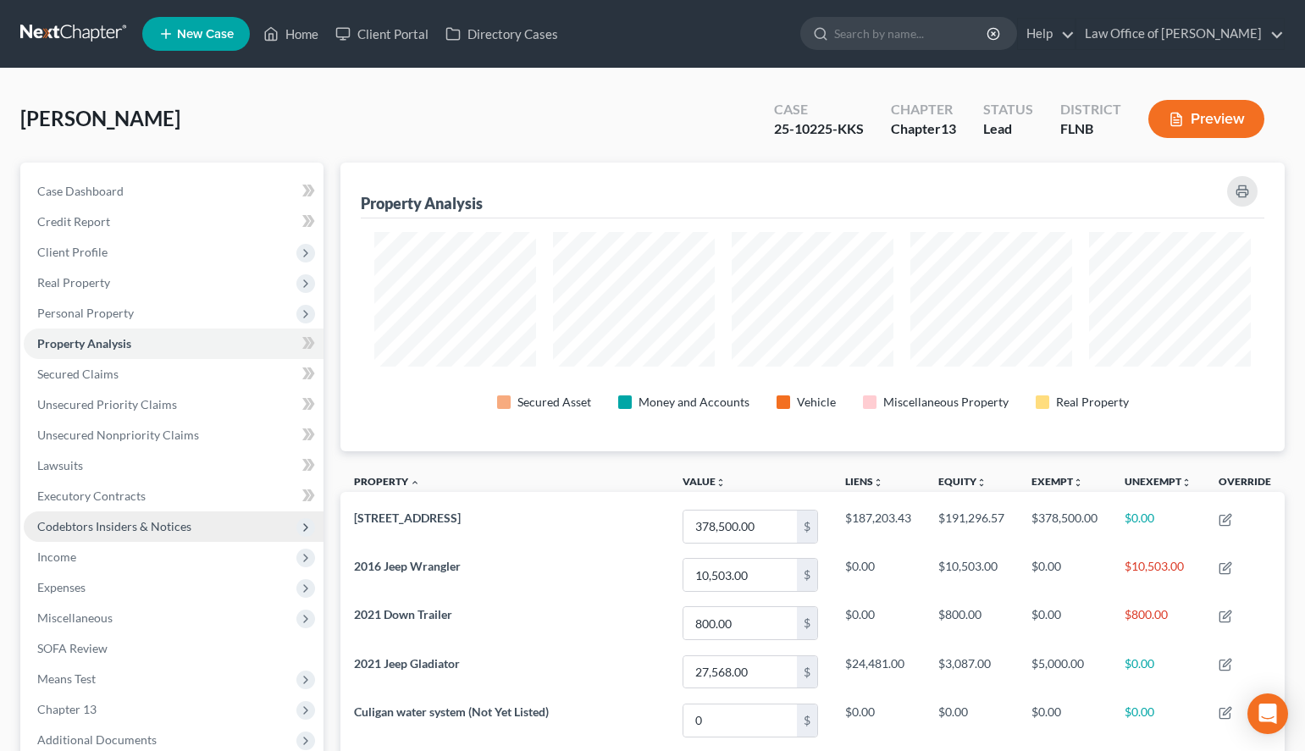
scroll to position [289, 945]
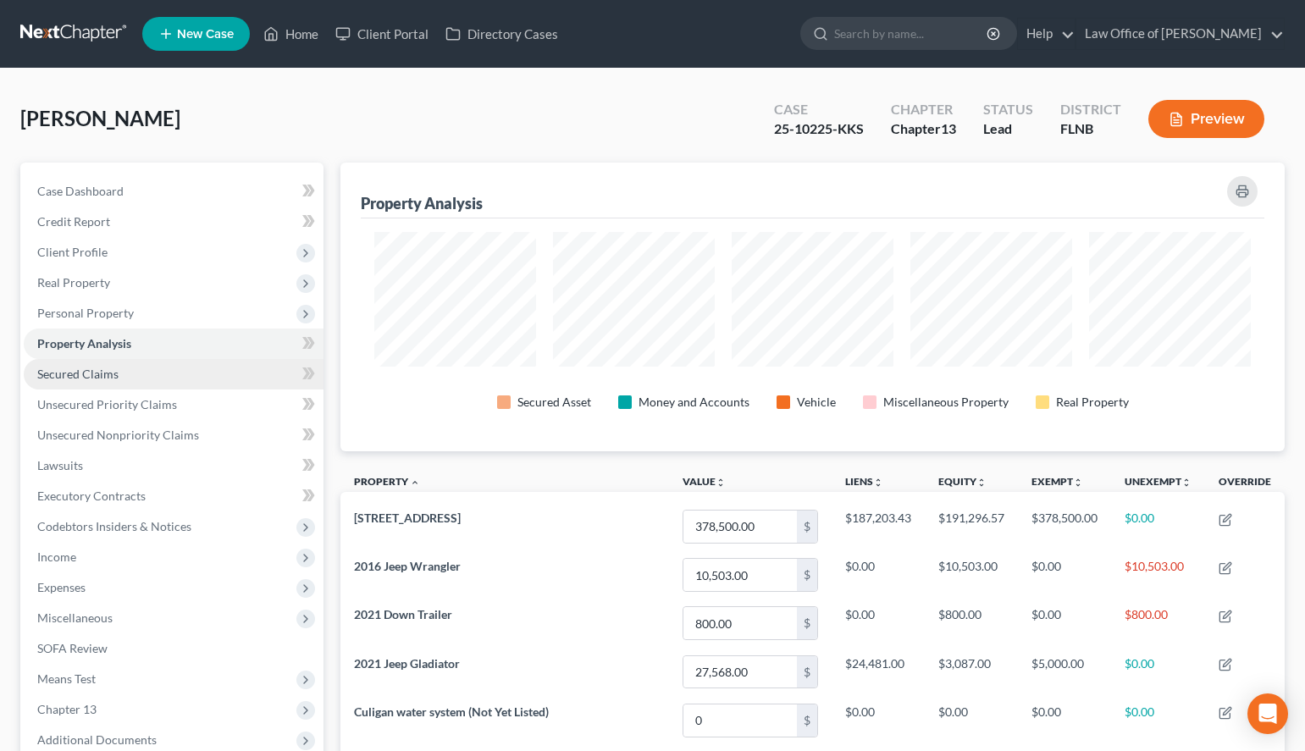
click at [90, 367] on span "Secured Claims" at bounding box center [77, 374] width 81 height 14
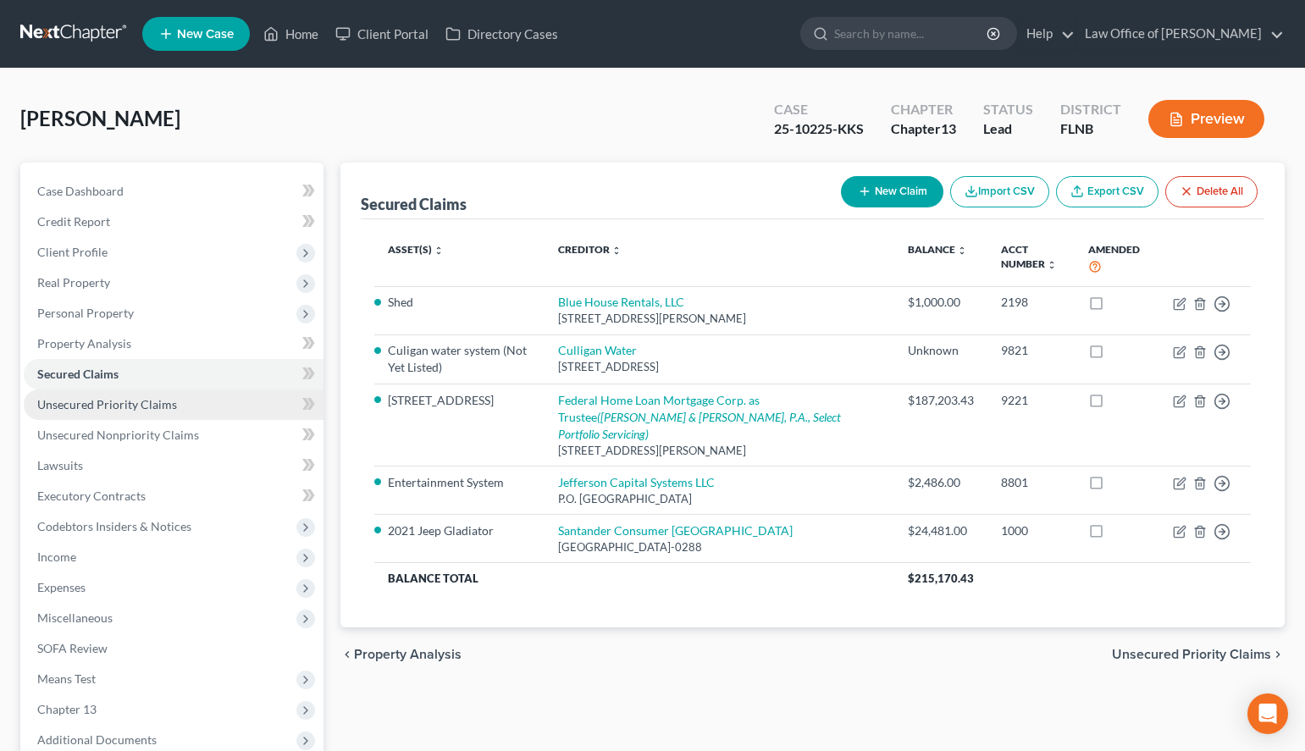
click at [134, 414] on link "Unsecured Priority Claims" at bounding box center [174, 405] width 300 height 30
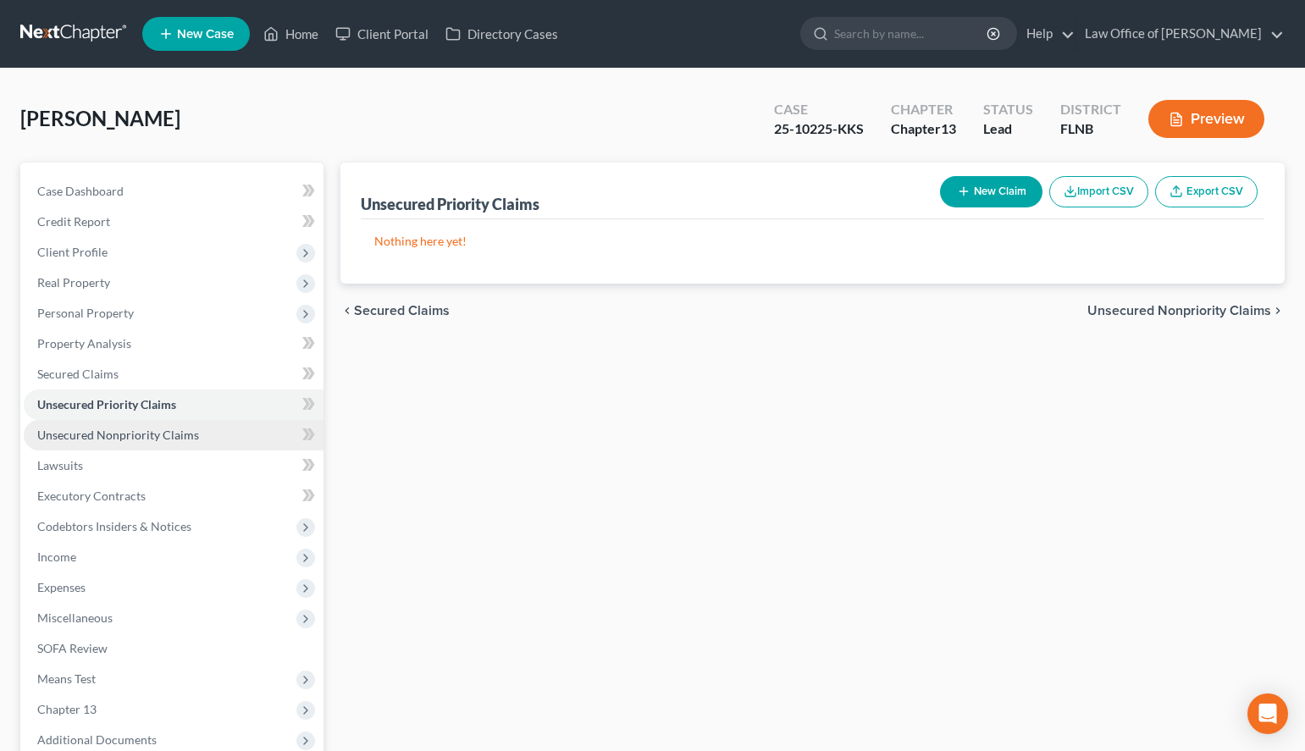
click at [141, 435] on span "Unsecured Nonpriority Claims" at bounding box center [118, 435] width 162 height 14
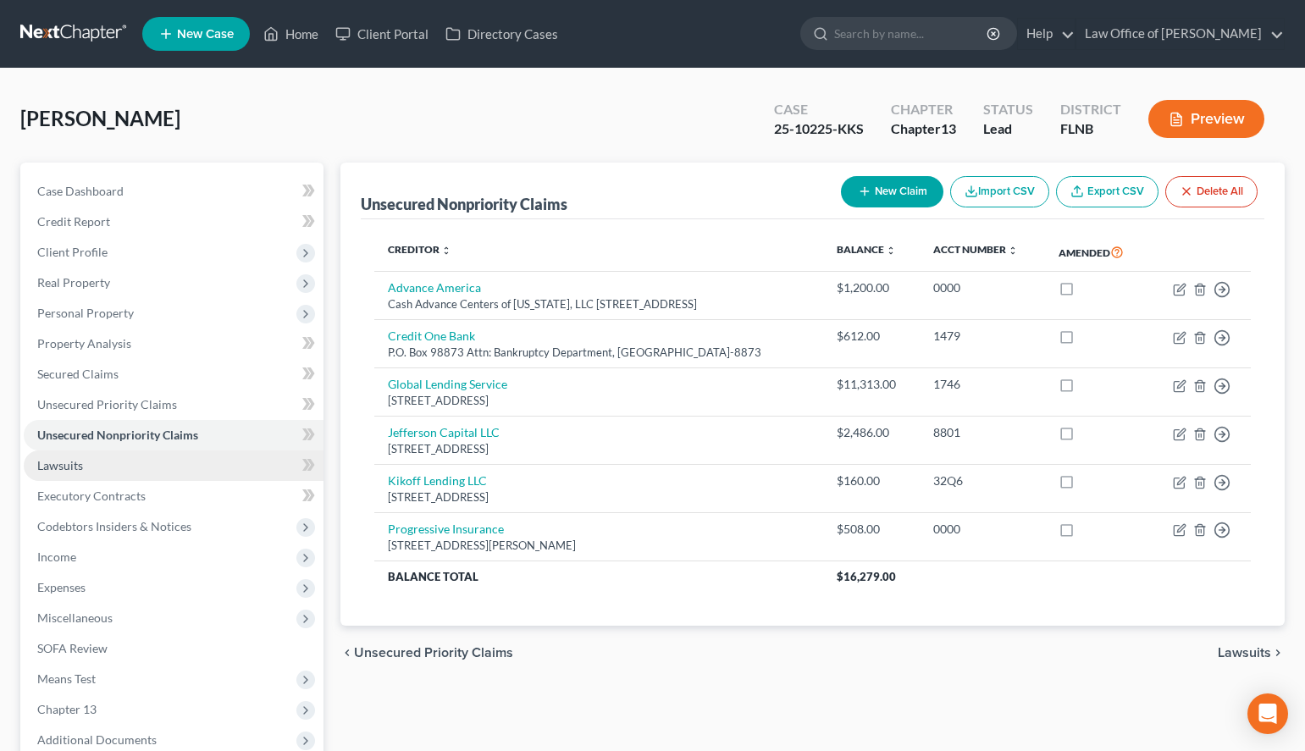
click at [158, 474] on link "Lawsuits" at bounding box center [174, 466] width 300 height 30
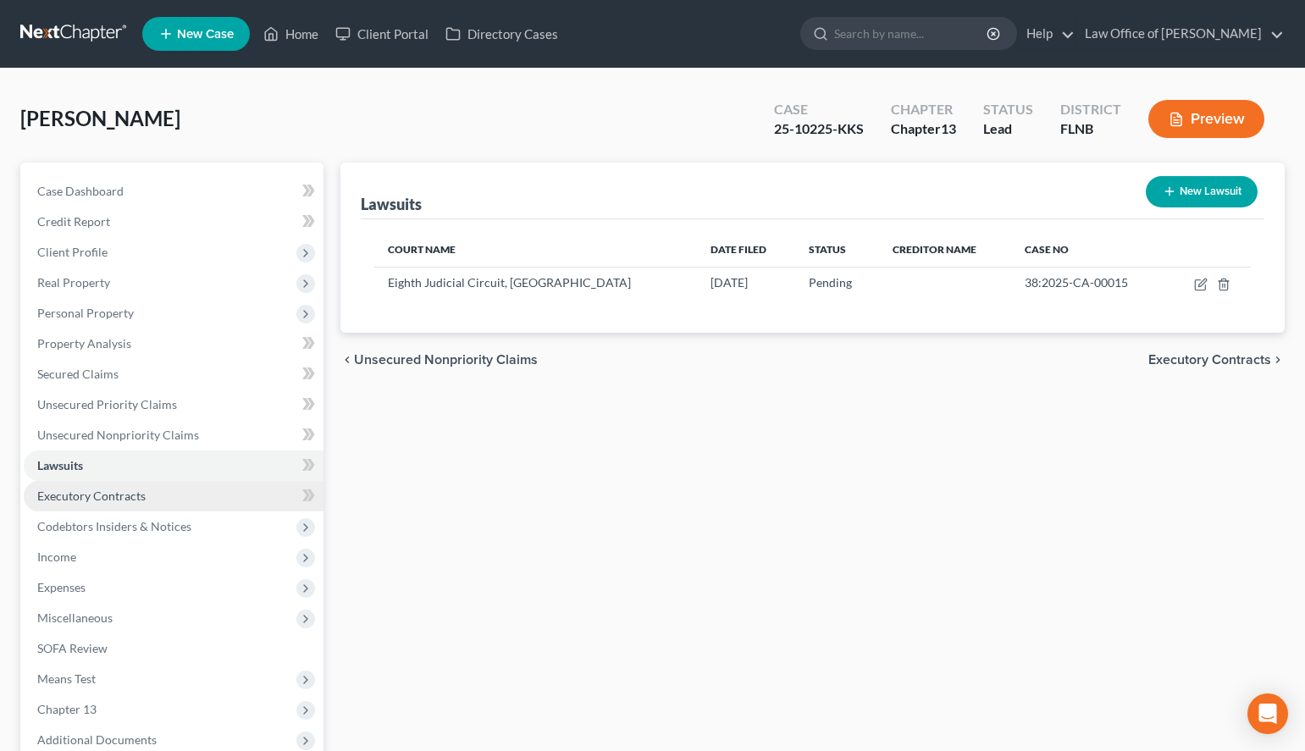
click at [168, 496] on link "Executory Contracts" at bounding box center [174, 496] width 300 height 30
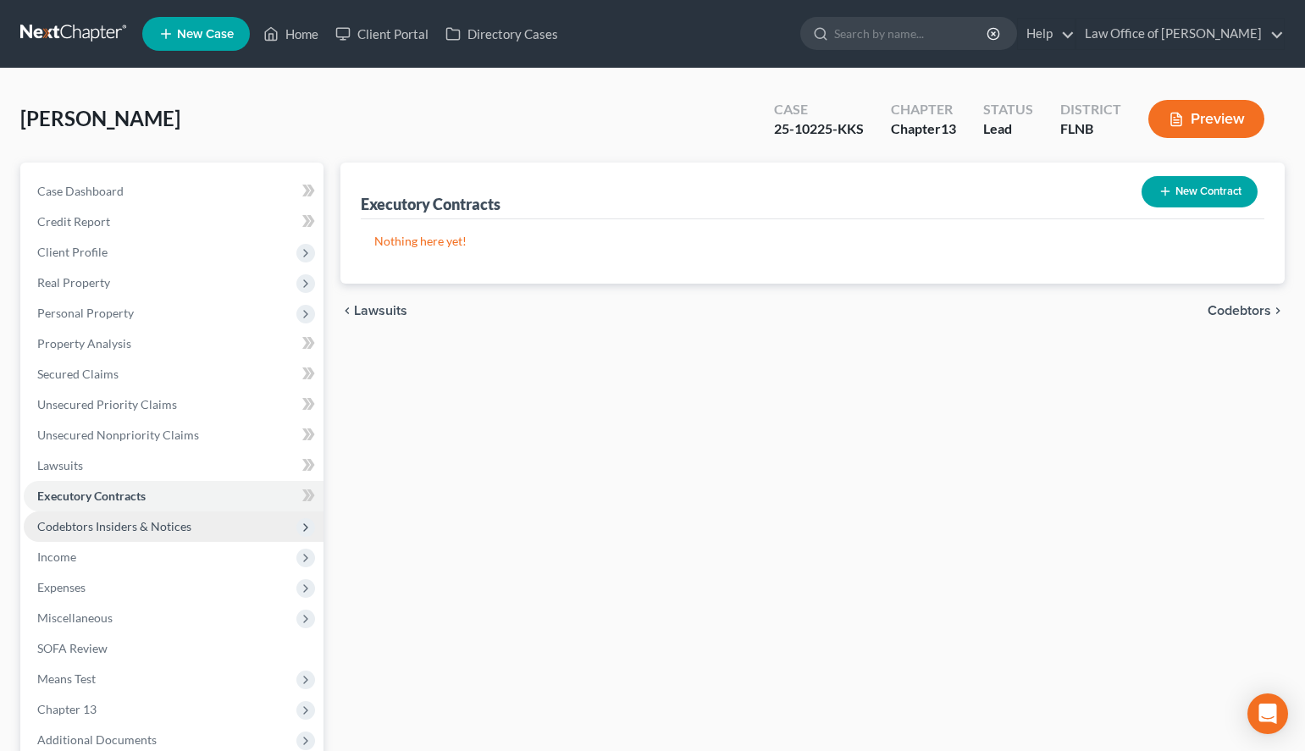
click at [174, 525] on span "Codebtors Insiders & Notices" at bounding box center [114, 526] width 154 height 14
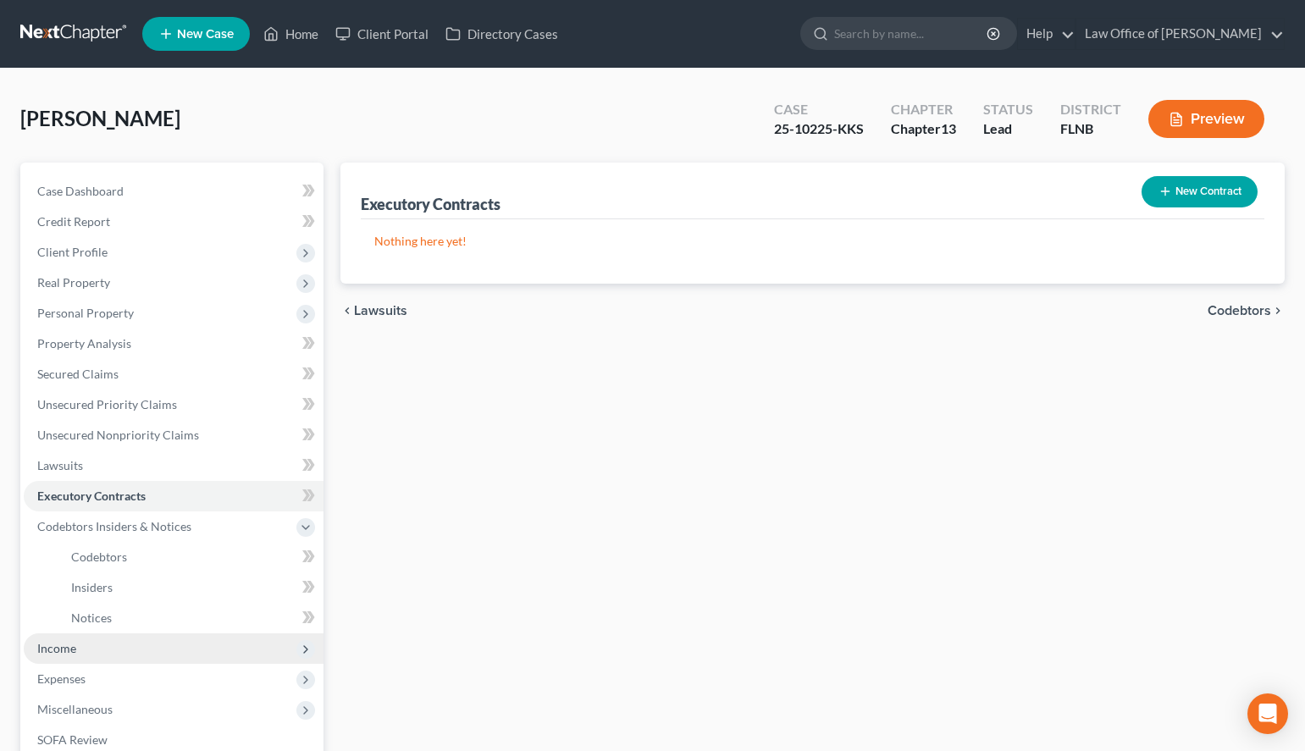
click at [180, 643] on span "Income" at bounding box center [174, 649] width 300 height 30
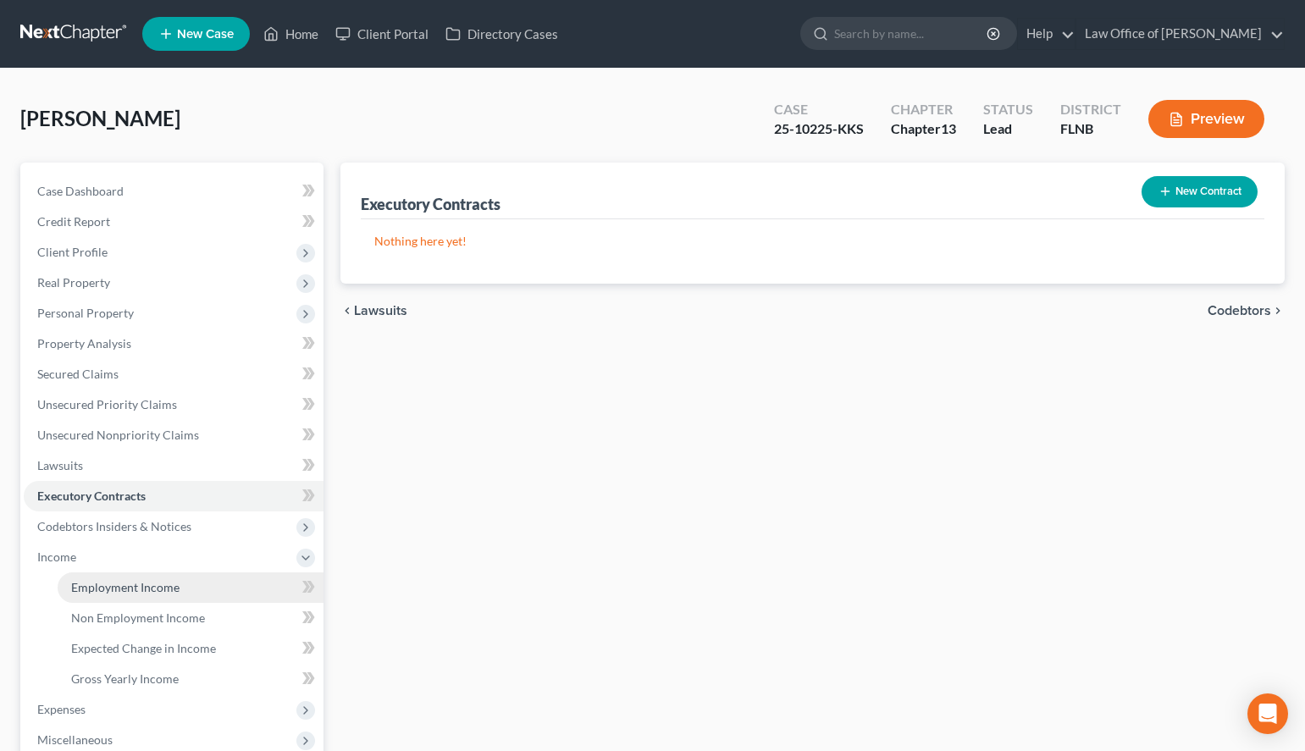
click at [166, 599] on link "Employment Income" at bounding box center [191, 588] width 266 height 30
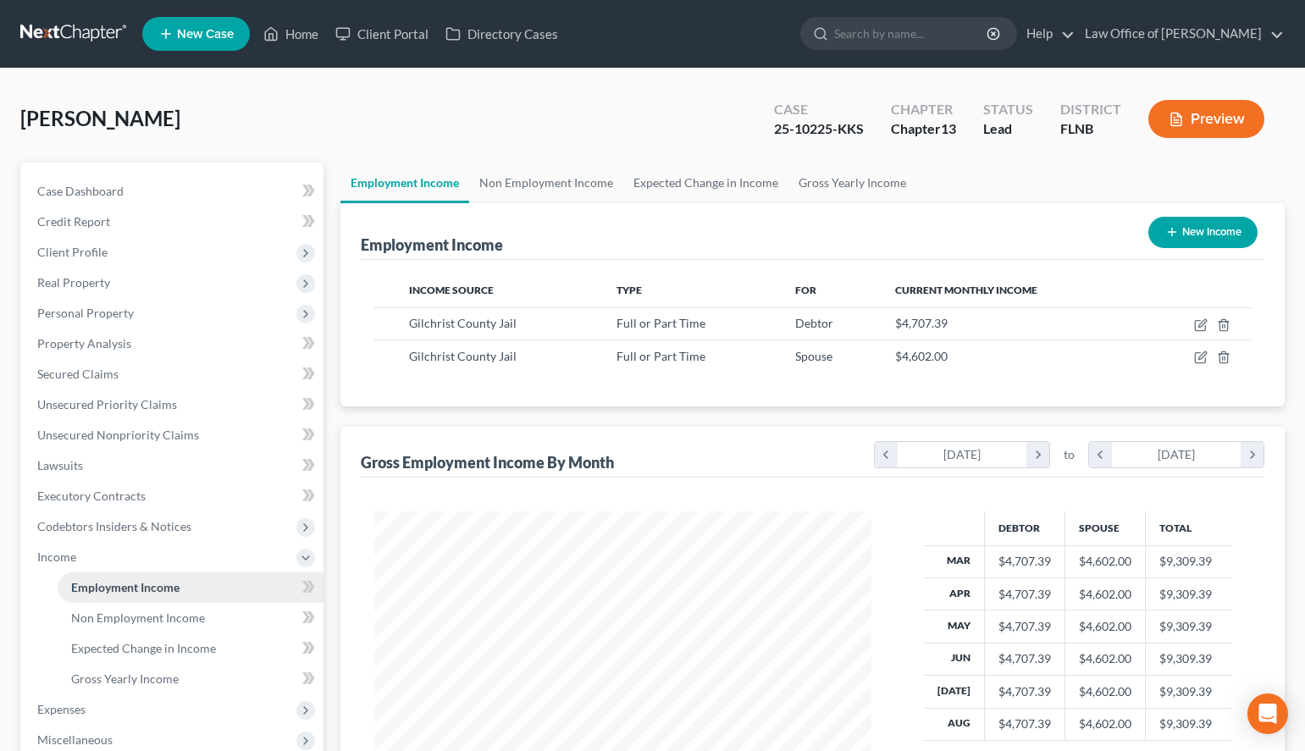
scroll to position [304, 531]
click at [180, 614] on span "Non Employment Income" at bounding box center [138, 618] width 134 height 14
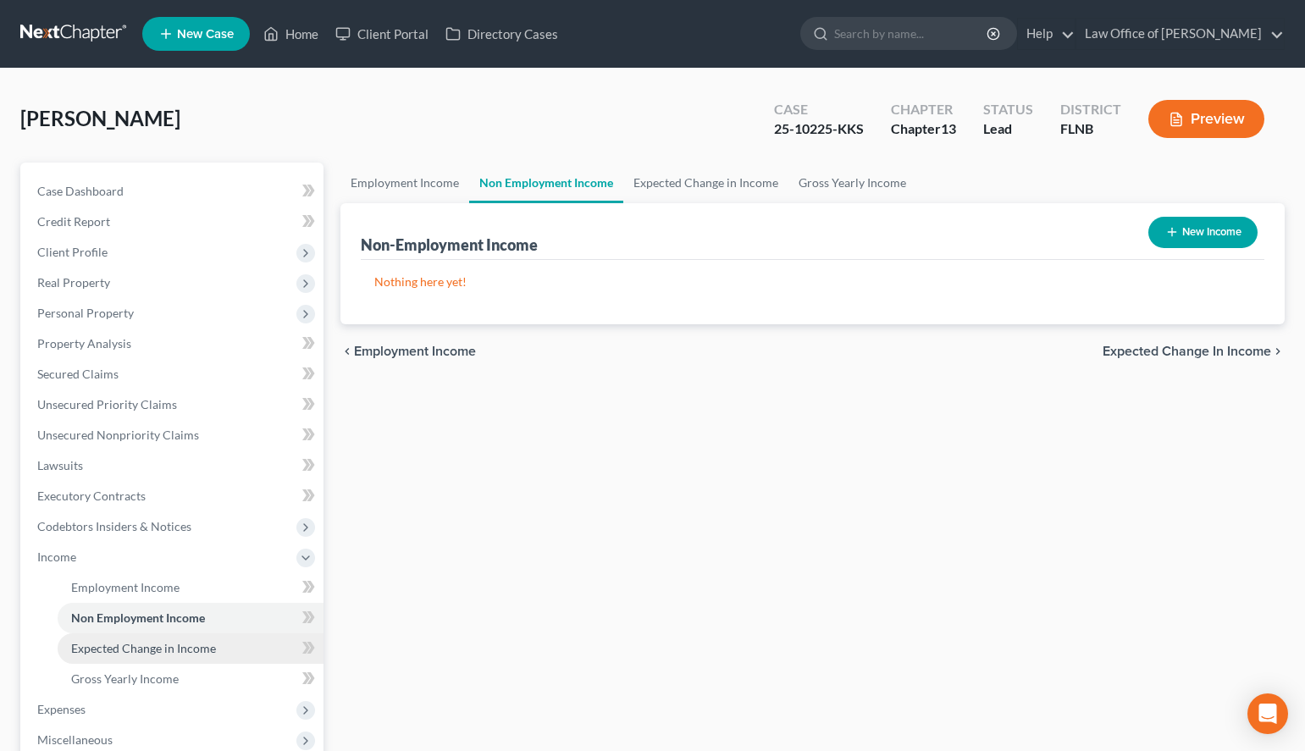
click at [191, 644] on span "Expected Change in Income" at bounding box center [143, 648] width 145 height 14
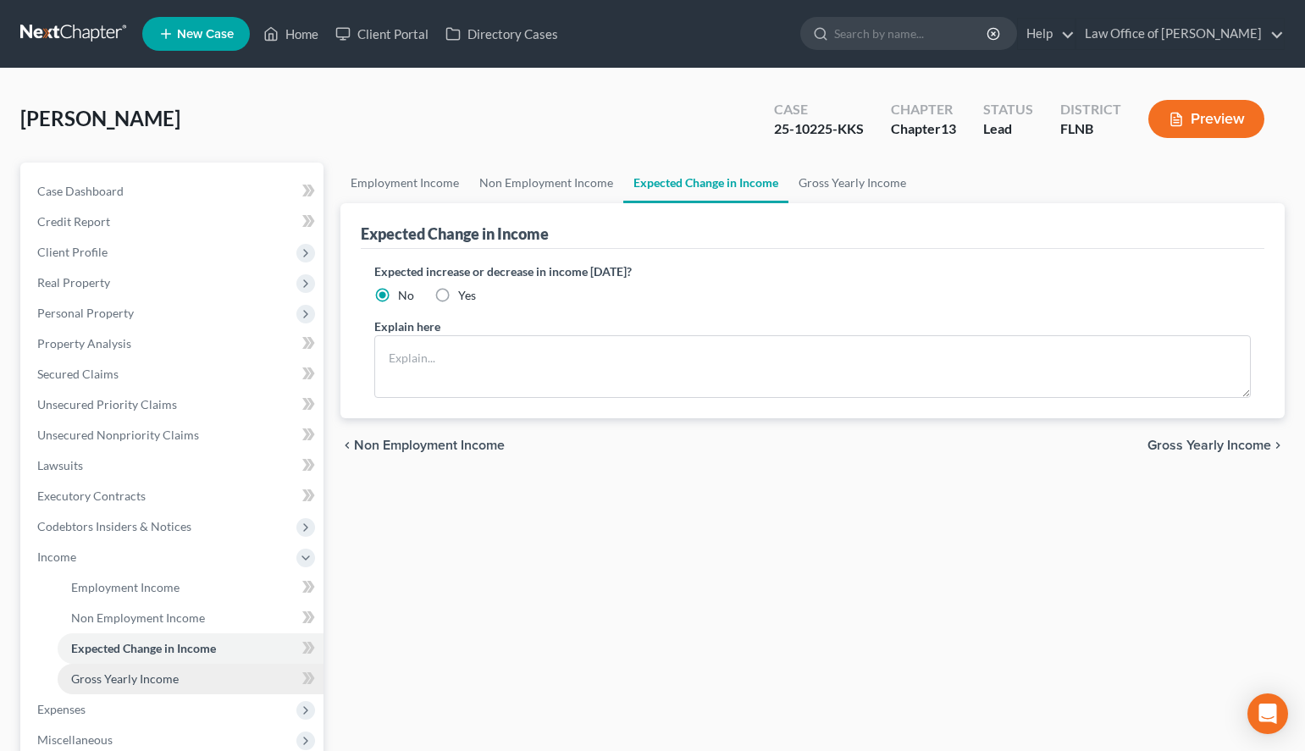
click at [195, 672] on link "Gross Yearly Income" at bounding box center [191, 679] width 266 height 30
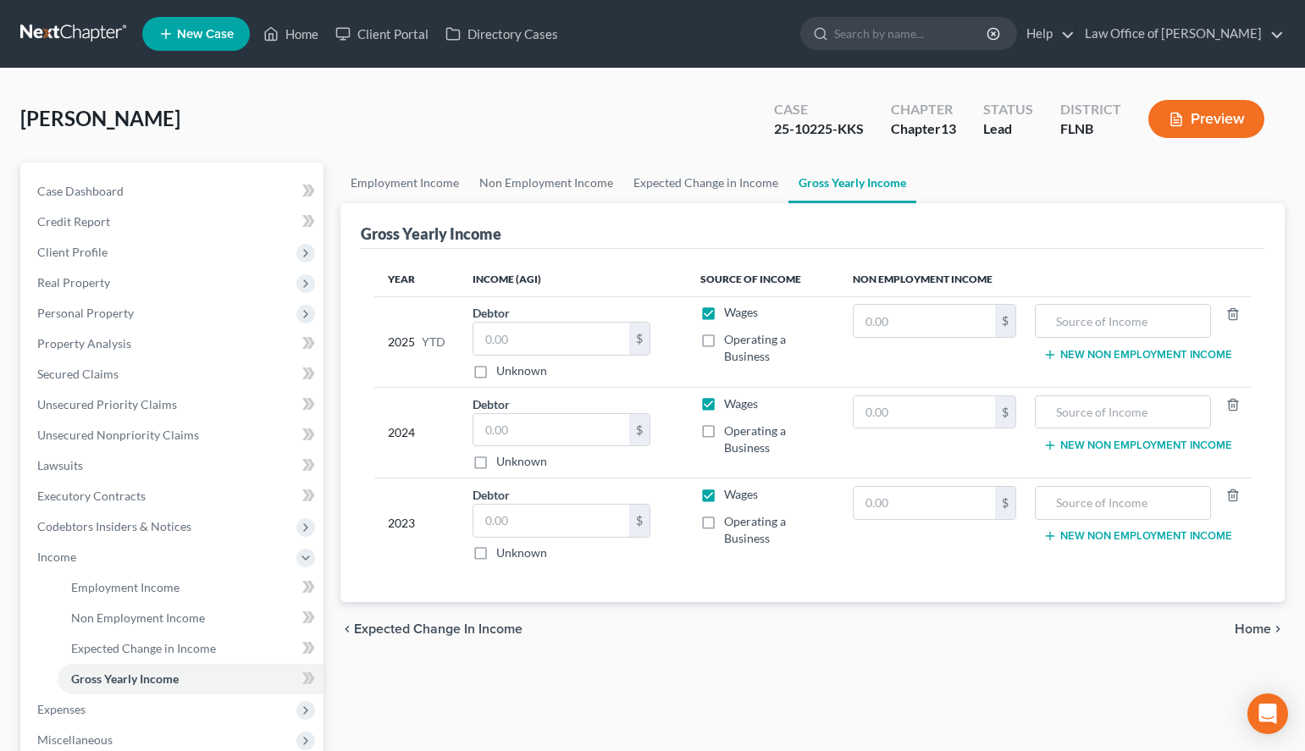
click at [817, 623] on div "chevron_left Expected Change in Income Home chevron_right" at bounding box center [813, 629] width 945 height 54
drag, startPoint x: 518, startPoint y: 313, endPoint x: 525, endPoint y: 341, distance: 27.9
click at [518, 314] on div "Debtor $ Unknown Balance Undetermined $ Unknown" at bounding box center [573, 341] width 201 height 75
click at [526, 342] on input "text" at bounding box center [552, 339] width 156 height 32
type input "23,899.07"
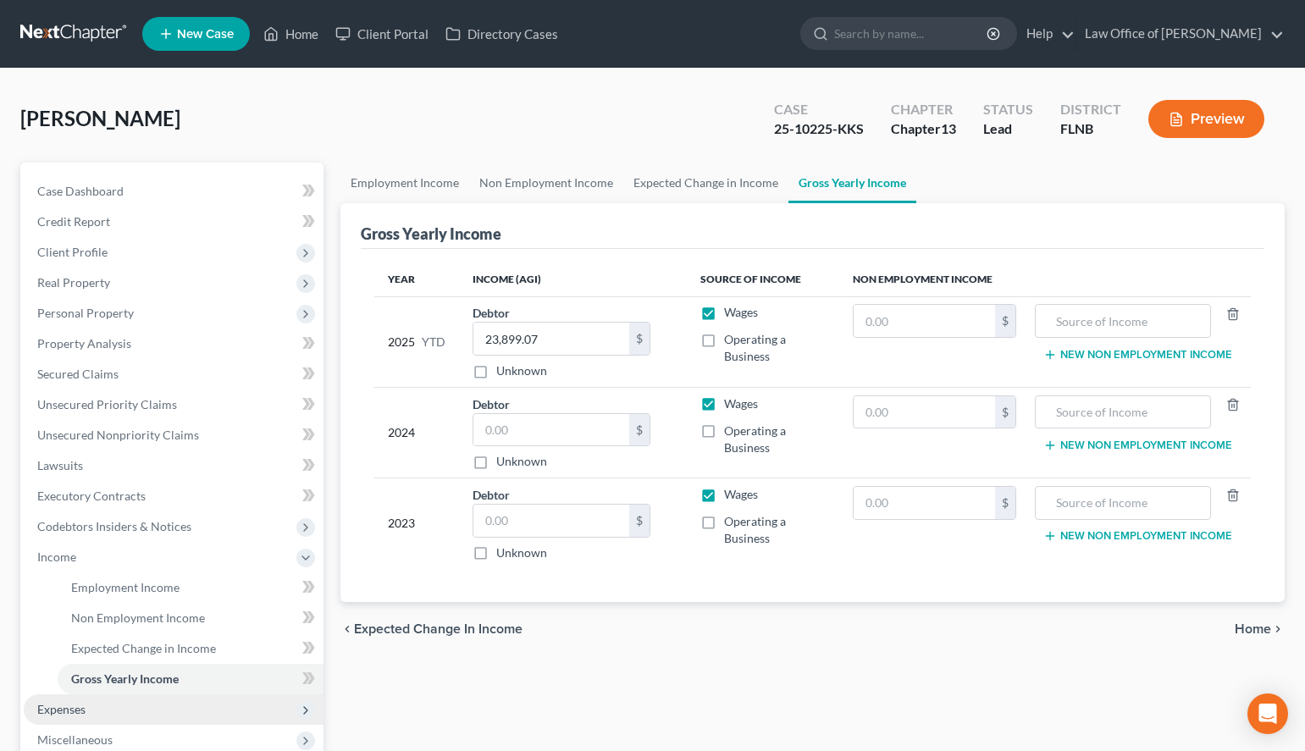
click at [214, 717] on span "Expenses" at bounding box center [174, 710] width 300 height 30
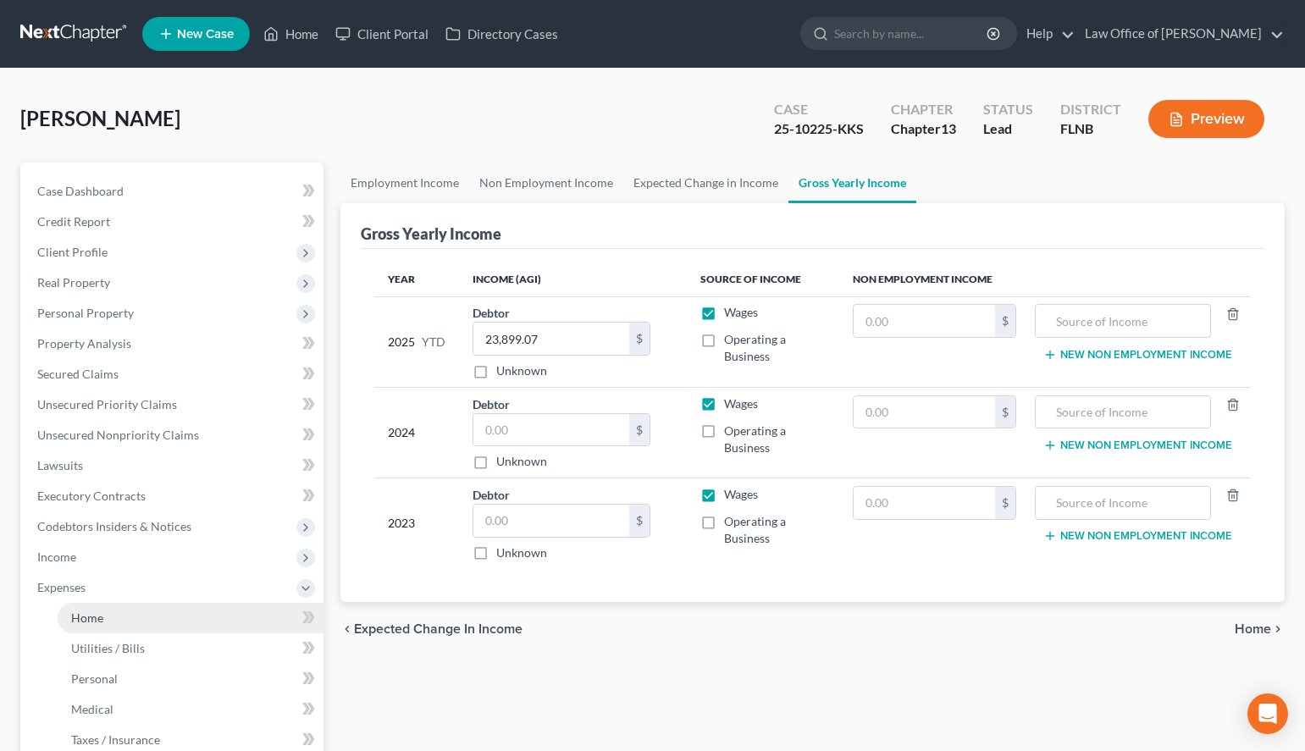
click at [191, 628] on link "Home" at bounding box center [191, 618] width 266 height 30
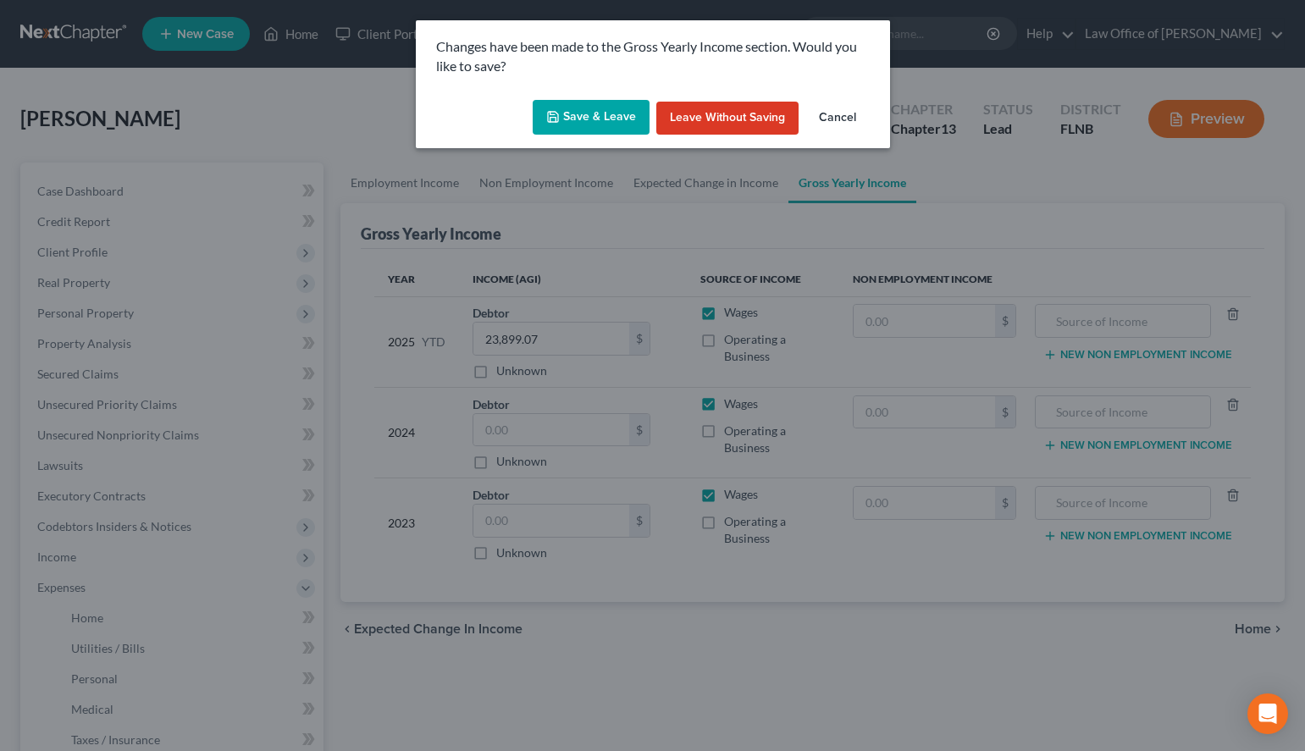
click at [589, 117] on button "Save & Leave" at bounding box center [591, 118] width 117 height 36
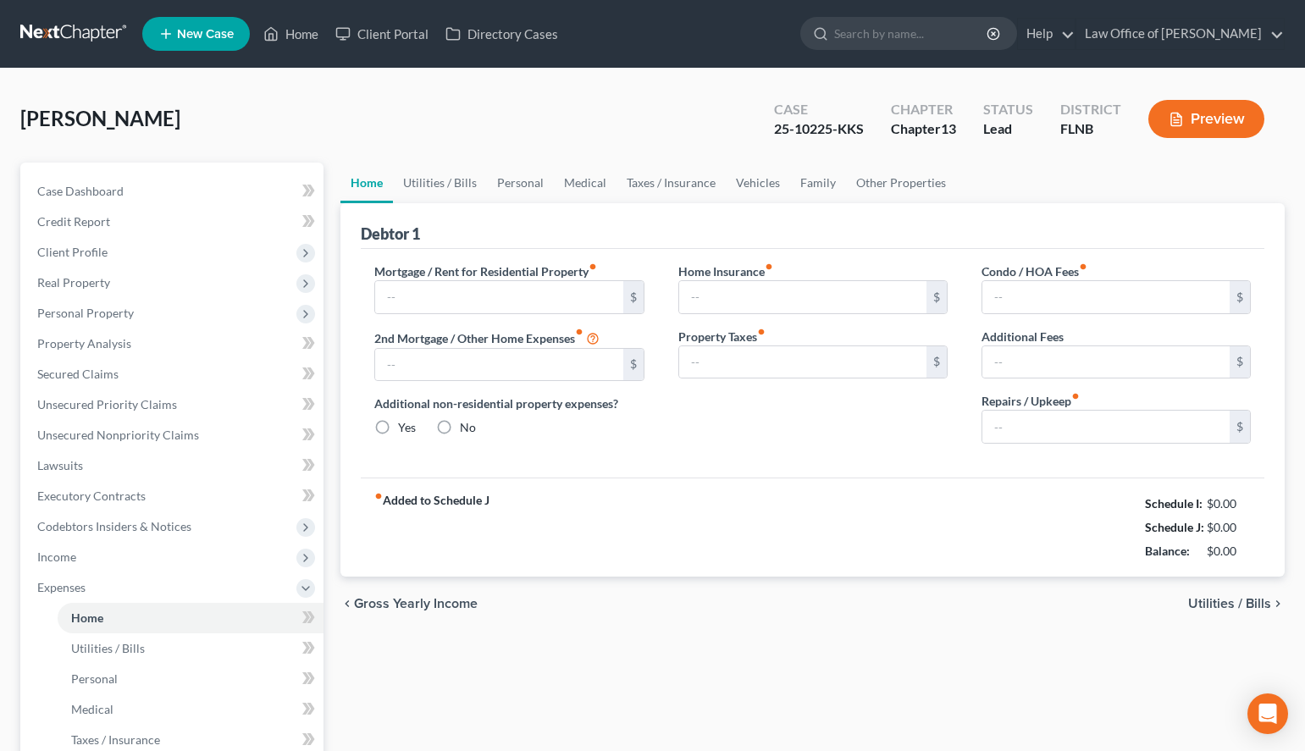
type input "1,127.00"
type input "0.00"
radio input "true"
type input "0.00"
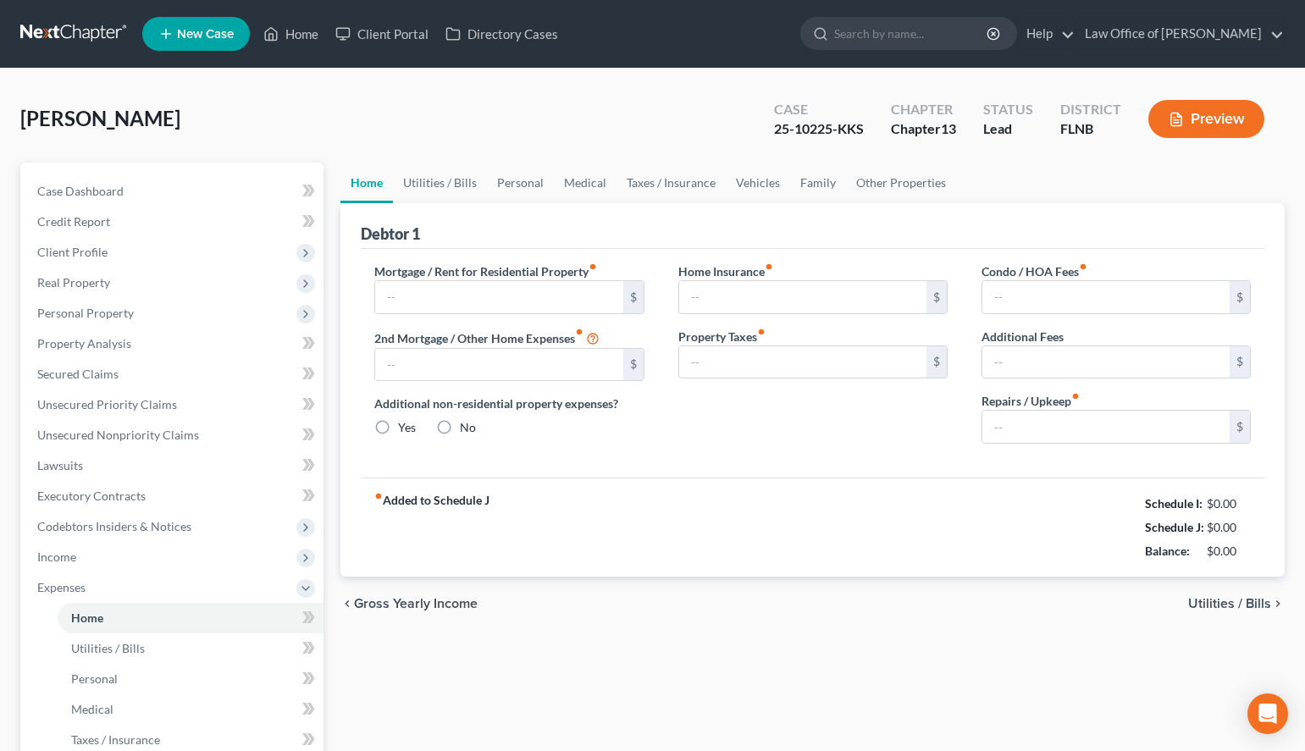
type input "0.00"
type input "100.00"
click at [1236, 597] on span "Utilities / Bills" at bounding box center [1230, 604] width 83 height 14
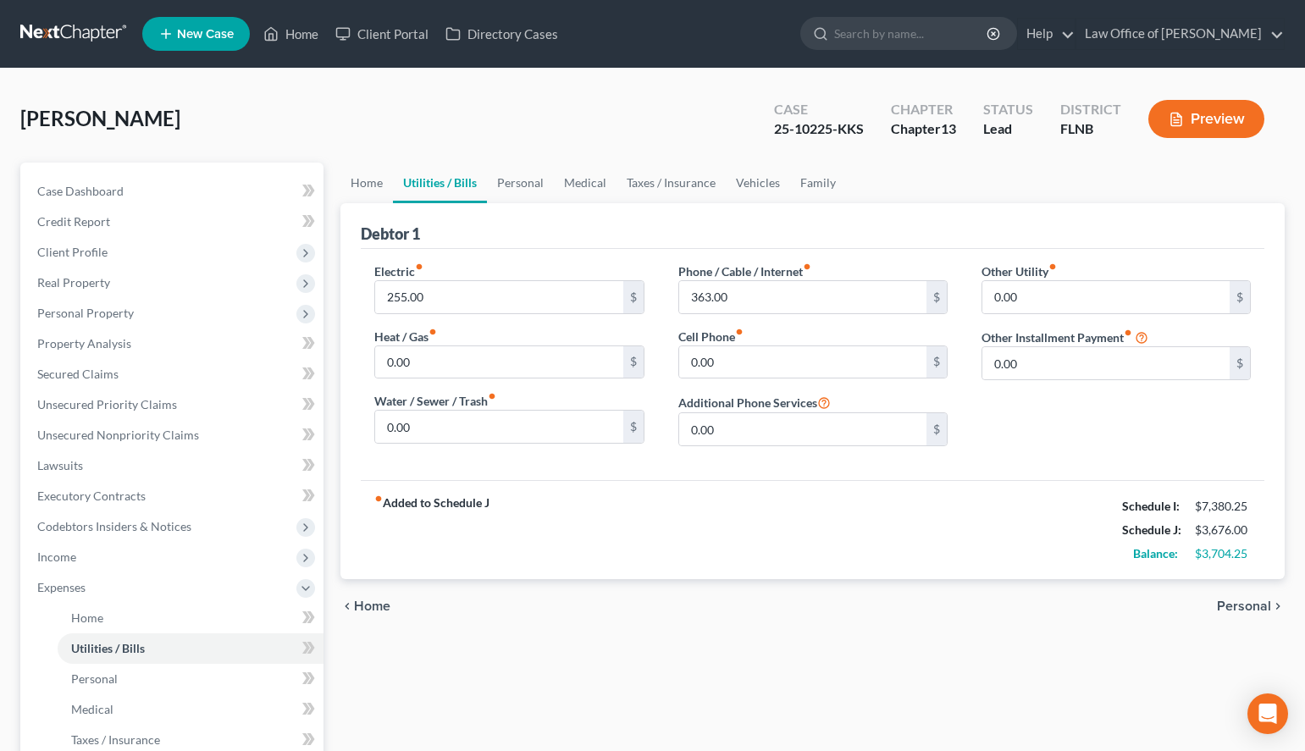
click at [1237, 596] on div "chevron_left Home Personal chevron_right" at bounding box center [813, 606] width 945 height 54
click at [1240, 612] on span "Personal" at bounding box center [1244, 607] width 54 height 14
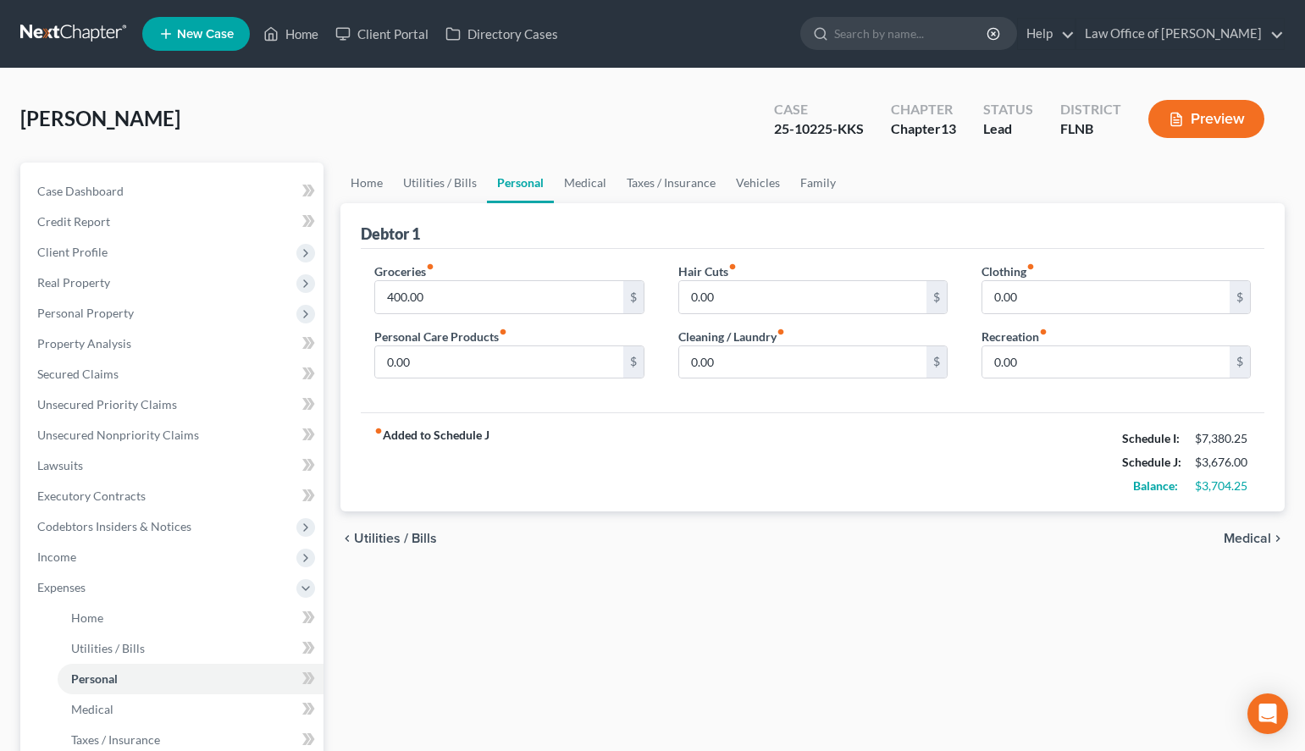
click at [1255, 535] on span "Medical" at bounding box center [1247, 539] width 47 height 14
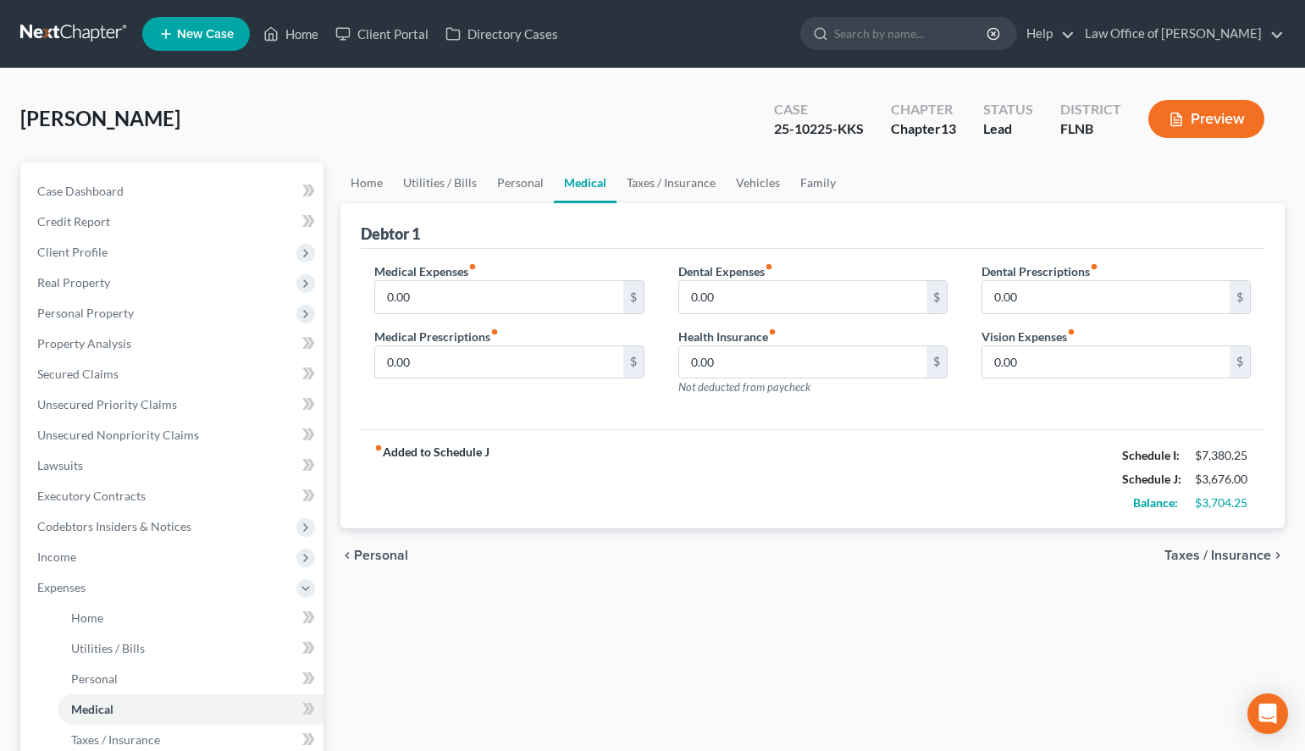
click at [1255, 553] on span "Taxes / Insurance" at bounding box center [1218, 556] width 107 height 14
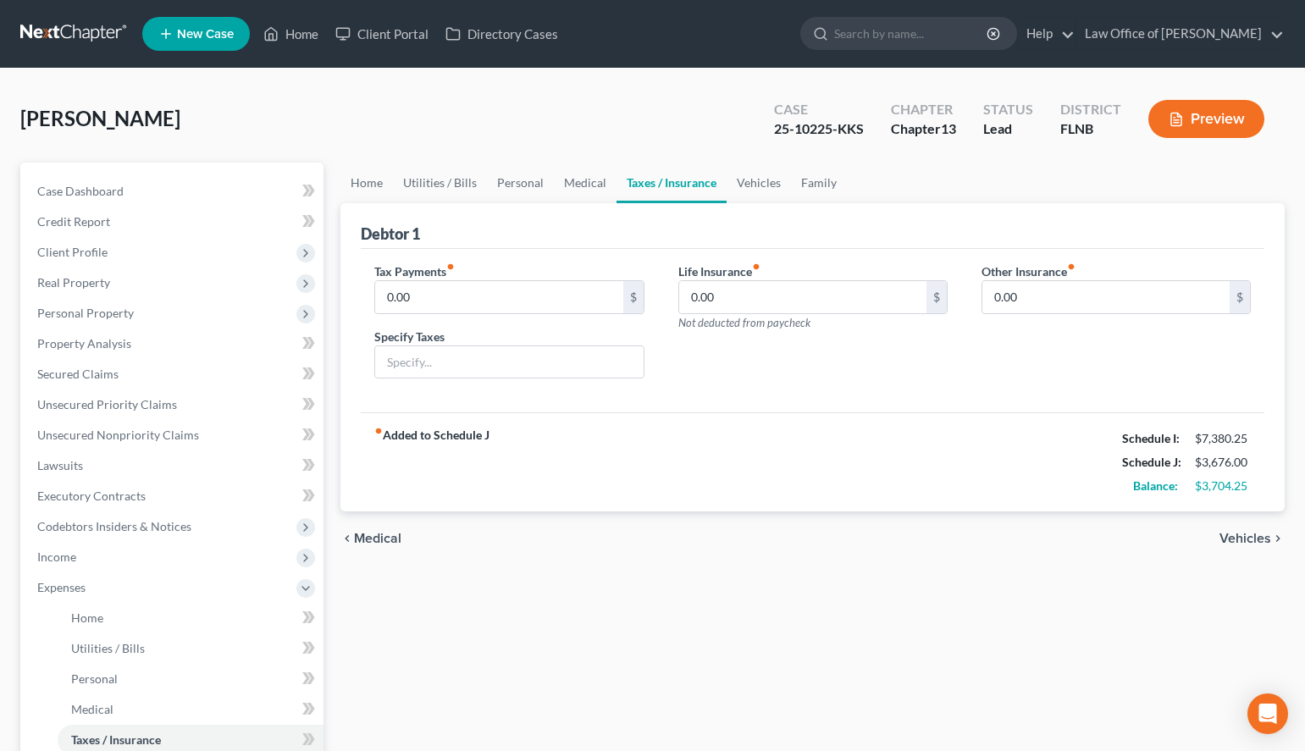
click at [1251, 537] on span "Vehicles" at bounding box center [1246, 539] width 52 height 14
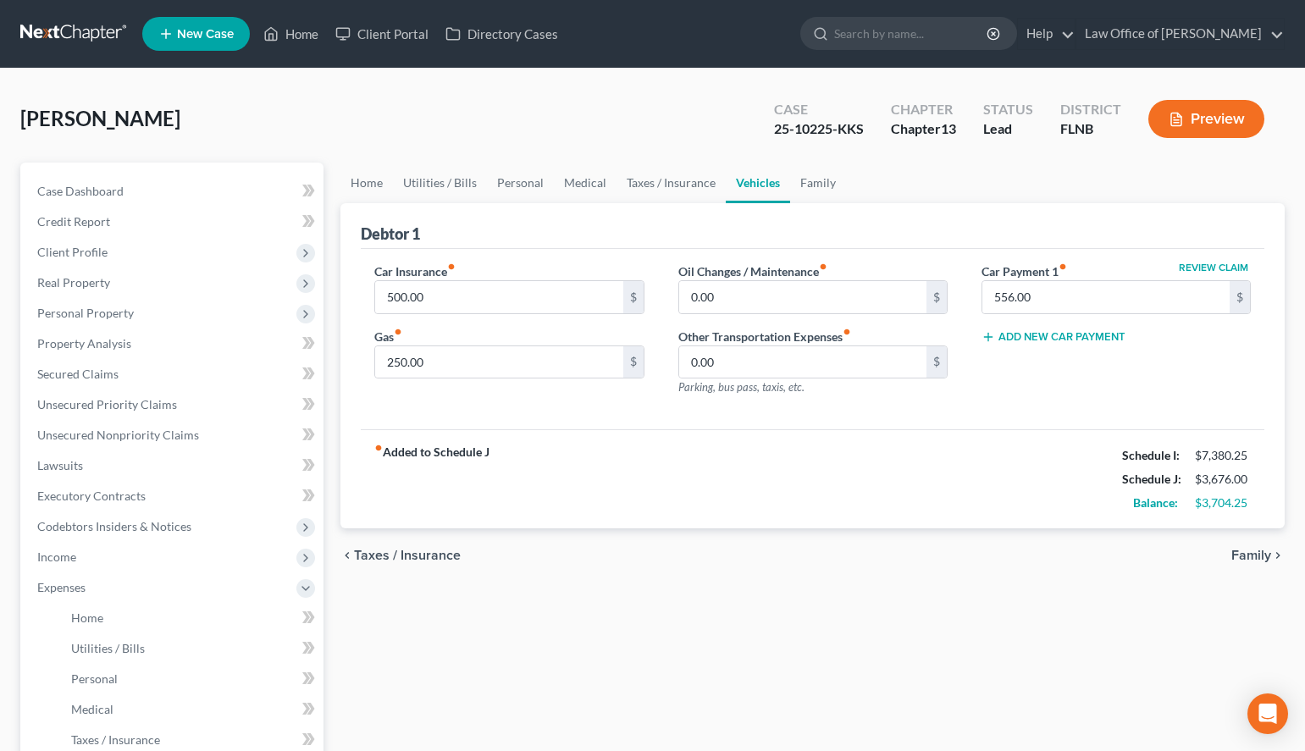
click at [1251, 553] on span "Family" at bounding box center [1252, 556] width 40 height 14
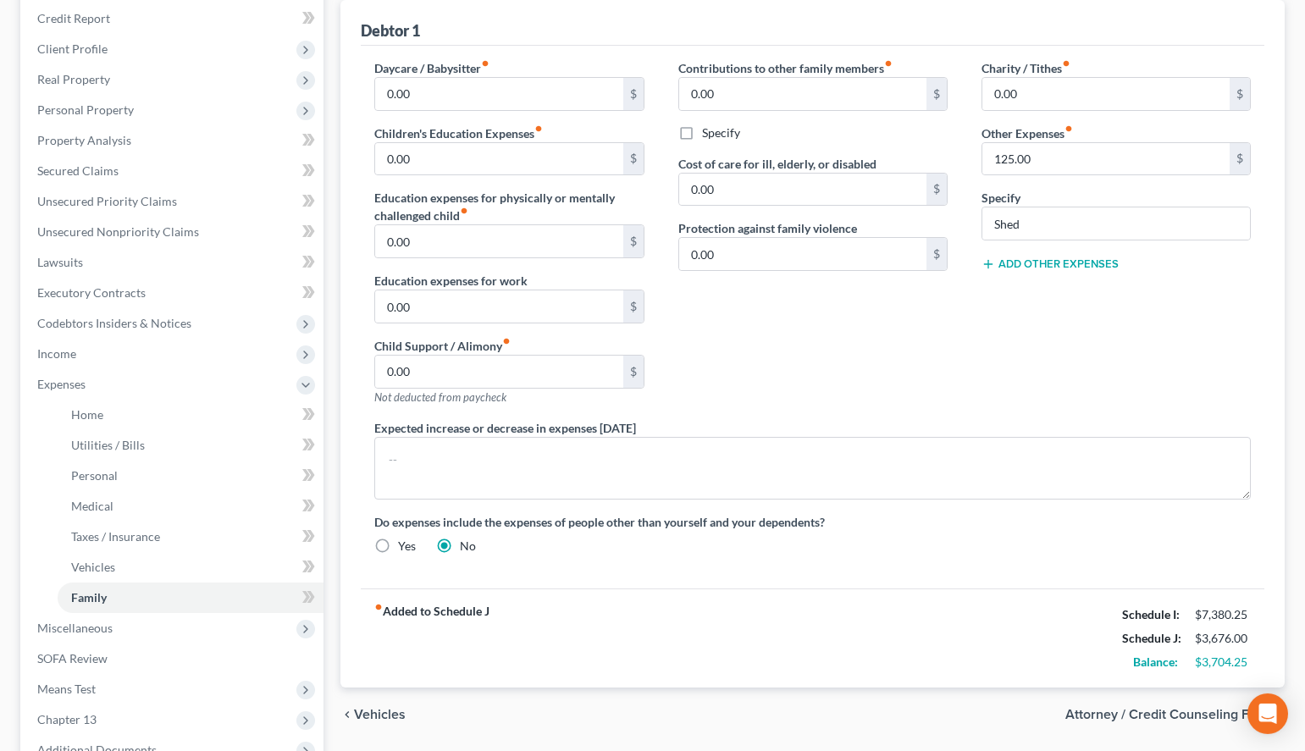
scroll to position [346, 0]
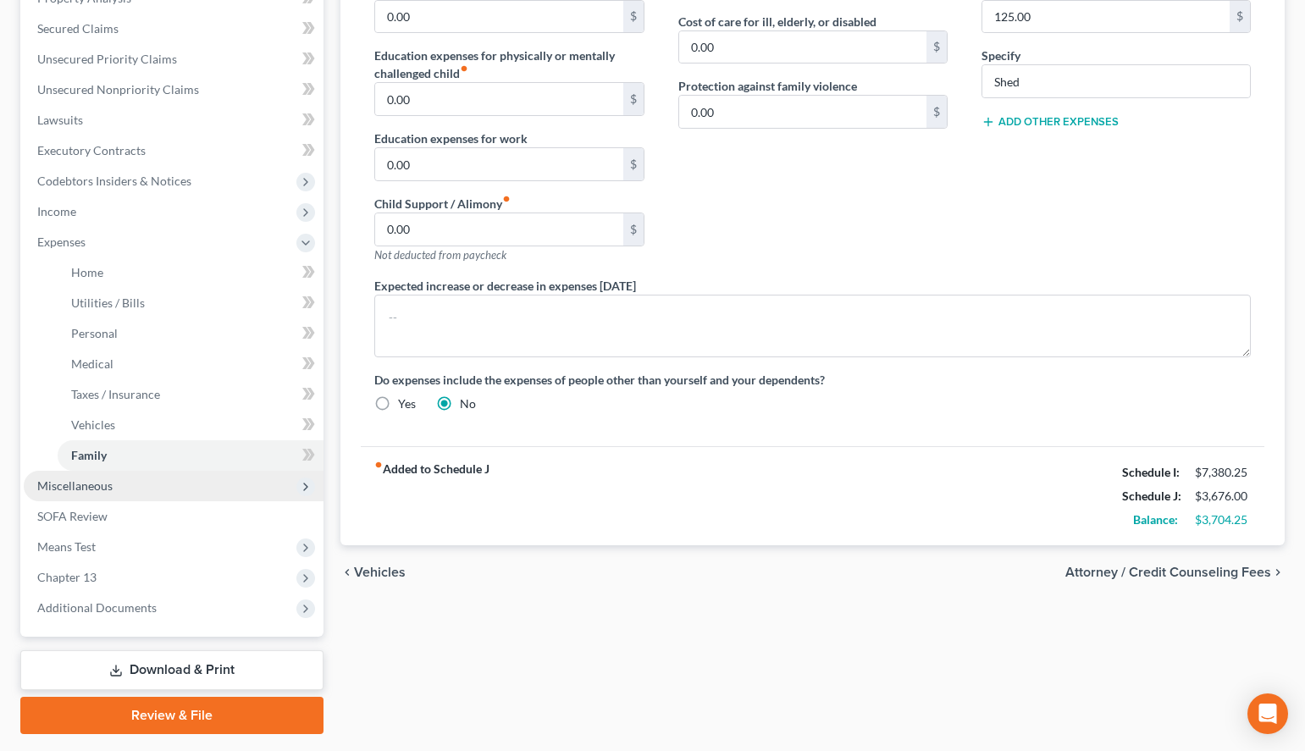
click at [141, 498] on span "Miscellaneous" at bounding box center [174, 486] width 300 height 30
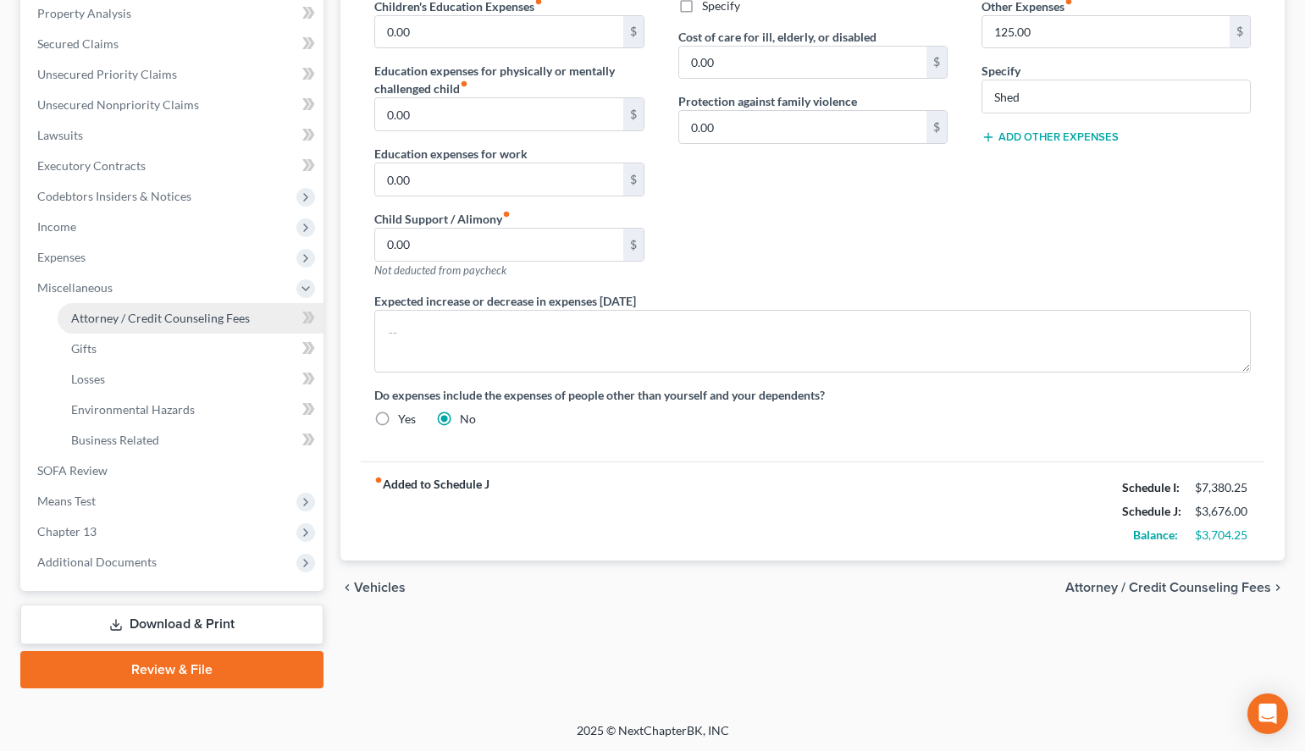
click at [144, 330] on link "Attorney / Credit Counseling Fees" at bounding box center [191, 318] width 266 height 30
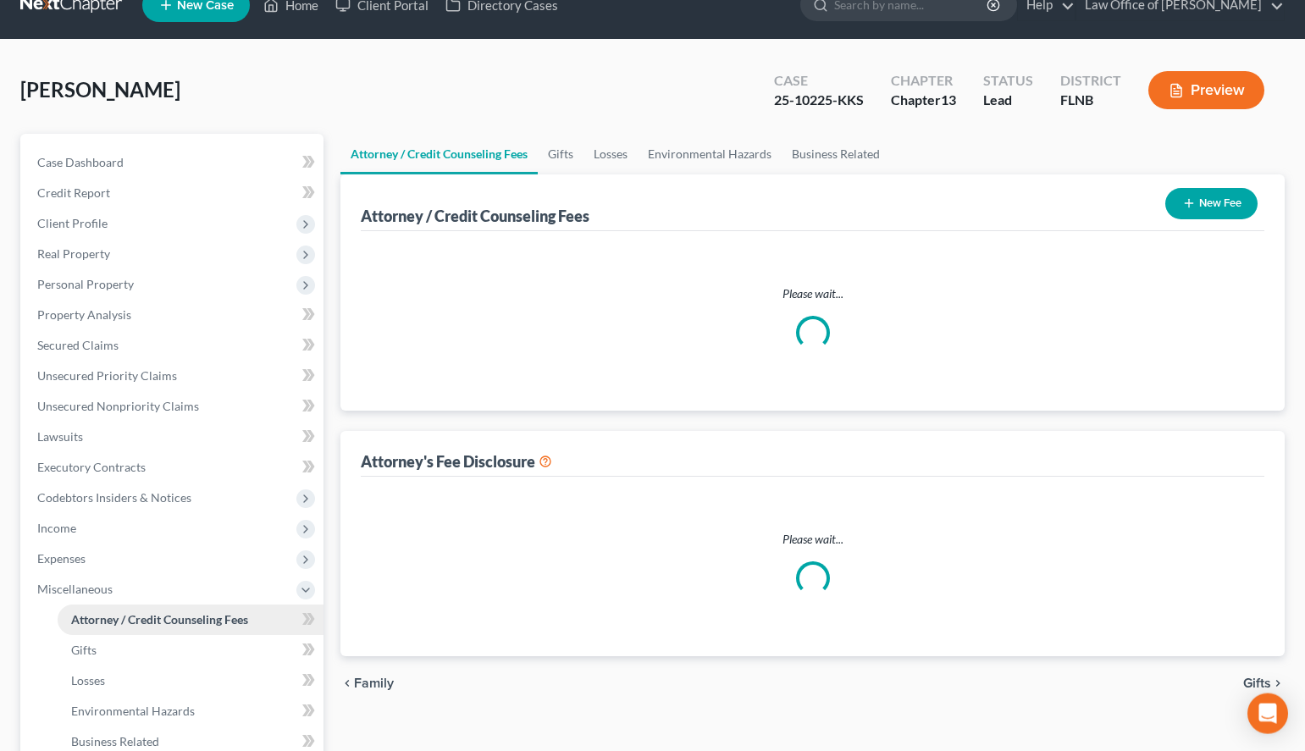
select select "6"
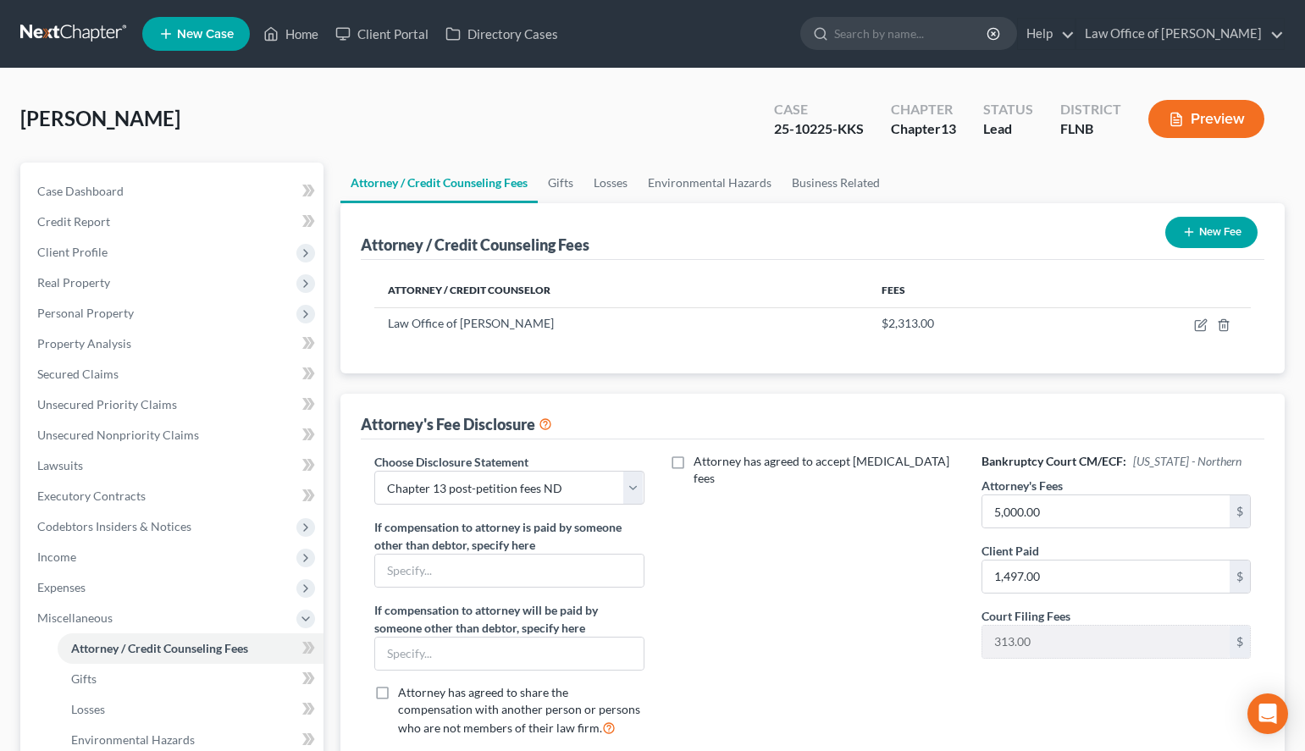
click at [1177, 231] on button "New Fee" at bounding box center [1212, 232] width 92 height 31
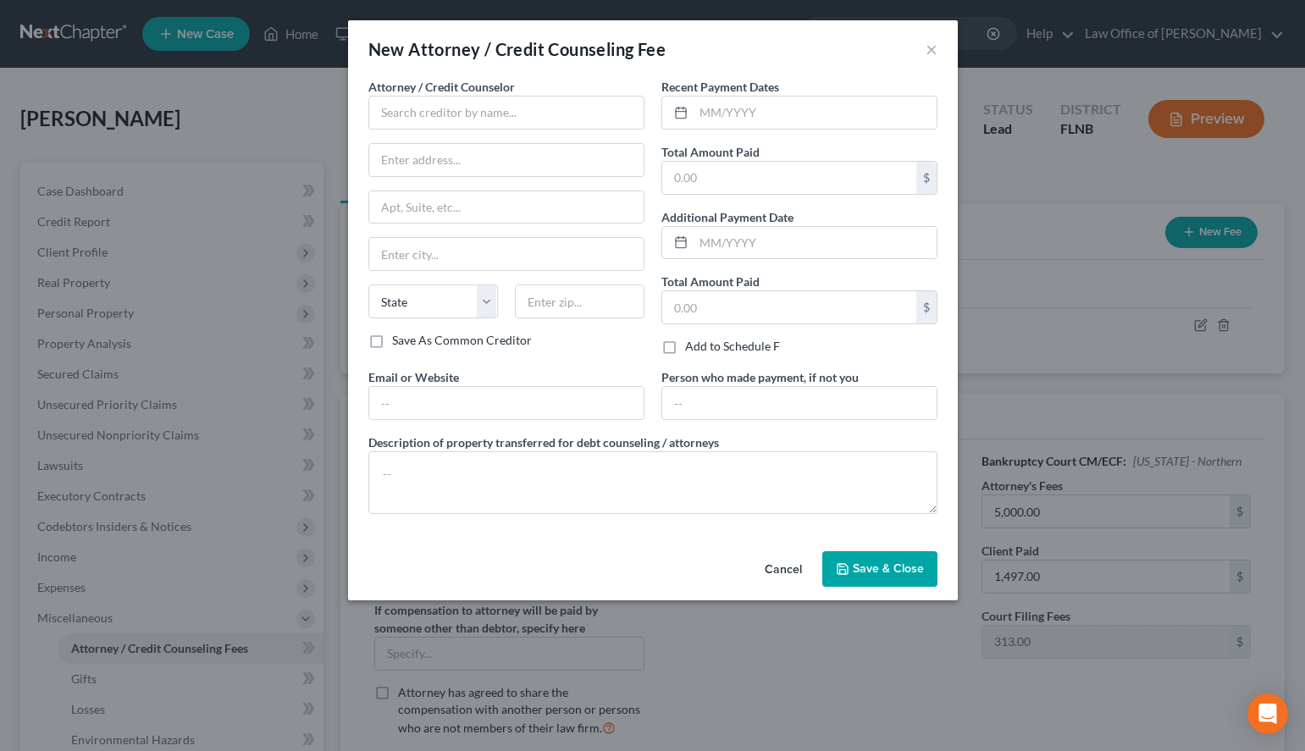
click at [794, 50] on div "New Attorney / Credit Counseling Fee ×" at bounding box center [653, 49] width 610 height 58
click at [546, 100] on input "text" at bounding box center [506, 113] width 276 height 34
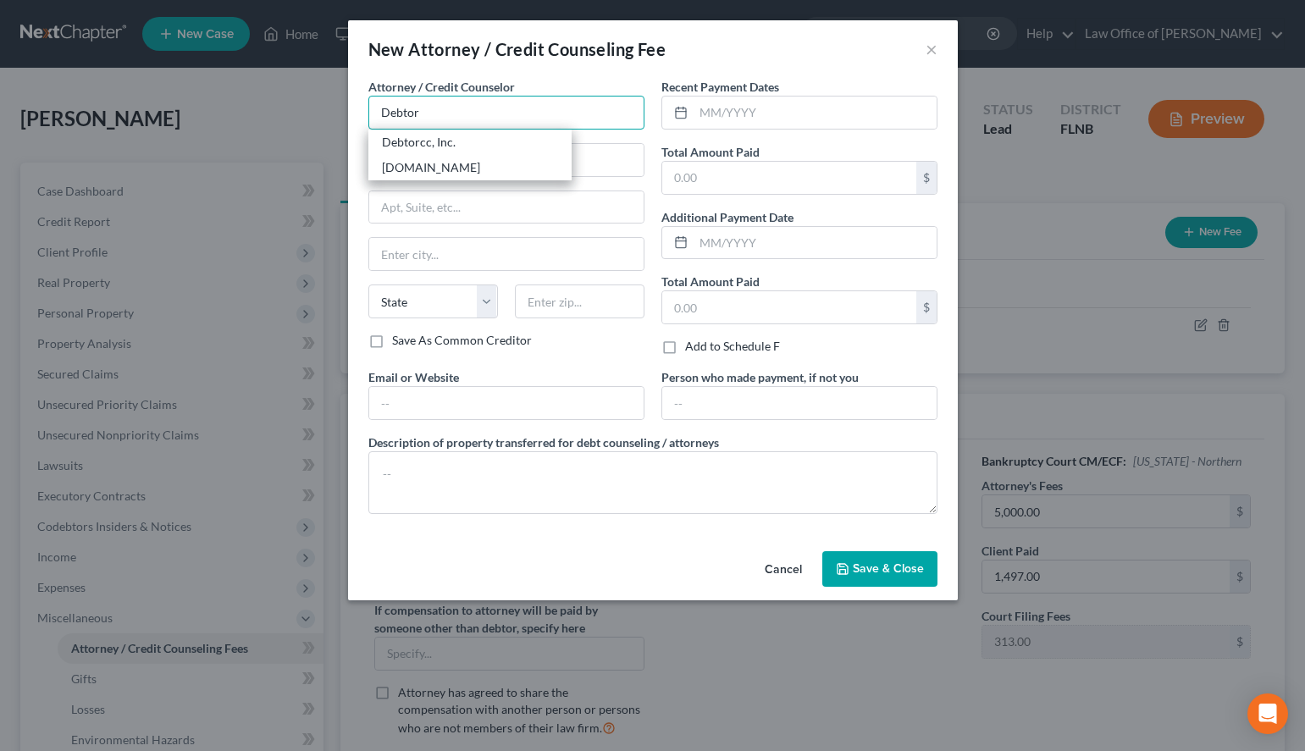
type input "Debtorcc, Inc."
type input "372 Summit Ave."
type input "Jersey City"
select select "33"
type input "07306"
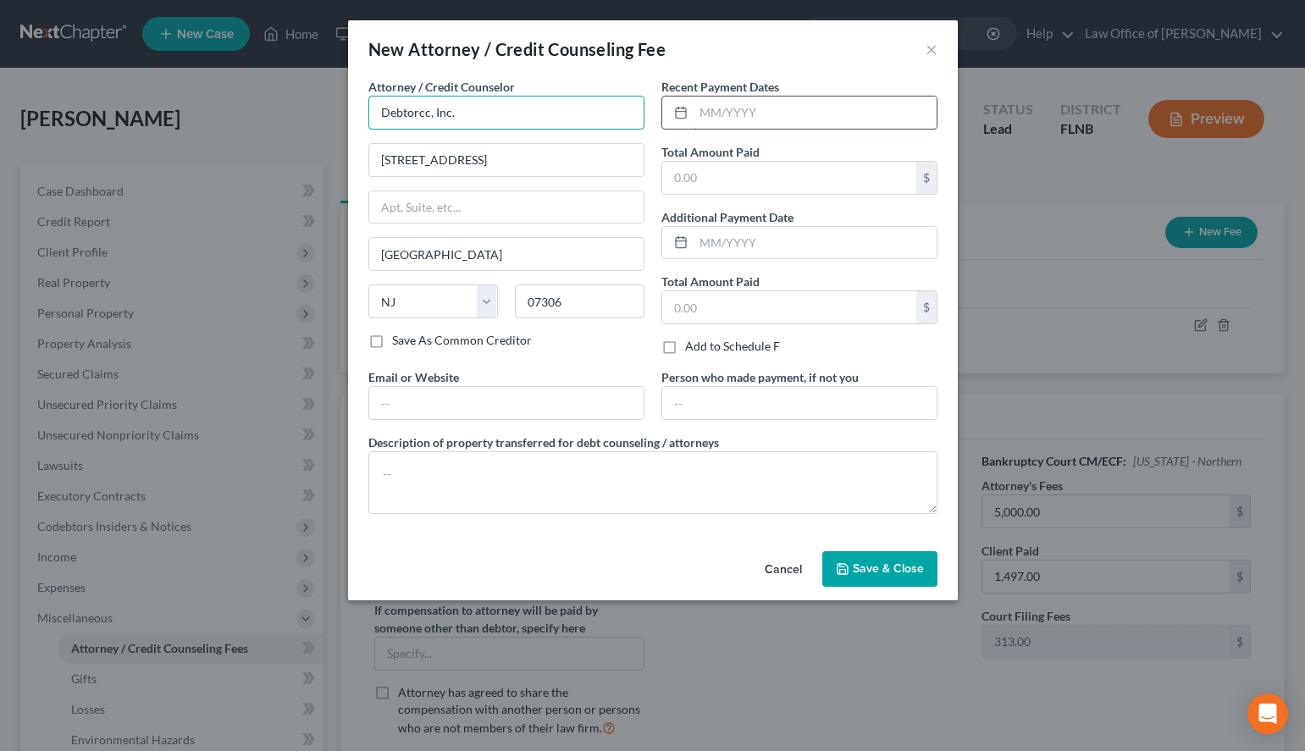
type input "Debtorcc, Inc."
click at [772, 116] on input "text" at bounding box center [815, 113] width 243 height 32
type input "09/2025"
click at [761, 173] on input "text" at bounding box center [789, 178] width 254 height 32
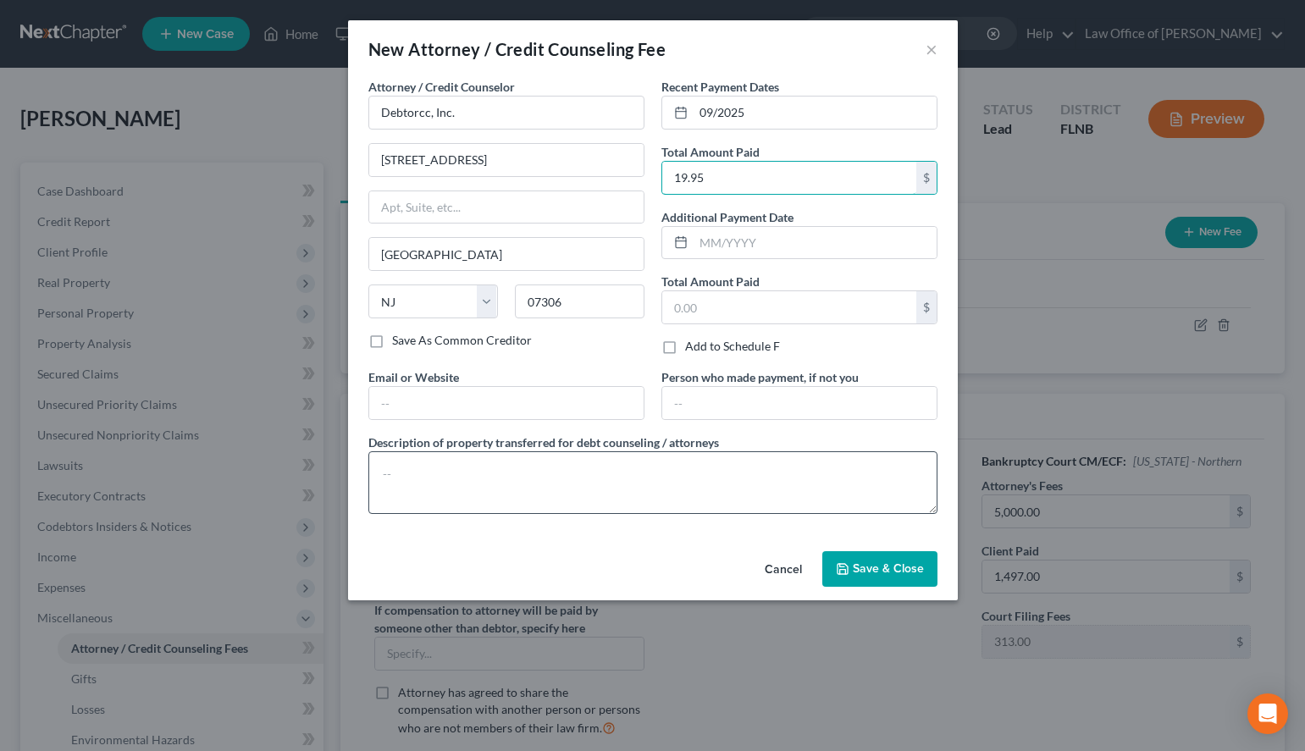
type input "19.95"
click at [828, 460] on textarea at bounding box center [652, 483] width 569 height 63
type textarea "Credit Counseling Class"
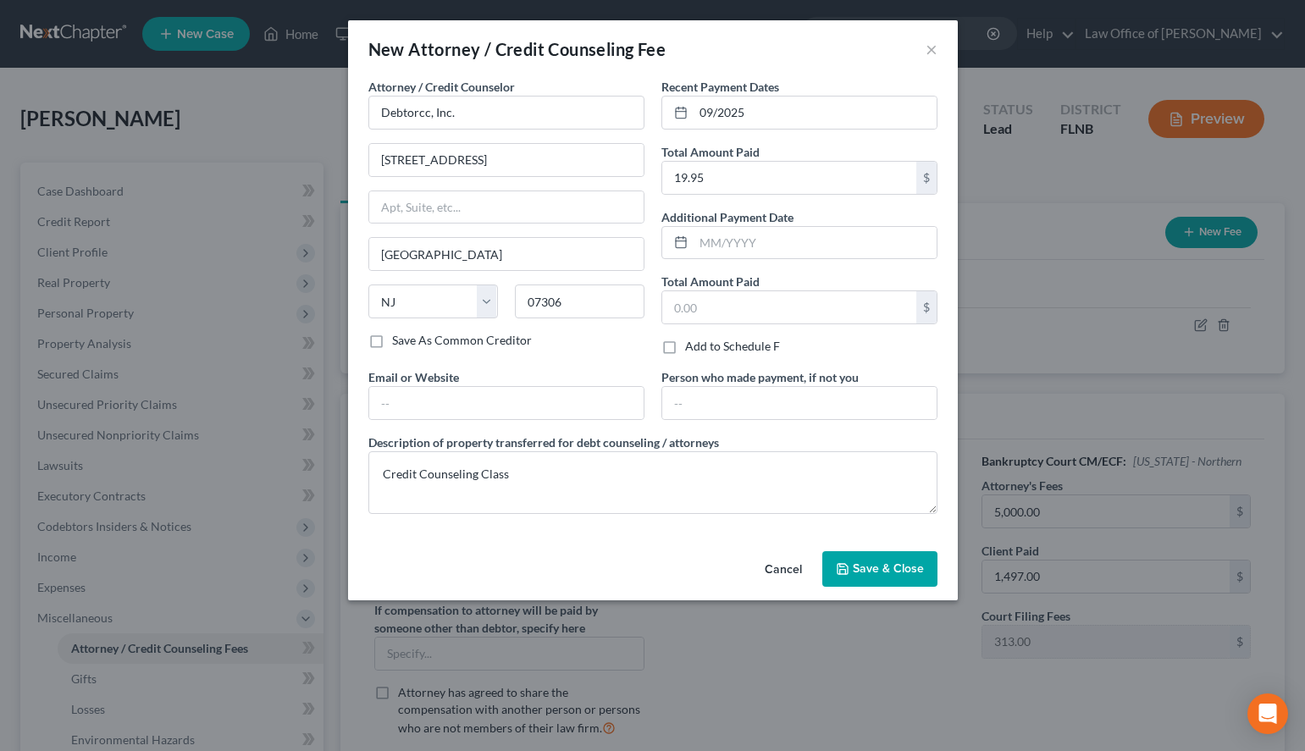
click at [905, 560] on button "Save & Close" at bounding box center [880, 569] width 115 height 36
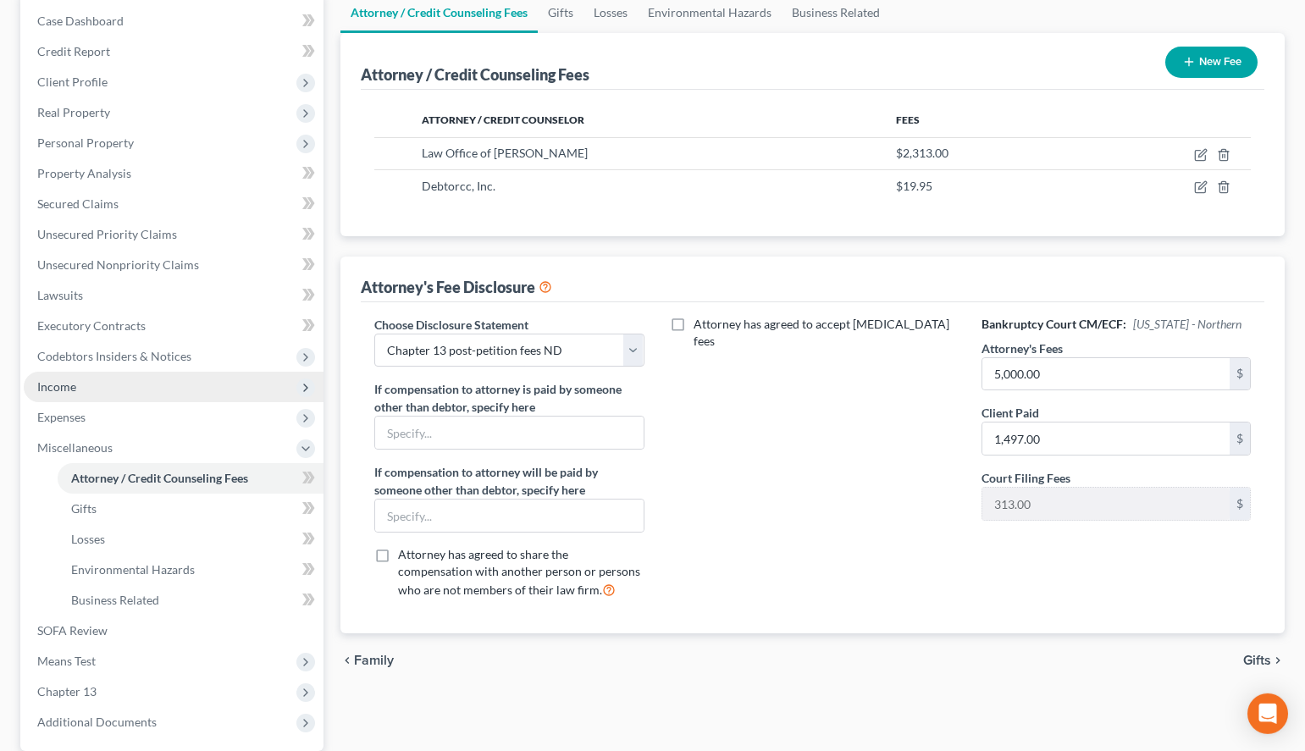
scroll to position [173, 0]
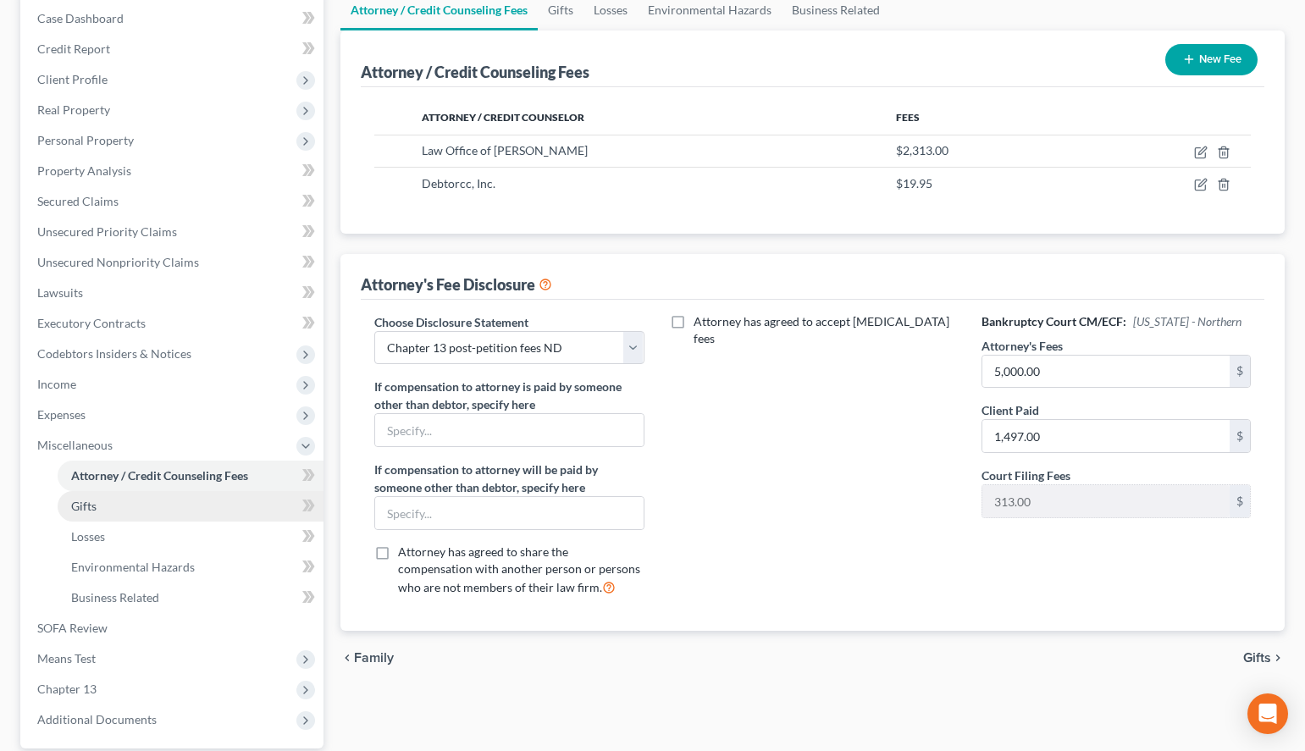
click at [161, 495] on link "Gifts" at bounding box center [191, 506] width 266 height 30
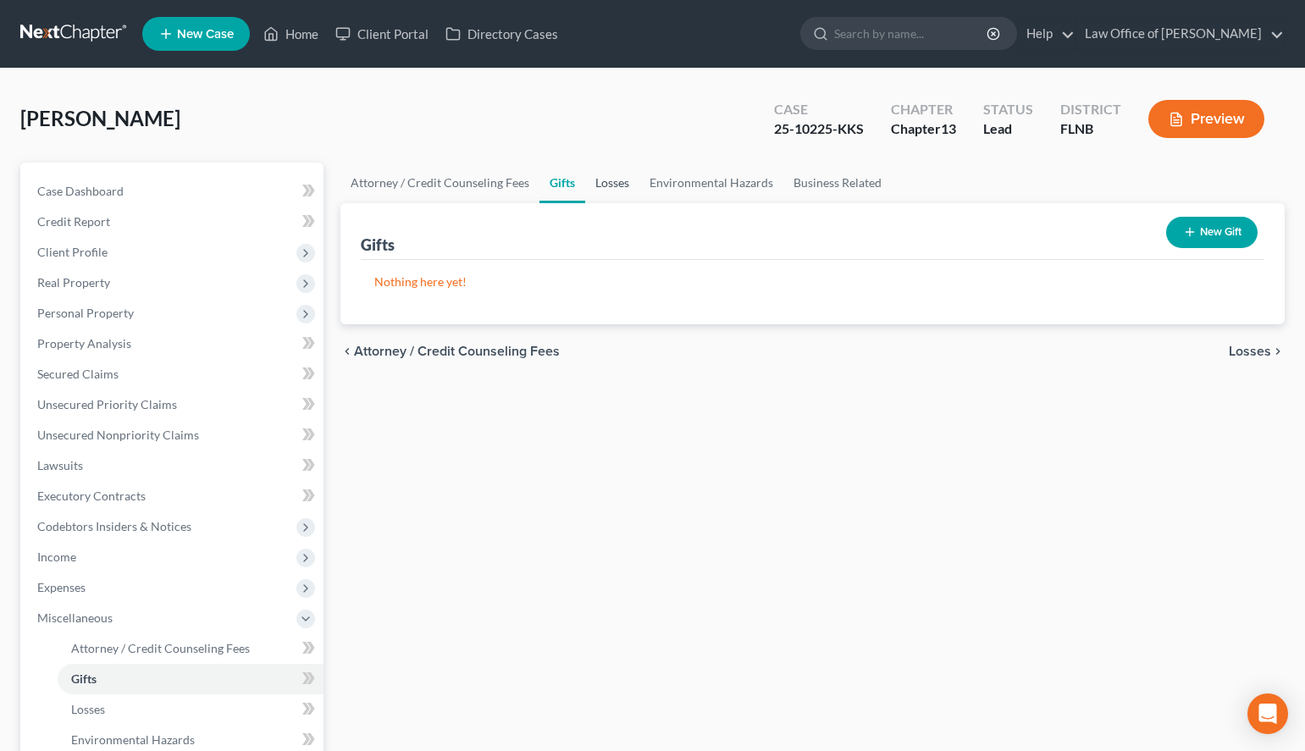
click at [620, 190] on link "Losses" at bounding box center [612, 183] width 54 height 41
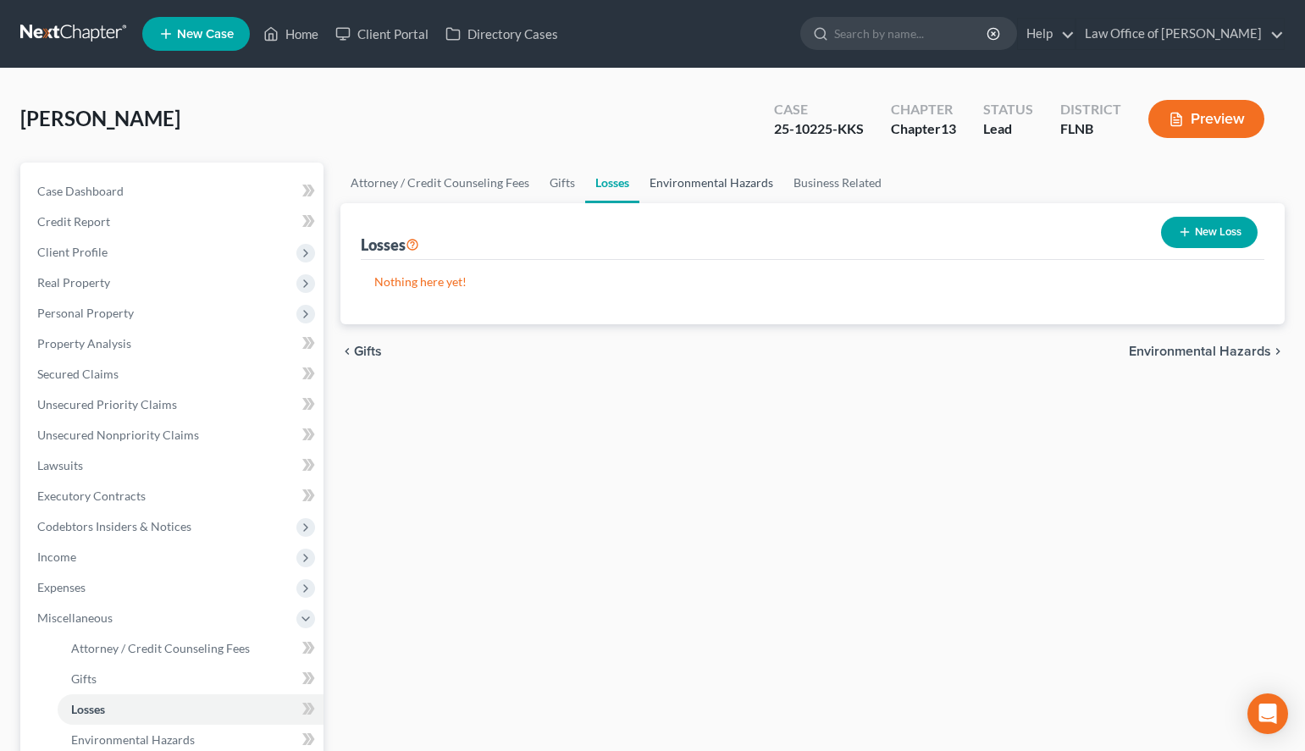
click at [678, 184] on link "Environmental Hazards" at bounding box center [712, 183] width 144 height 41
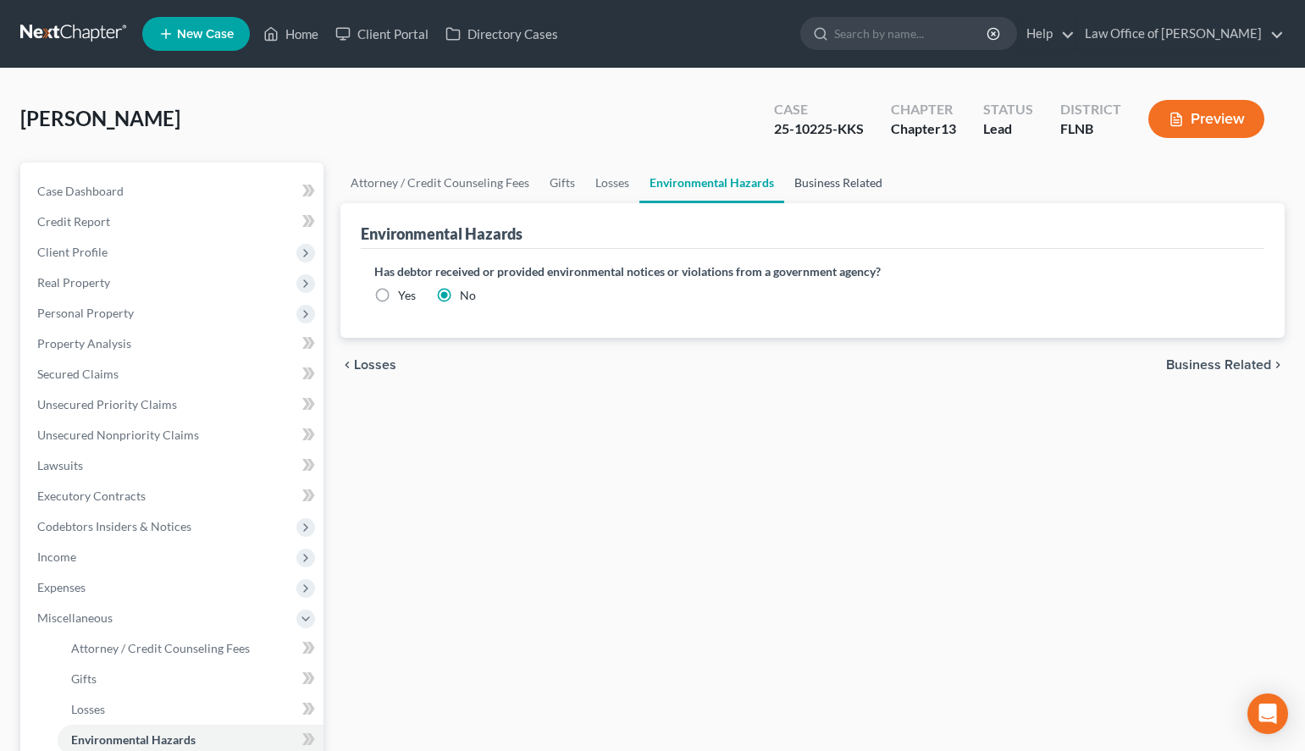
click at [801, 180] on link "Business Related" at bounding box center [838, 183] width 108 height 41
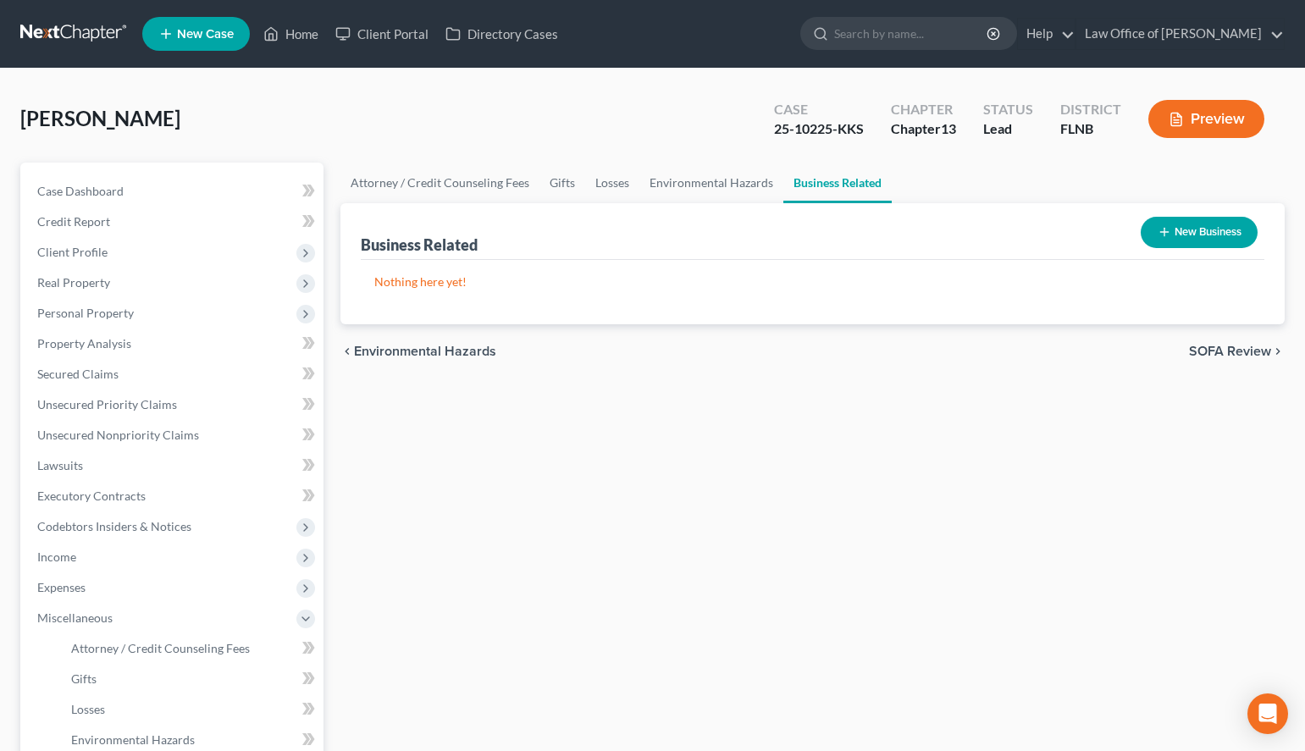
click at [58, 36] on link at bounding box center [74, 34] width 108 height 30
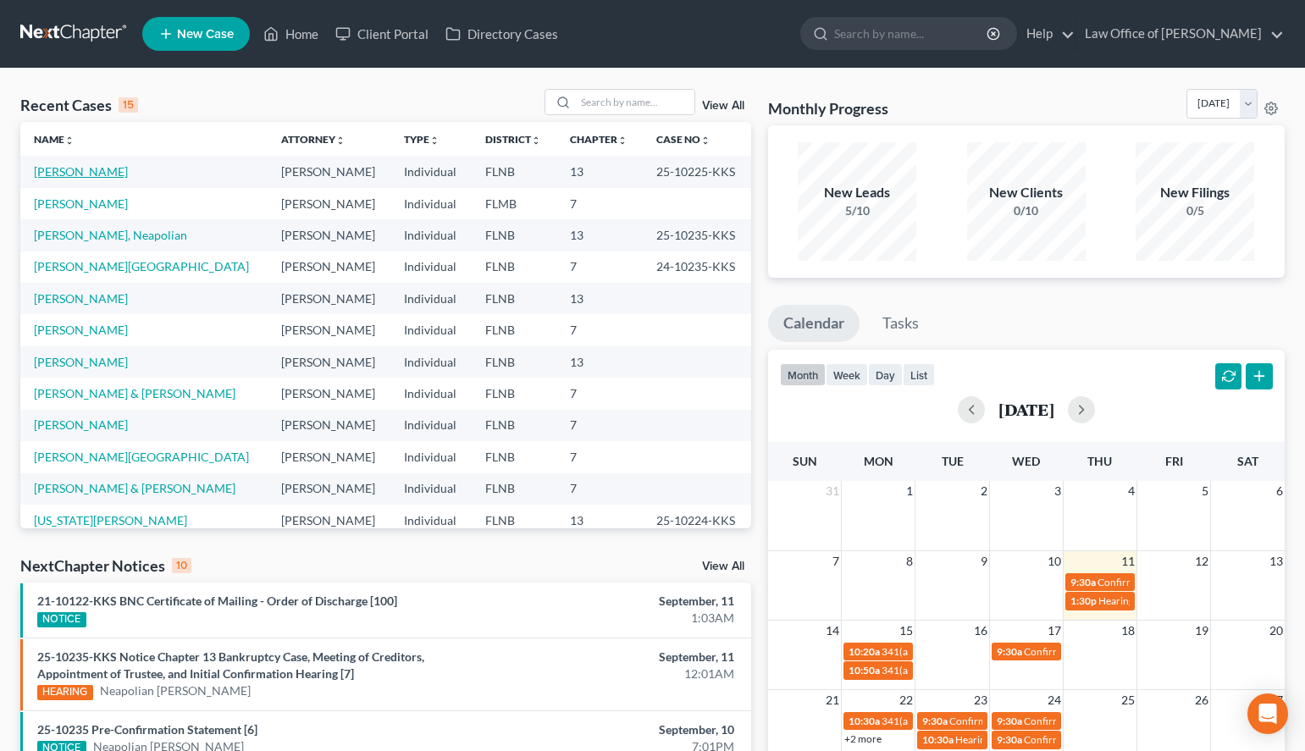
click at [51, 170] on link "[PERSON_NAME]" at bounding box center [81, 171] width 94 height 14
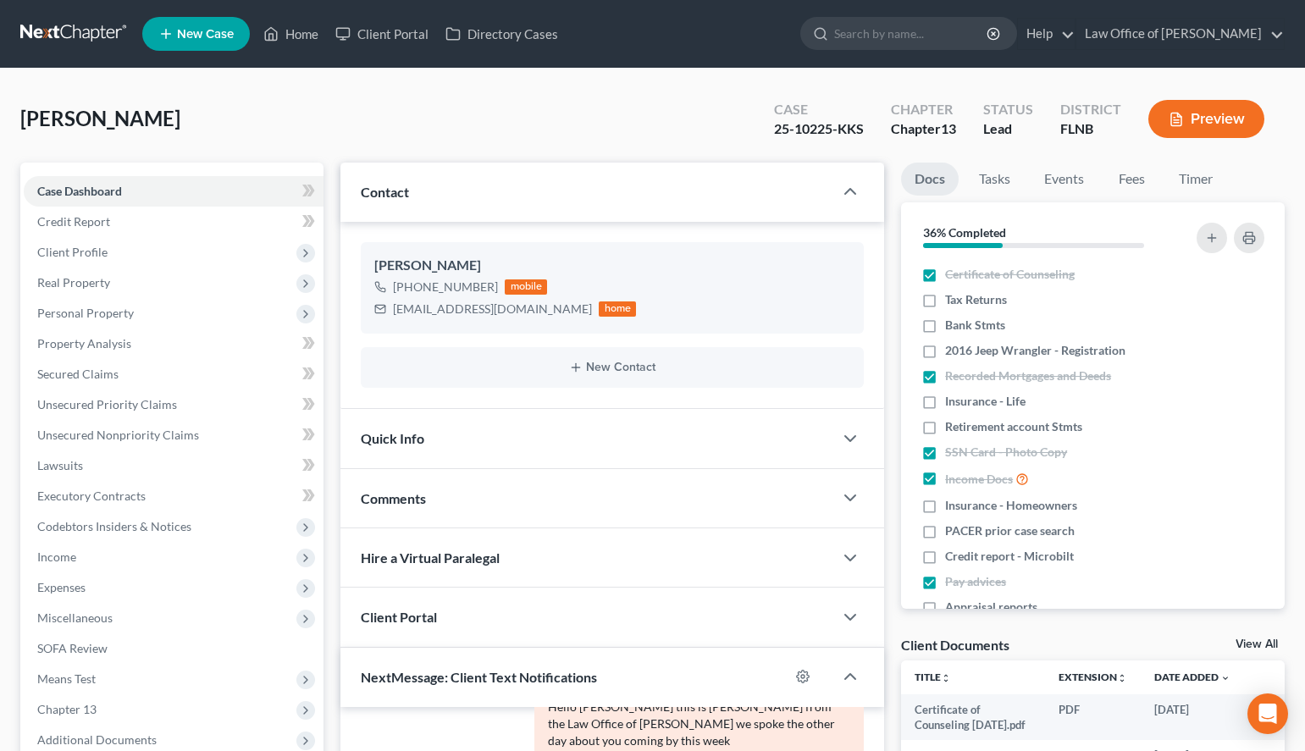
click at [53, 26] on link at bounding box center [74, 34] width 108 height 30
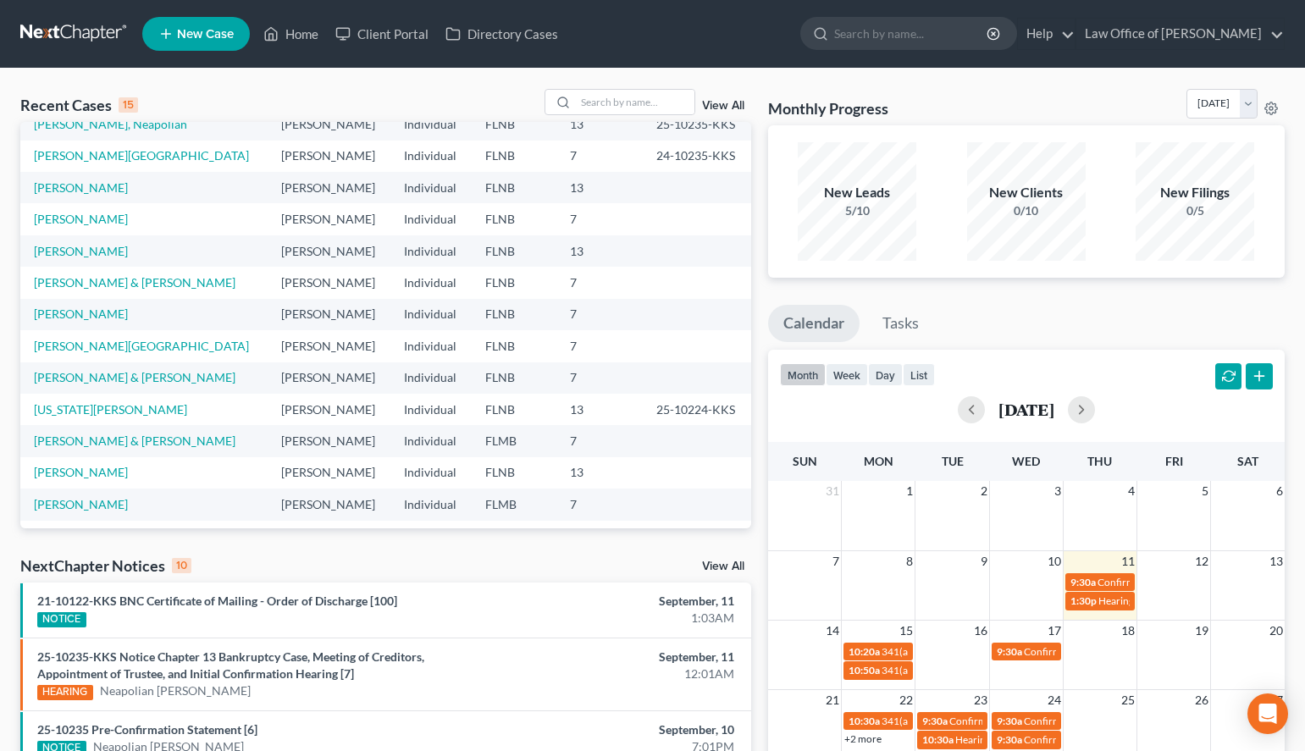
scroll to position [117, 0]
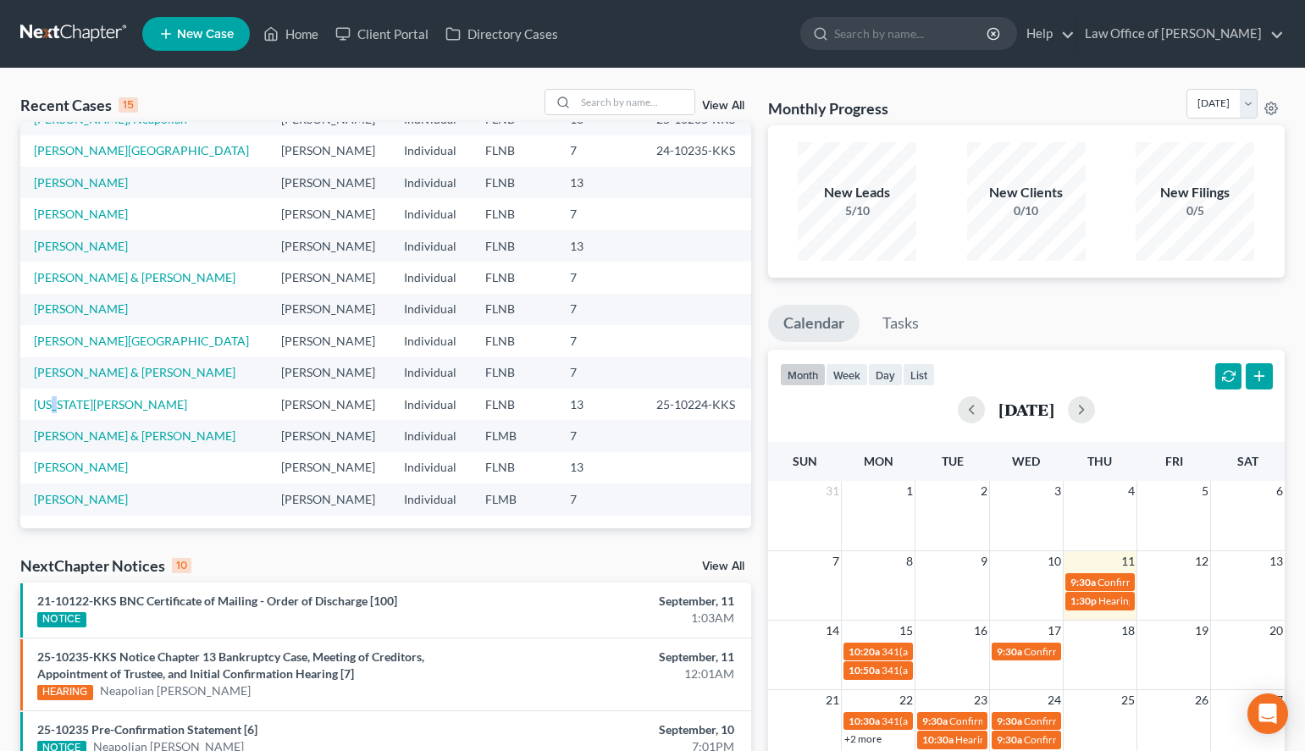
click at [60, 412] on td "[US_STATE][PERSON_NAME]" at bounding box center [143, 404] width 247 height 31
click at [69, 407] on link "[US_STATE][PERSON_NAME]" at bounding box center [110, 404] width 153 height 14
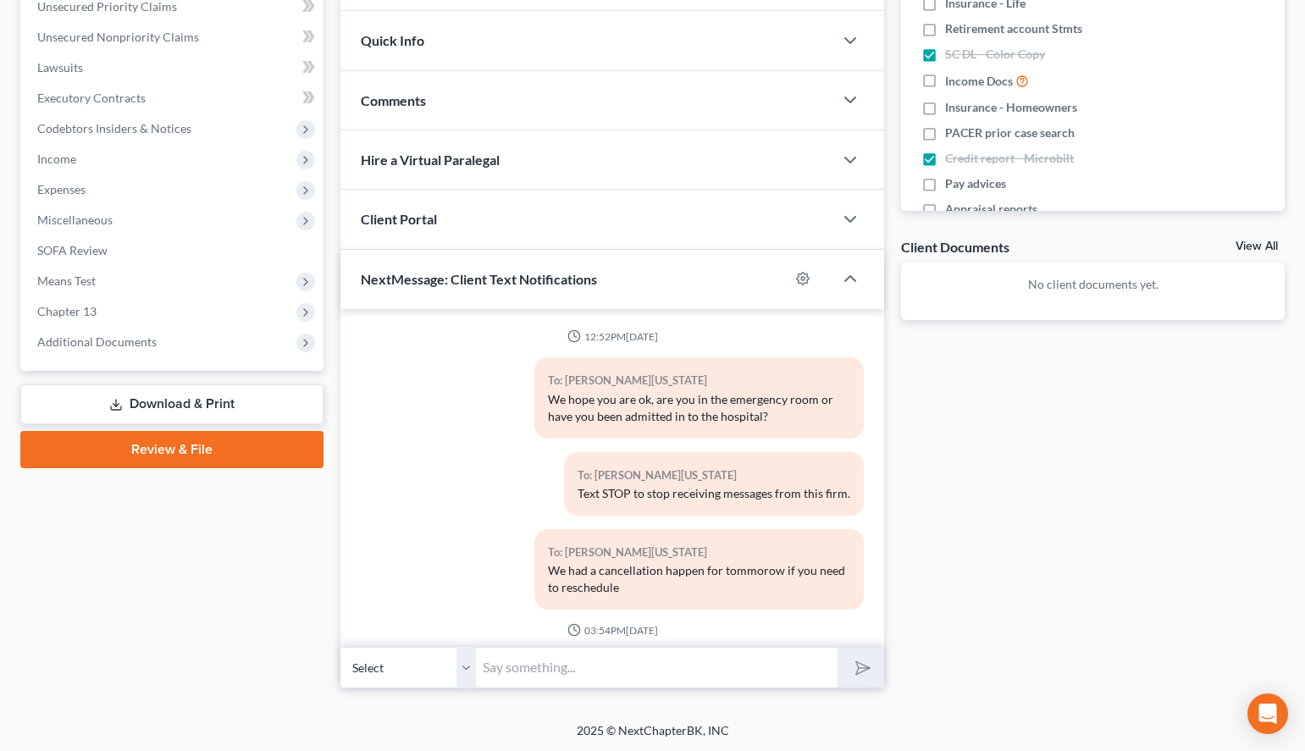
scroll to position [213, 0]
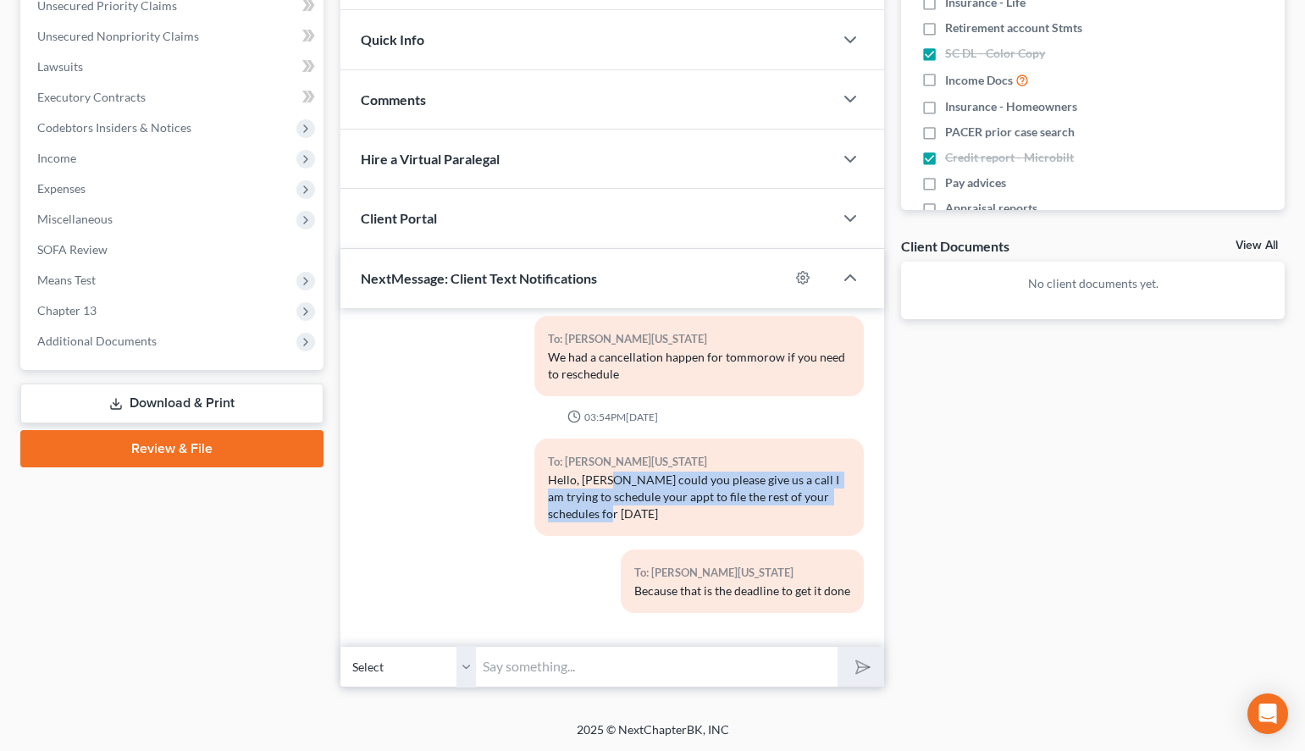
drag, startPoint x: 612, startPoint y: 480, endPoint x: 618, endPoint y: 507, distance: 26.9
click at [618, 507] on div "Hello, [PERSON_NAME] could you please give us a call I am trying to schedule yo…" at bounding box center [699, 497] width 302 height 51
copy div "could you please give us a call I am trying to schedule your appt to file the r…"
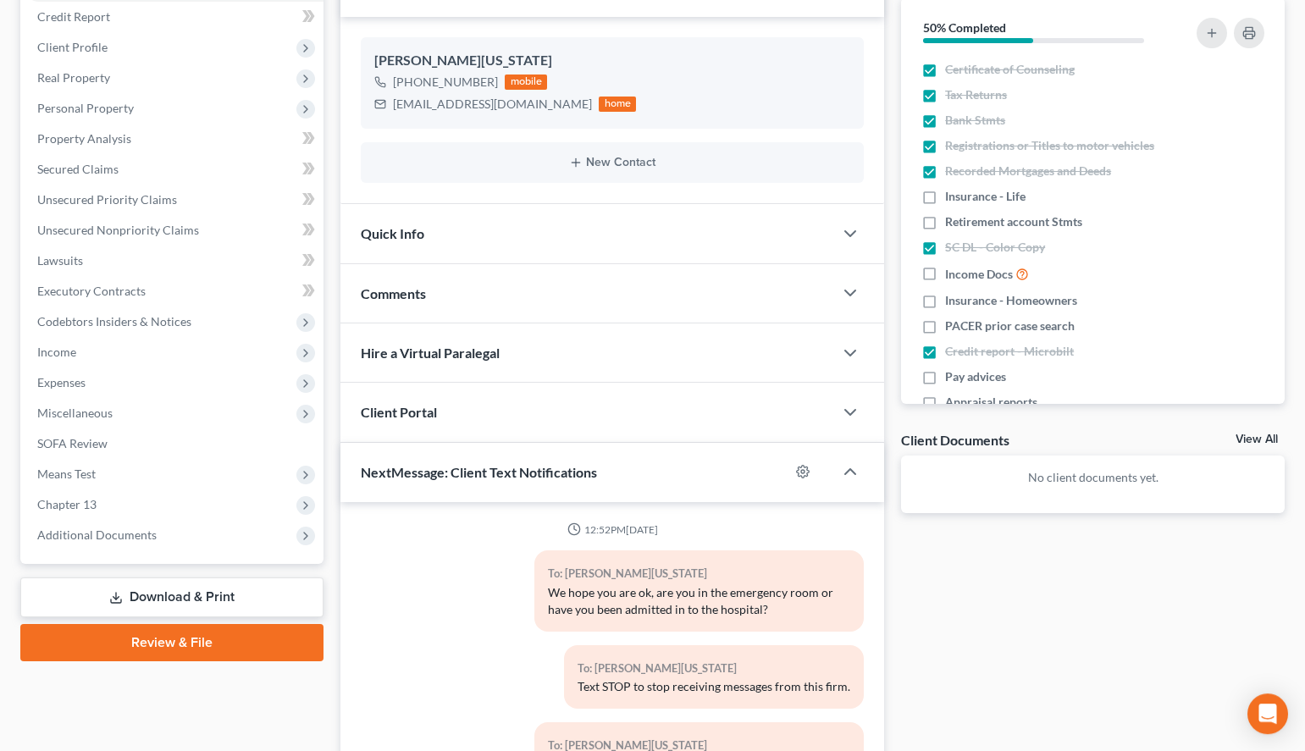
scroll to position [0, 0]
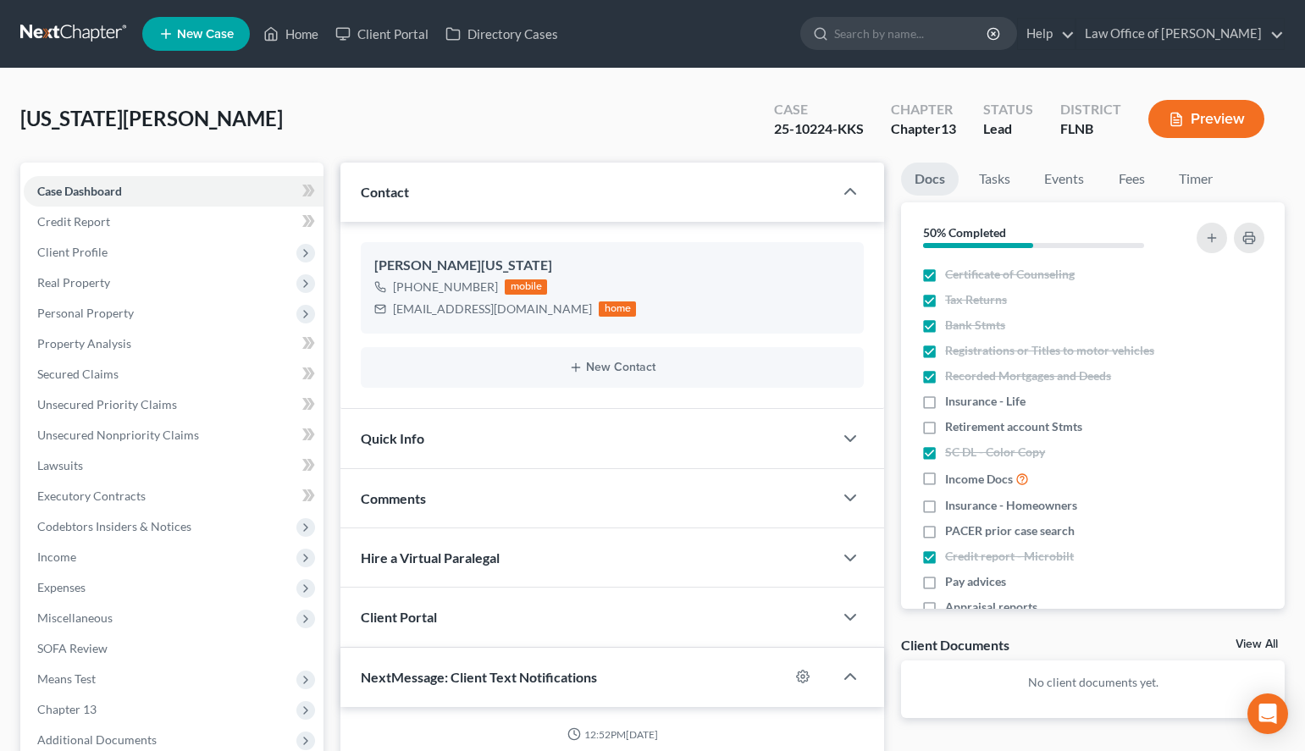
click at [86, 28] on link at bounding box center [74, 34] width 108 height 30
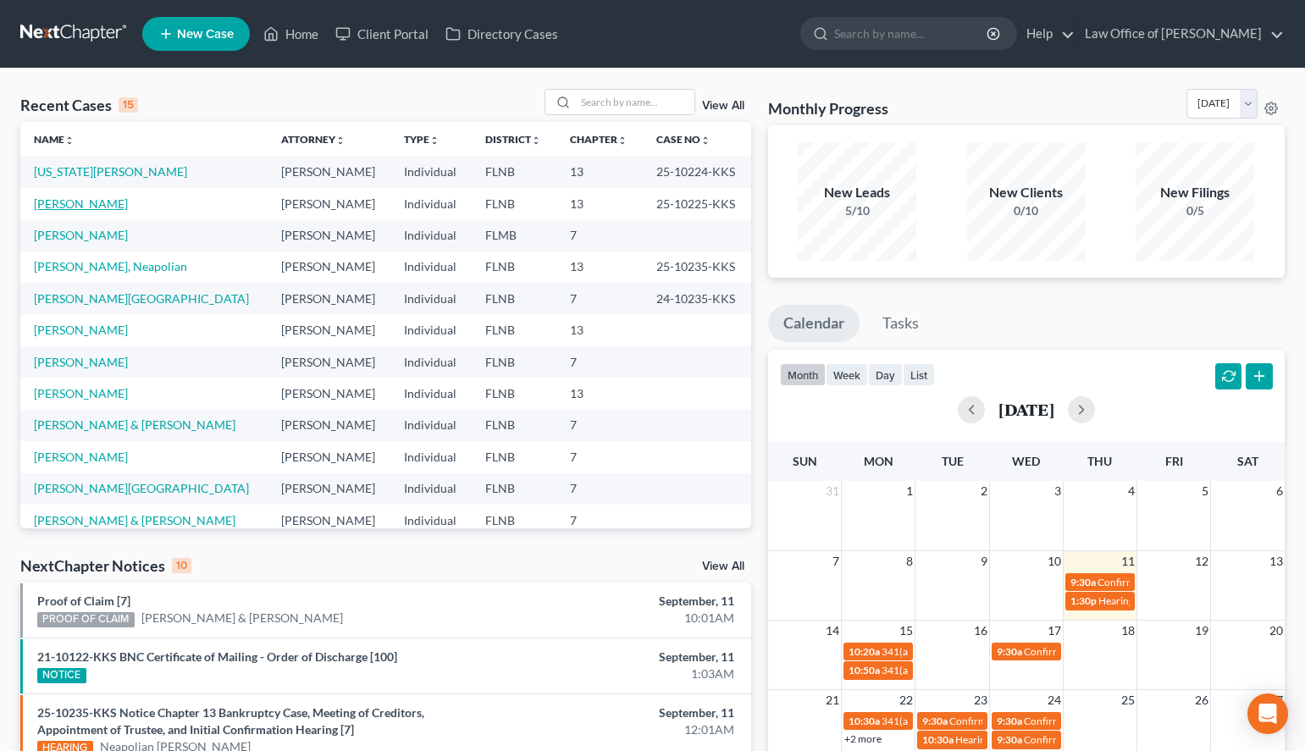
click at [94, 199] on link "[PERSON_NAME]" at bounding box center [81, 204] width 94 height 14
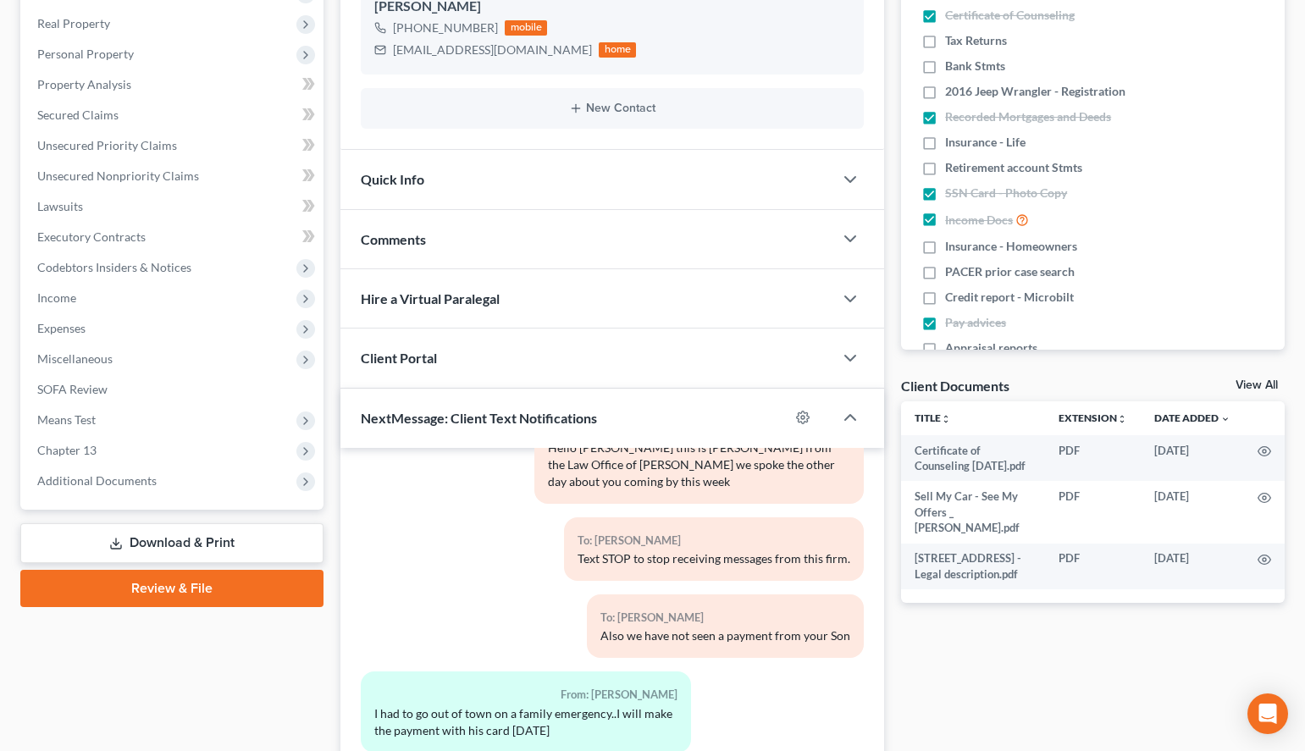
scroll to position [399, 0]
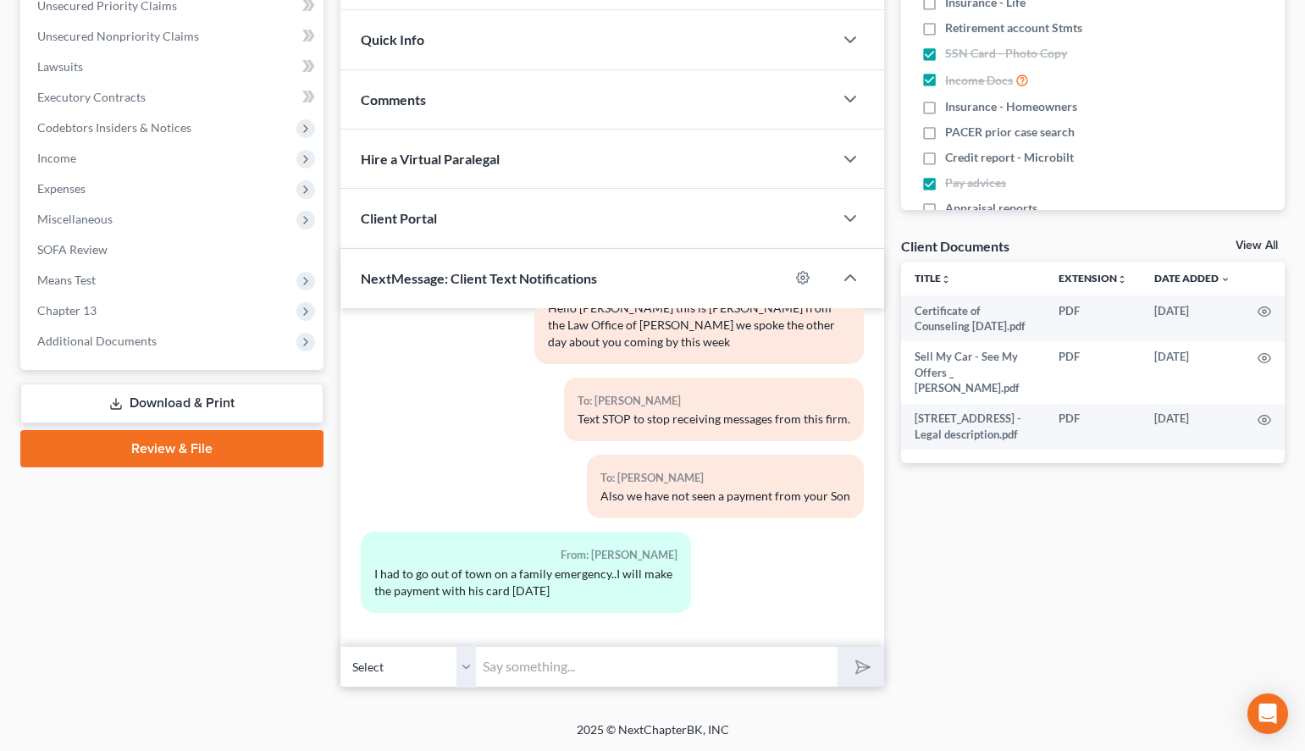
click at [608, 684] on input "text" at bounding box center [657, 667] width 362 height 42
paste input "could you please give us a call I am trying to schedule your appt to file the r…"
type input "Hello Chad, could you please give us a call I am trying to schedule your appt t…"
click at [867, 679] on button "submit" at bounding box center [861, 667] width 47 height 40
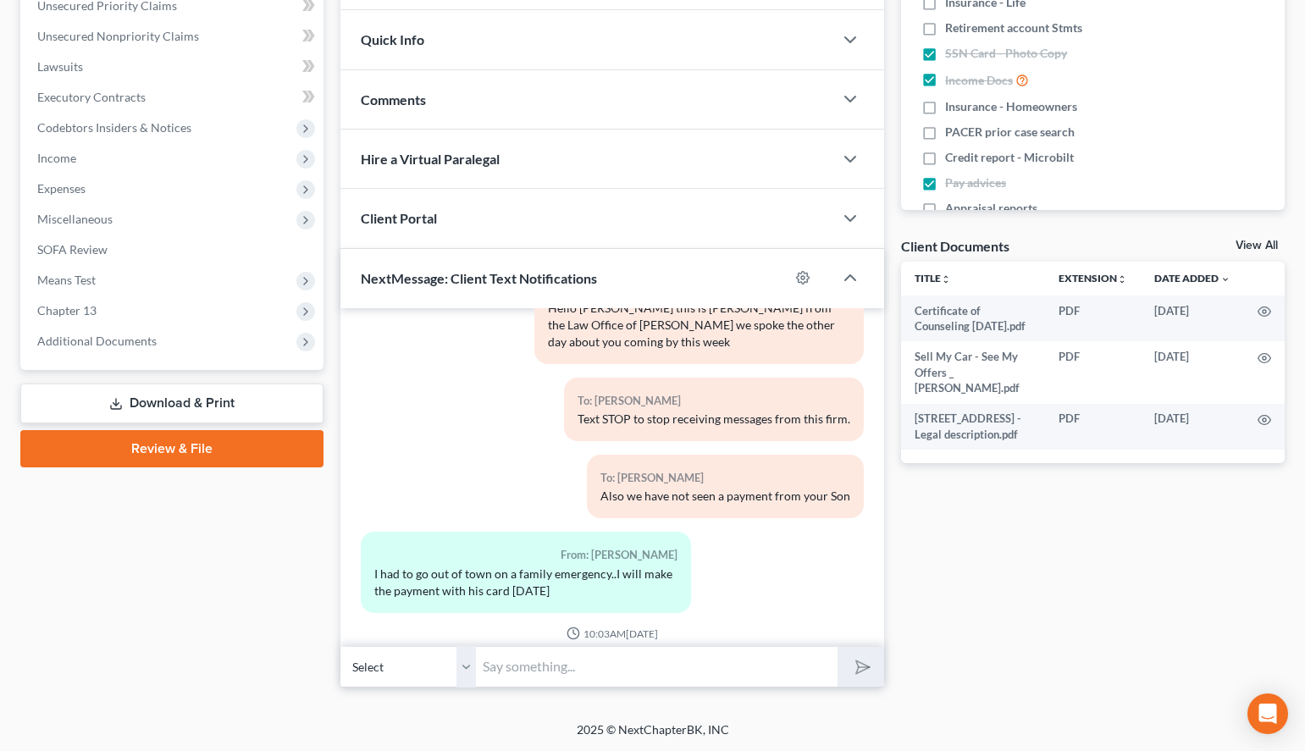
scroll to position [230, 0]
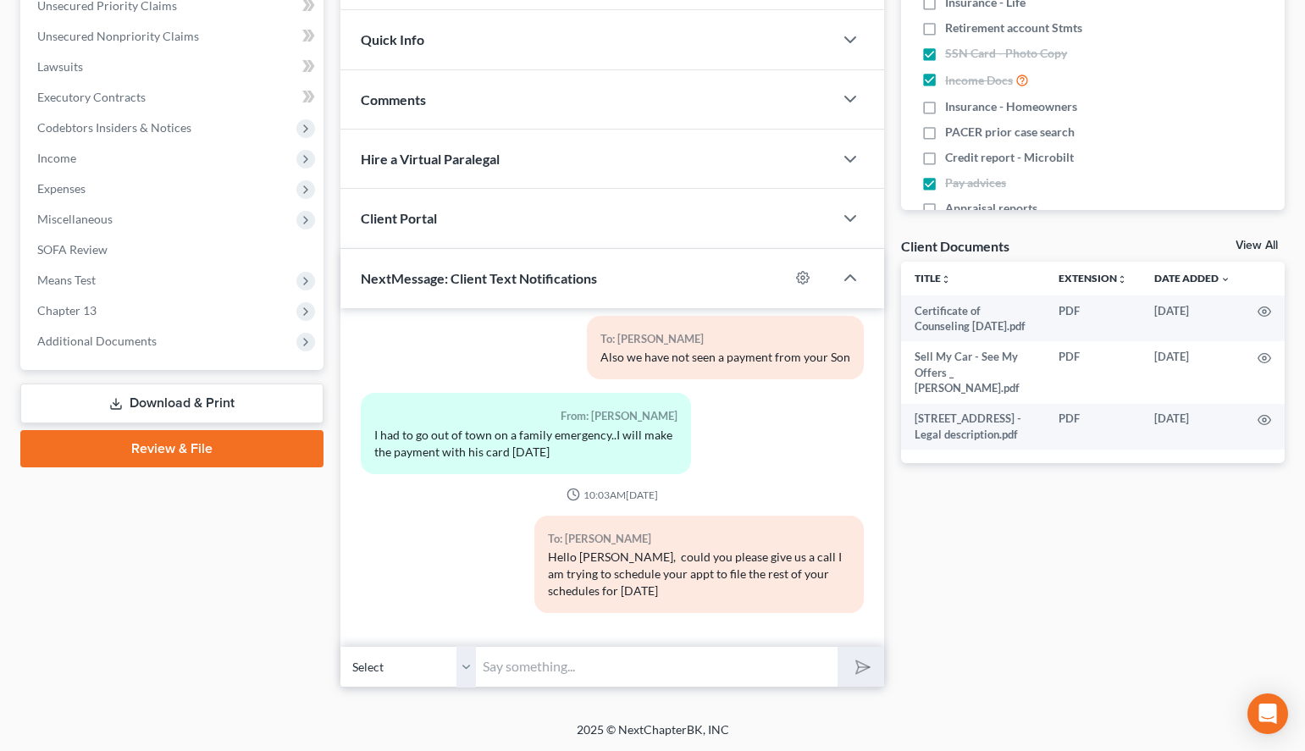
click at [643, 681] on input "text" at bounding box center [657, 667] width 362 height 42
click at [557, 666] on input "Because that is the deadline to get it done" at bounding box center [657, 667] width 362 height 42
type input "Because the deadline to get it done is next Tuesday and we would like to get th…"
click at [850, 665] on button "submit" at bounding box center [861, 667] width 47 height 40
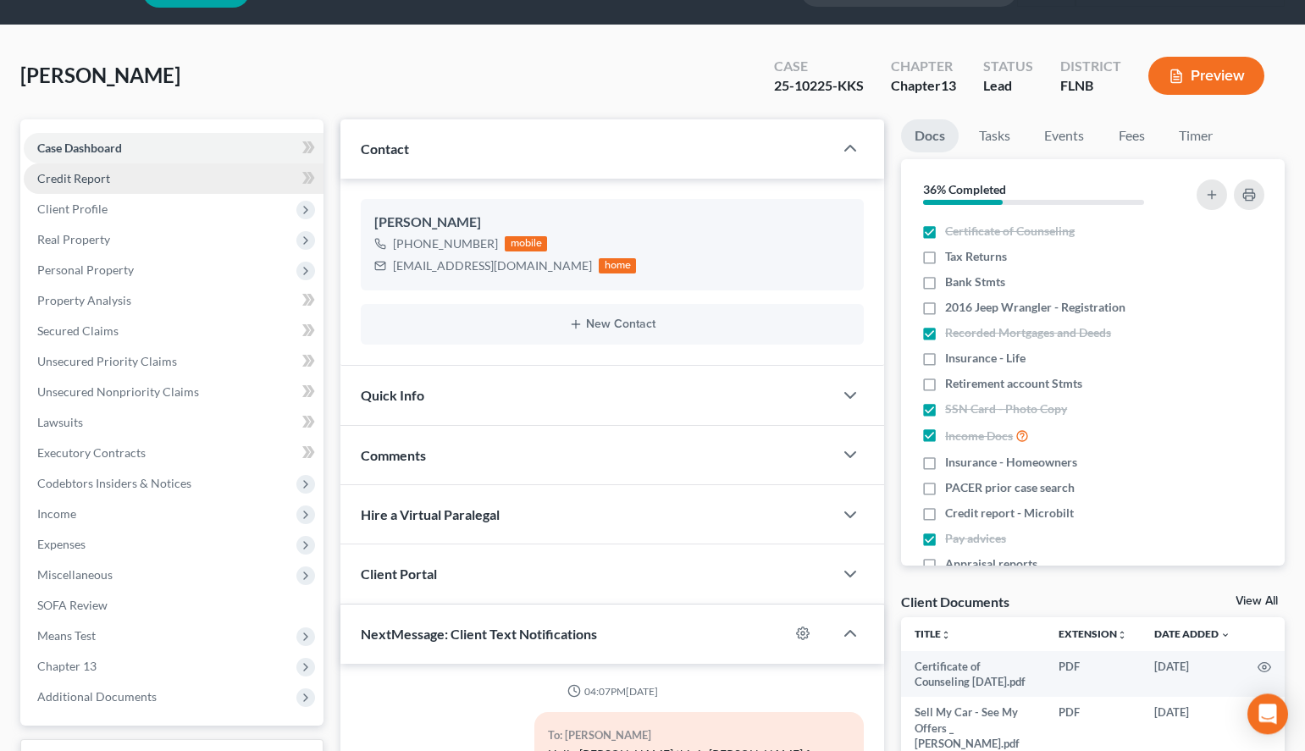
scroll to position [0, 0]
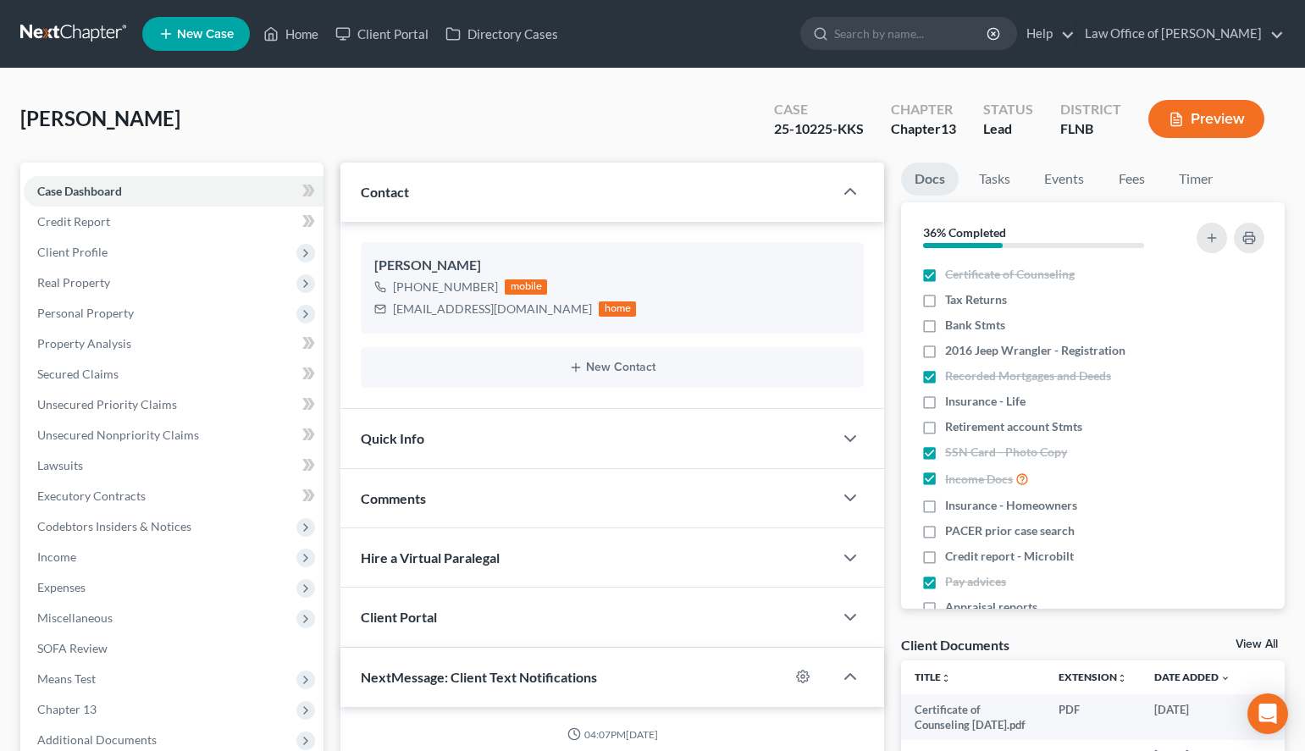
click at [35, 33] on link at bounding box center [74, 34] width 108 height 30
